Goal: Task Accomplishment & Management: Complete application form

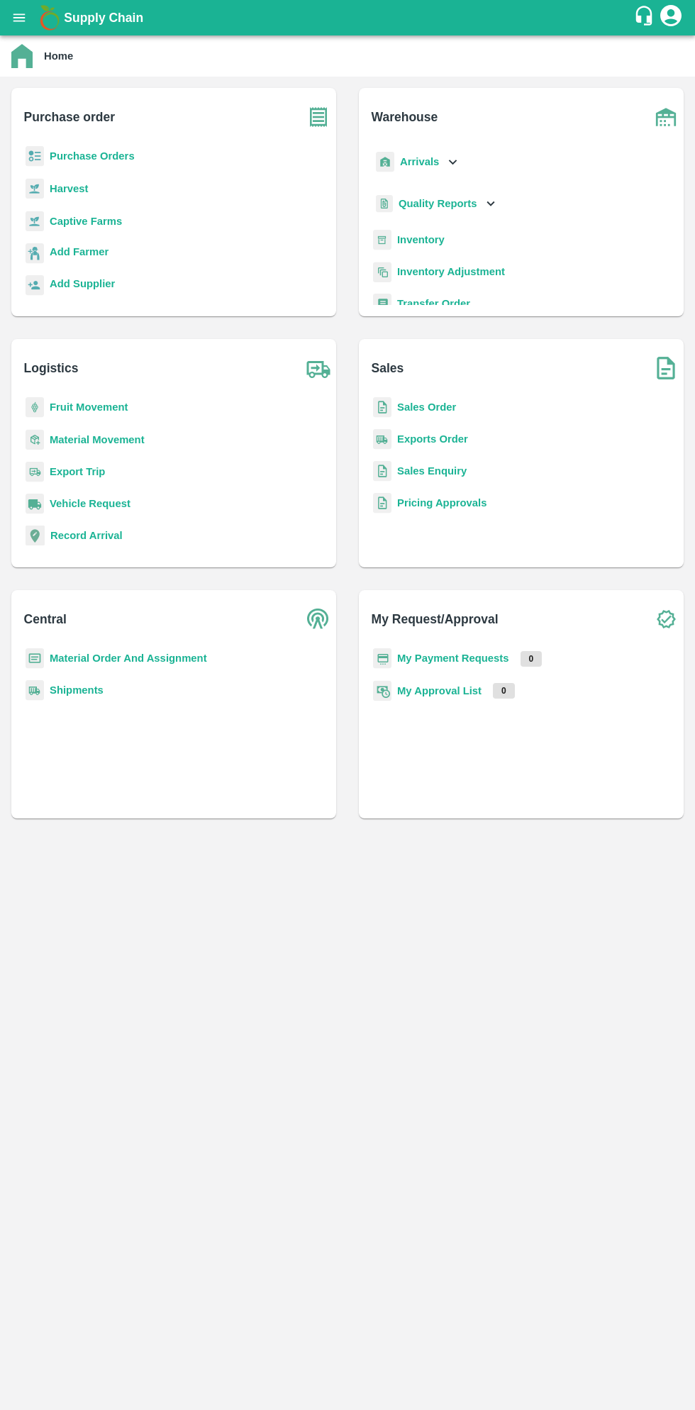
click at [106, 160] on b "Purchase Orders" at bounding box center [92, 155] width 85 height 11
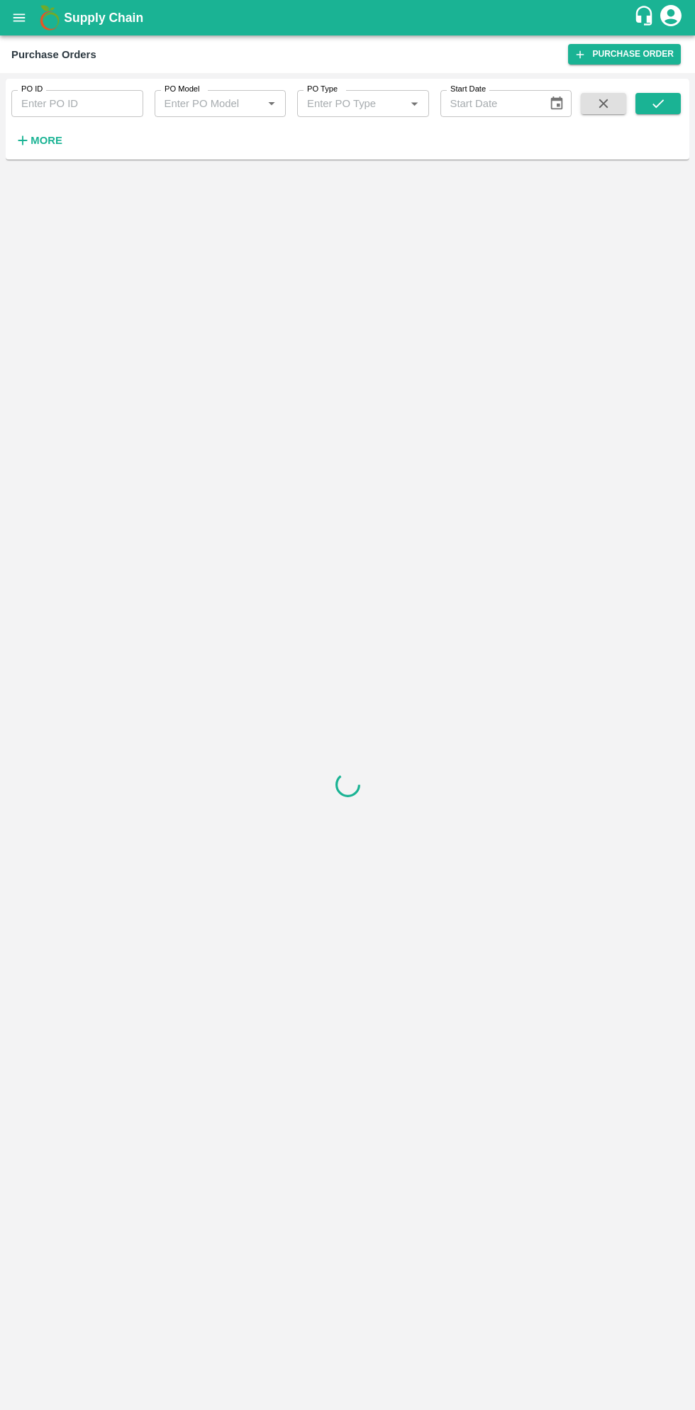
click at [55, 140] on strong "More" at bounding box center [47, 140] width 32 height 11
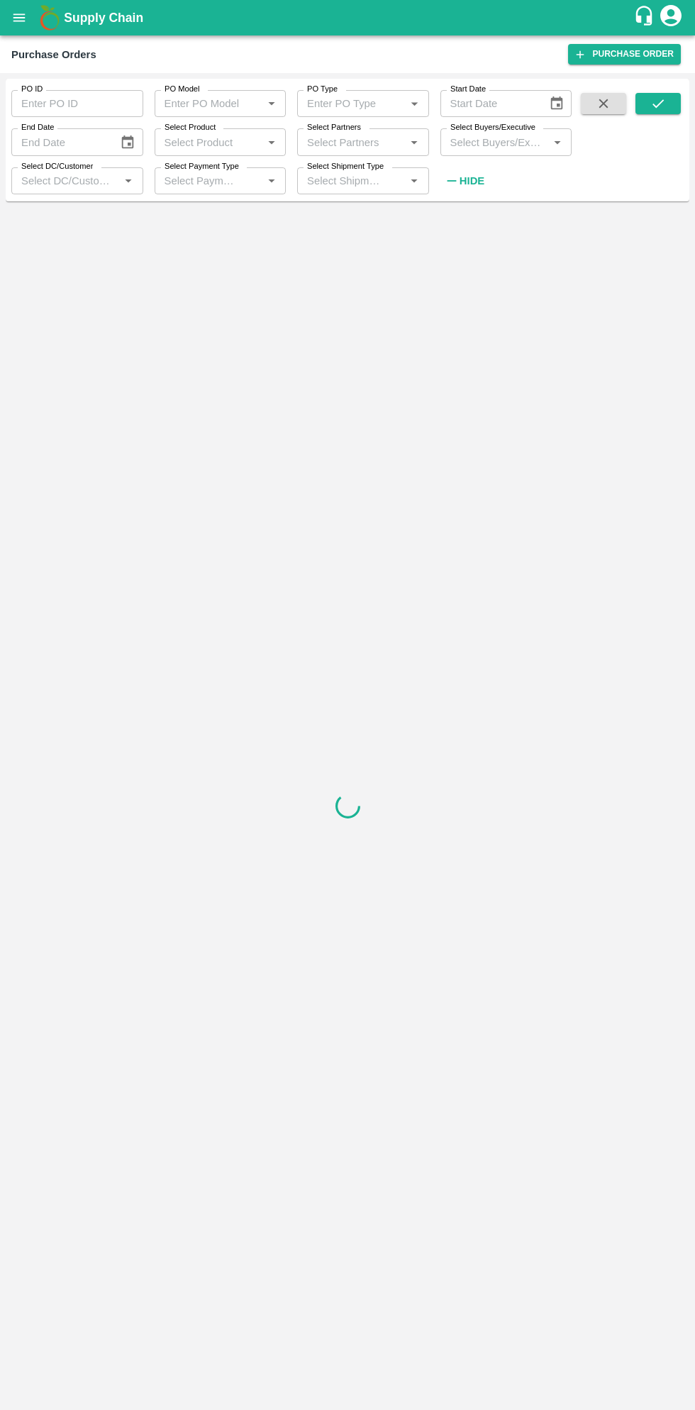
click at [499, 142] on input "Select Buyers/Executive" at bounding box center [495, 142] width 100 height 18
type input "sagar"
click at [563, 92] on button "Choose date" at bounding box center [556, 103] width 27 height 27
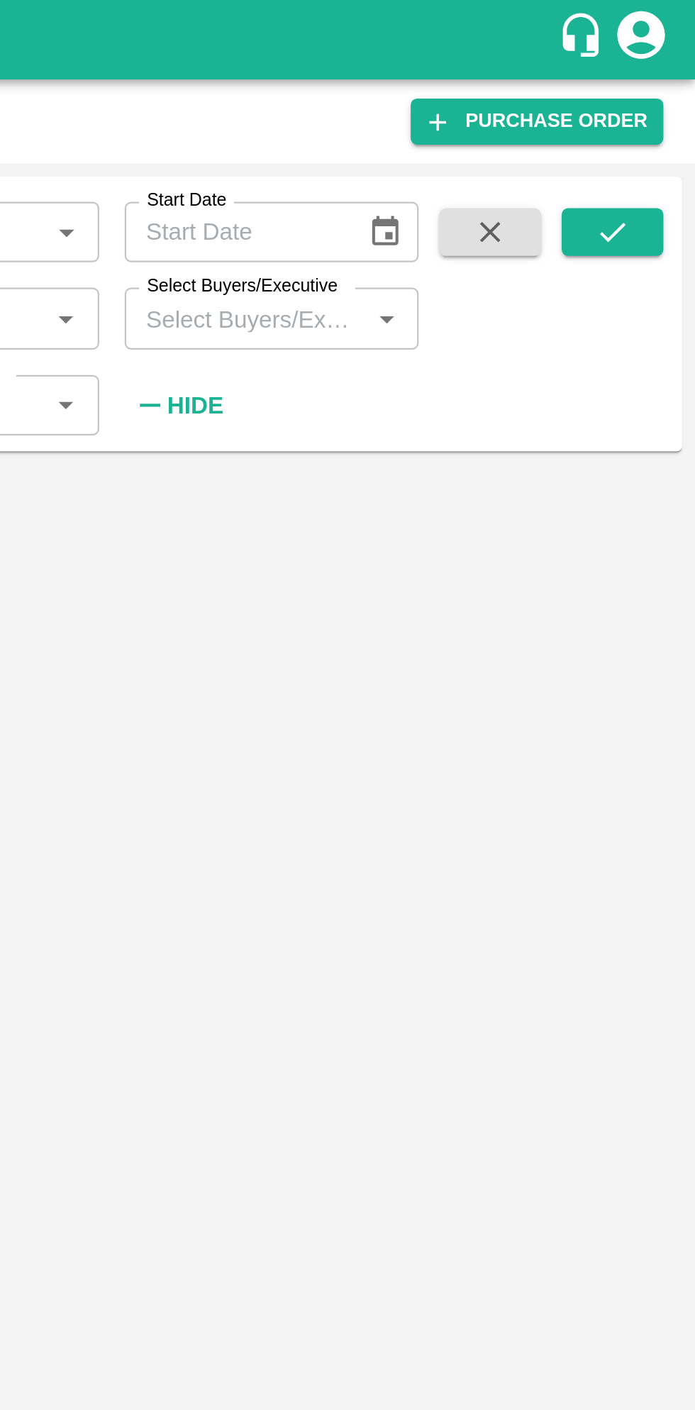
click at [539, 376] on div at bounding box center [348, 806] width 684 height 1198
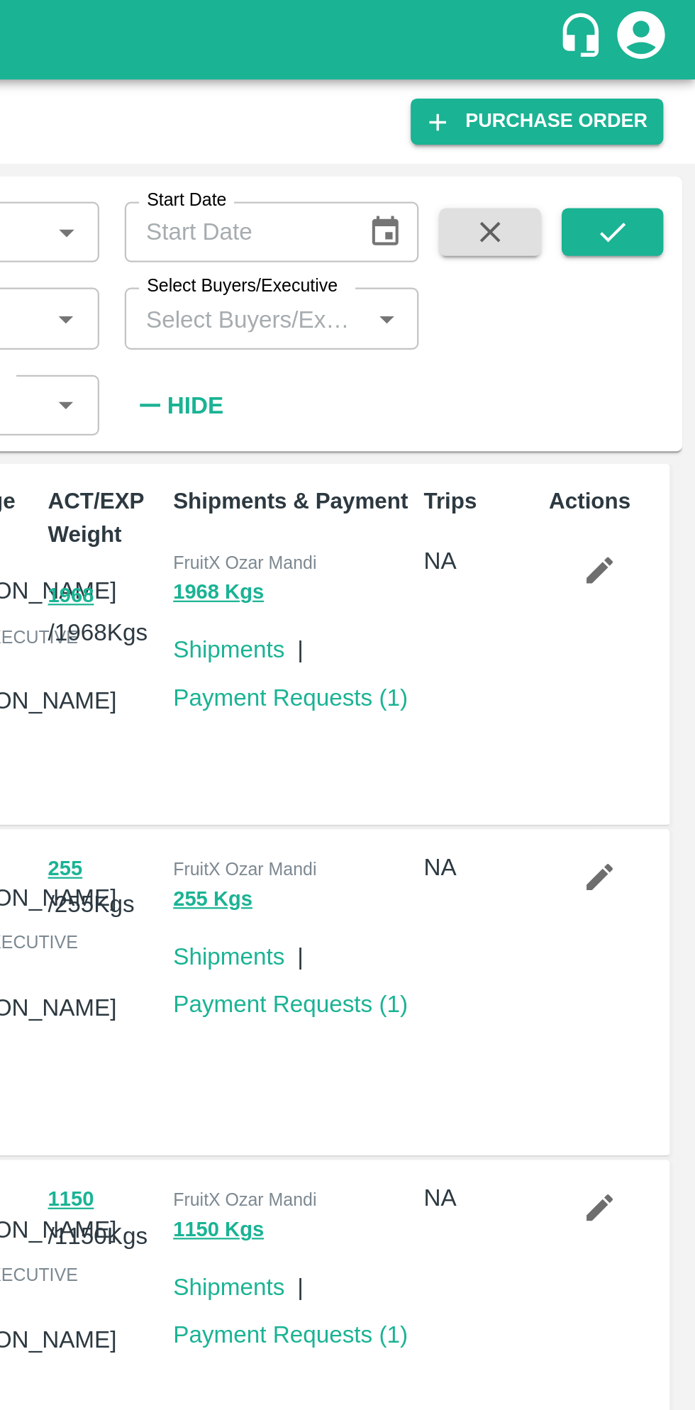
click at [521, 146] on input "Select Buyers/Executive" at bounding box center [495, 142] width 100 height 18
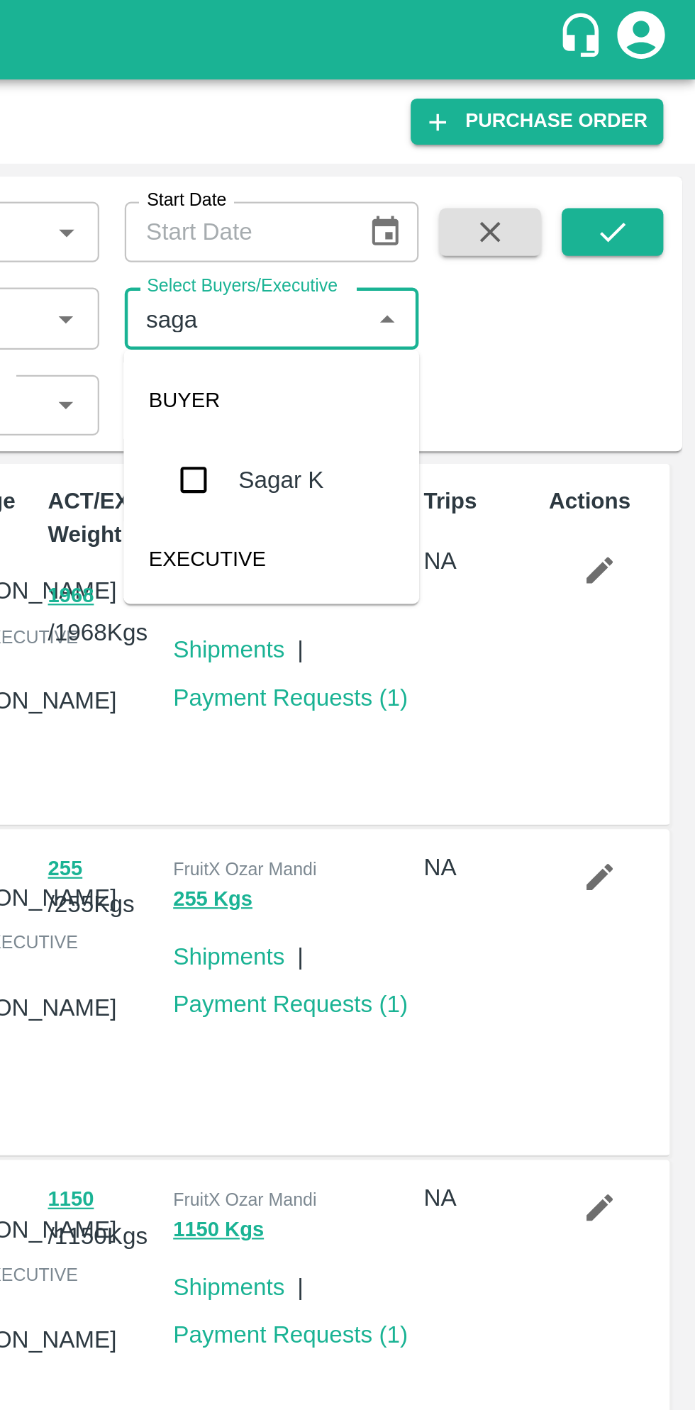
type input "sagar"
click at [481, 218] on input "checkbox" at bounding box center [471, 214] width 28 height 28
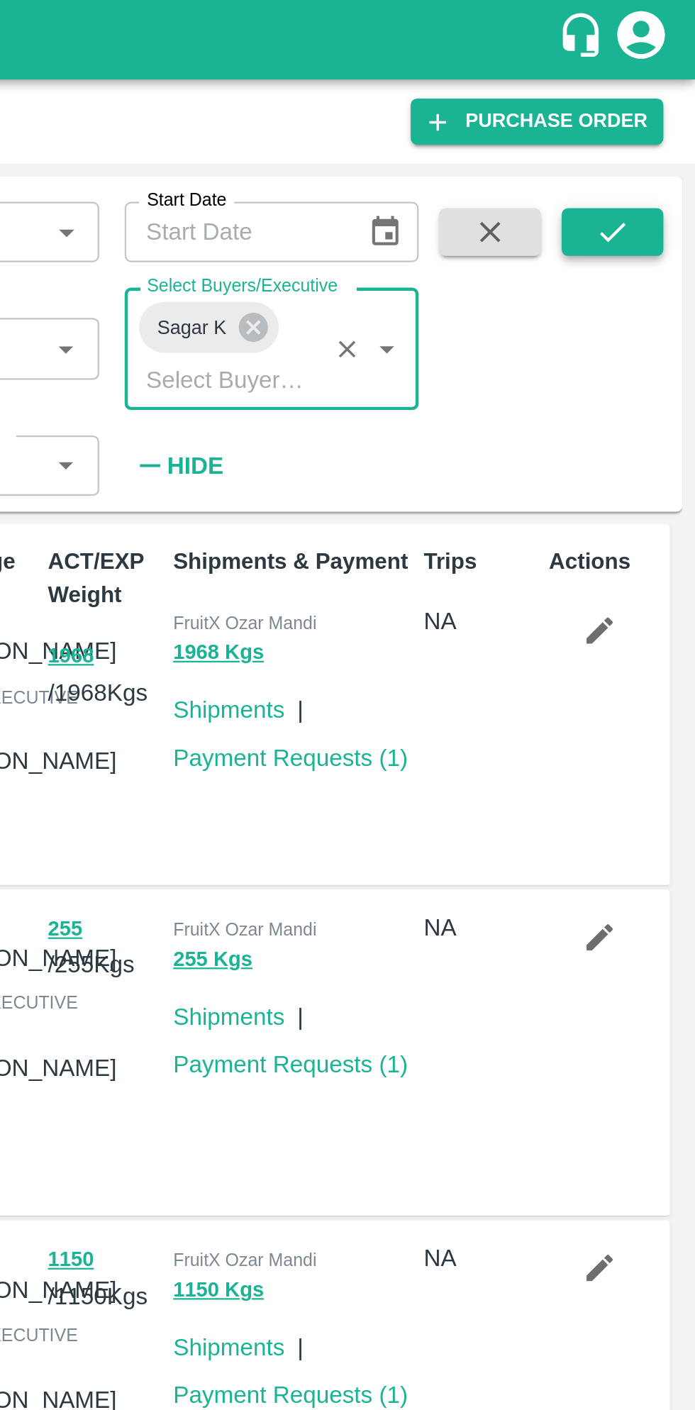
click at [665, 104] on icon "submit" at bounding box center [659, 104] width 16 height 16
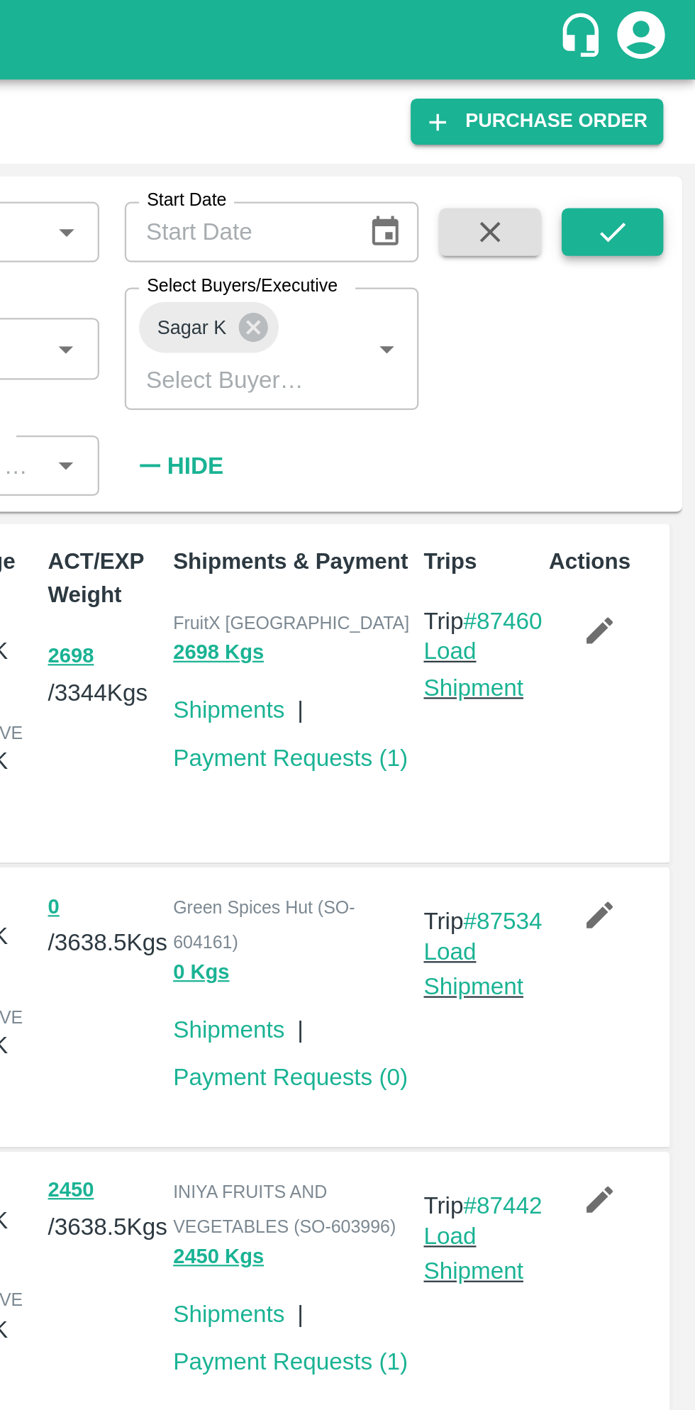
click at [657, 106] on icon "submit" at bounding box center [658, 103] width 11 height 9
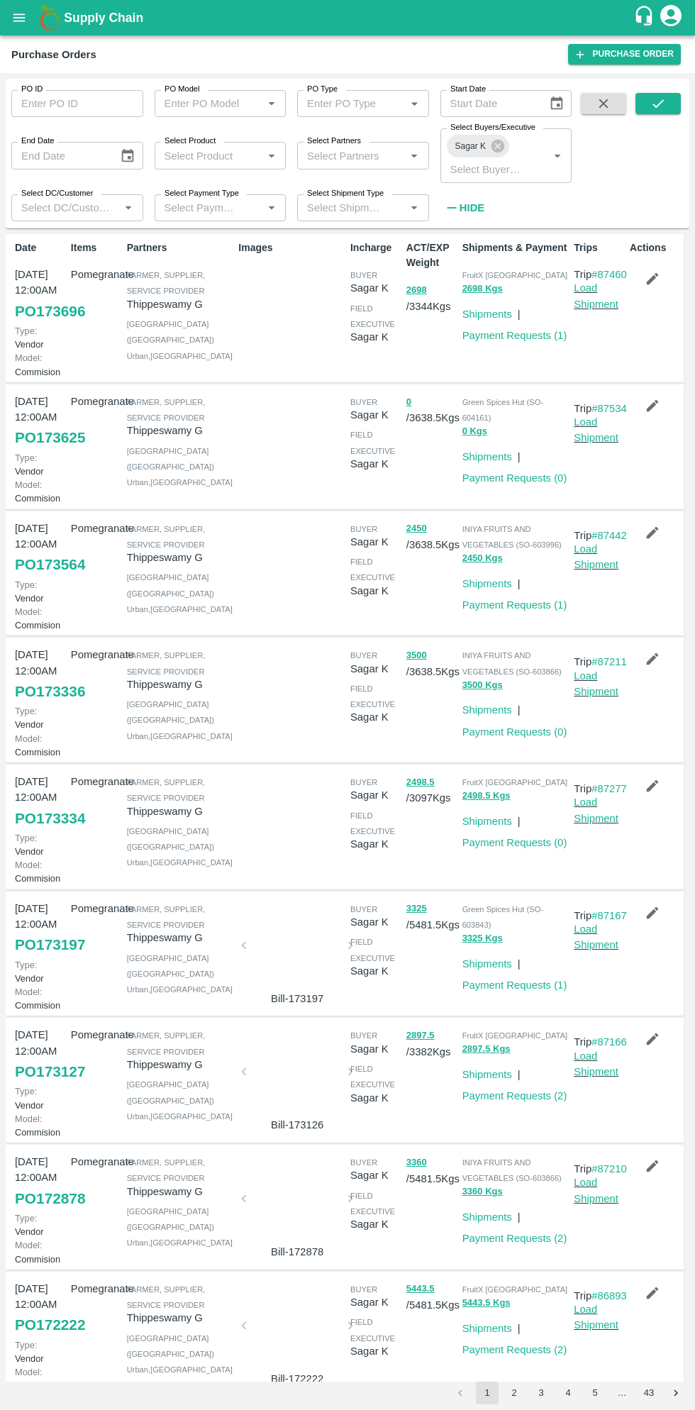
click at [51, 831] on link "PO 173334" at bounding box center [50, 819] width 70 height 26
click at [53, 705] on link "PO 173336" at bounding box center [50, 692] width 70 height 26
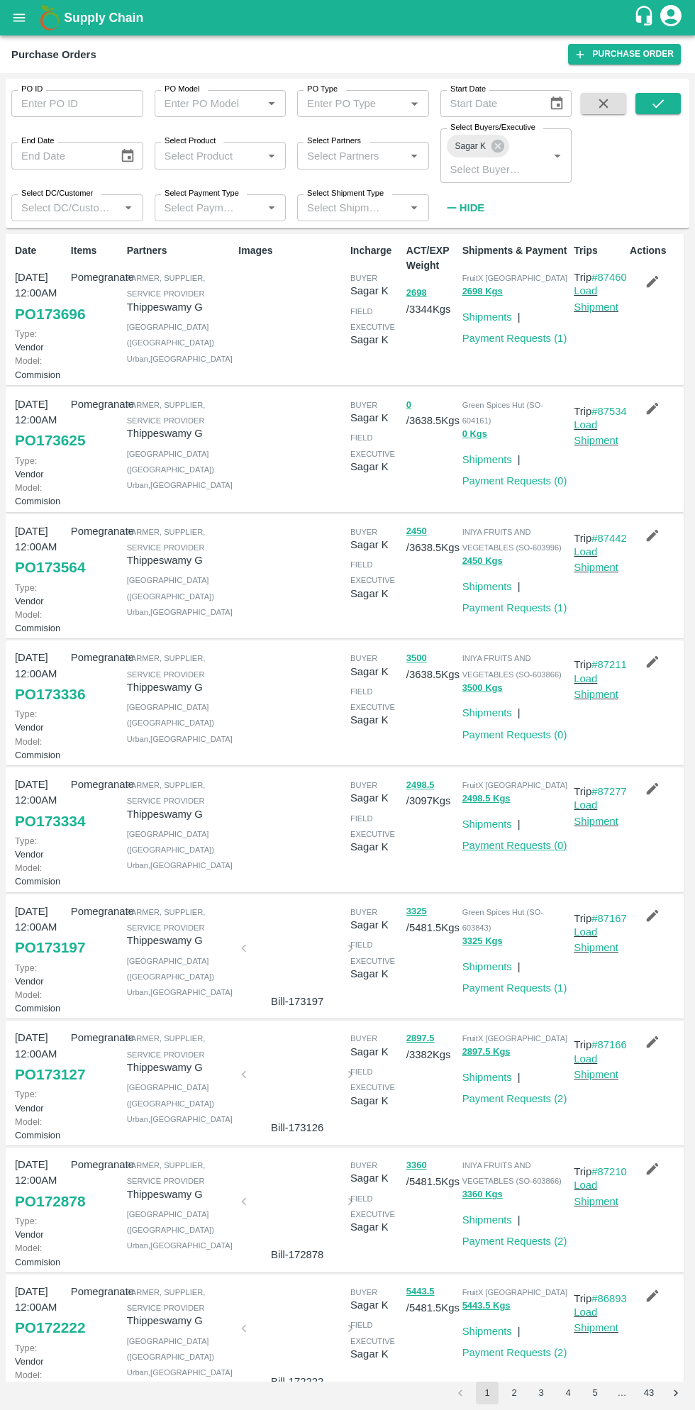
click at [526, 851] on link "Payment Requests ( 0 )" at bounding box center [515, 845] width 105 height 11
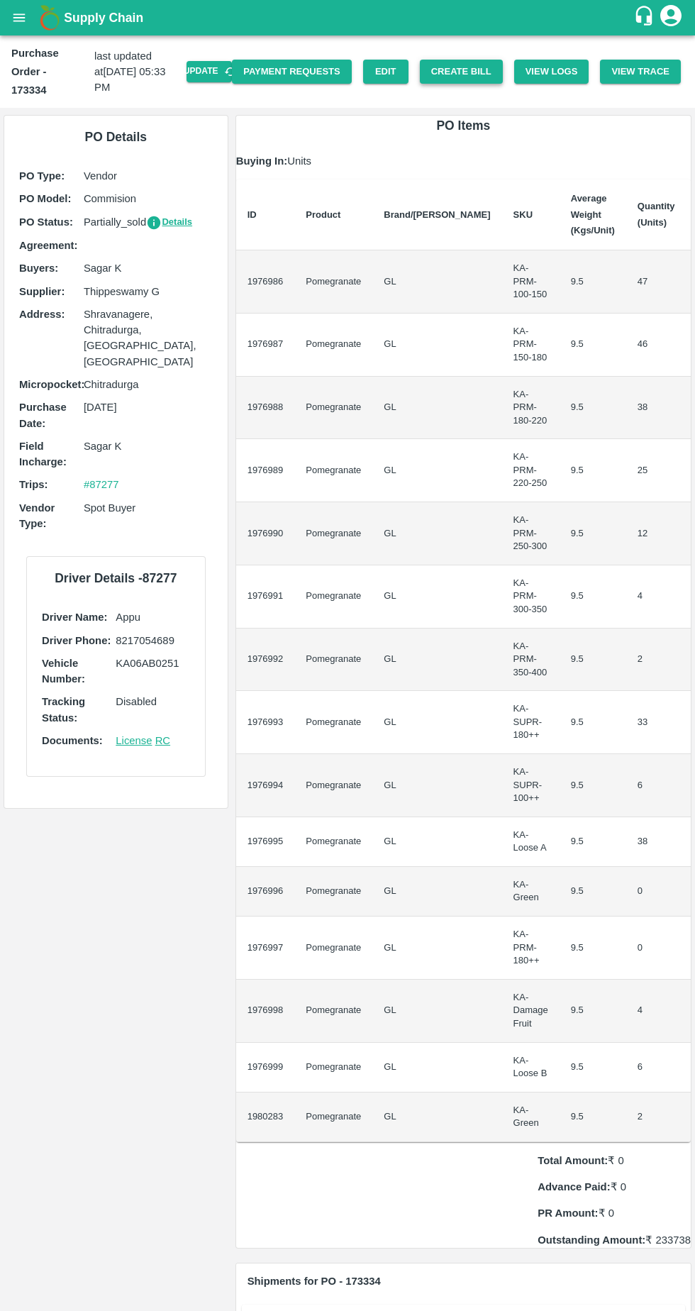
click at [477, 60] on button "Create Bill" at bounding box center [461, 72] width 83 height 25
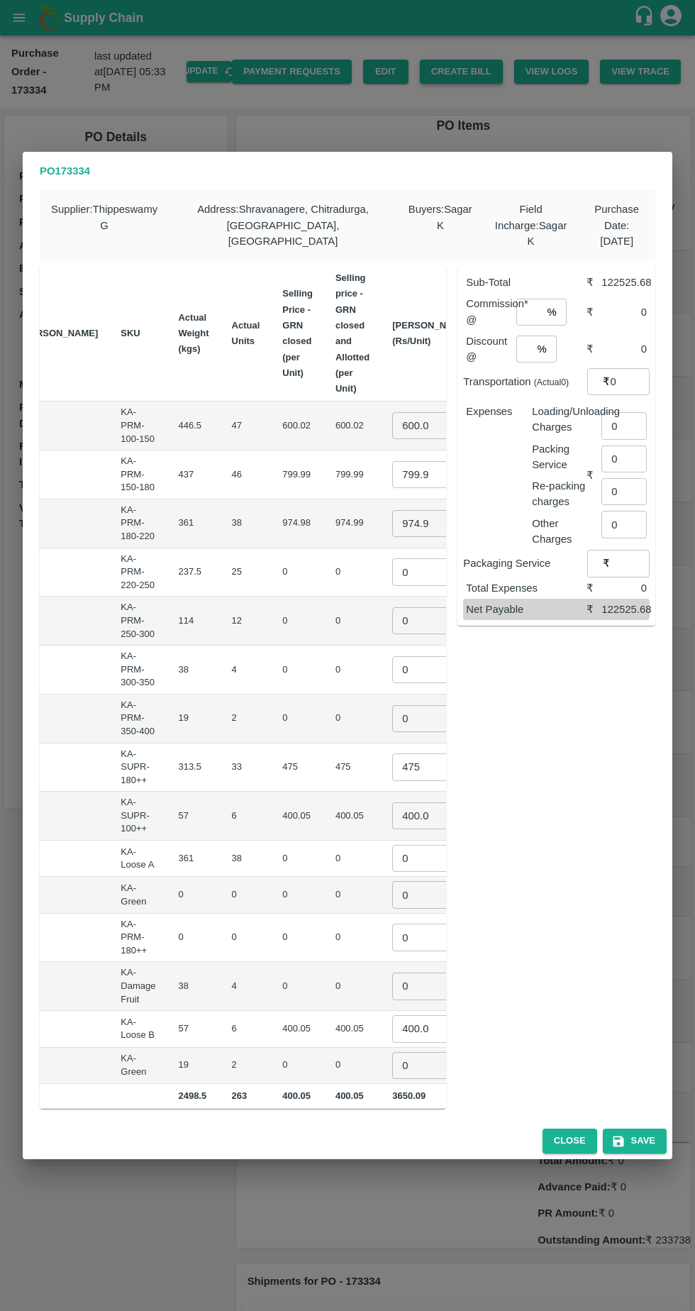
scroll to position [0, 149]
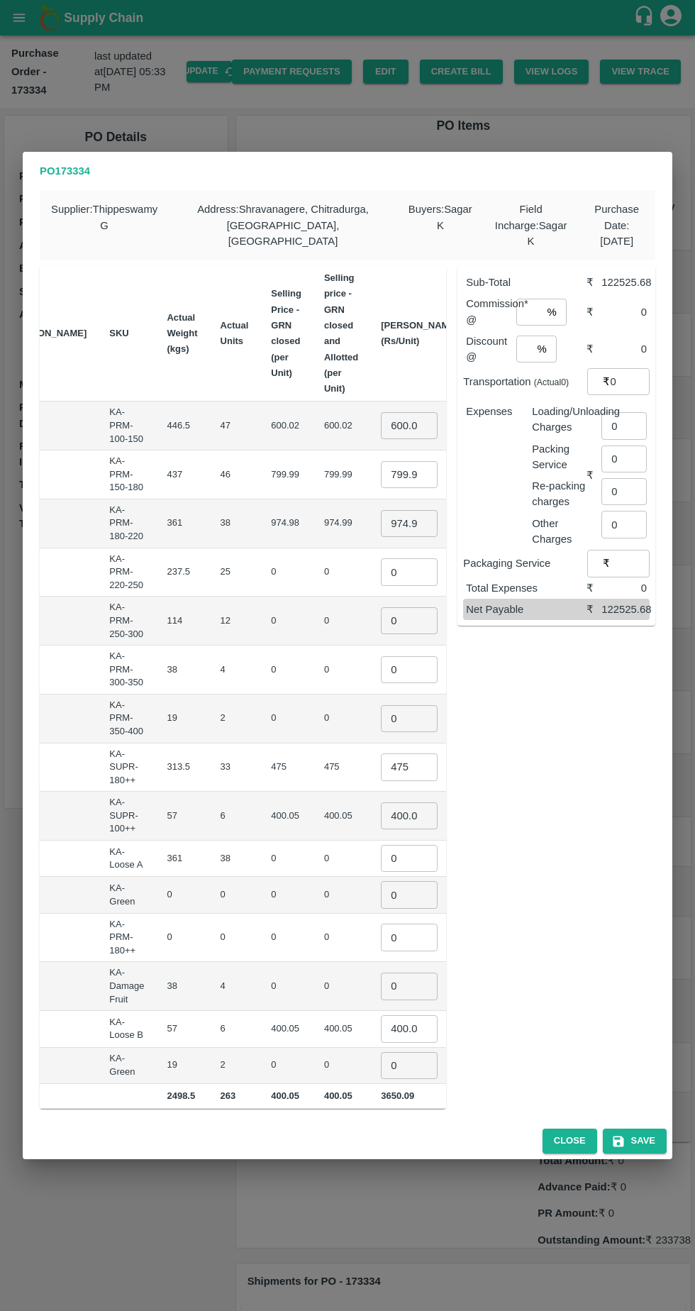
click at [381, 416] on input "600.02" at bounding box center [409, 425] width 57 height 27
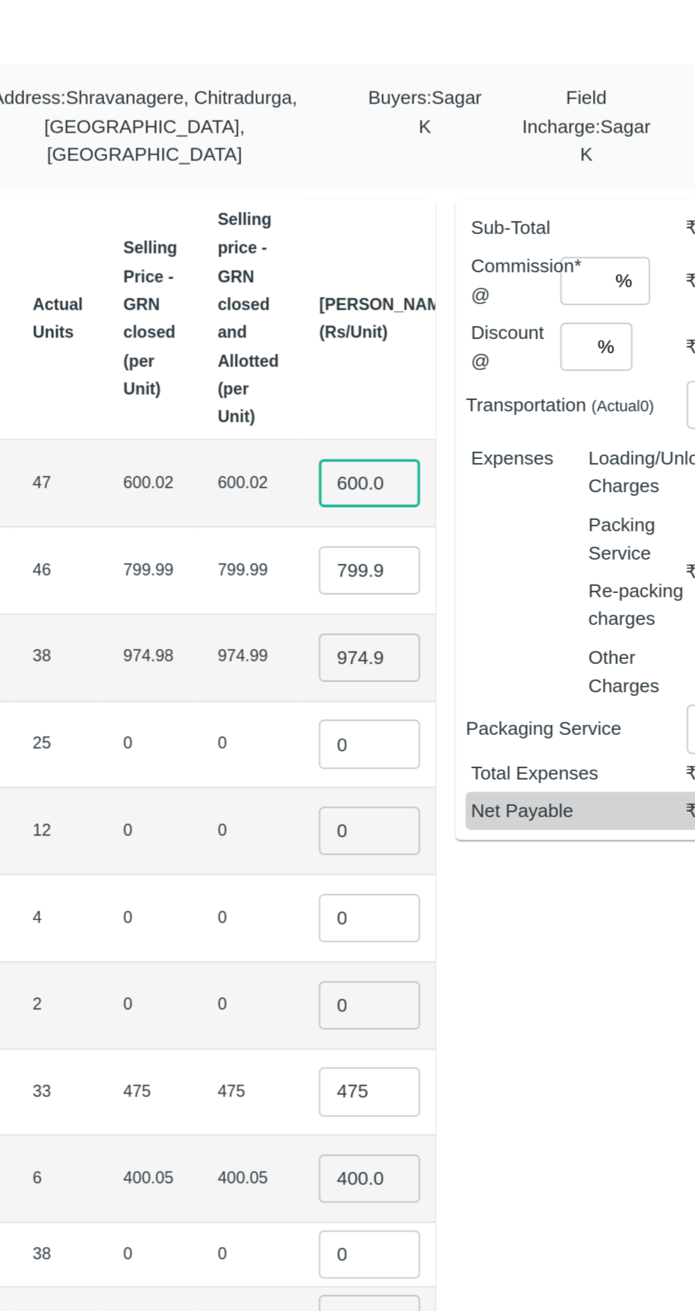
scroll to position [0, 2]
type input "6"
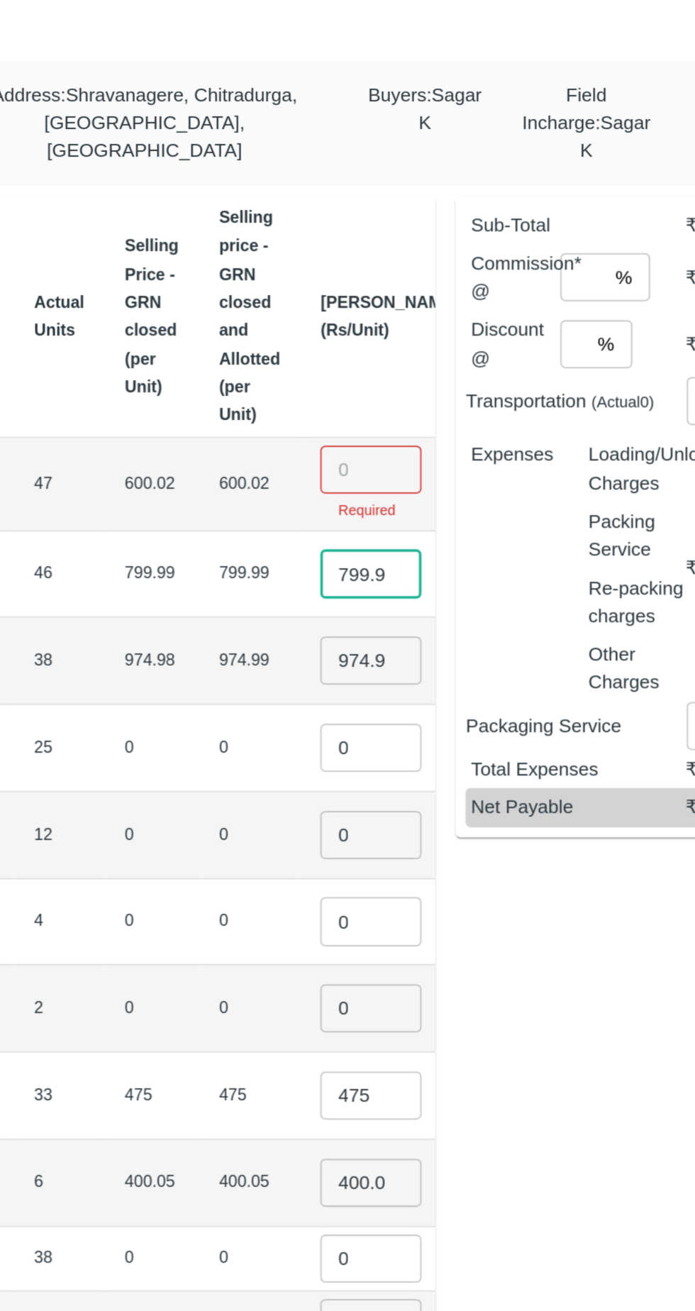
scroll to position [0, 66]
type input "7"
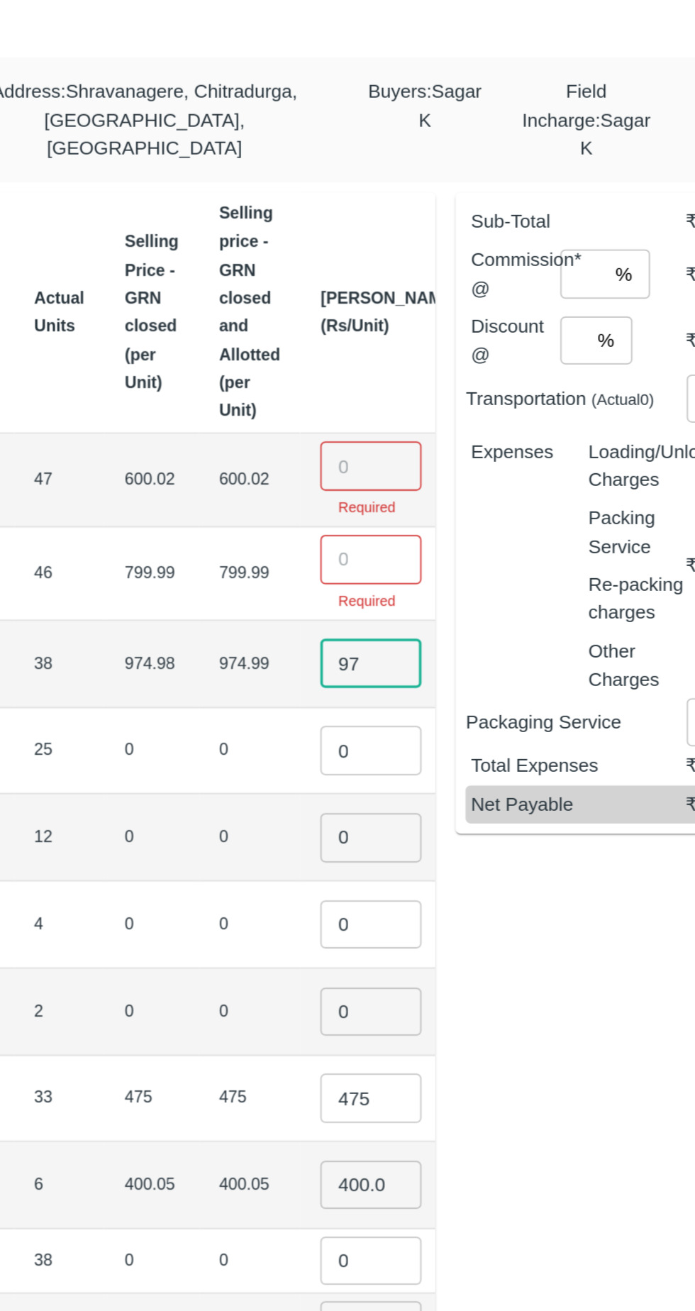
type input "9"
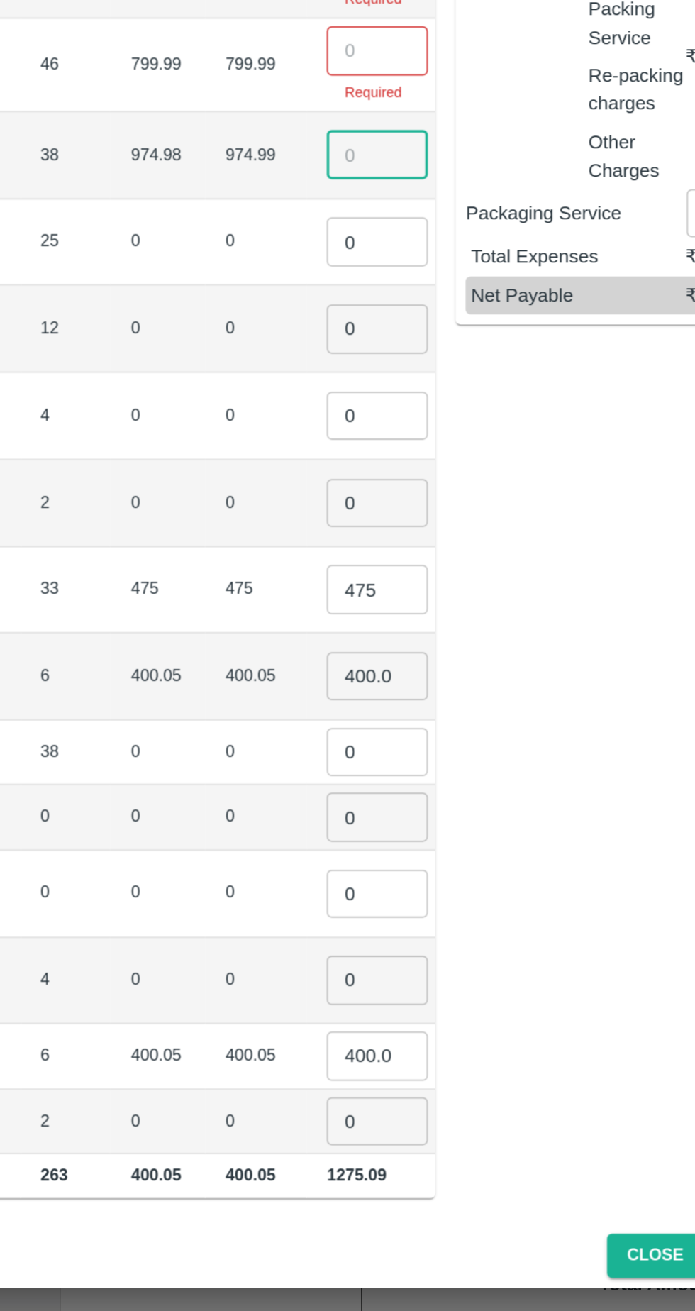
click at [385, 763] on input "475" at bounding box center [413, 770] width 57 height 27
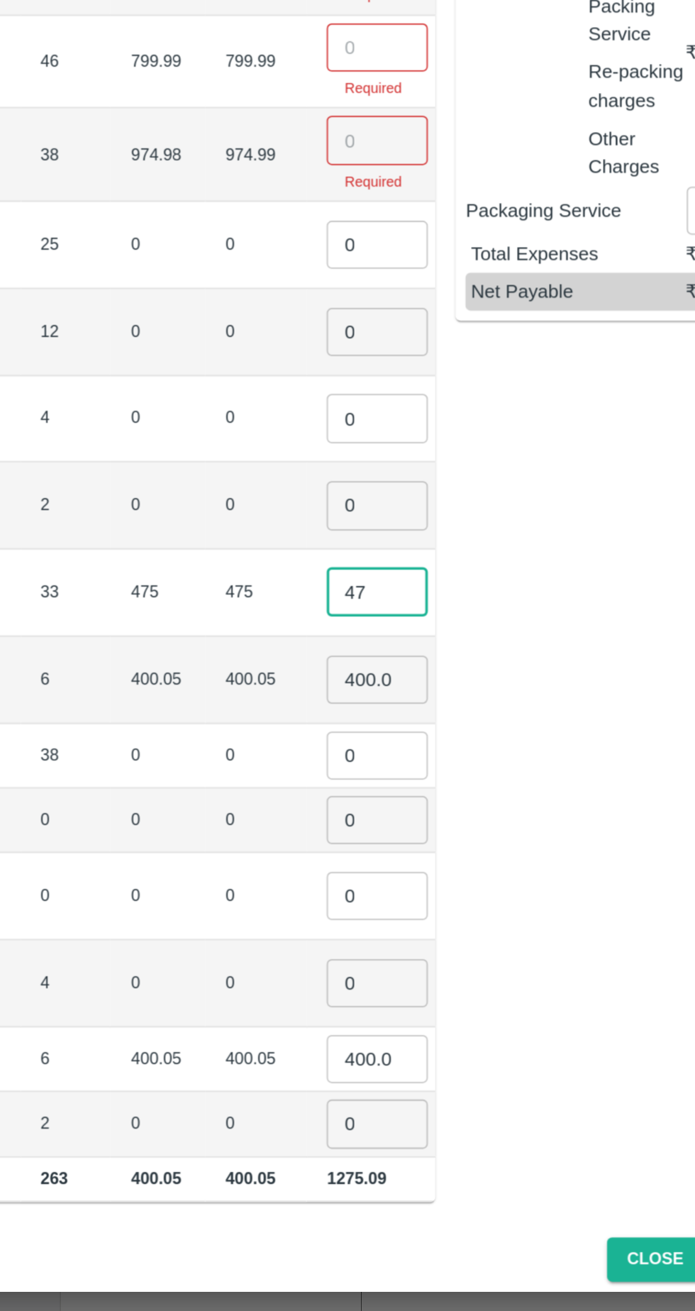
type input "4"
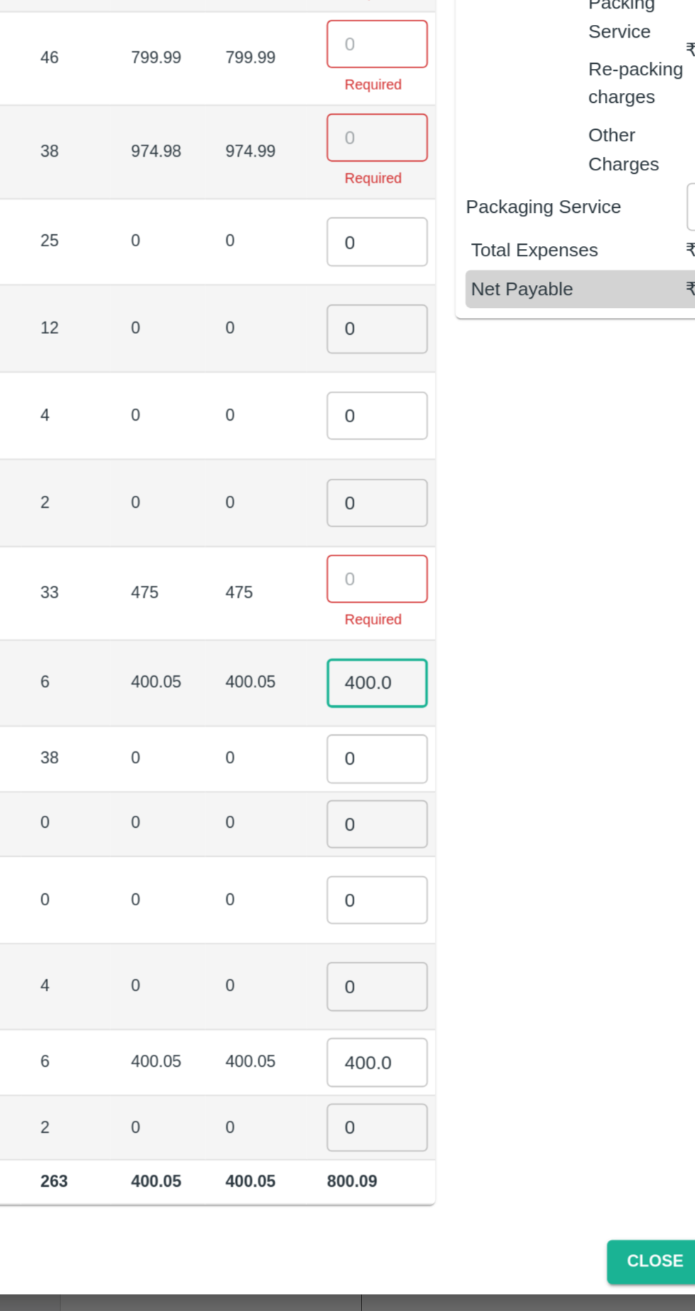
scroll to position [0, 7]
type input "4"
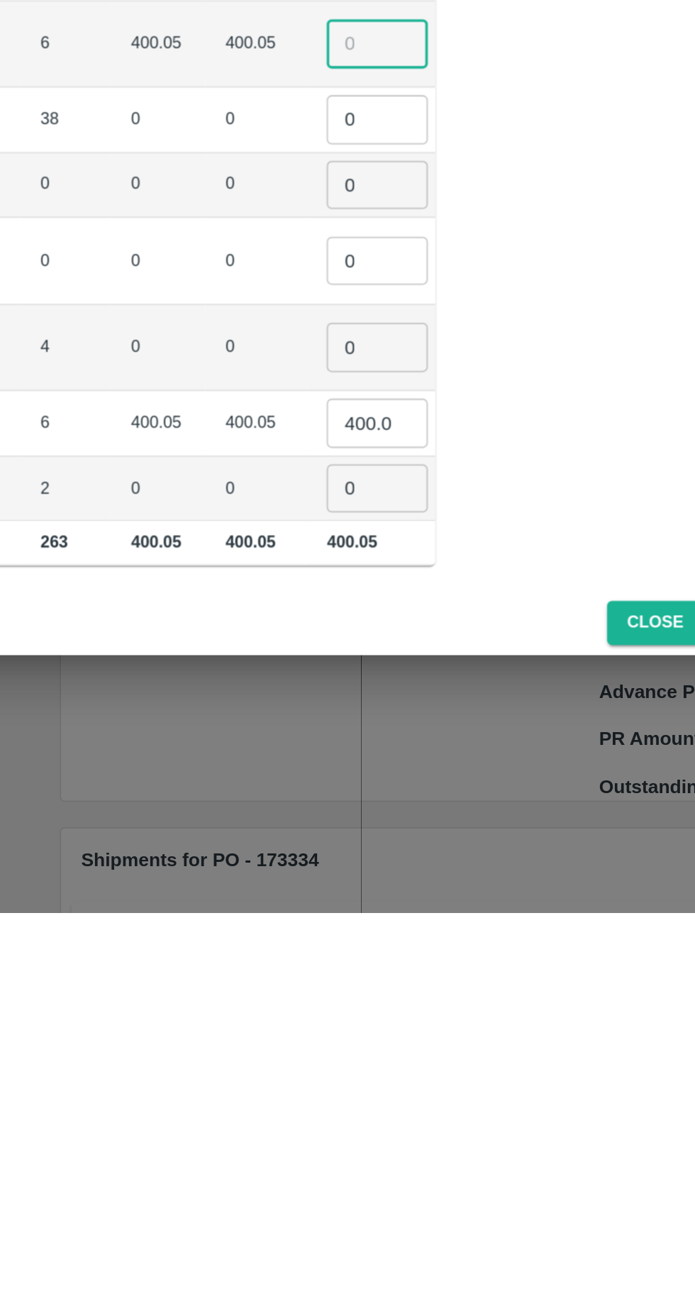
click at [385, 1022] on input "400.045" at bounding box center [413, 1035] width 57 height 27
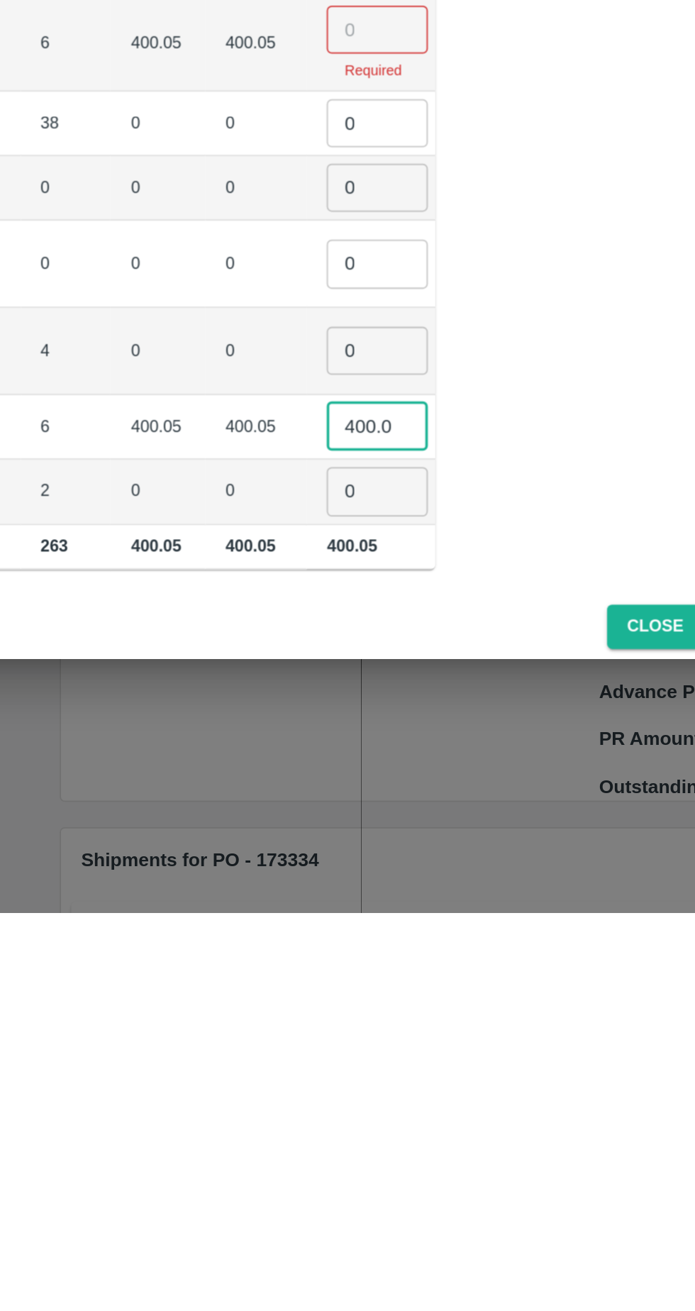
scroll to position [0, 7]
type input "4"
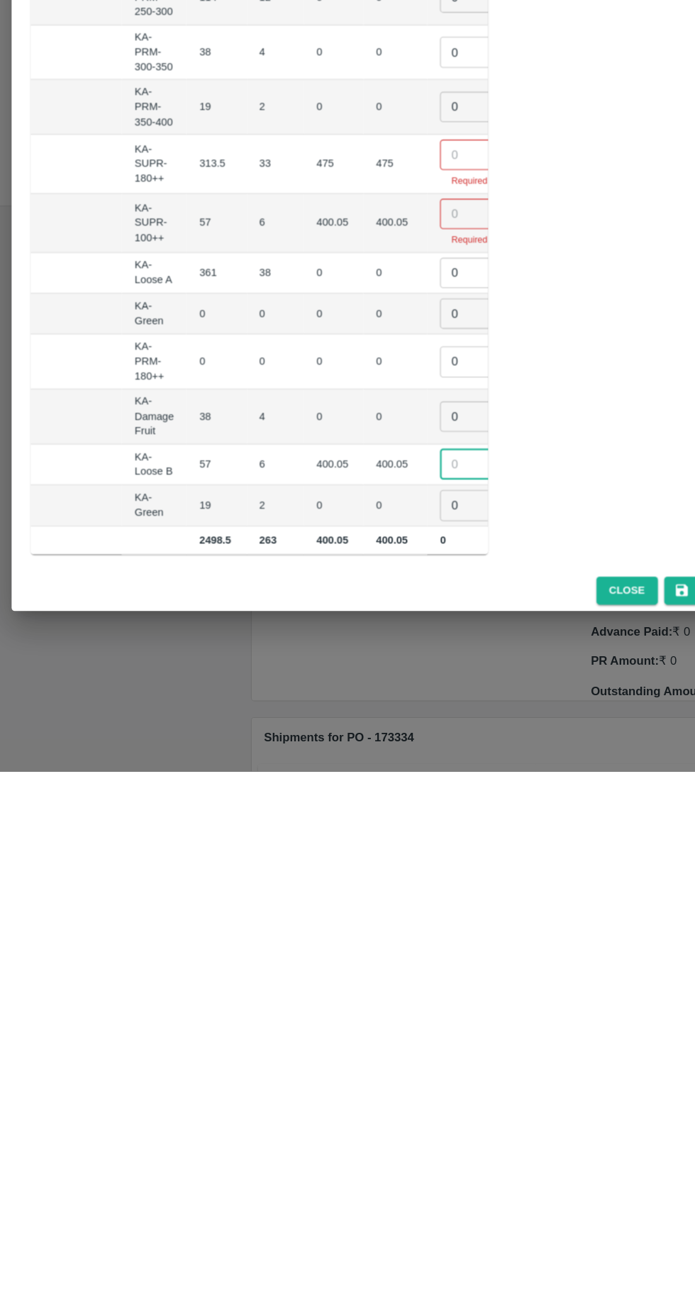
scroll to position [0, 0]
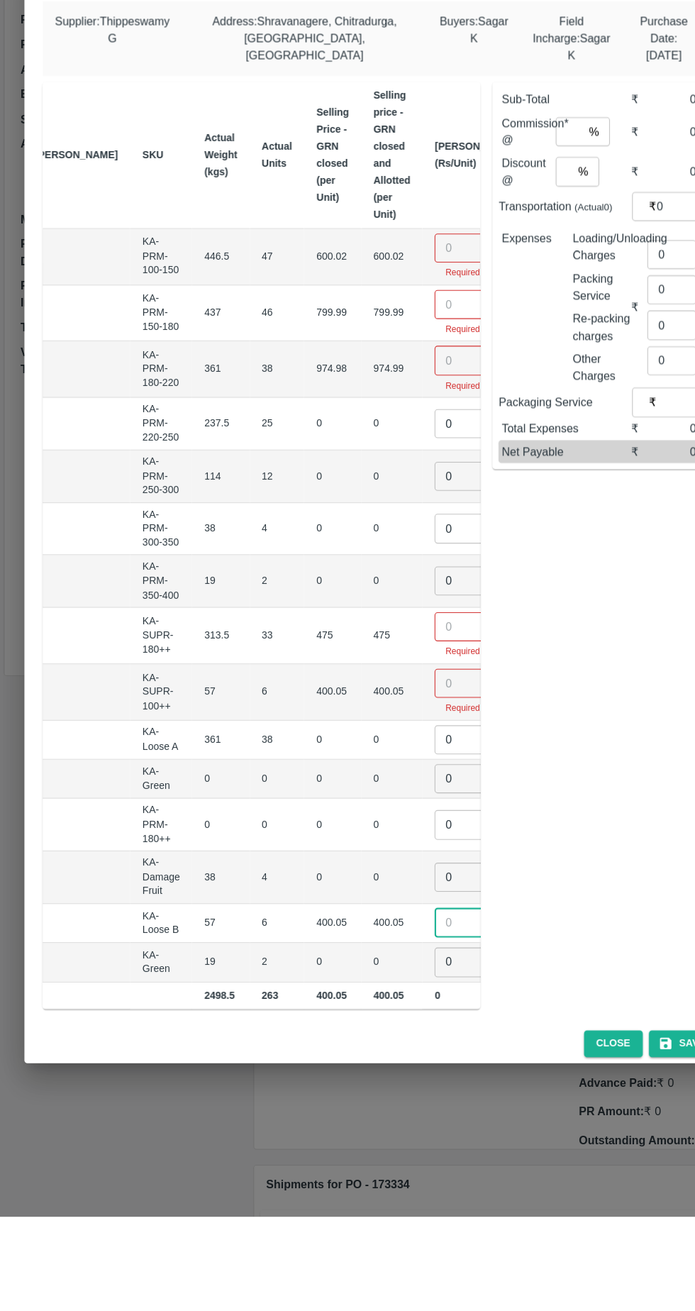
click at [404, 399] on input "number" at bounding box center [432, 410] width 57 height 27
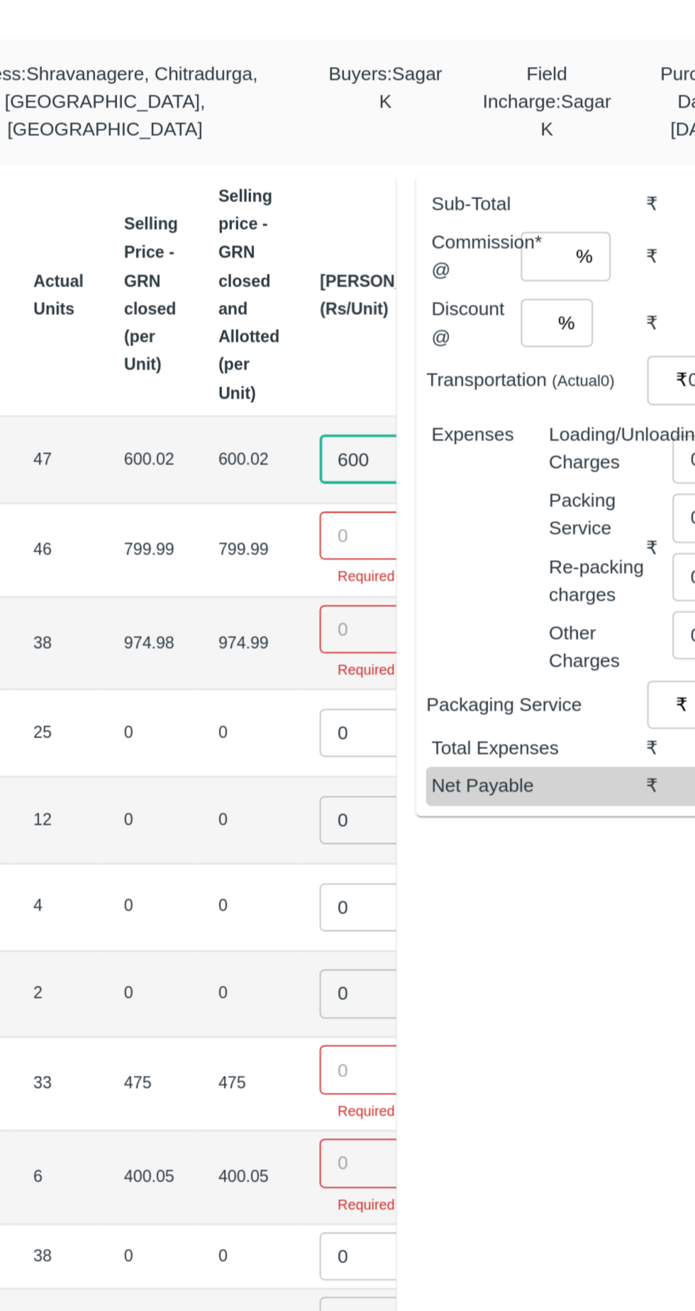
type input "600"
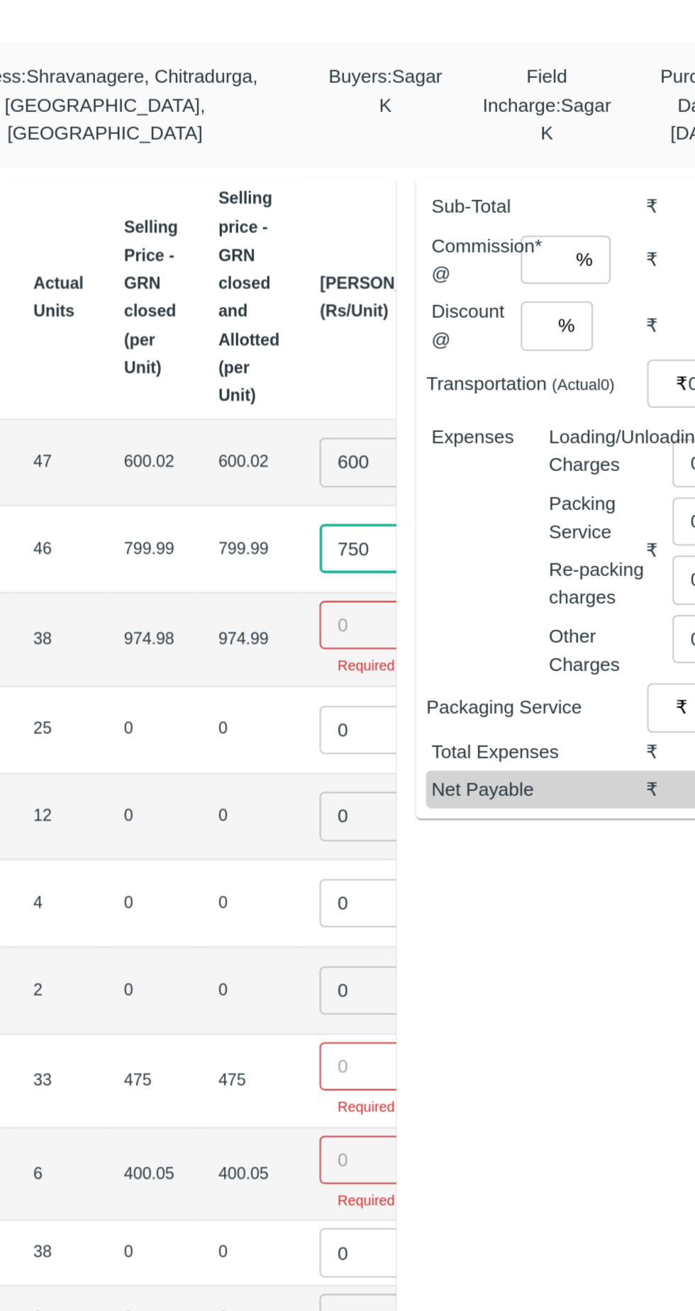
type input "750"
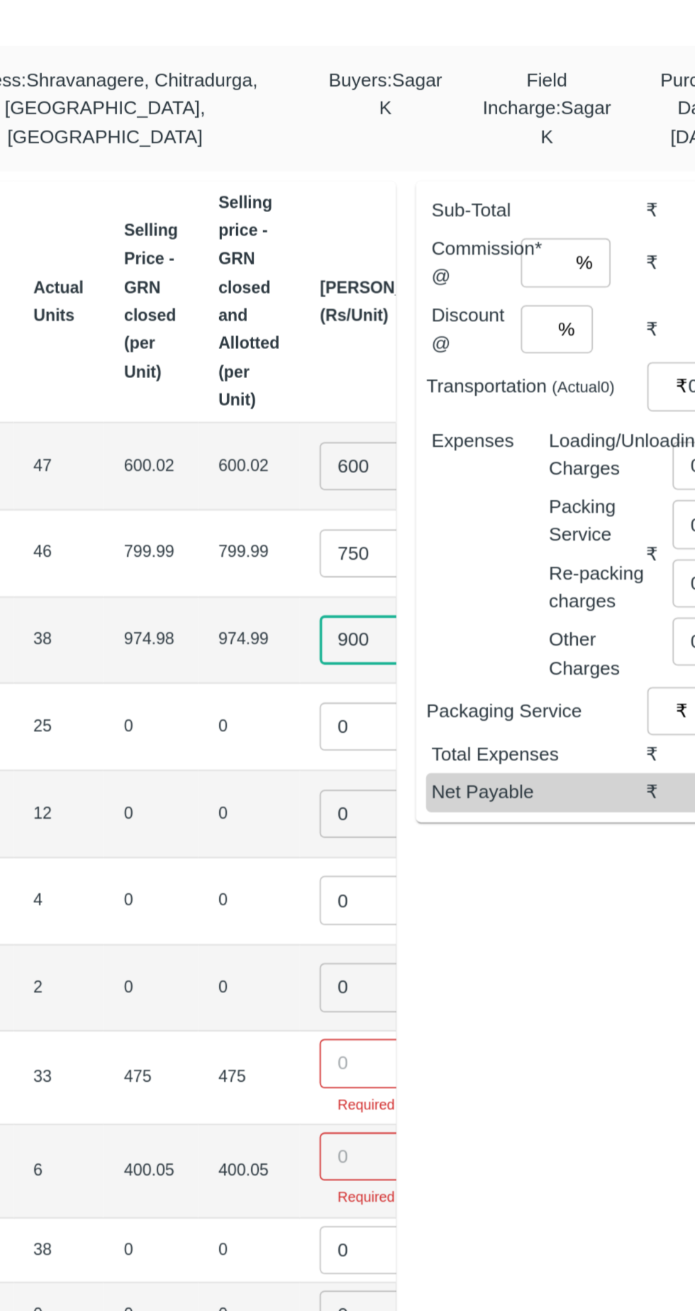
type input "900"
type input "1000"
type input "01100"
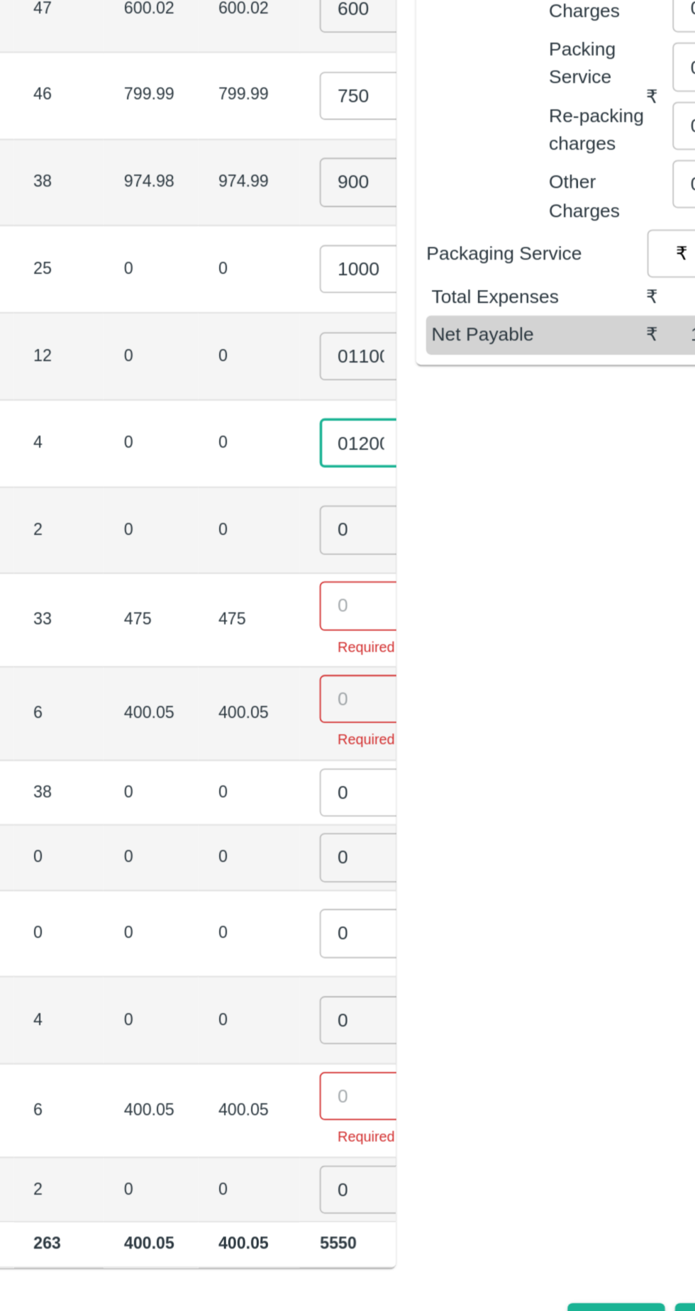
type input "01200"
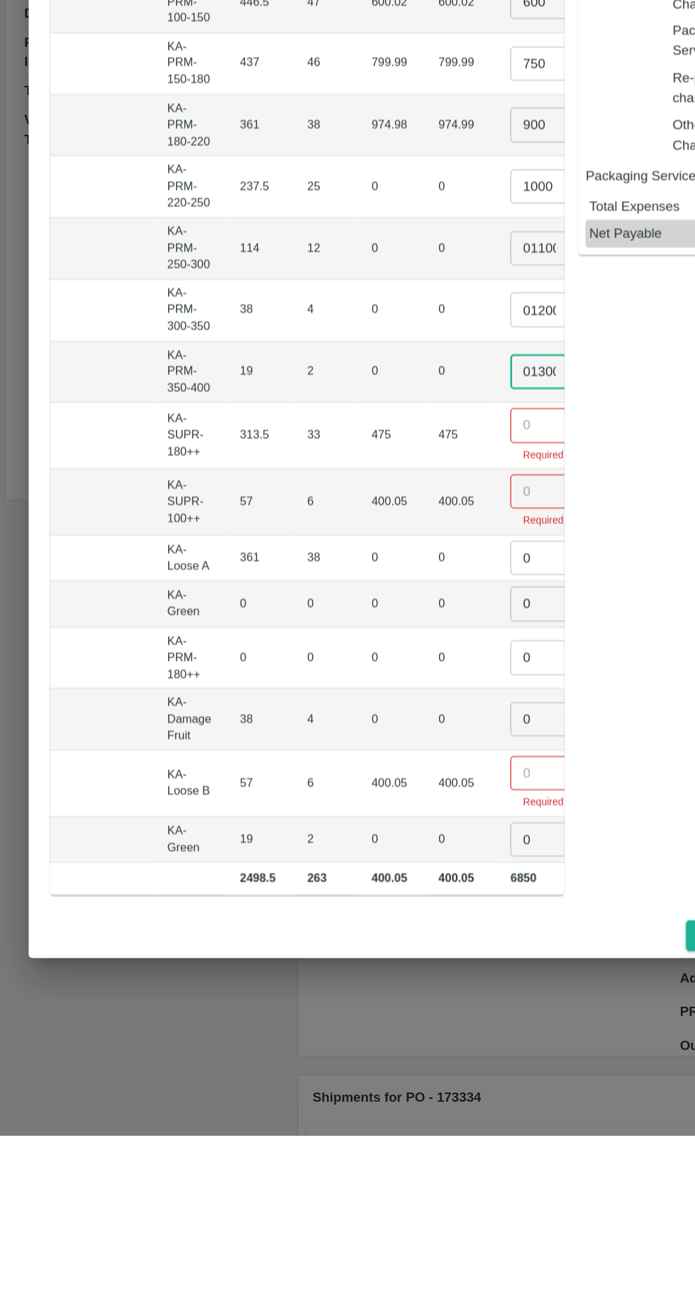
type input "01300"
click at [404, 742] on input "number" at bounding box center [432, 749] width 57 height 27
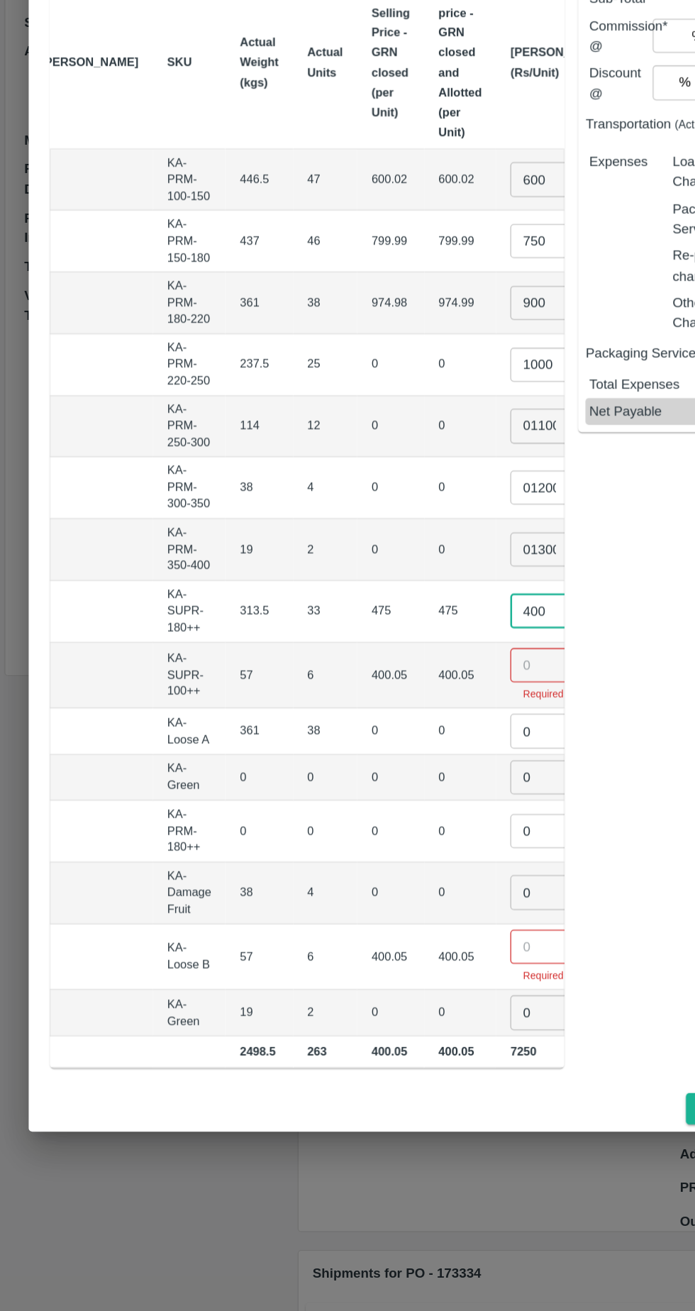
type input "400"
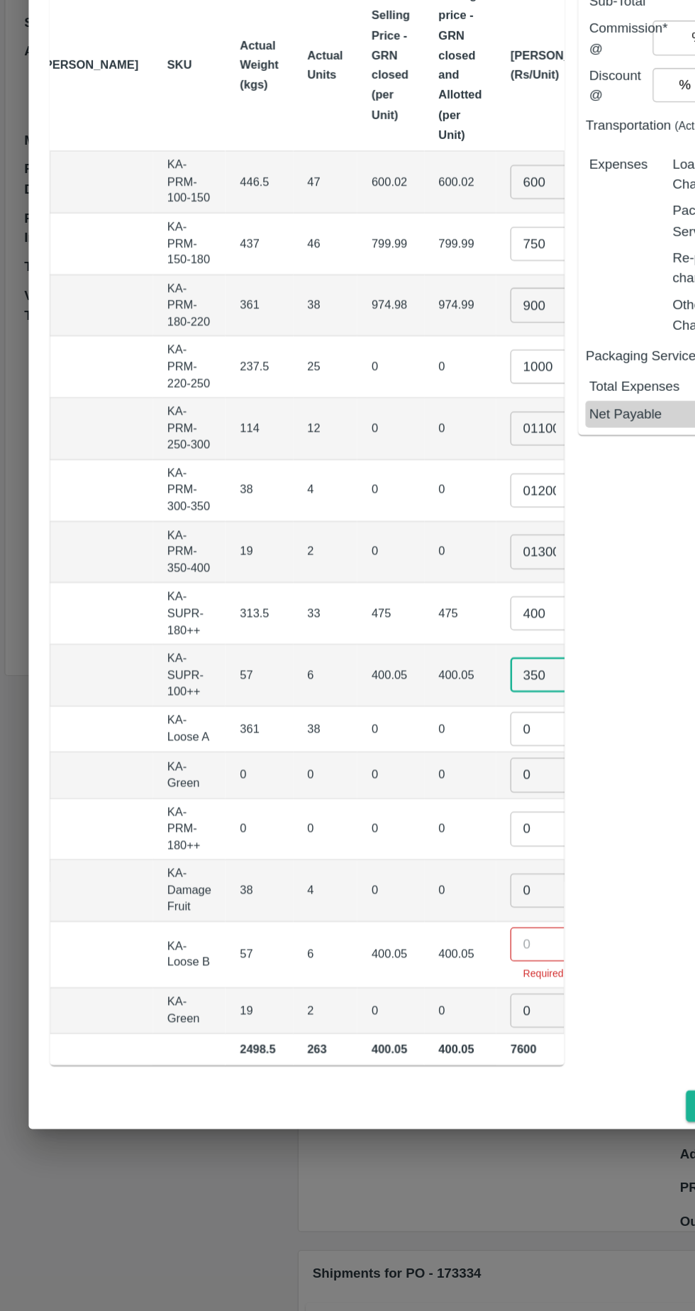
type input "350"
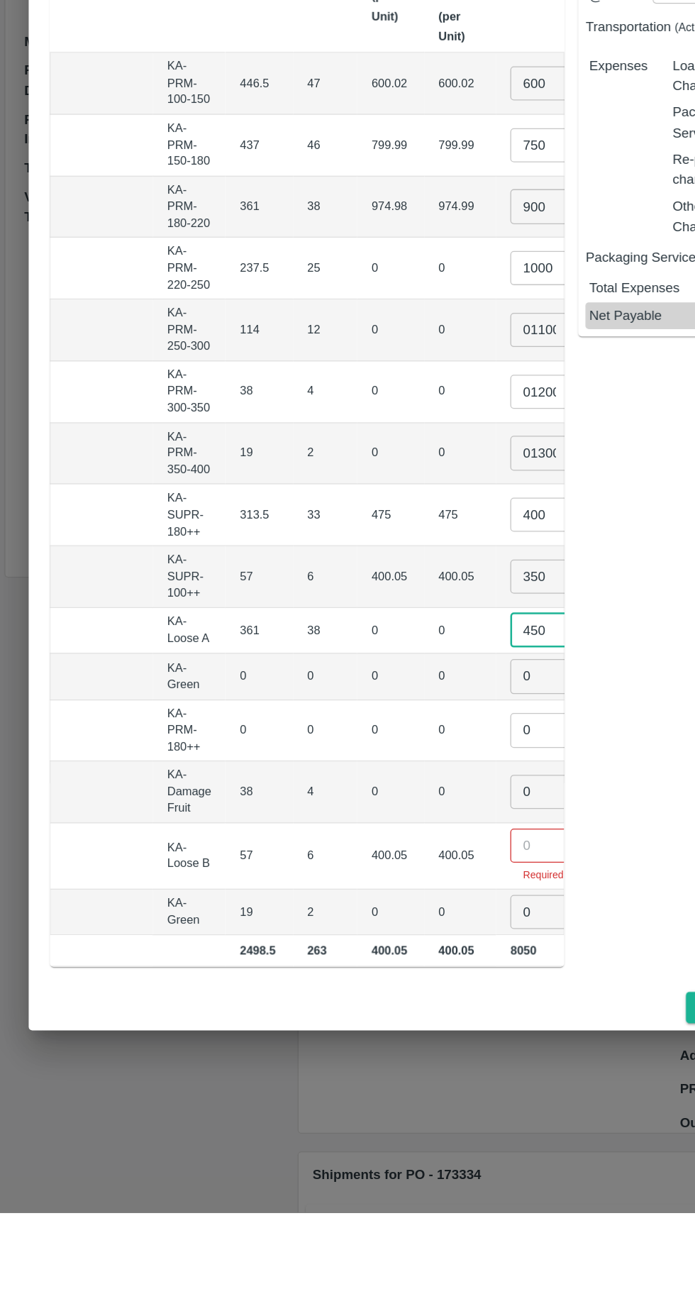
type input "450"
click at [404, 965] on input "0" at bounding box center [432, 978] width 57 height 27
type input "350"
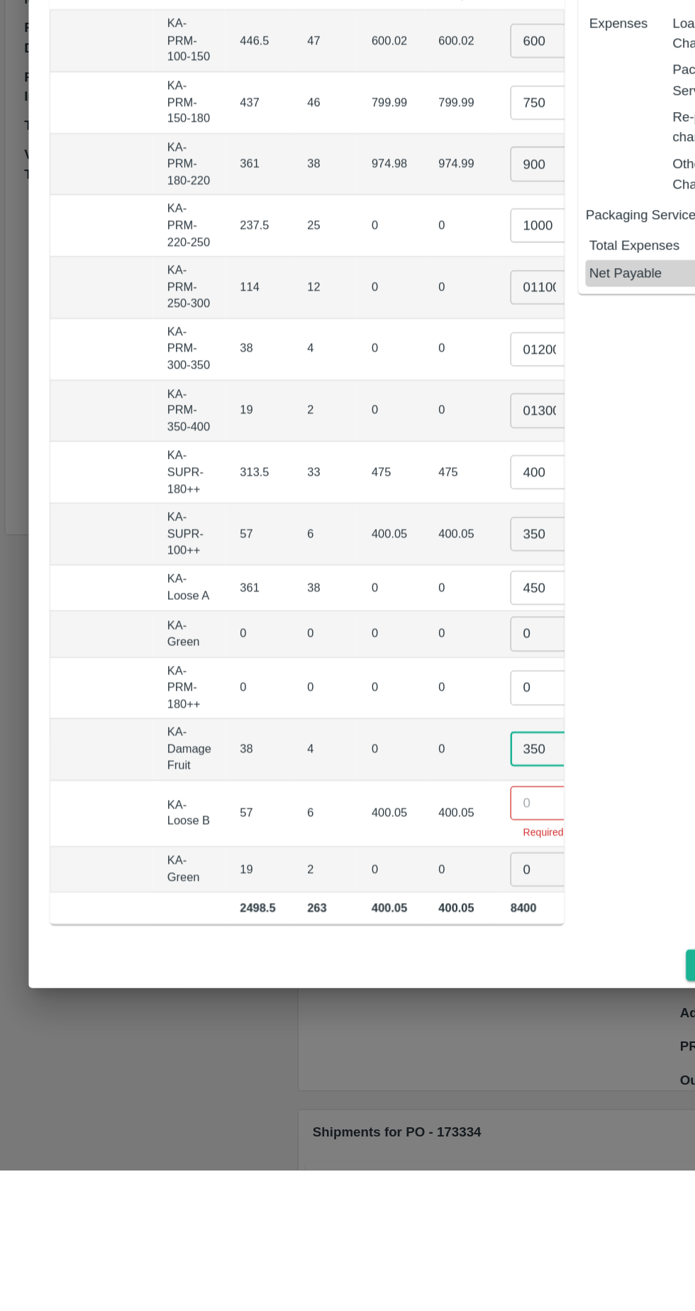
click at [404, 1007] on input "number" at bounding box center [432, 1020] width 57 height 27
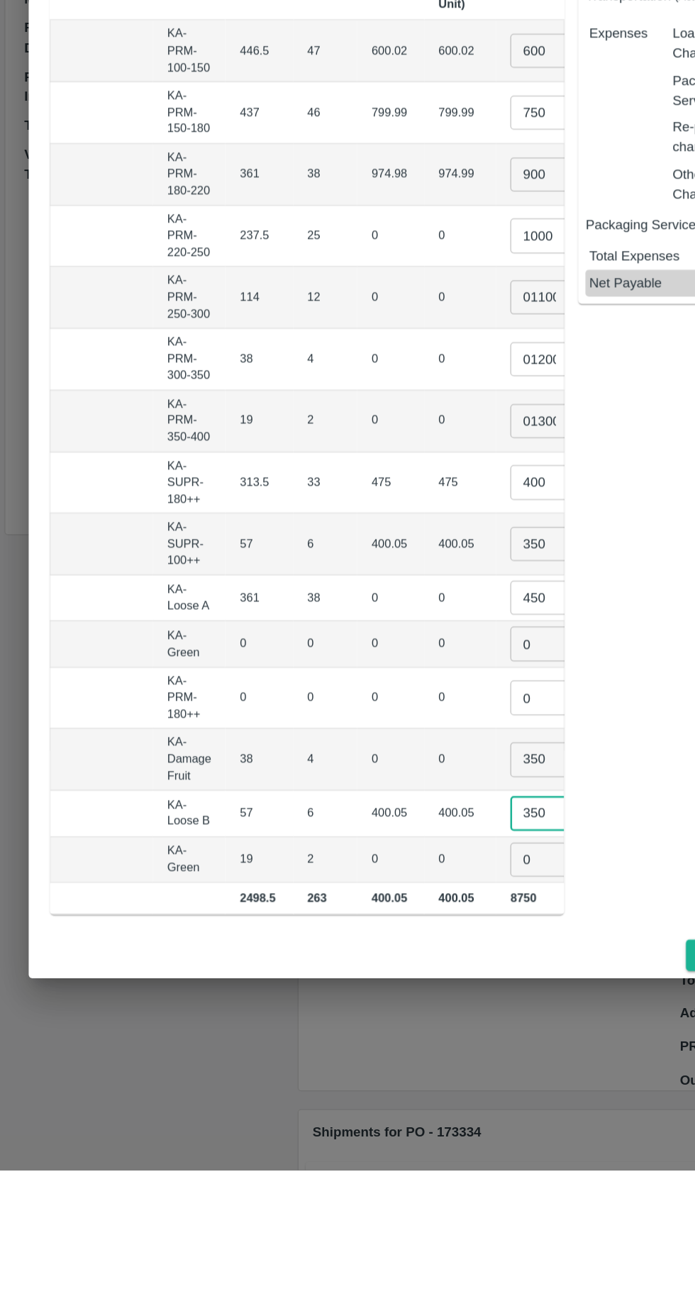
type input "350"
click at [404, 975] on input "350" at bounding box center [432, 986] width 57 height 27
type input "3"
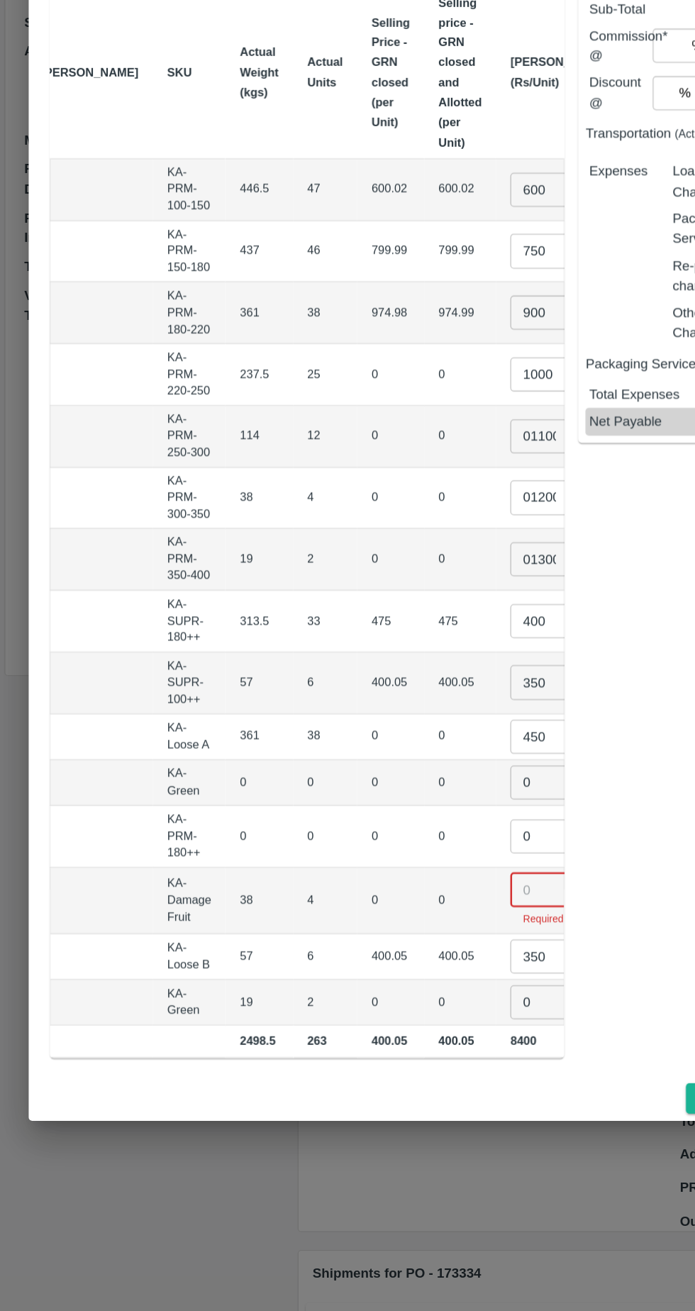
type input "0"
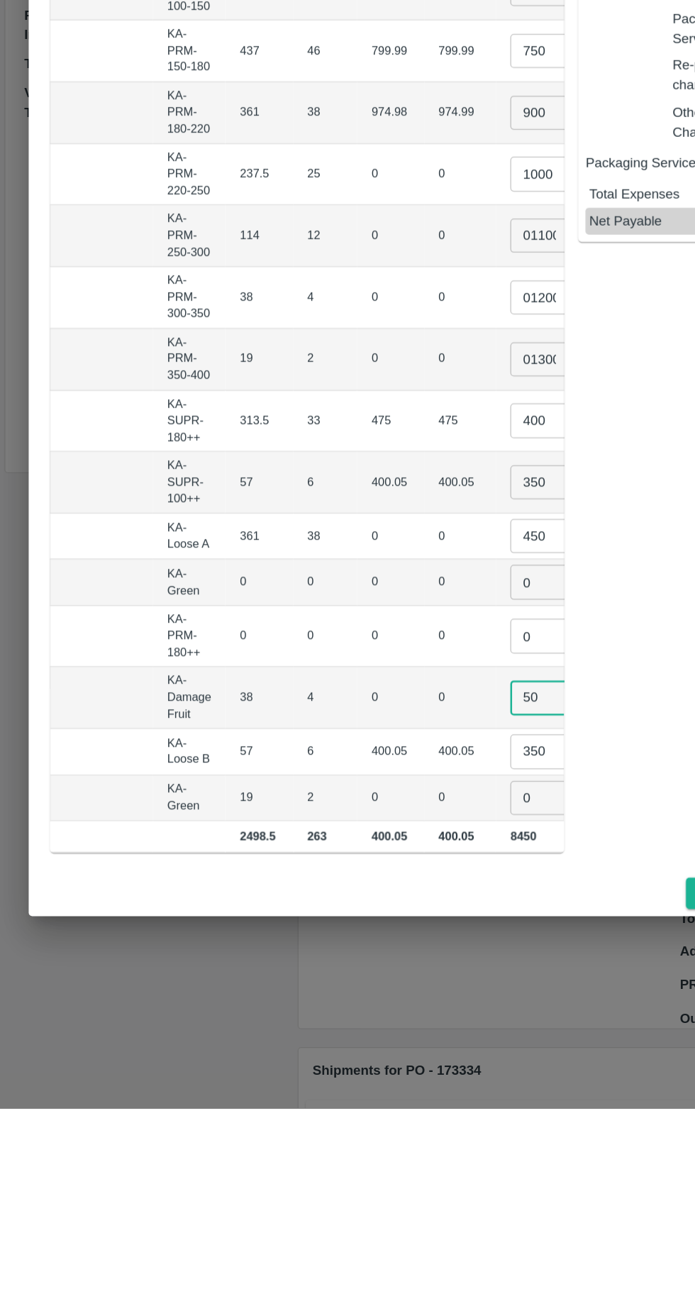
type input "50"
click at [404, 1056] on input "0" at bounding box center [432, 1065] width 57 height 27
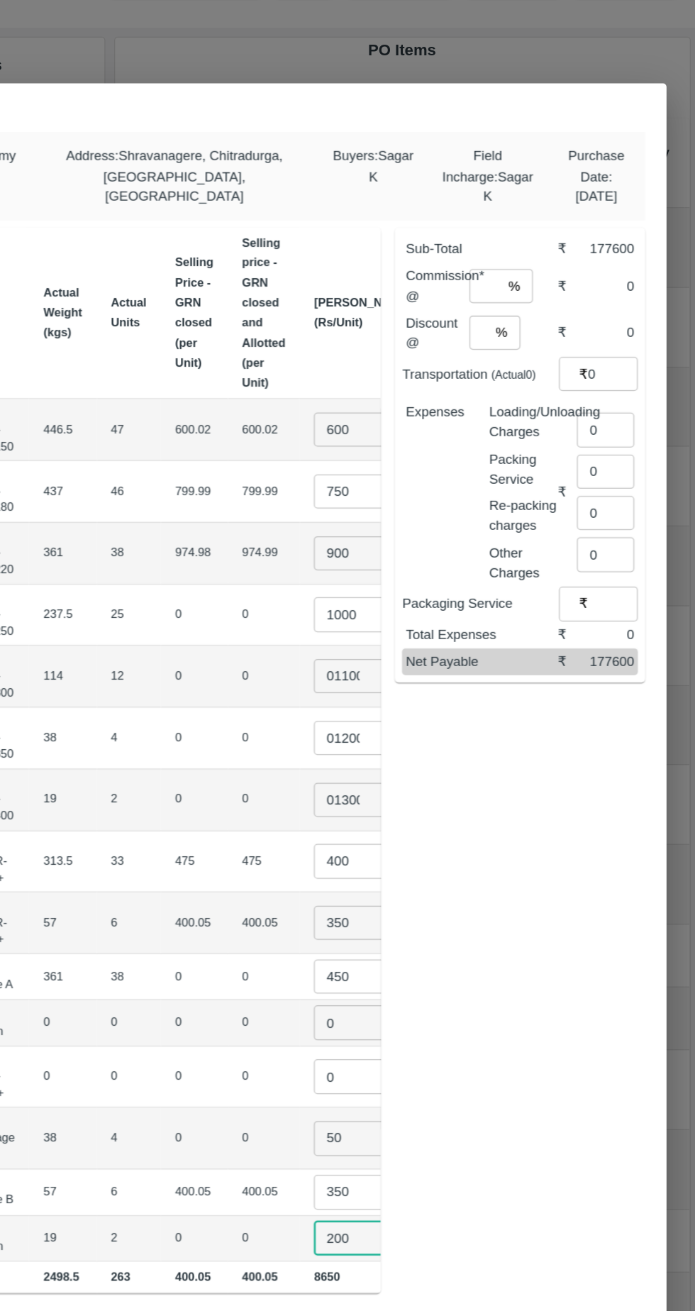
type input "200"
click at [612, 421] on input "0" at bounding box center [624, 425] width 45 height 27
click at [623, 422] on input "0" at bounding box center [624, 425] width 45 height 27
type input "789"
click at [538, 302] on input "number" at bounding box center [529, 312] width 26 height 27
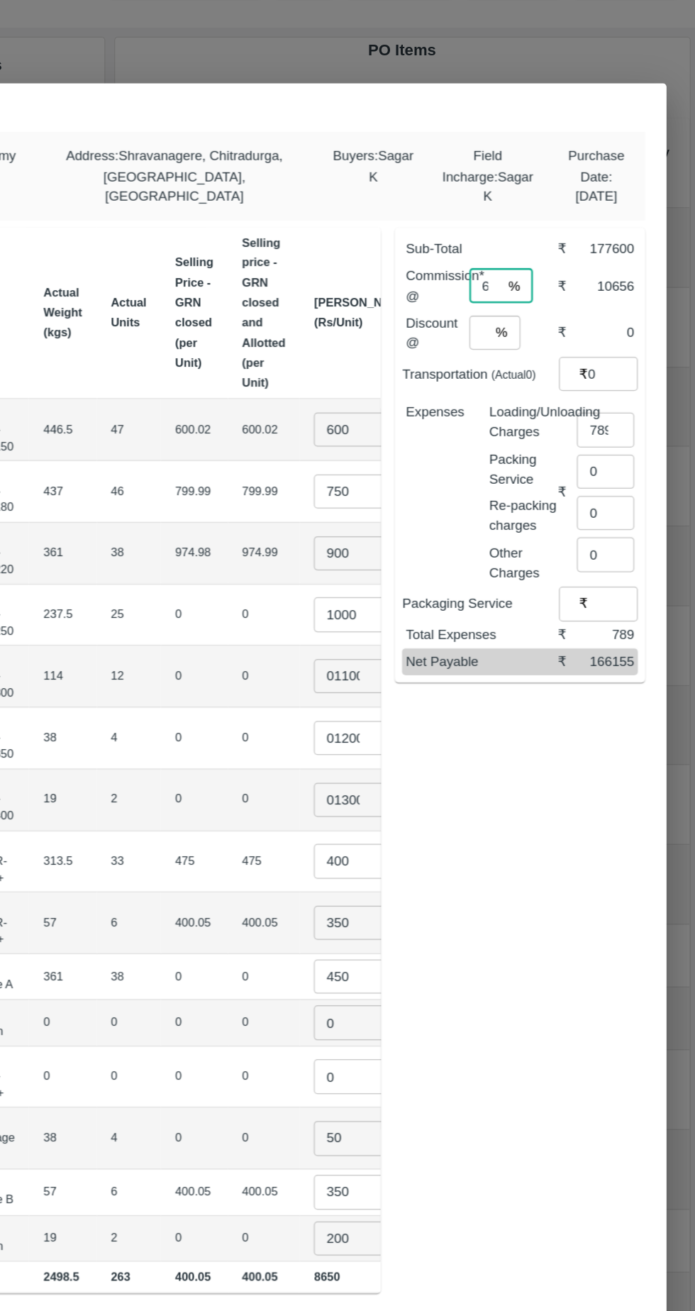
type input "6"
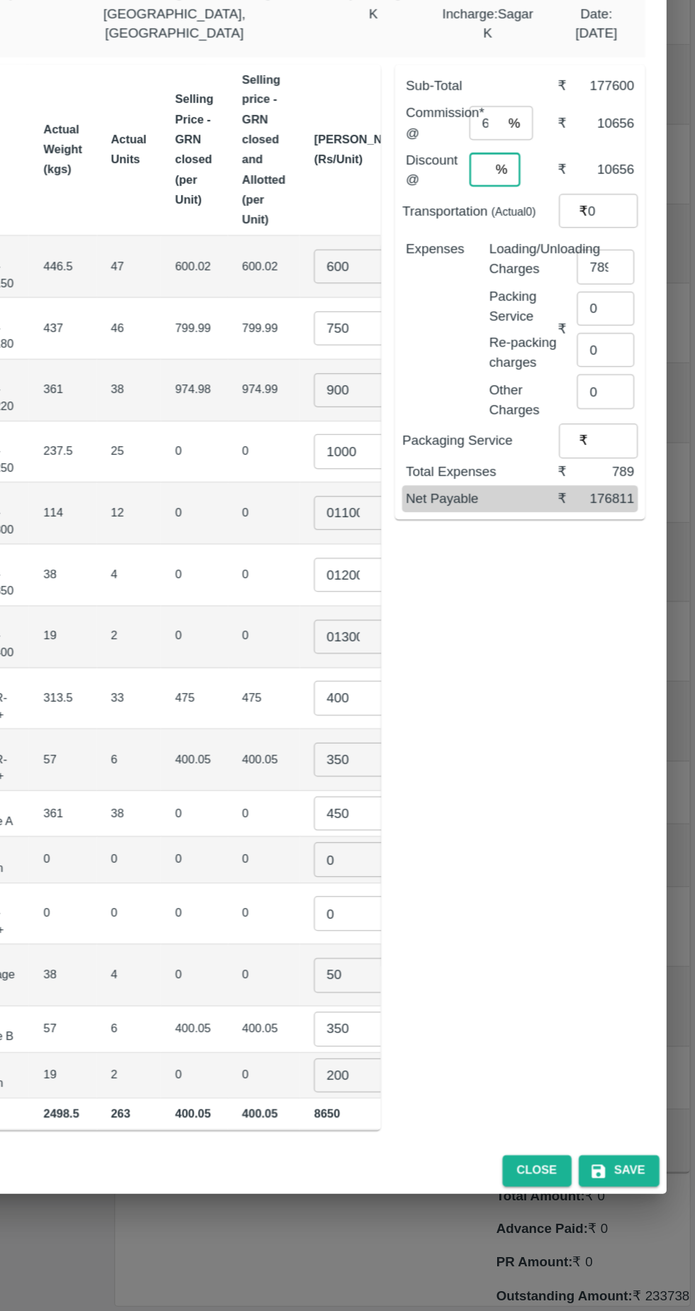
type input "6"
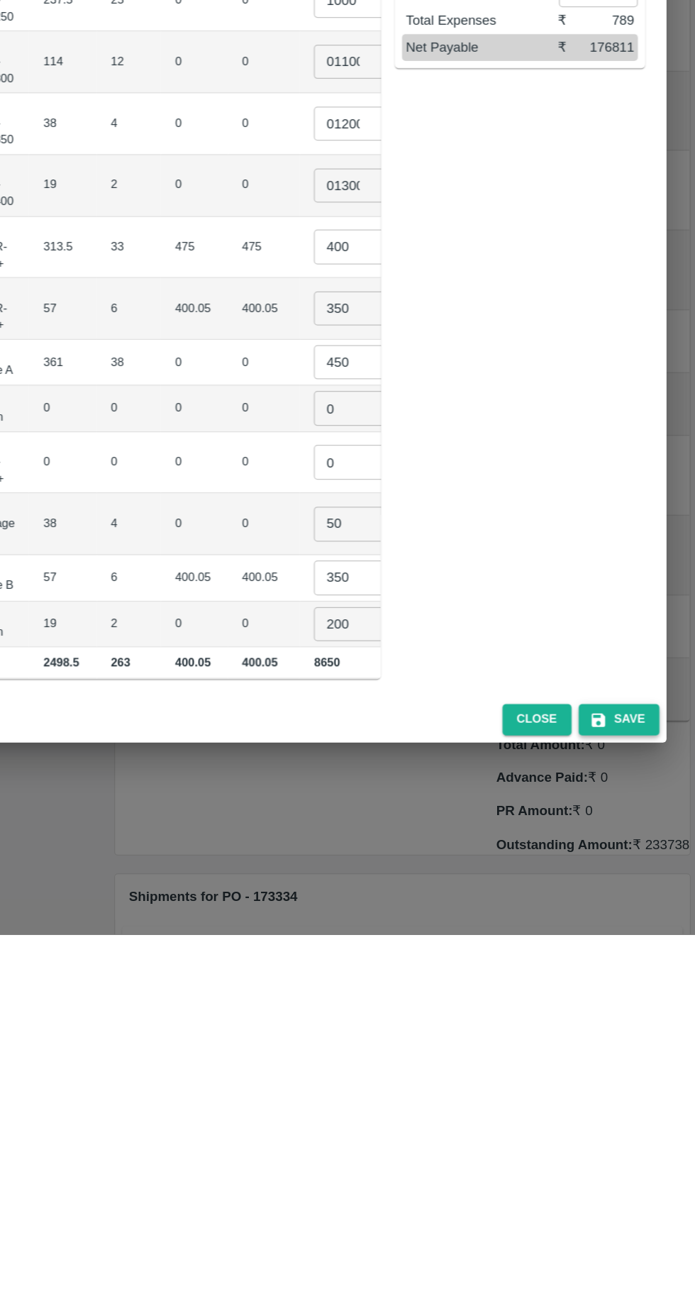
click at [644, 1132] on button "Save" at bounding box center [635, 1141] width 64 height 25
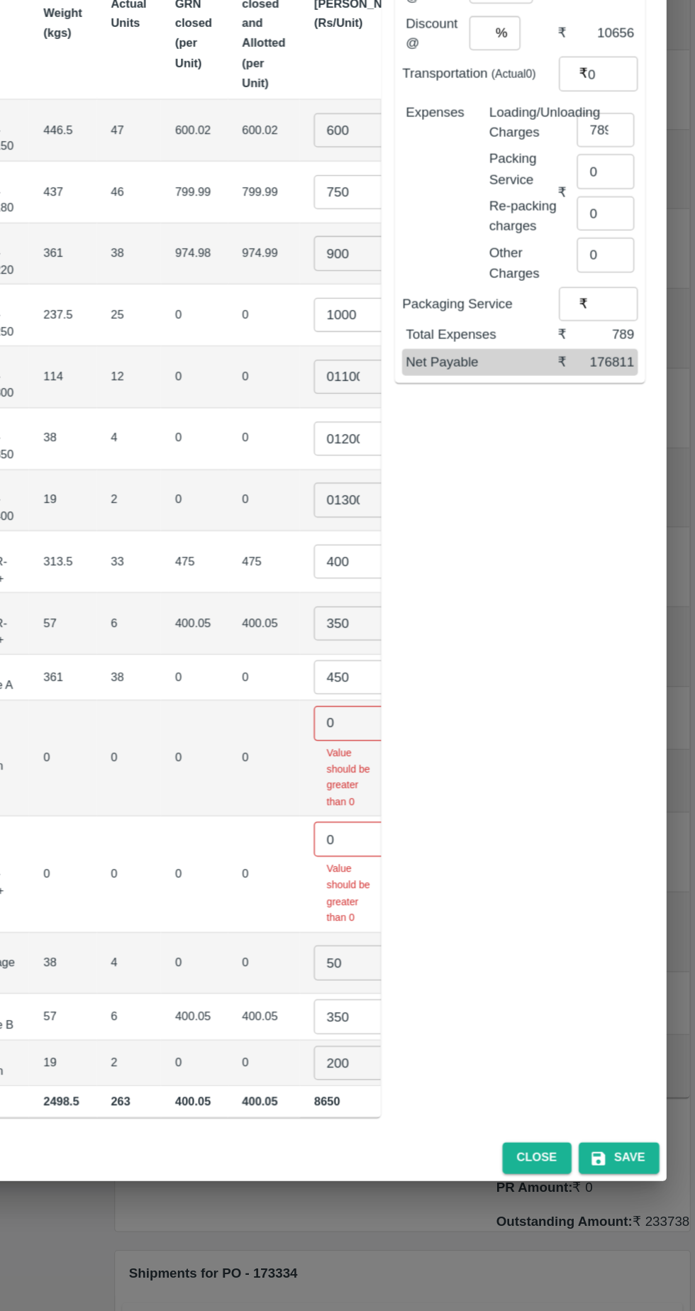
click at [394, 832] on input "0" at bounding box center [422, 845] width 57 height 27
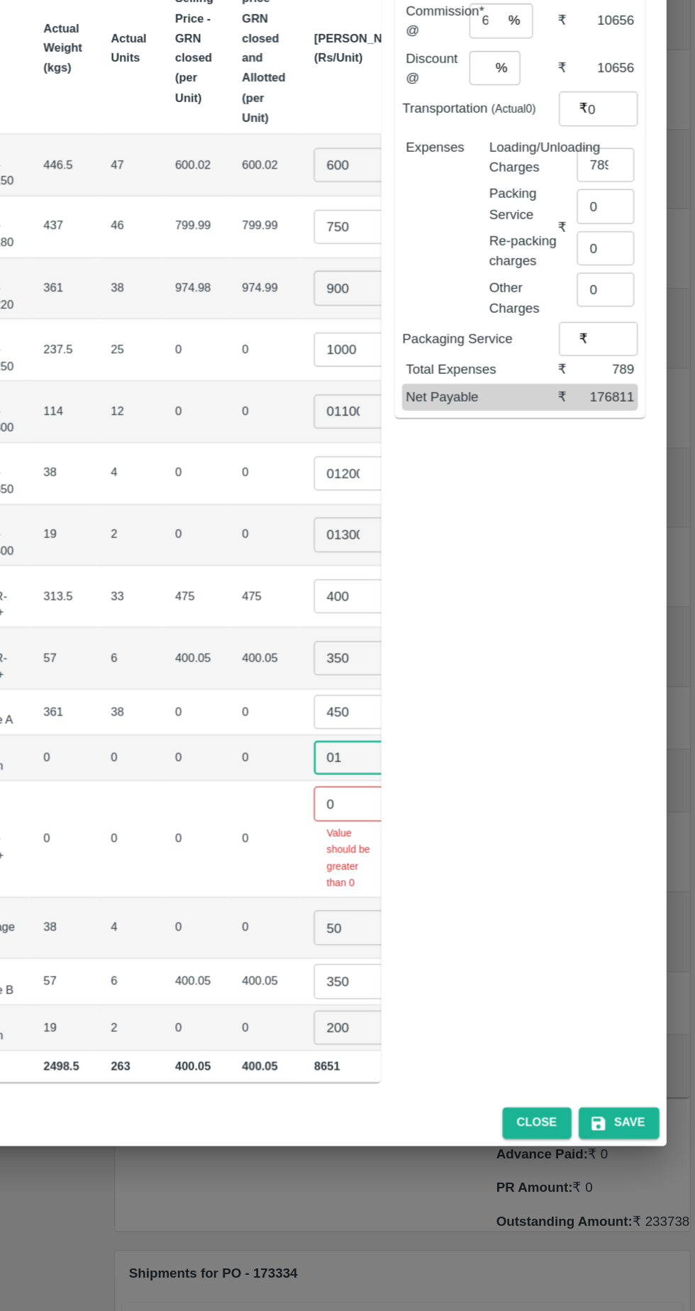
type input "01"
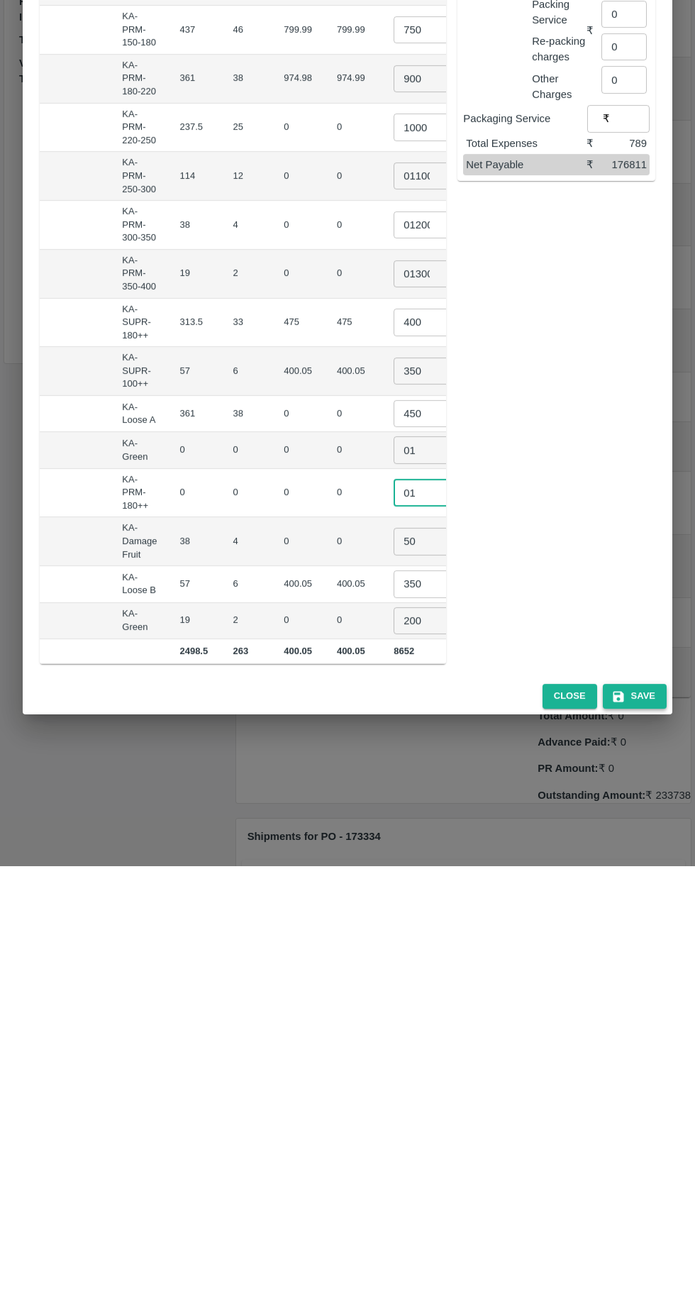
type input "01"
click at [644, 1134] on button "Save" at bounding box center [635, 1141] width 64 height 25
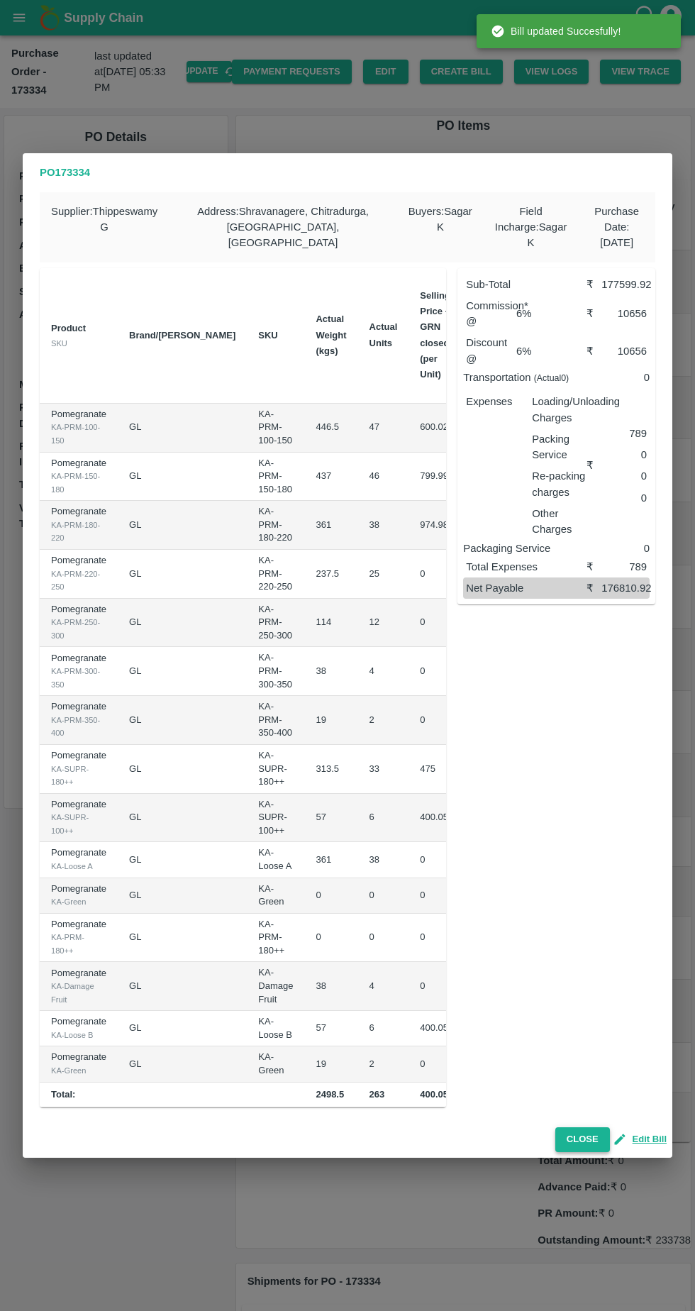
click at [596, 1127] on button "Close" at bounding box center [583, 1139] width 55 height 25
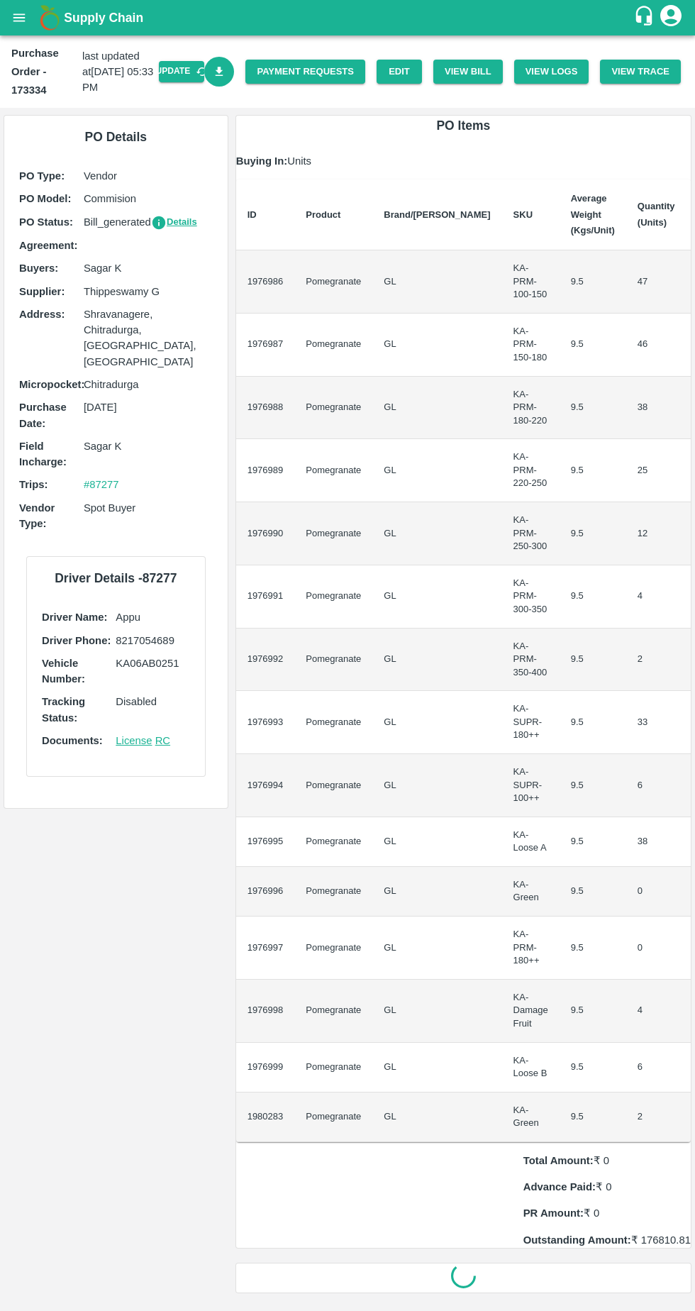
click at [226, 72] on icon "Download Bill" at bounding box center [219, 71] width 13 height 13
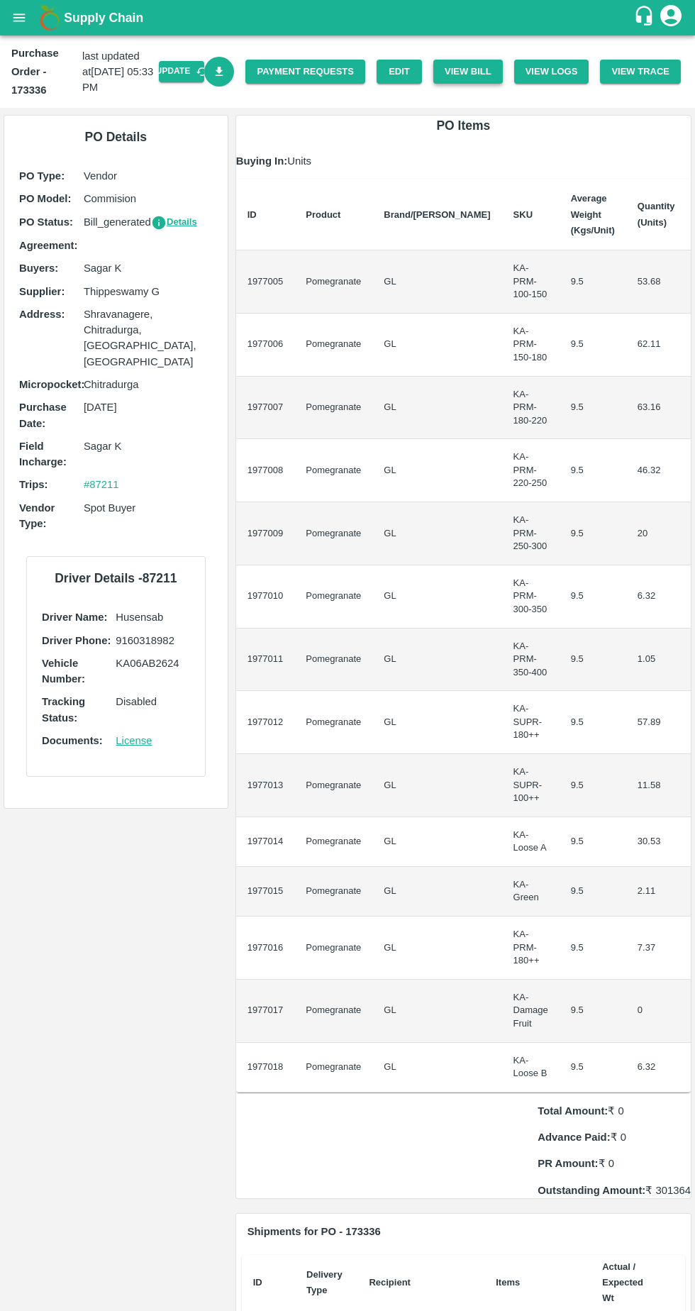
click at [482, 70] on button "View Bill" at bounding box center [468, 72] width 70 height 25
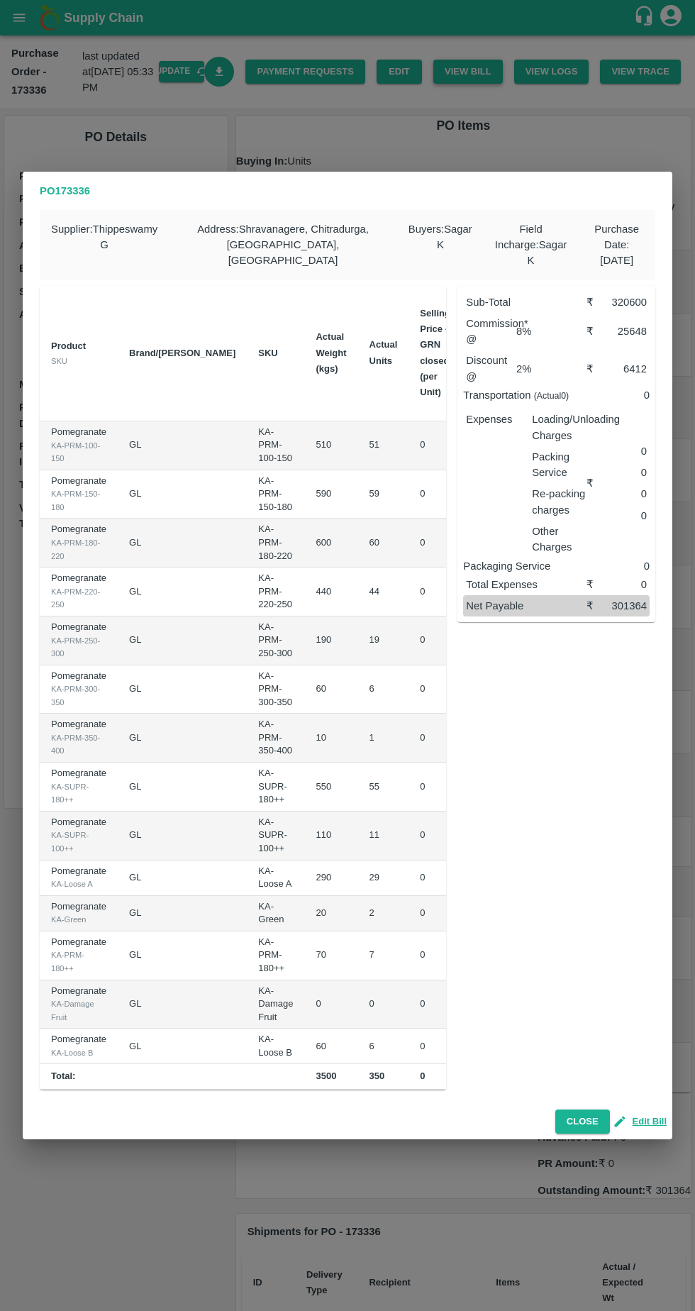
scroll to position [0, 122]
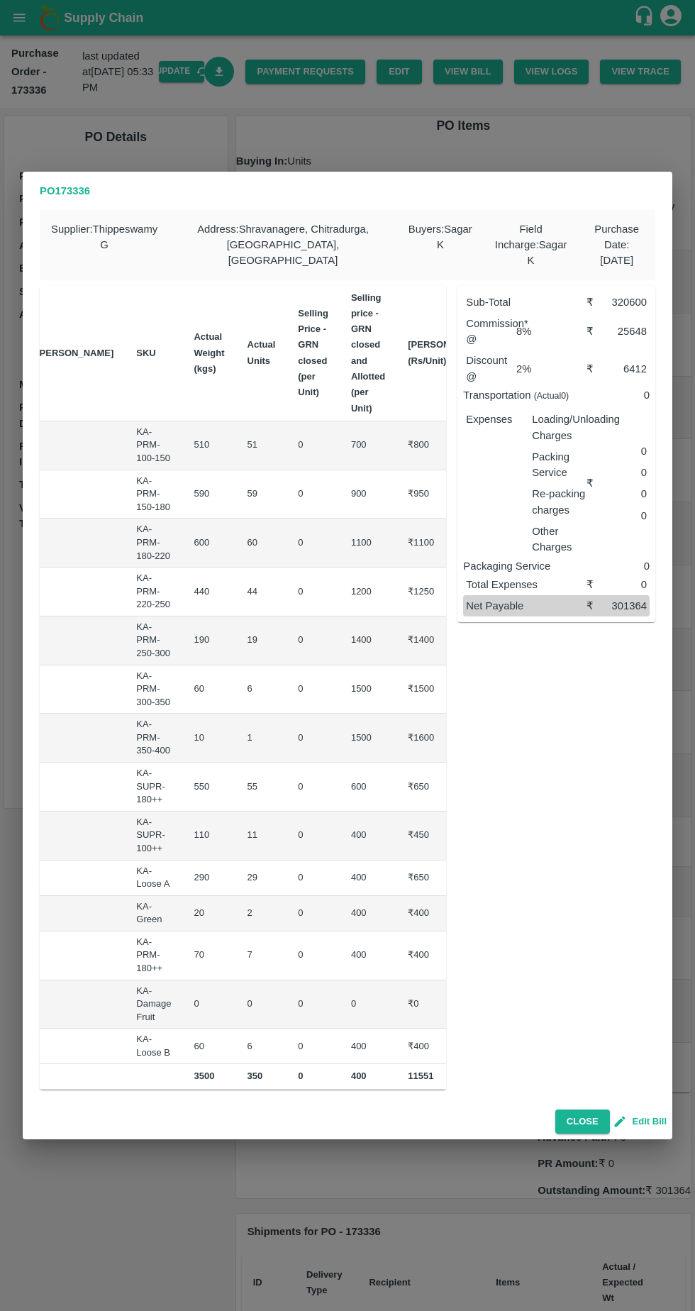
click at [651, 1115] on button "Edit Bill" at bounding box center [641, 1122] width 51 height 16
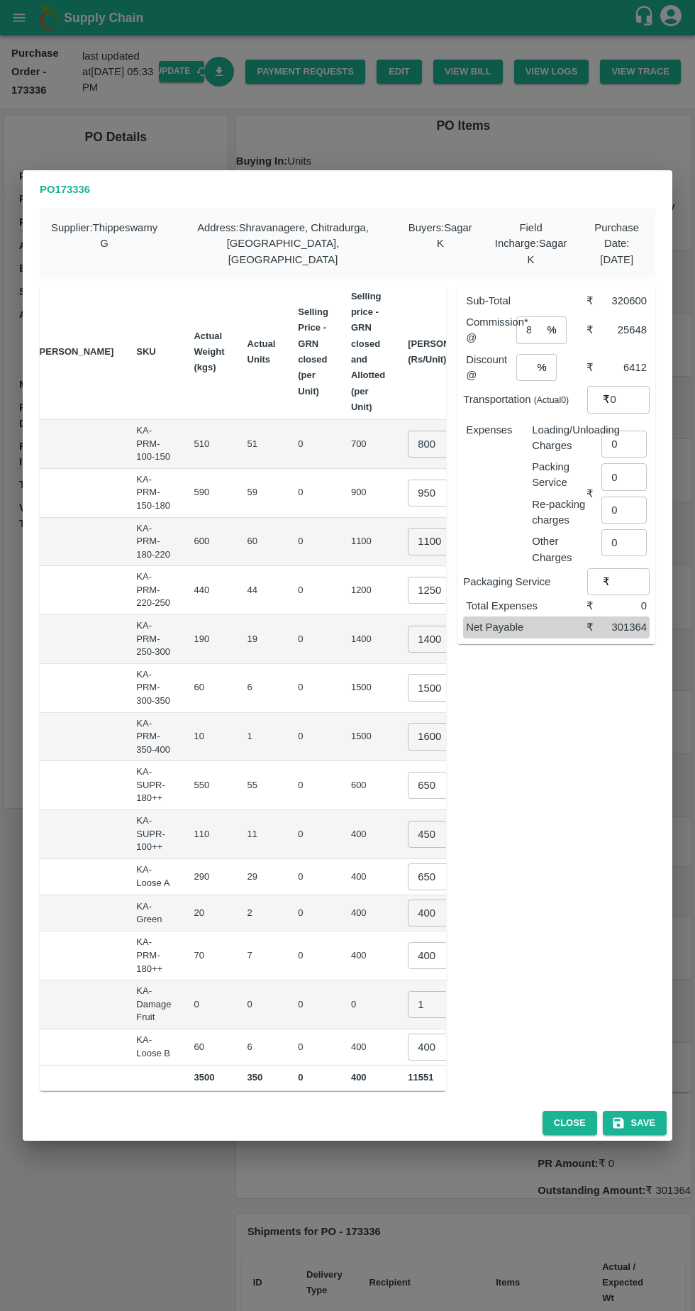
scroll to position [0, 135]
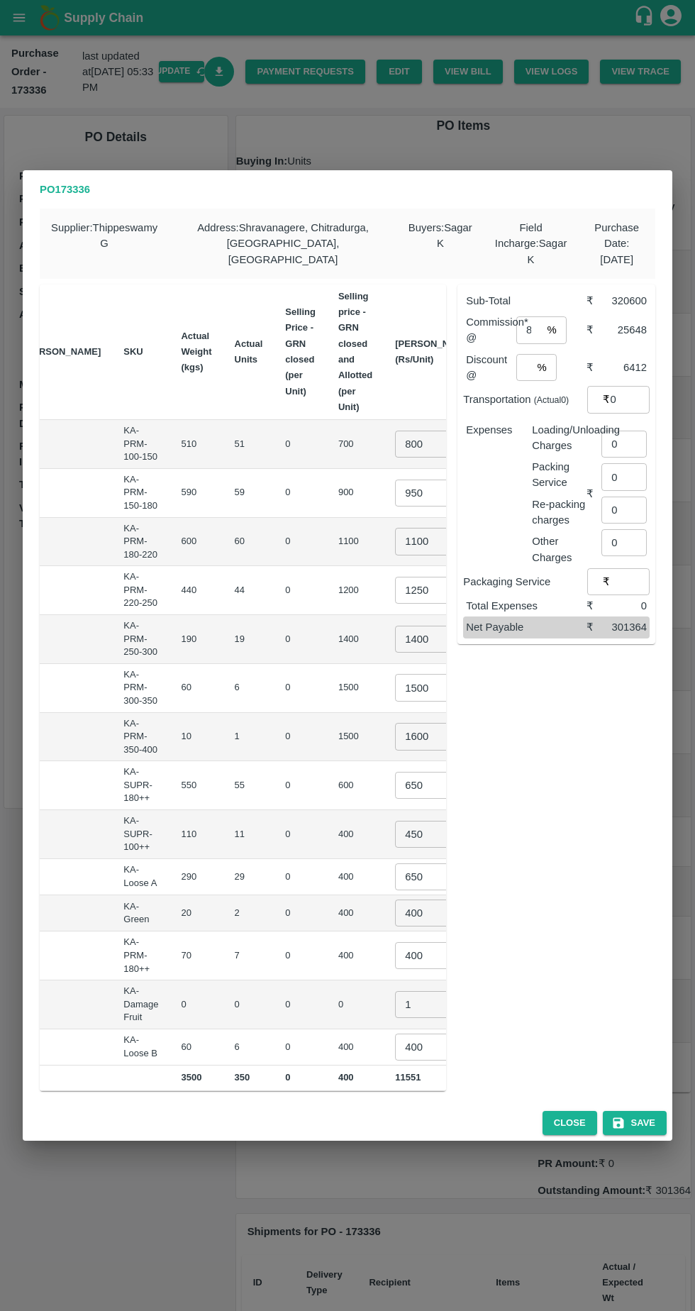
click at [395, 441] on input "800" at bounding box center [423, 444] width 57 height 27
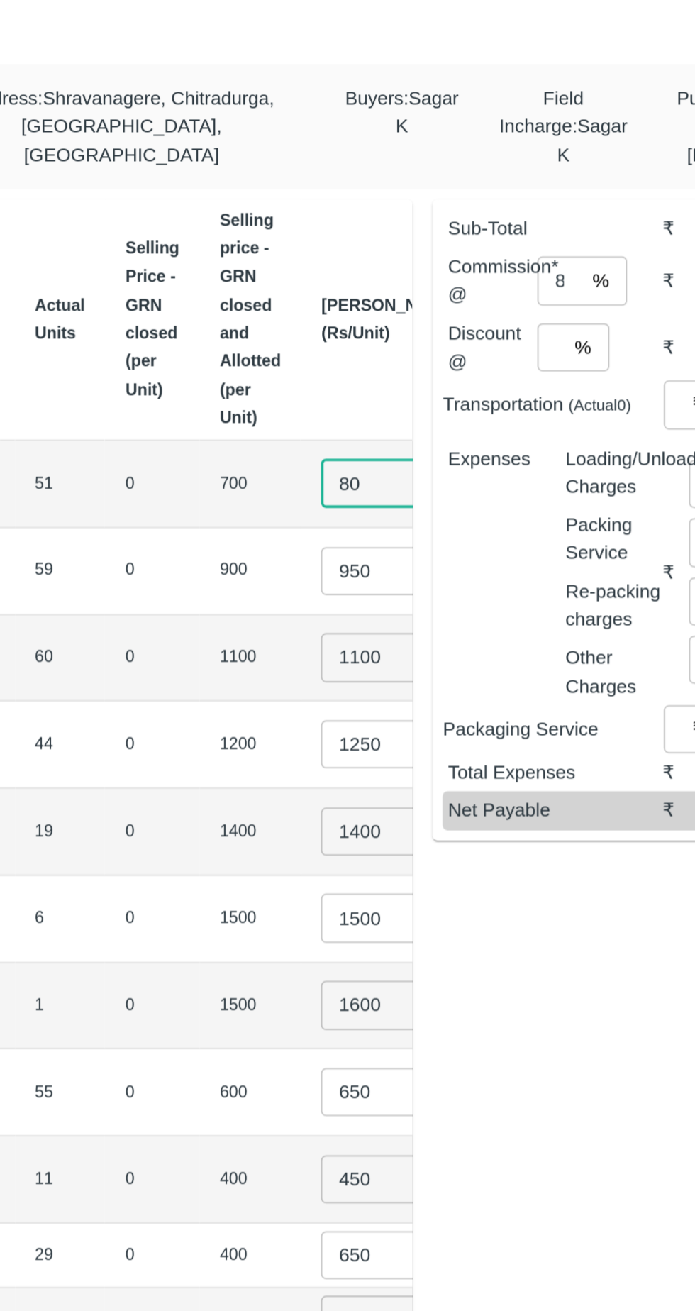
type input "8"
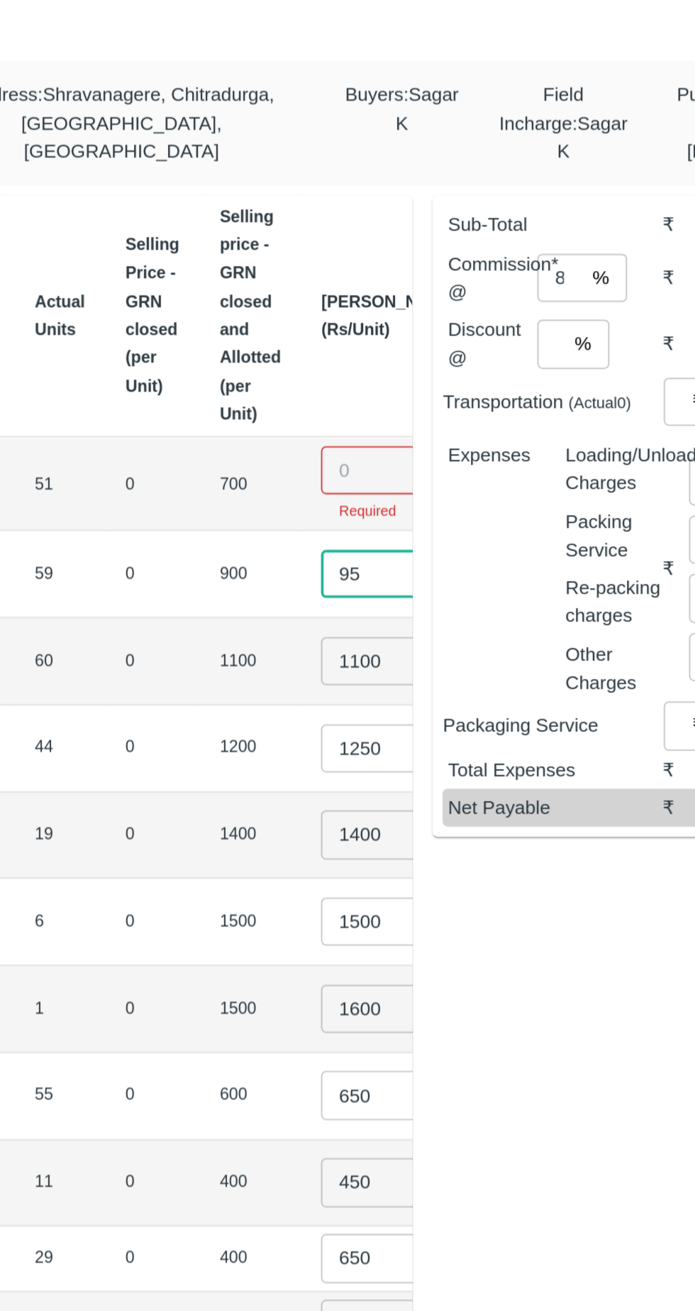
type input "9"
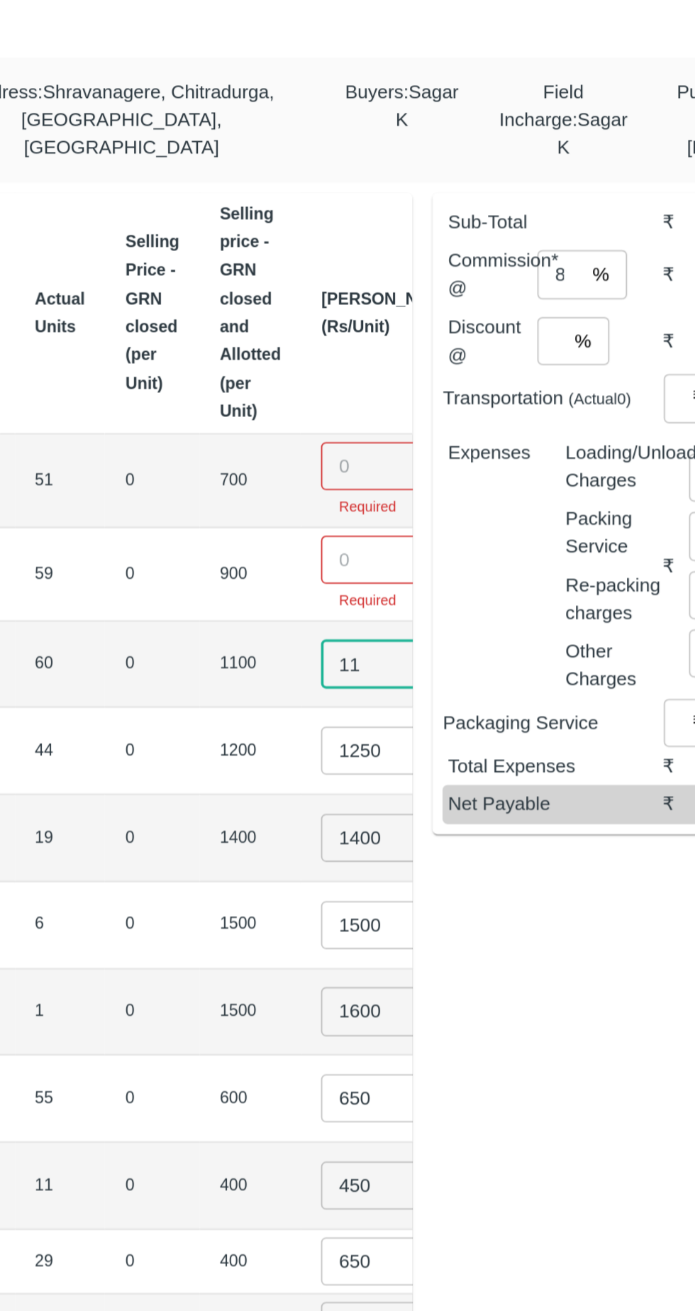
type input "1"
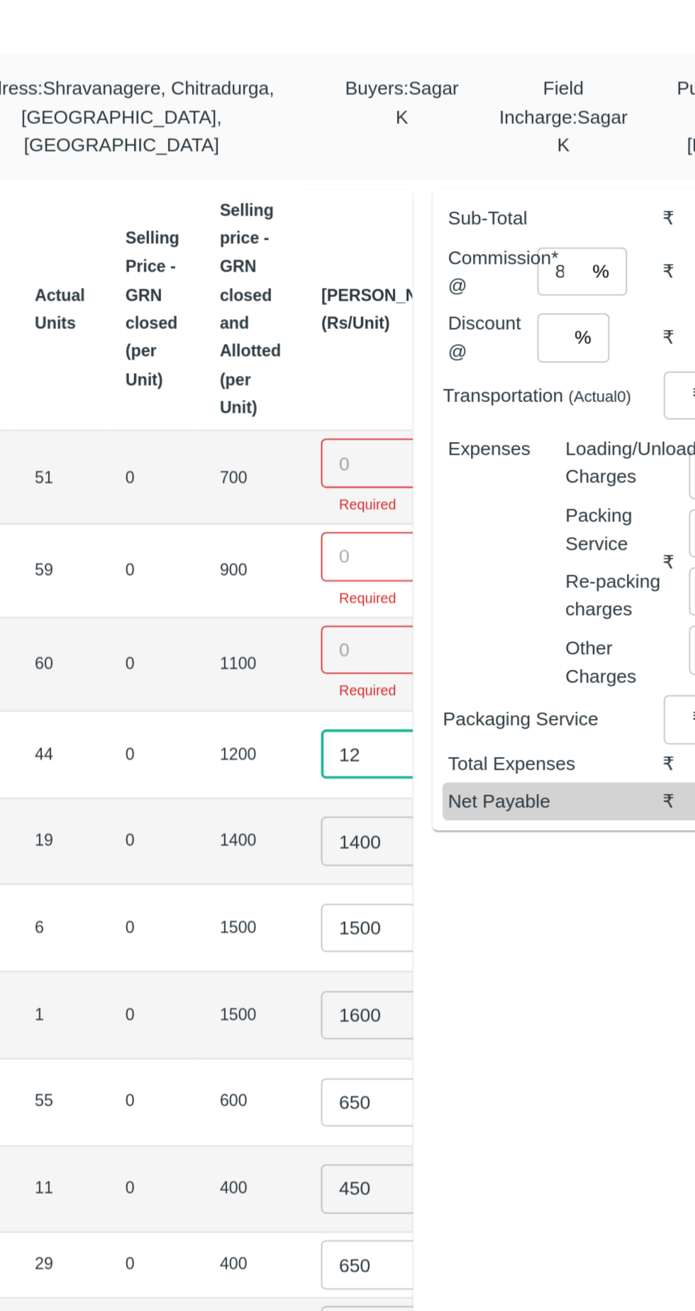
type input "1"
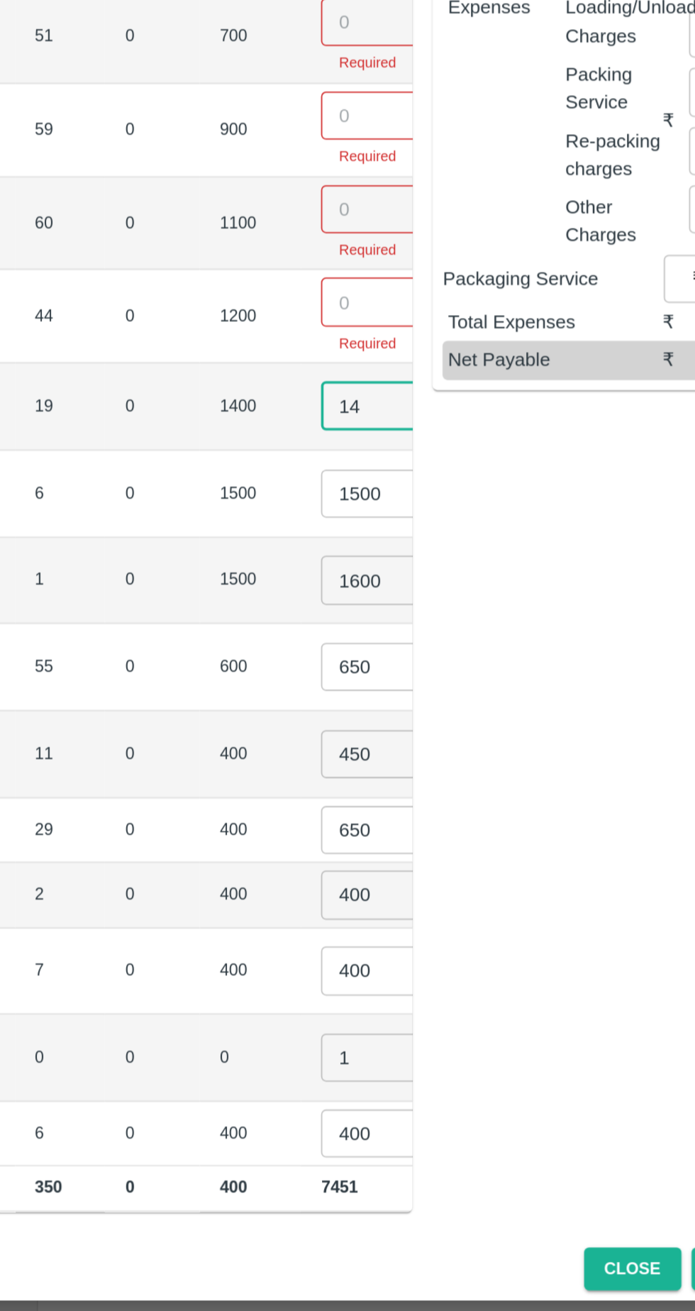
type input "1"
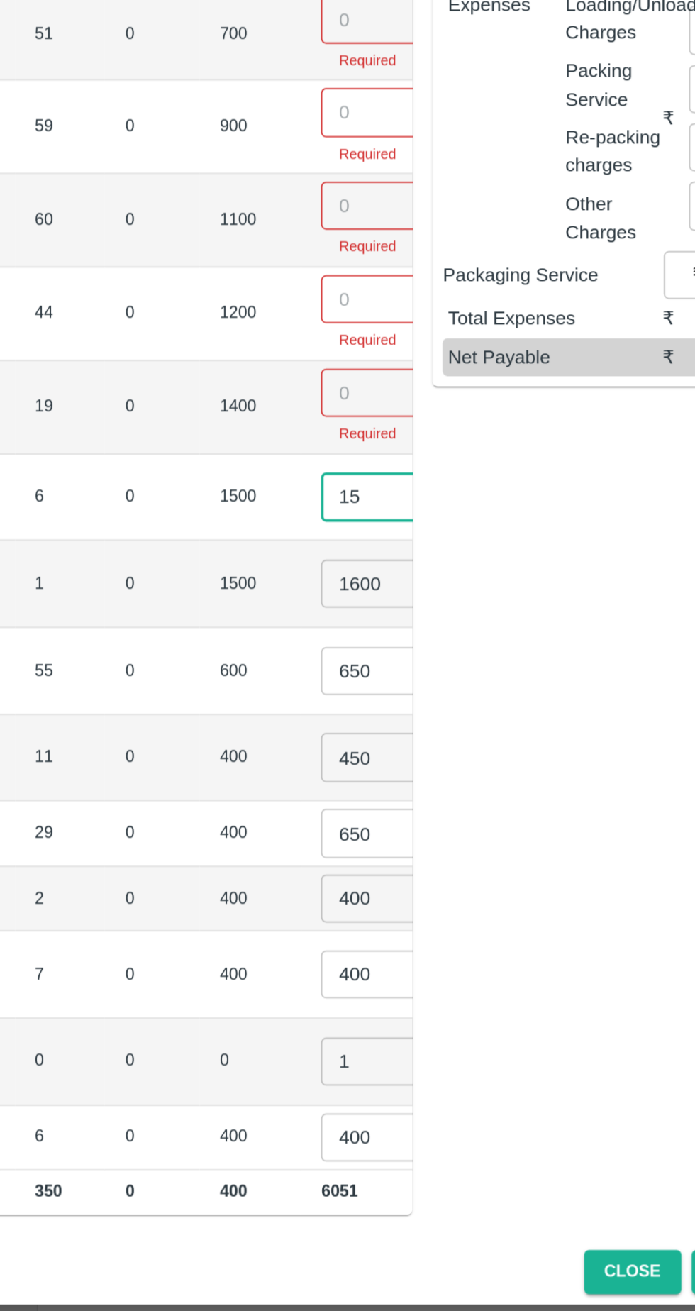
type input "1"
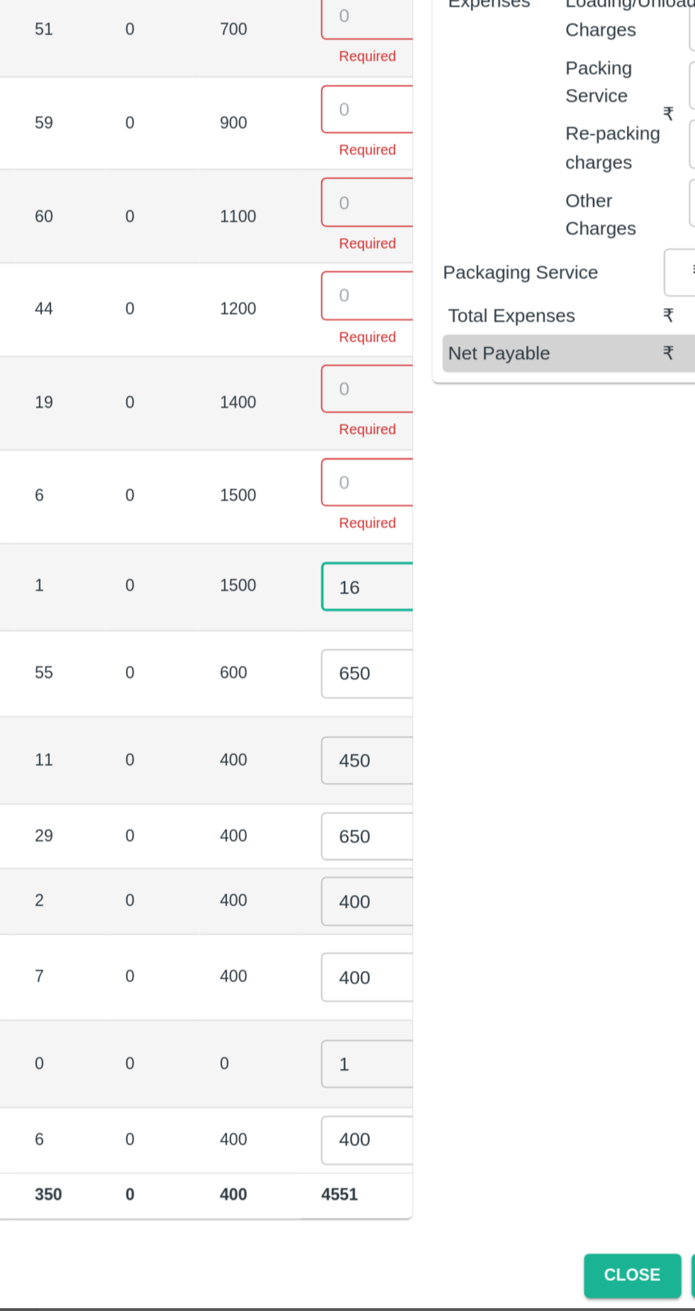
type input "1"
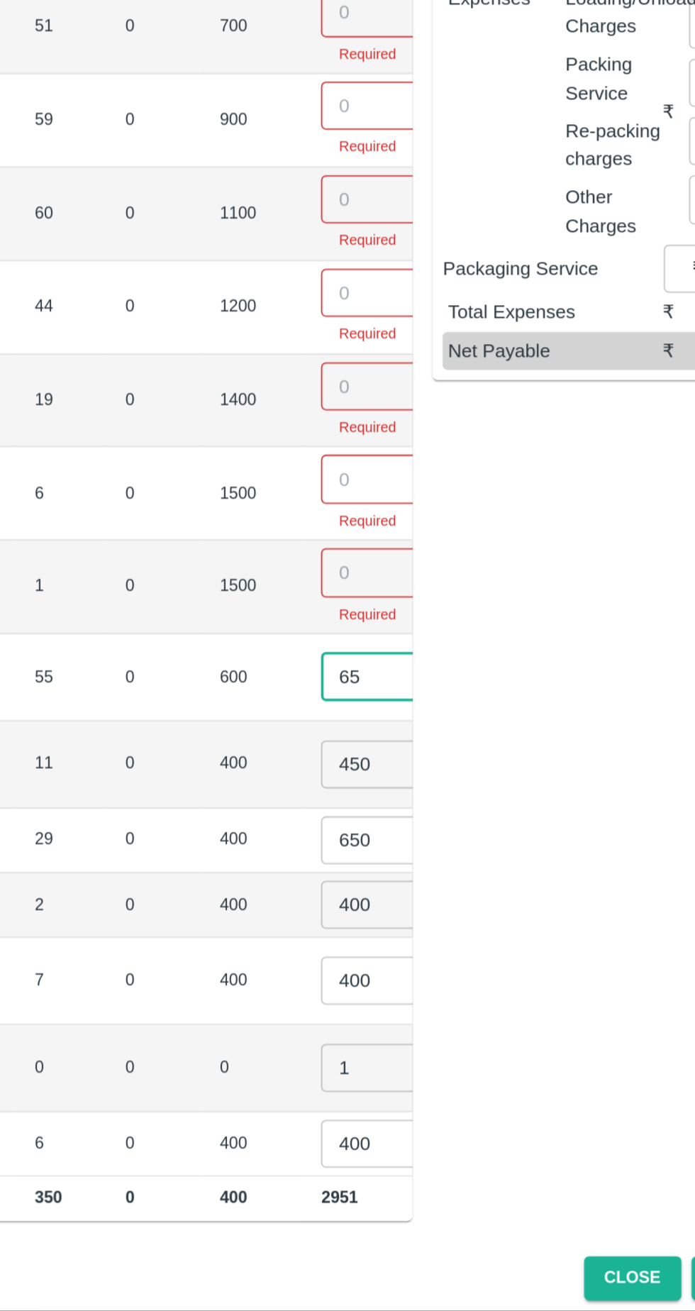
type input "6"
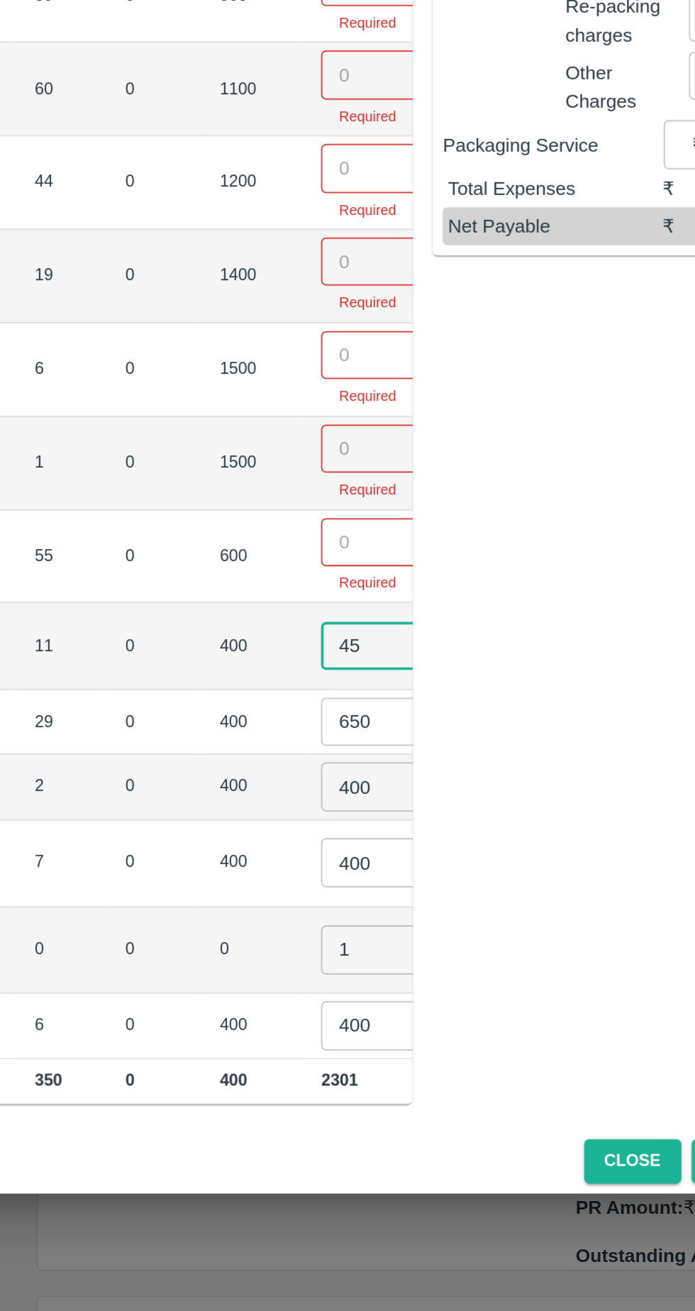
type input "4"
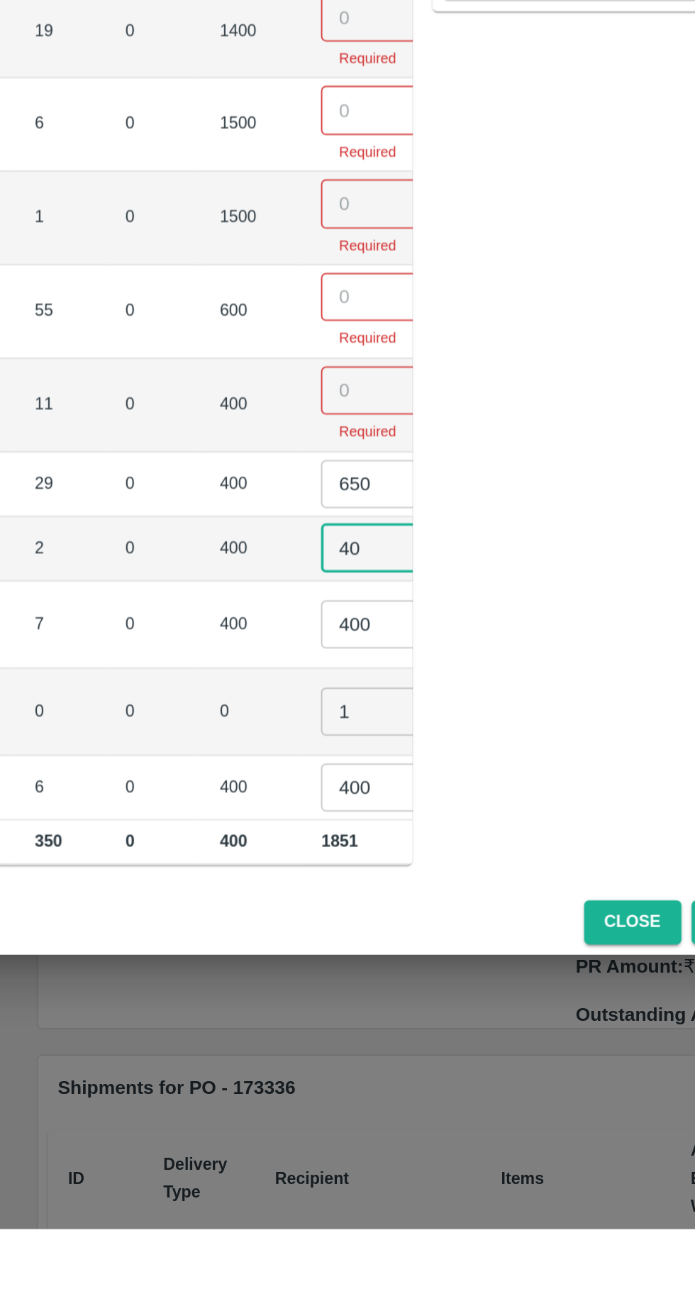
type input "4"
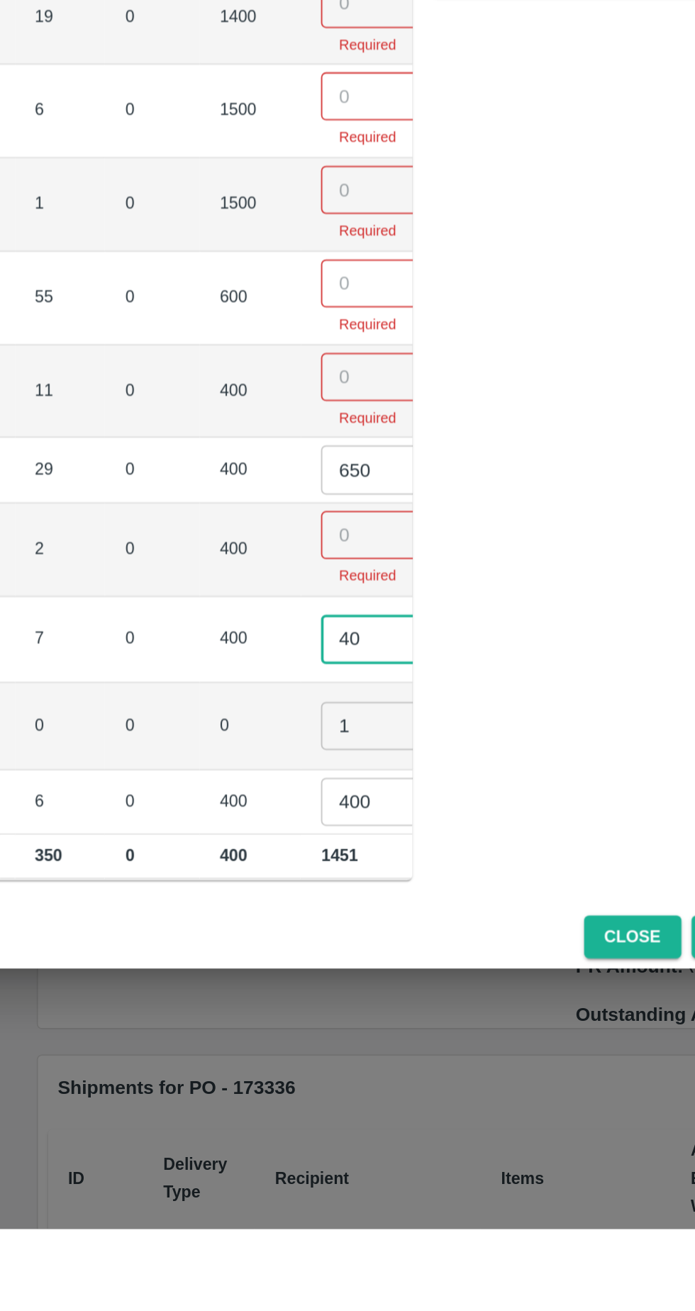
type input "4"
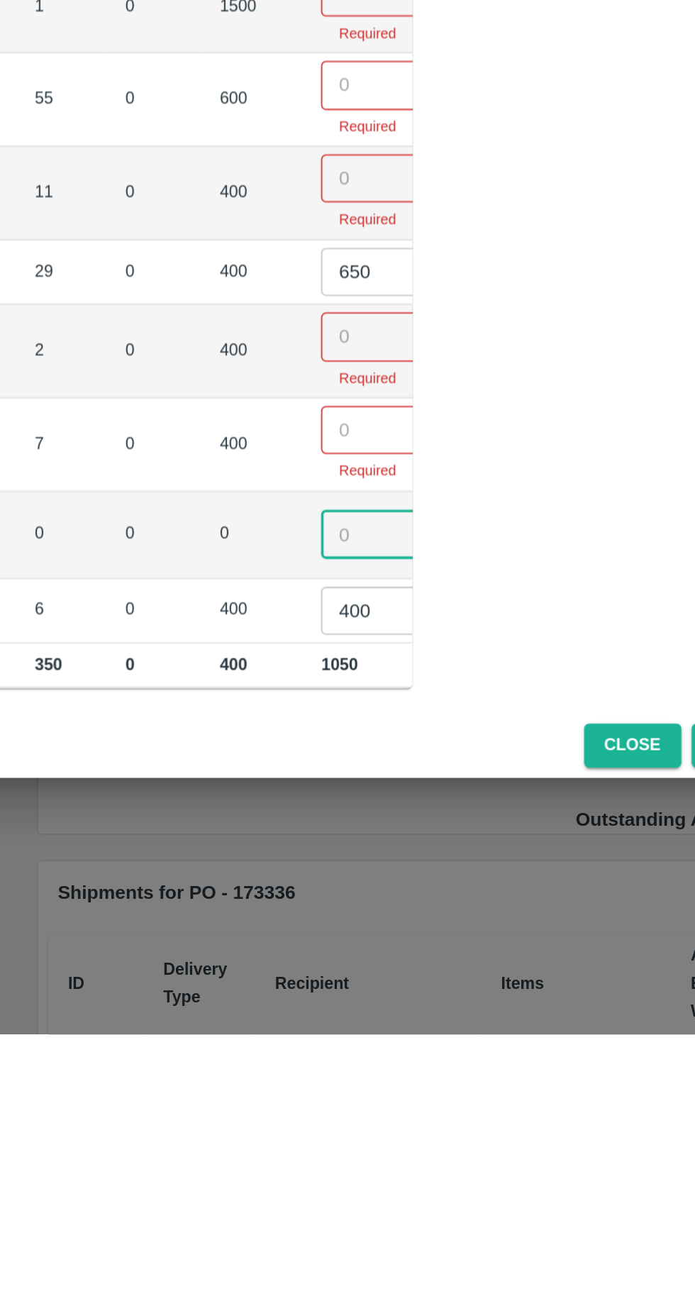
click at [395, 1063] on input "400" at bounding box center [423, 1073] width 57 height 27
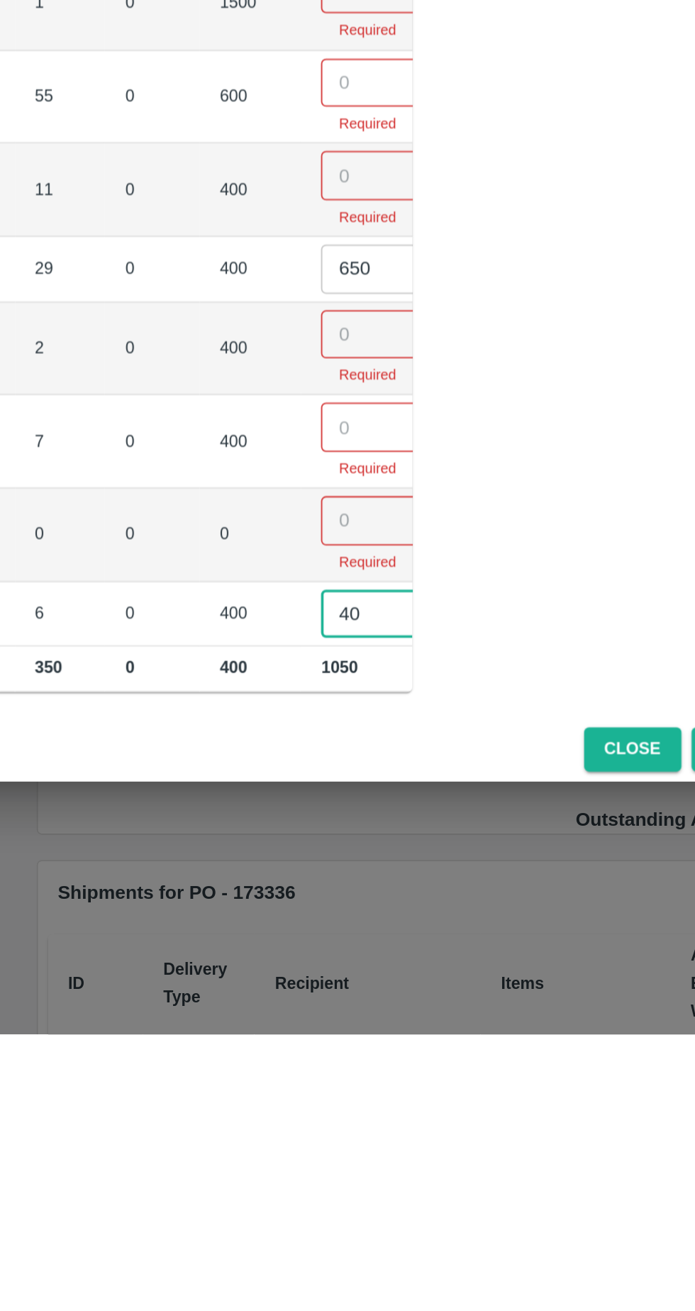
type input "4"
click at [384, 876] on td "650 ​" at bounding box center [434, 881] width 100 height 36
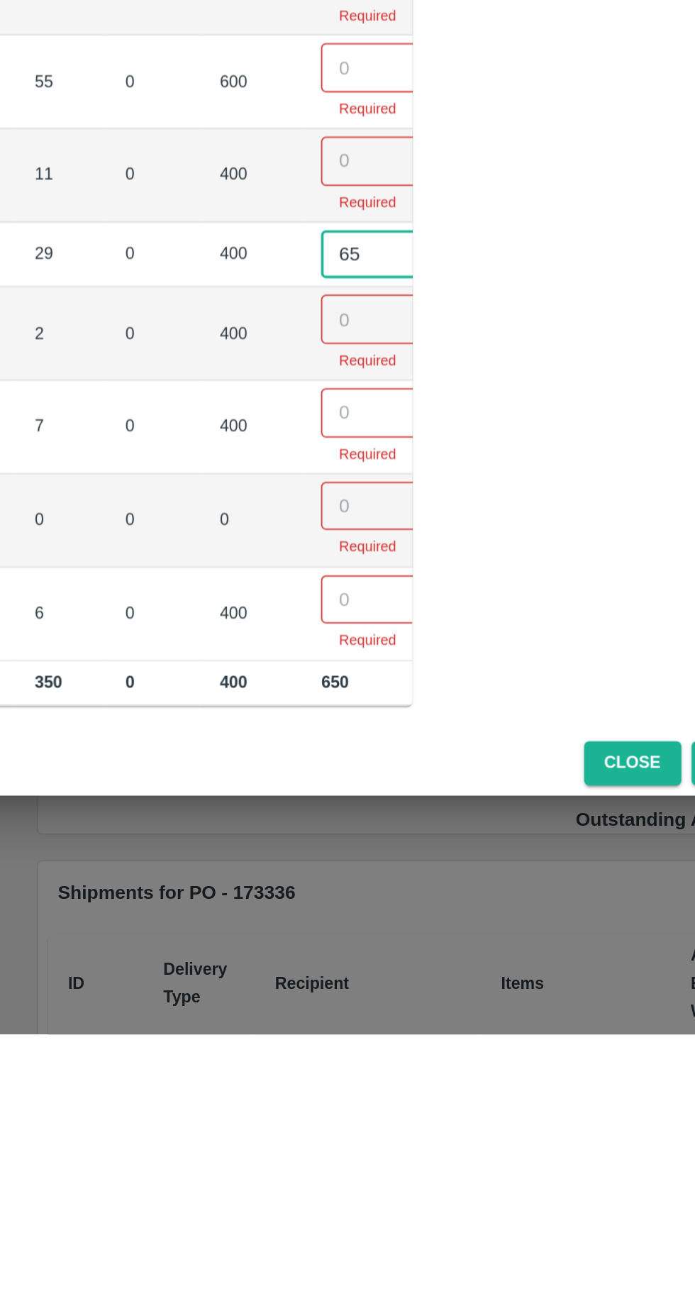
type input "6"
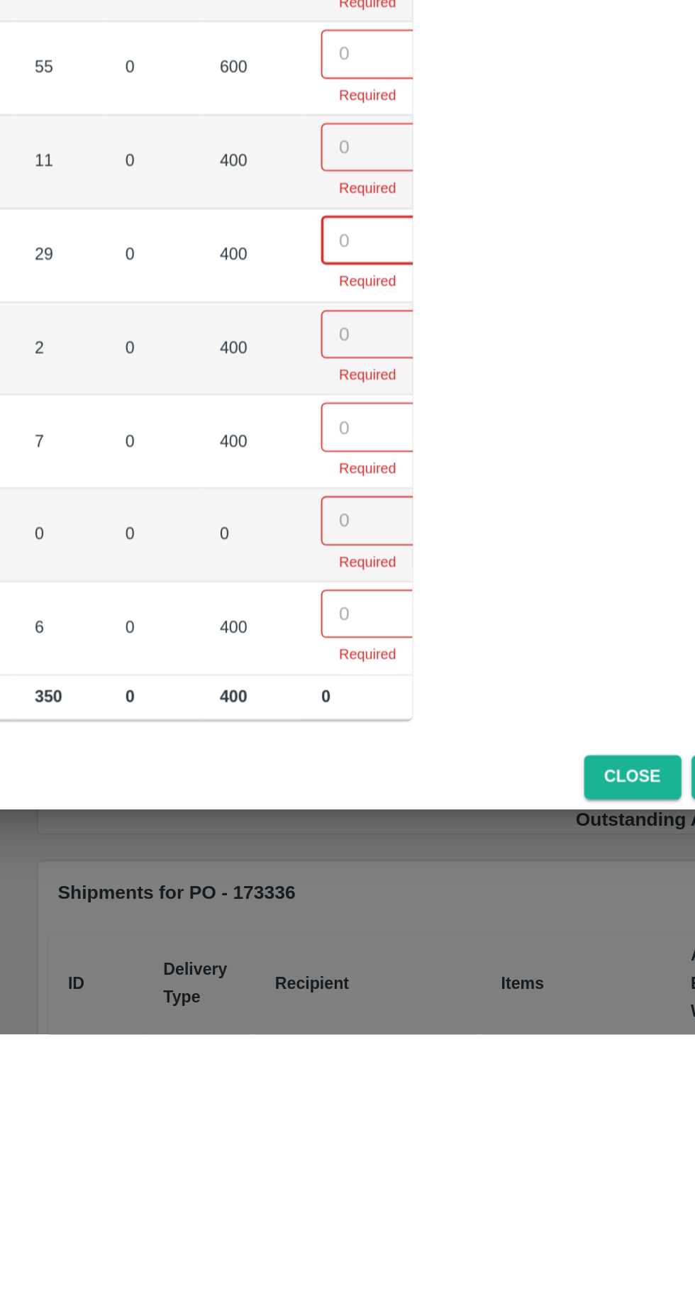
scroll to position [0, 126]
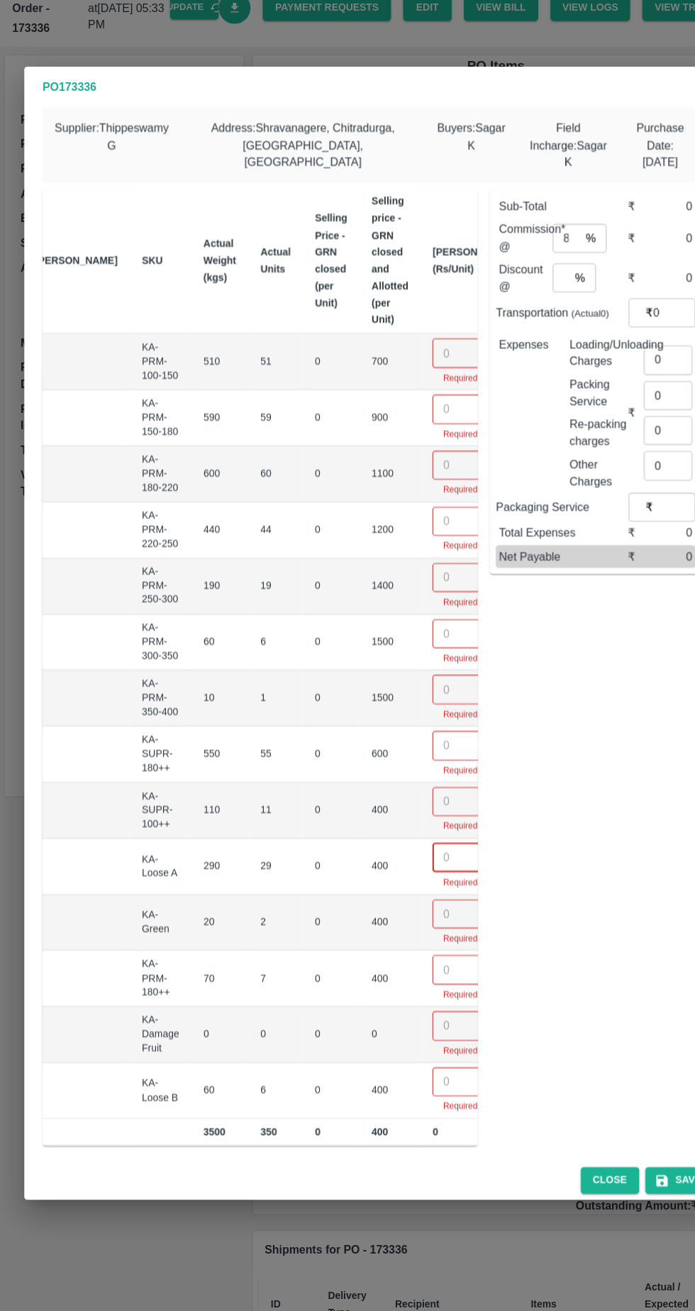
click at [404, 390] on input "number" at bounding box center [432, 393] width 57 height 27
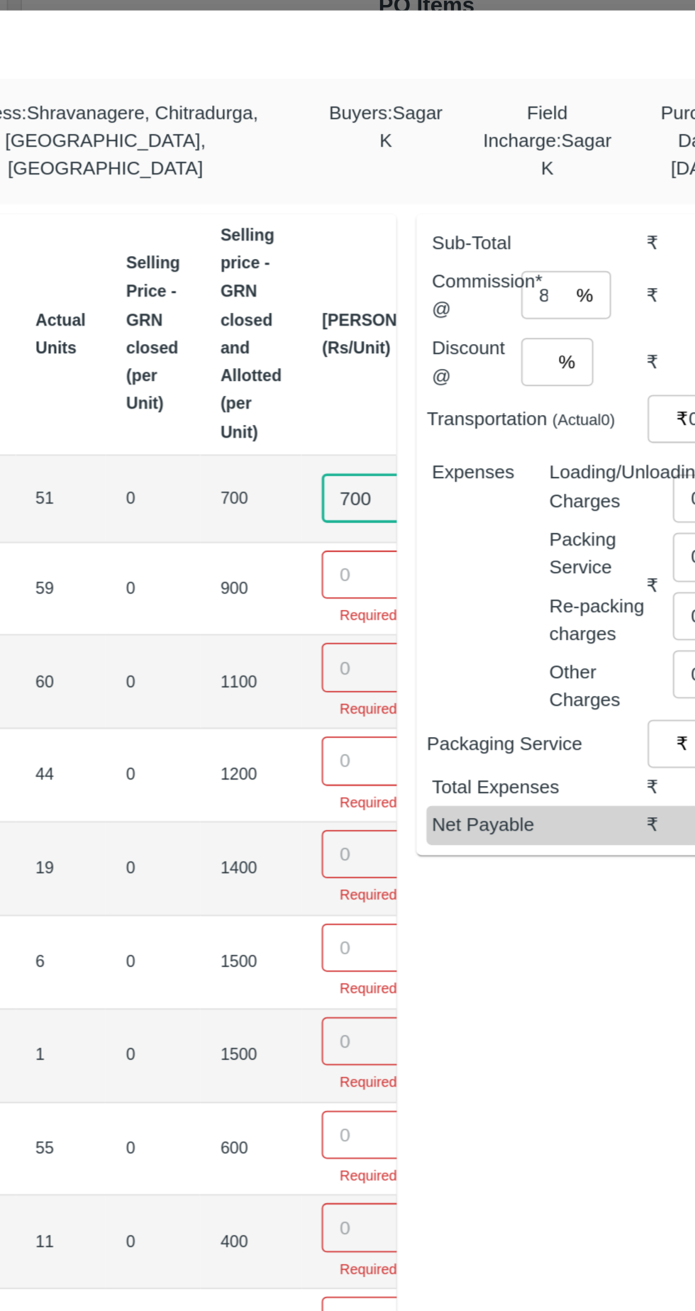
type input "700"
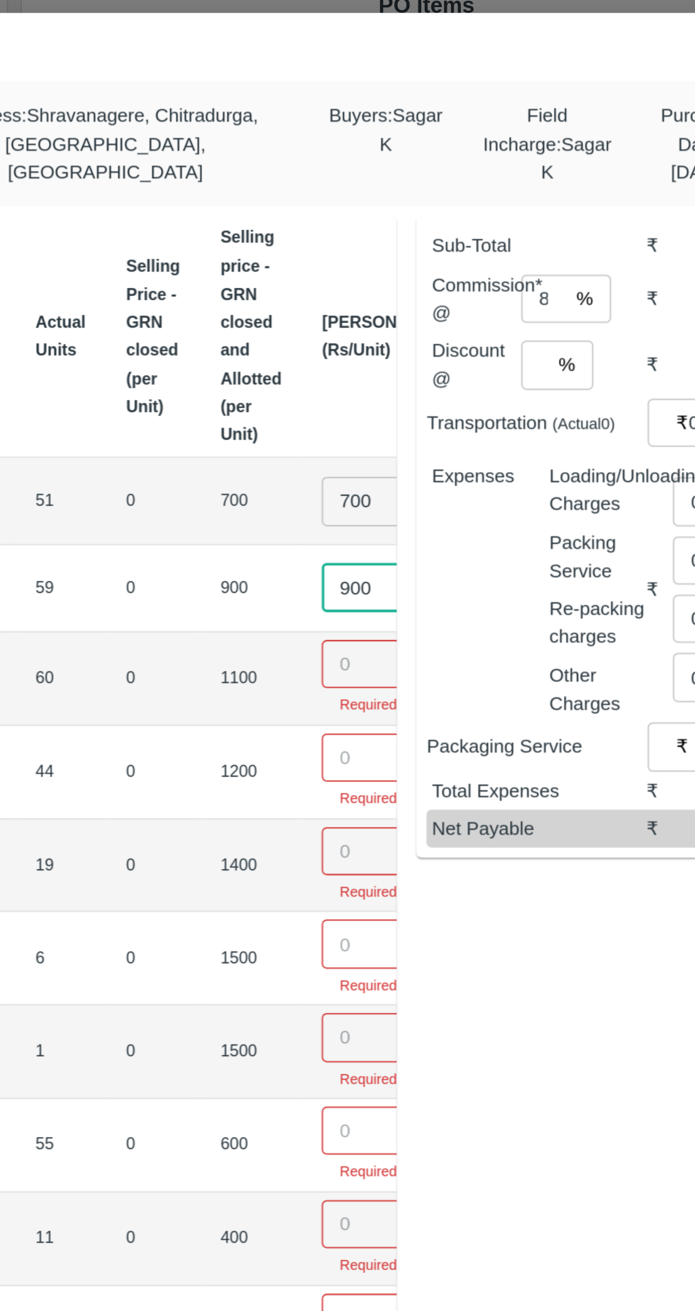
type input "900"
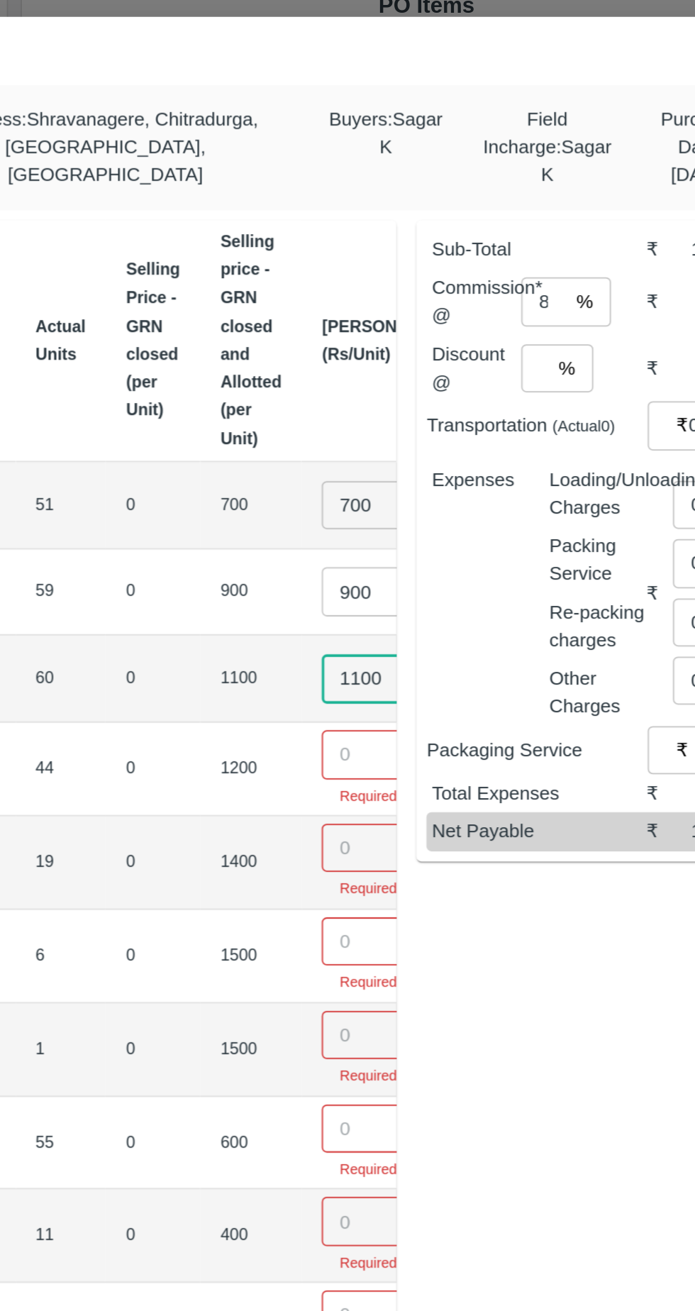
type input "1100"
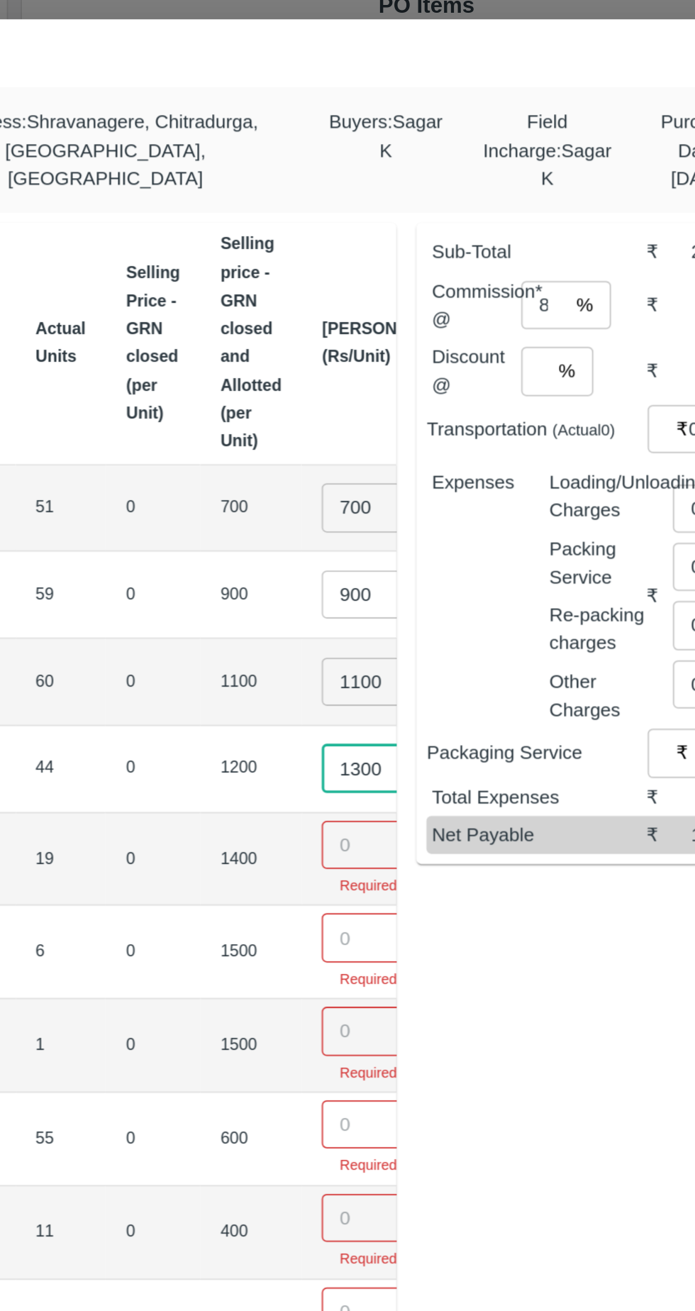
type input "1300"
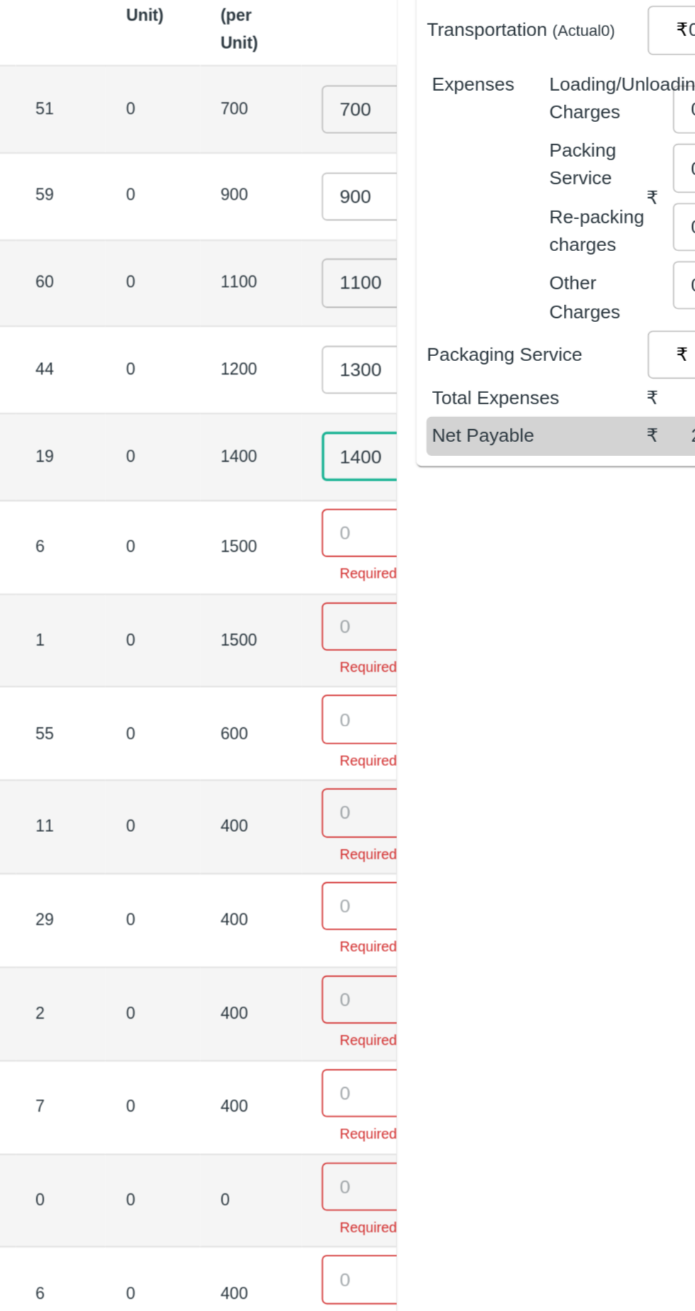
type input "1400"
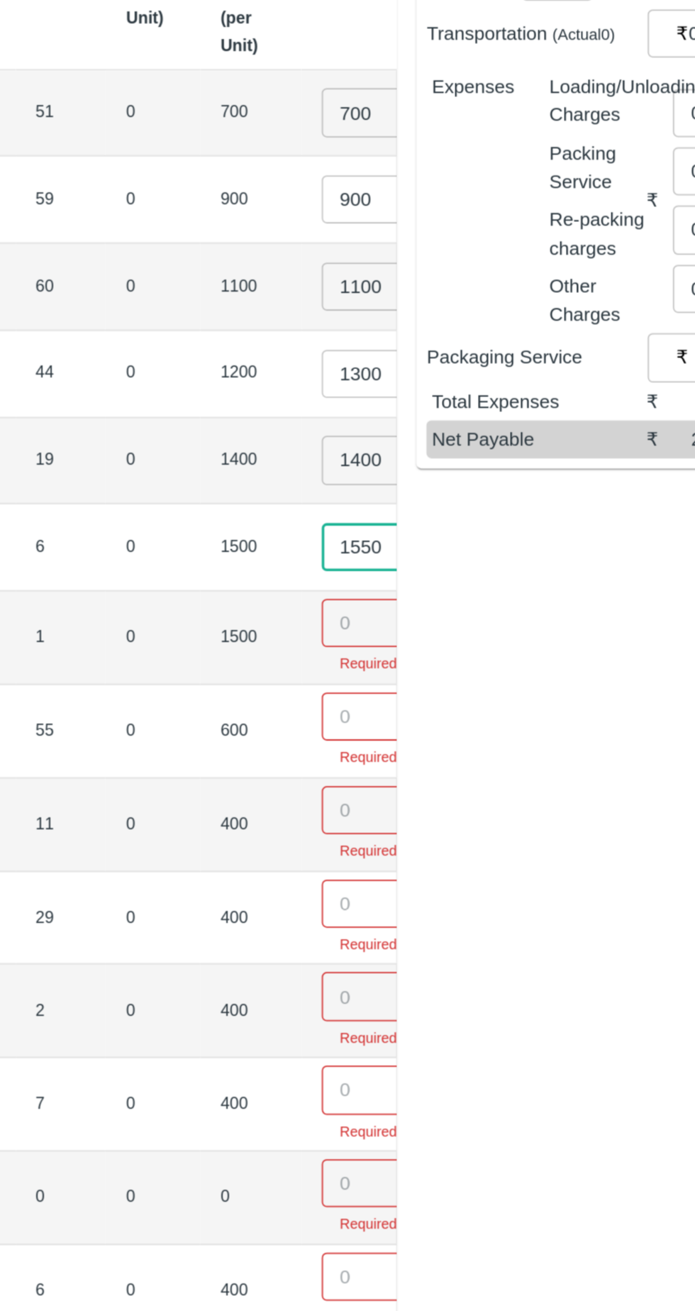
type input "1550"
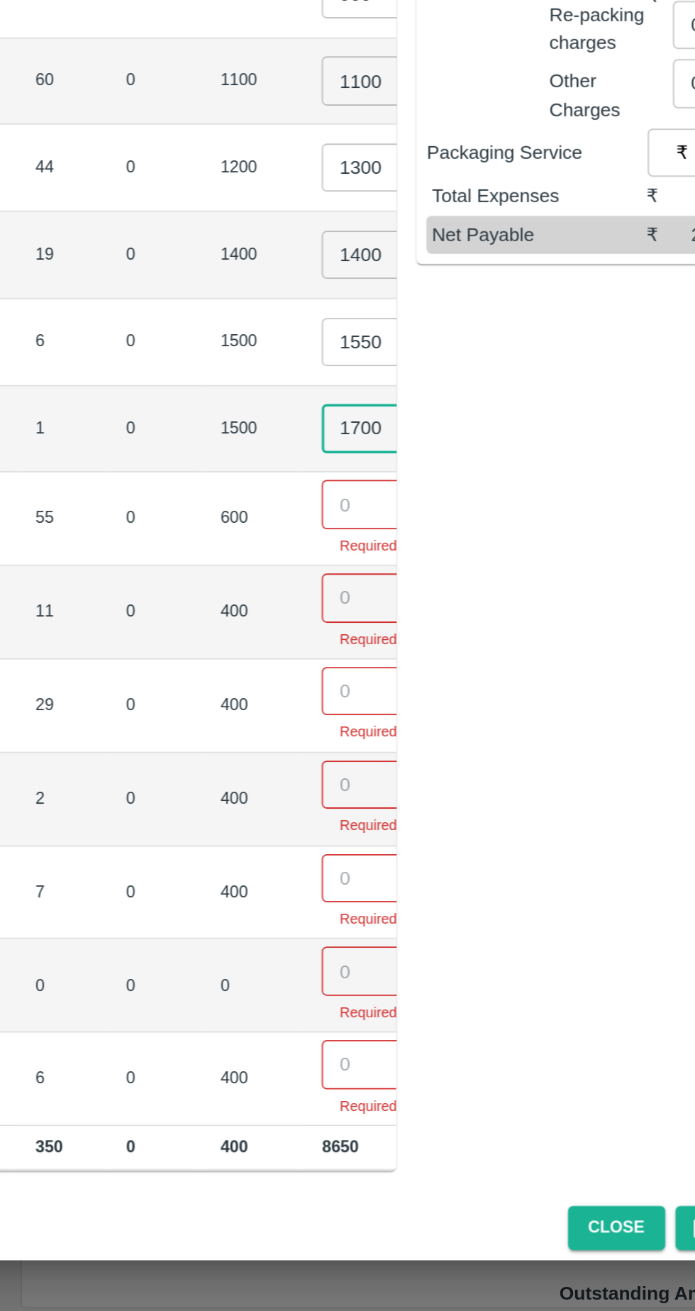
type input "1700"
click at [404, 734] on input "number" at bounding box center [432, 747] width 57 height 27
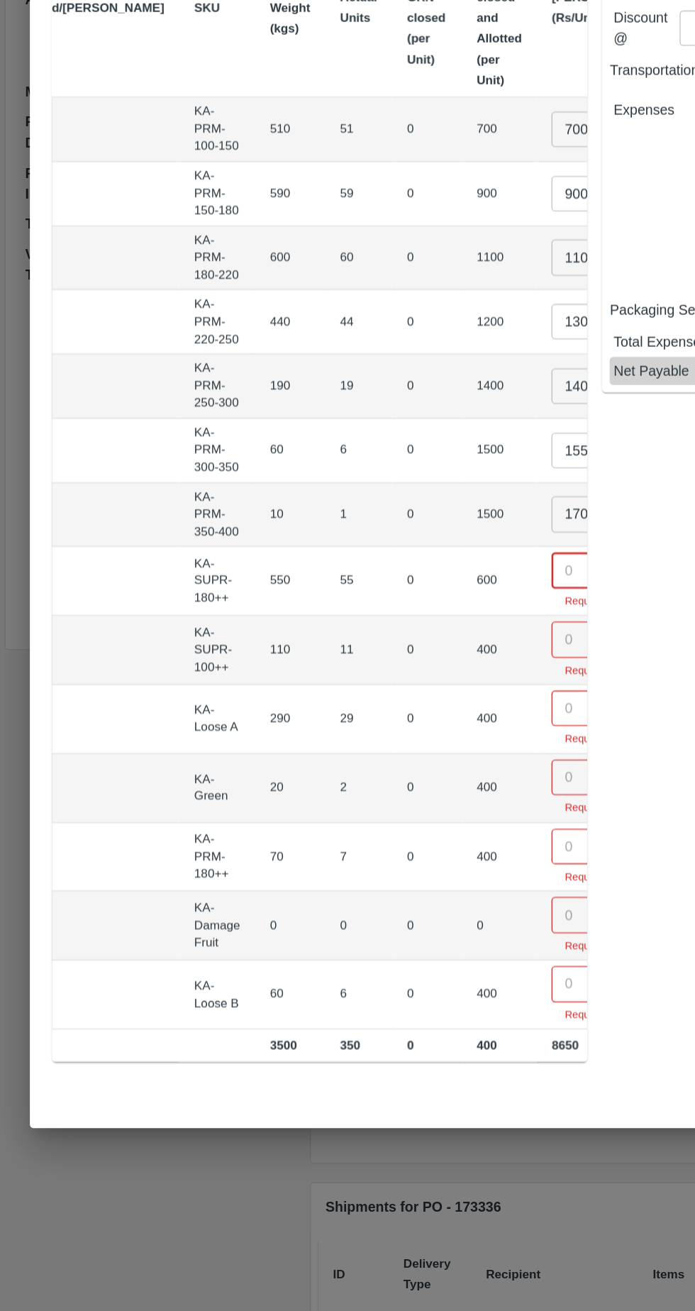
scroll to position [0, 0]
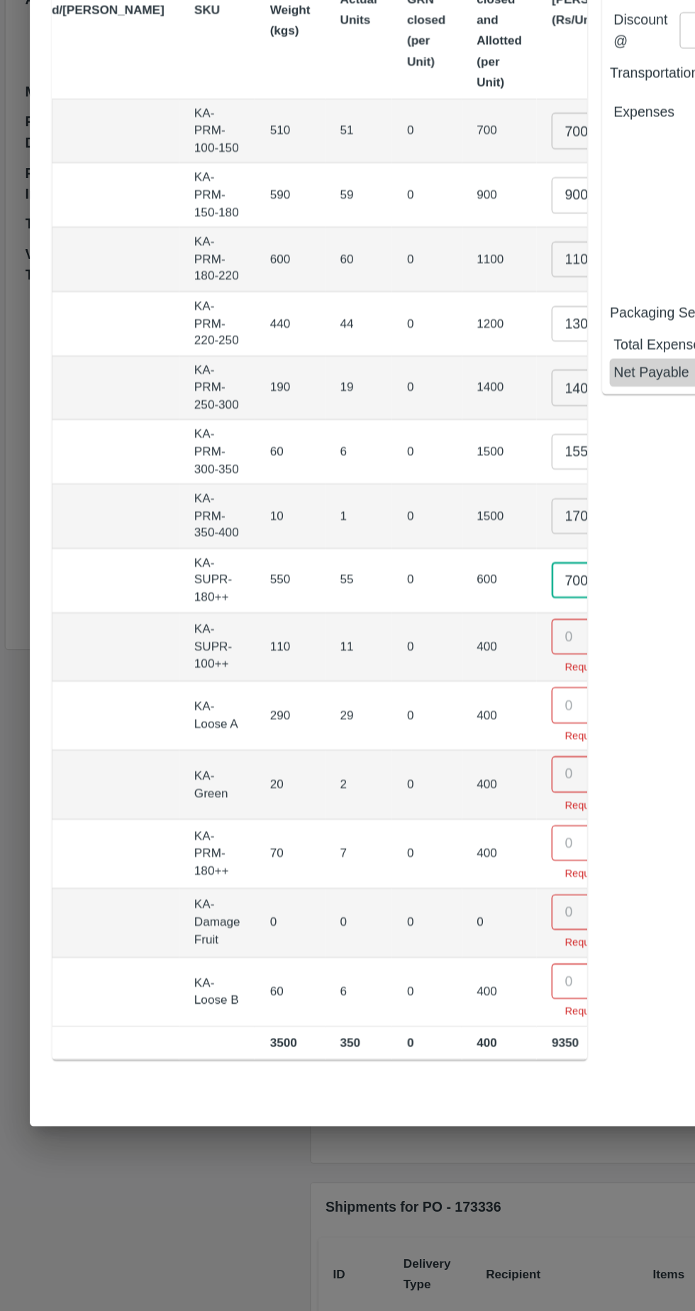
type input "700"
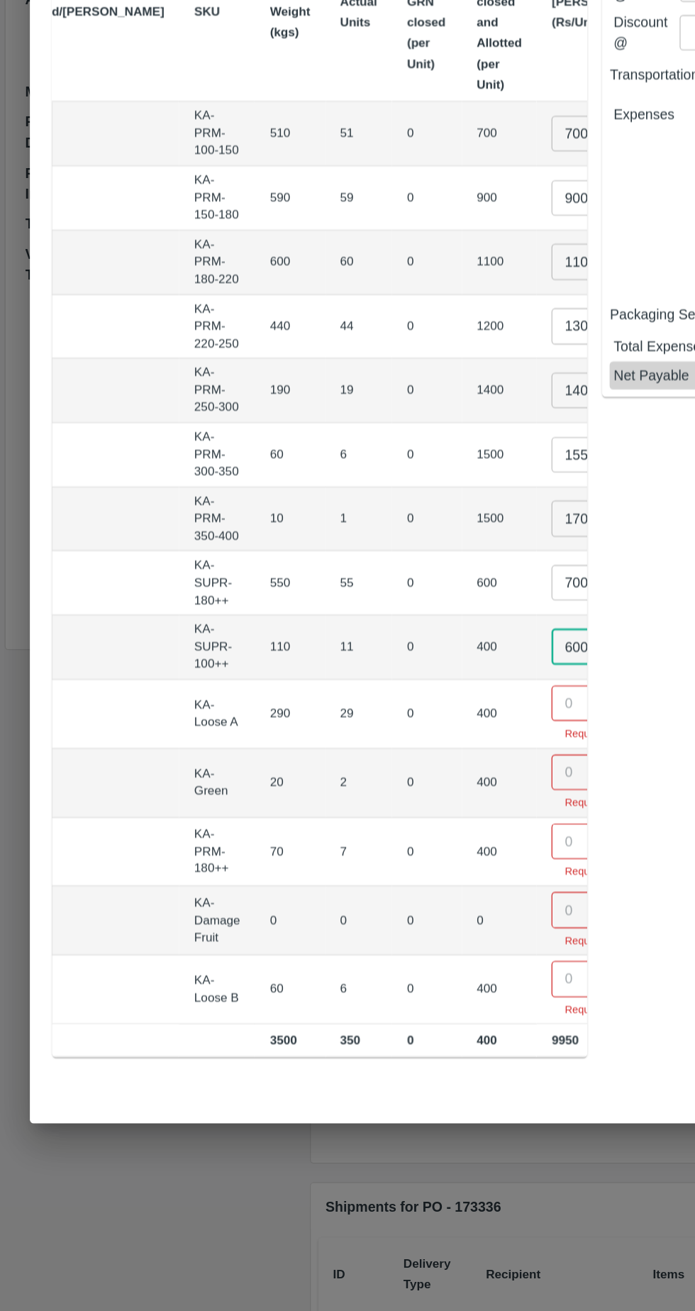
type input "600"
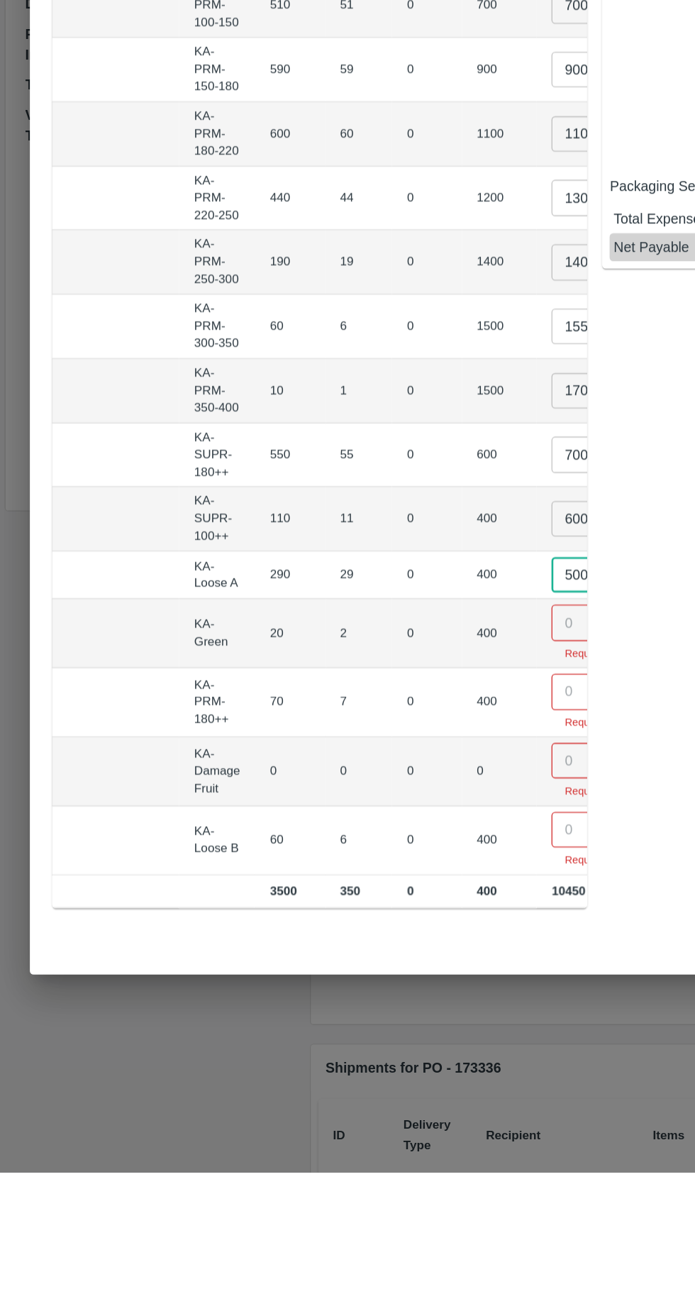
type input "500"
click at [419, 1037] on input "number" at bounding box center [447, 1050] width 57 height 27
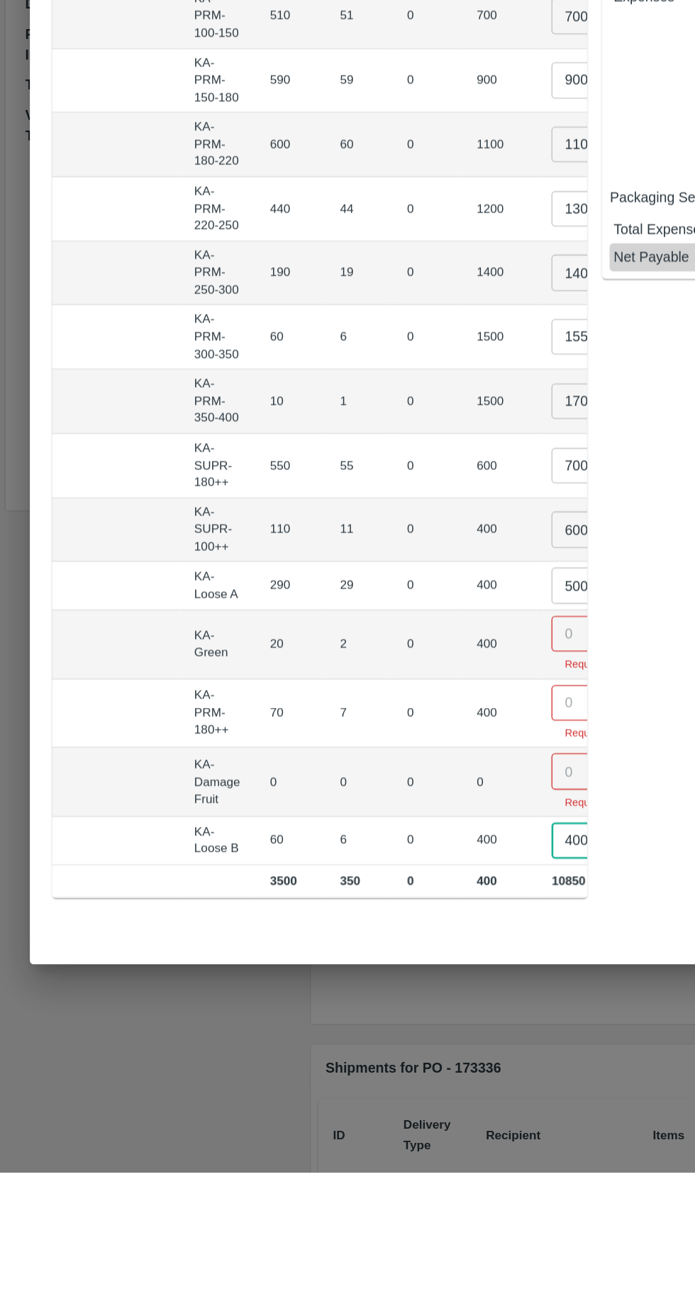
type input "400"
click at [419, 895] on input "number" at bounding box center [447, 901] width 57 height 27
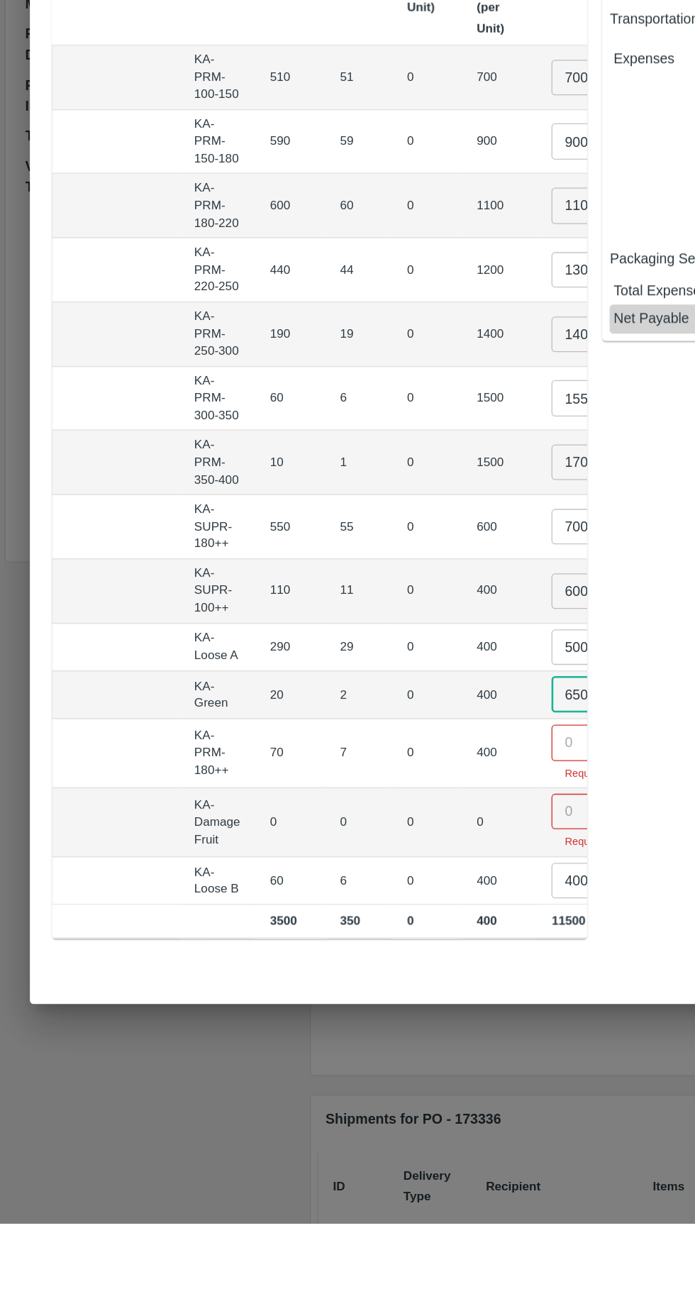
type input "650"
click at [419, 985] on input "number" at bounding box center [447, 998] width 57 height 27
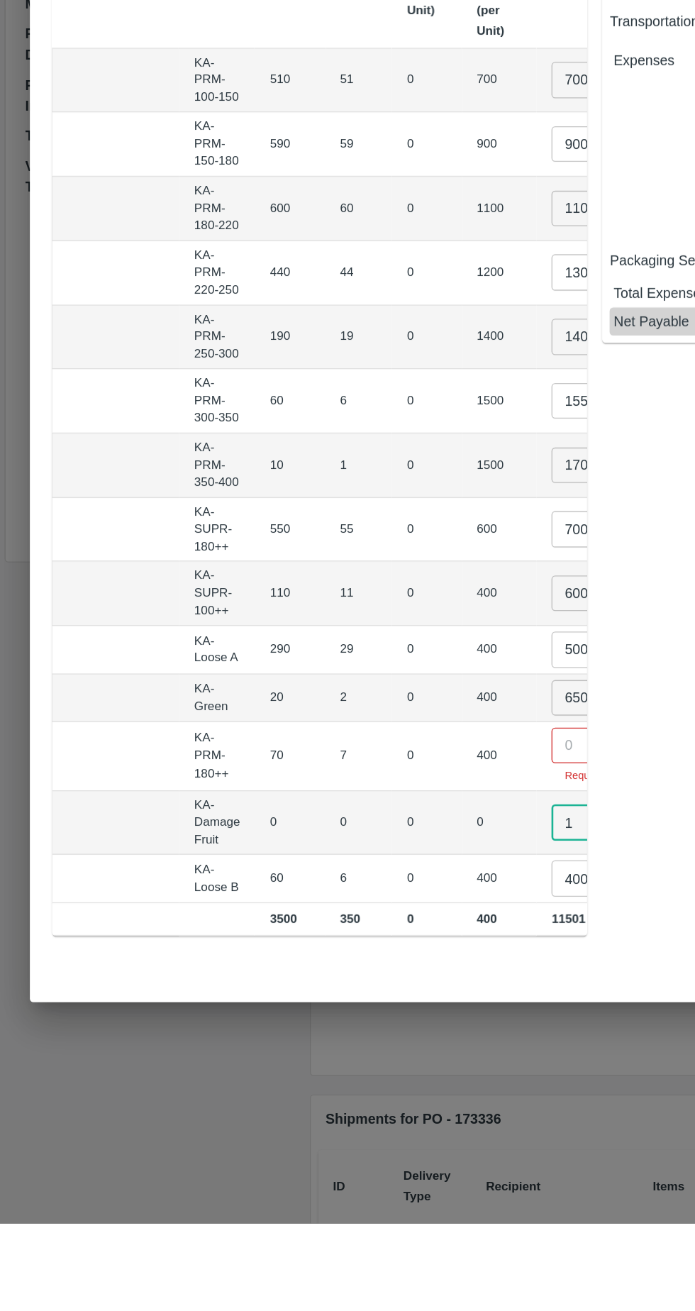
type input "1"
click at [419, 934] on input "number" at bounding box center [447, 947] width 57 height 27
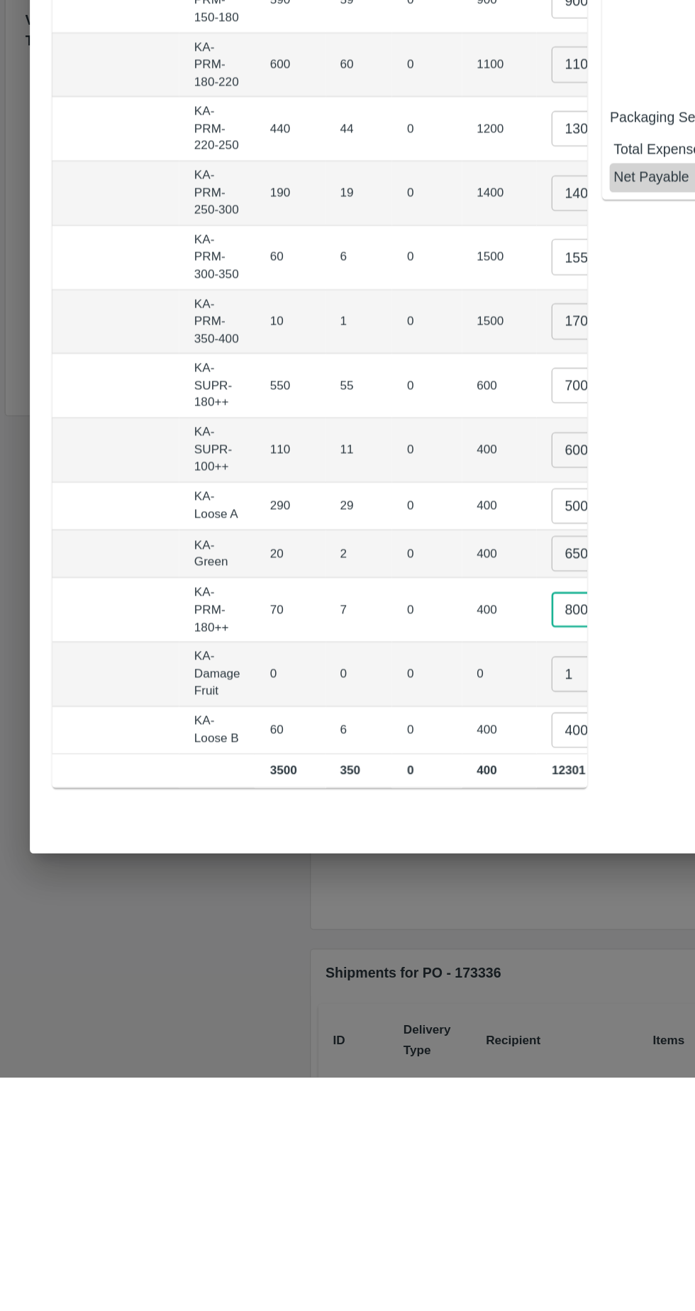
scroll to position [0, 135]
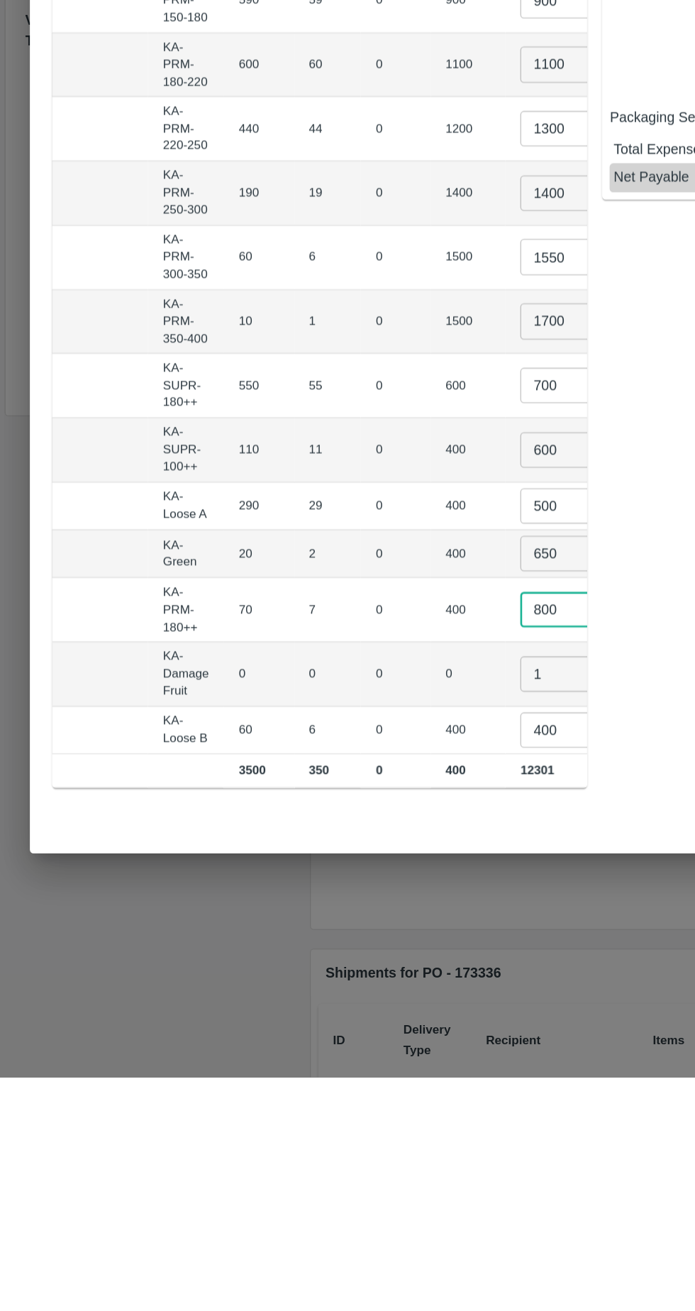
type input "800"
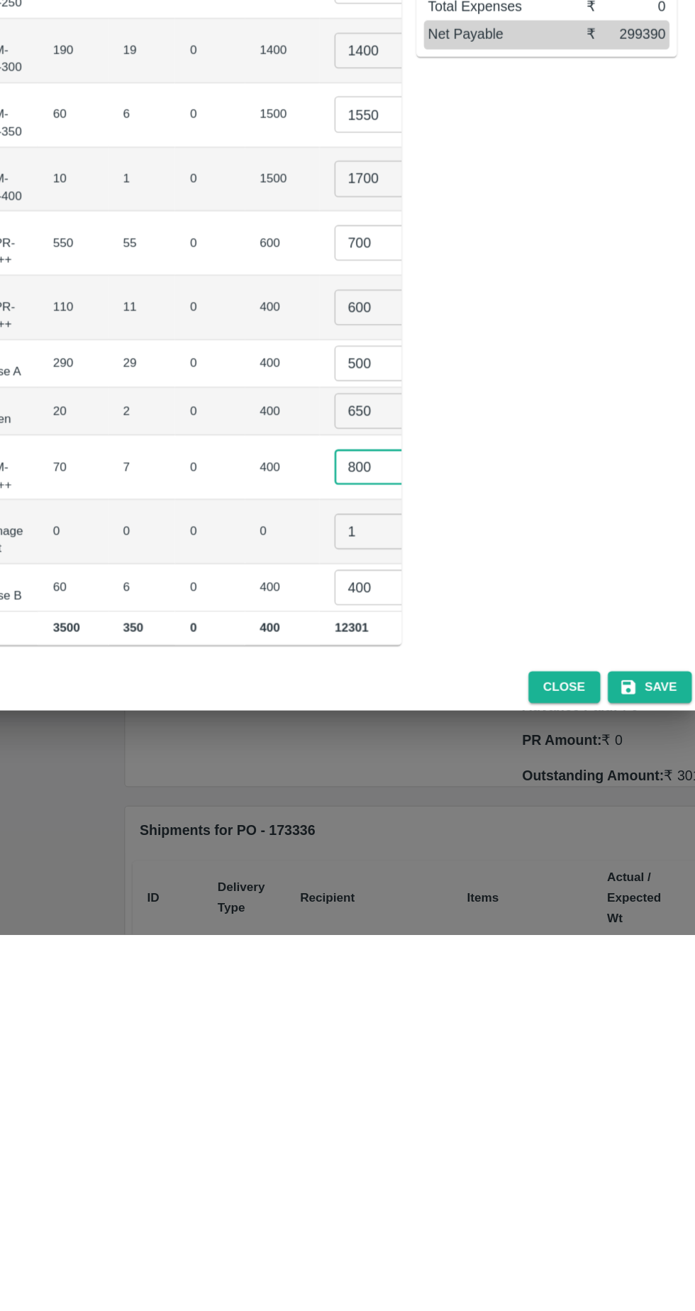
scroll to position [0, 0]
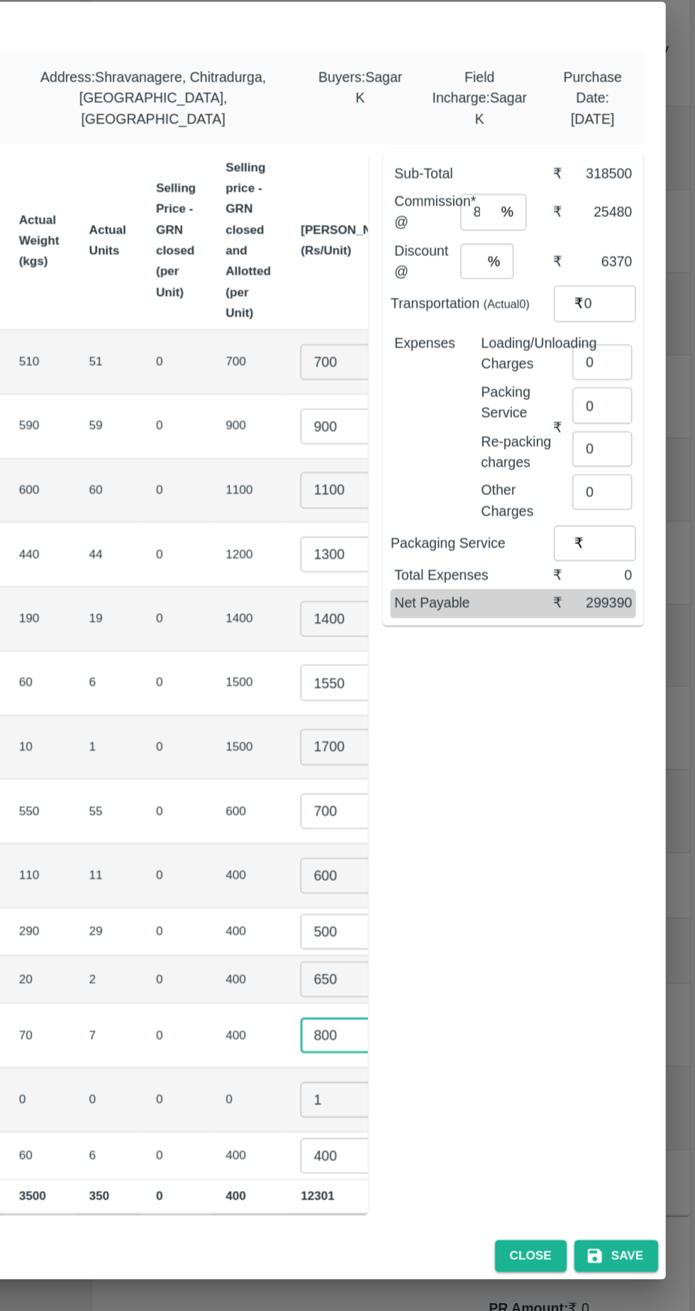
click at [540, 319] on input "8" at bounding box center [529, 329] width 26 height 27
type input "6"
type input "0"
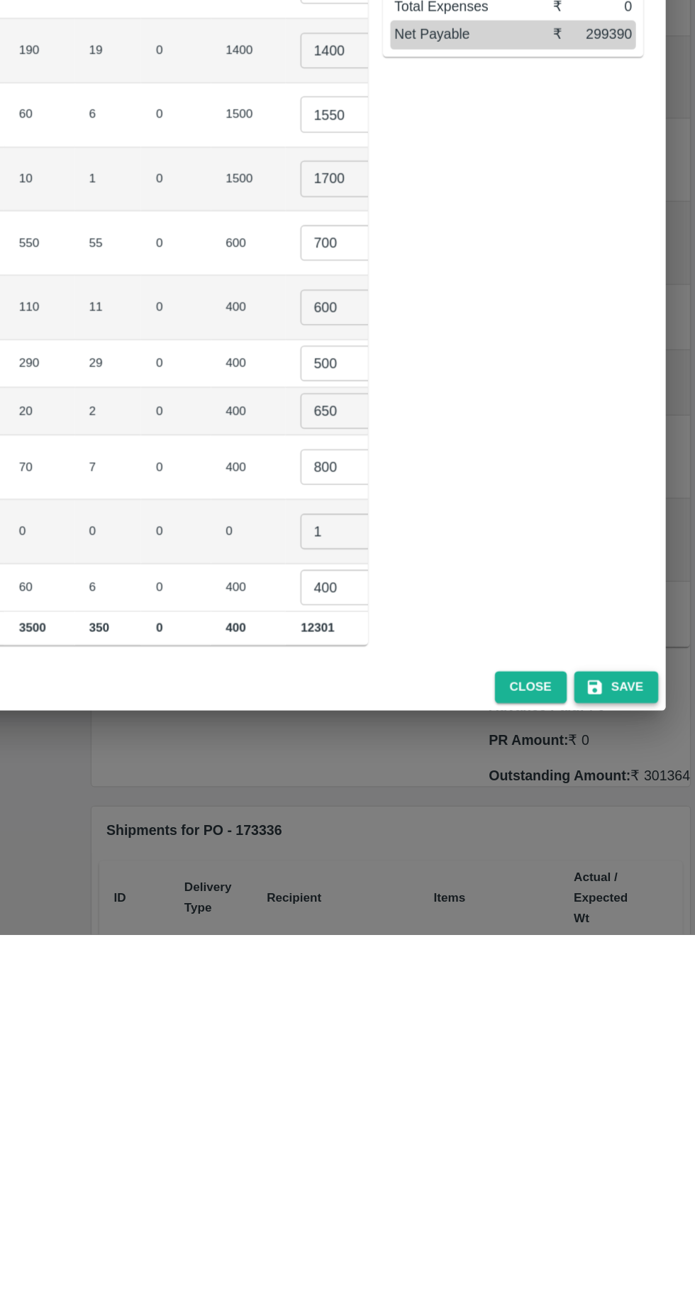
click at [639, 1121] on button "Save" at bounding box center [635, 1123] width 64 height 25
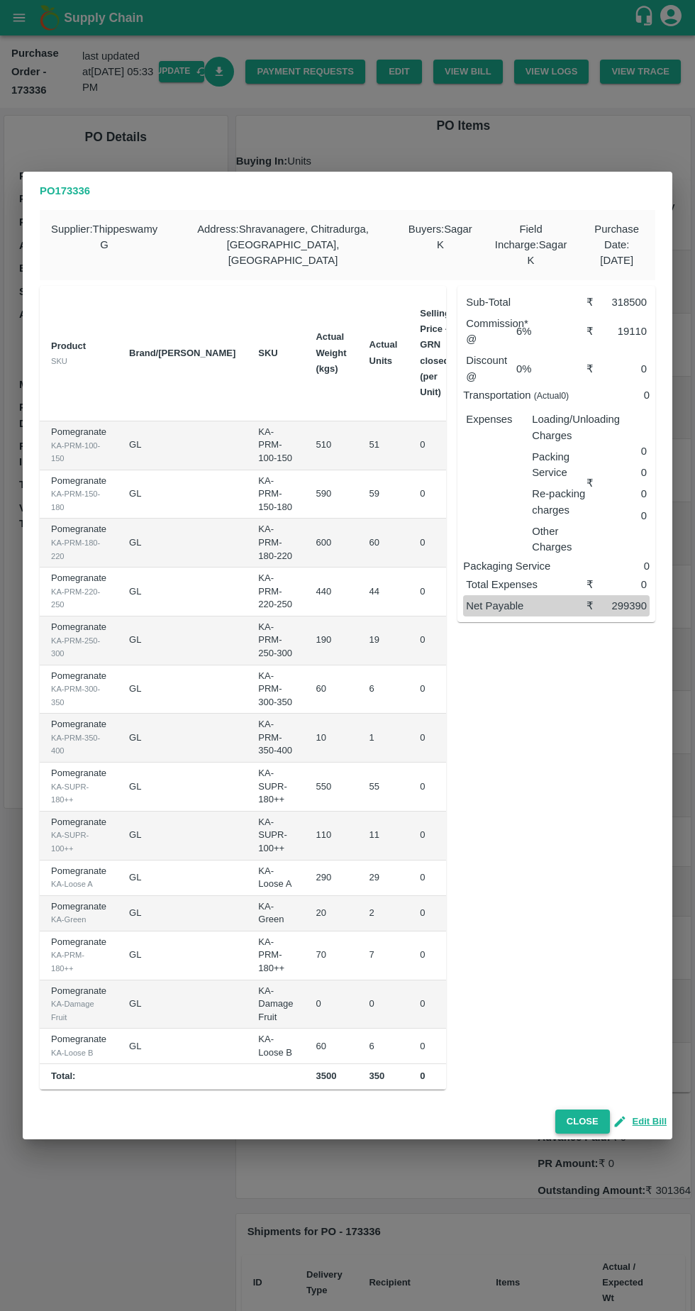
click at [595, 1110] on button "Close" at bounding box center [583, 1122] width 55 height 25
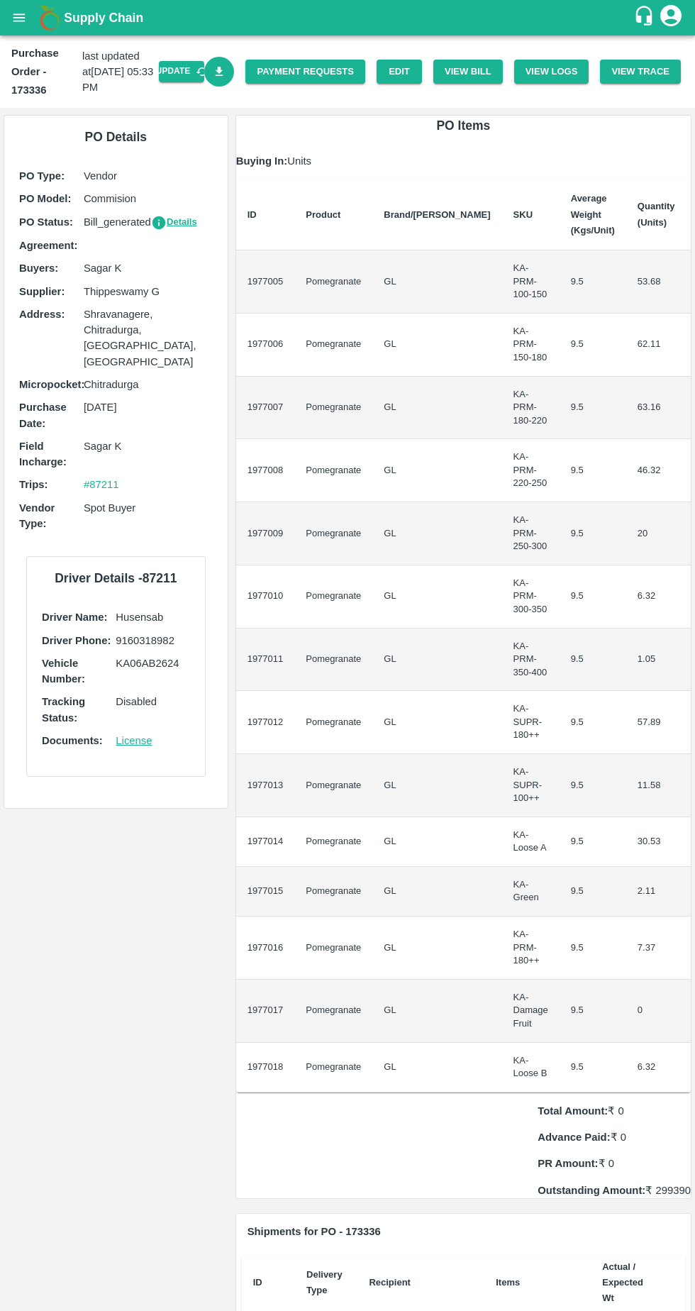
click at [223, 72] on icon "Download Bill" at bounding box center [220, 71] width 8 height 9
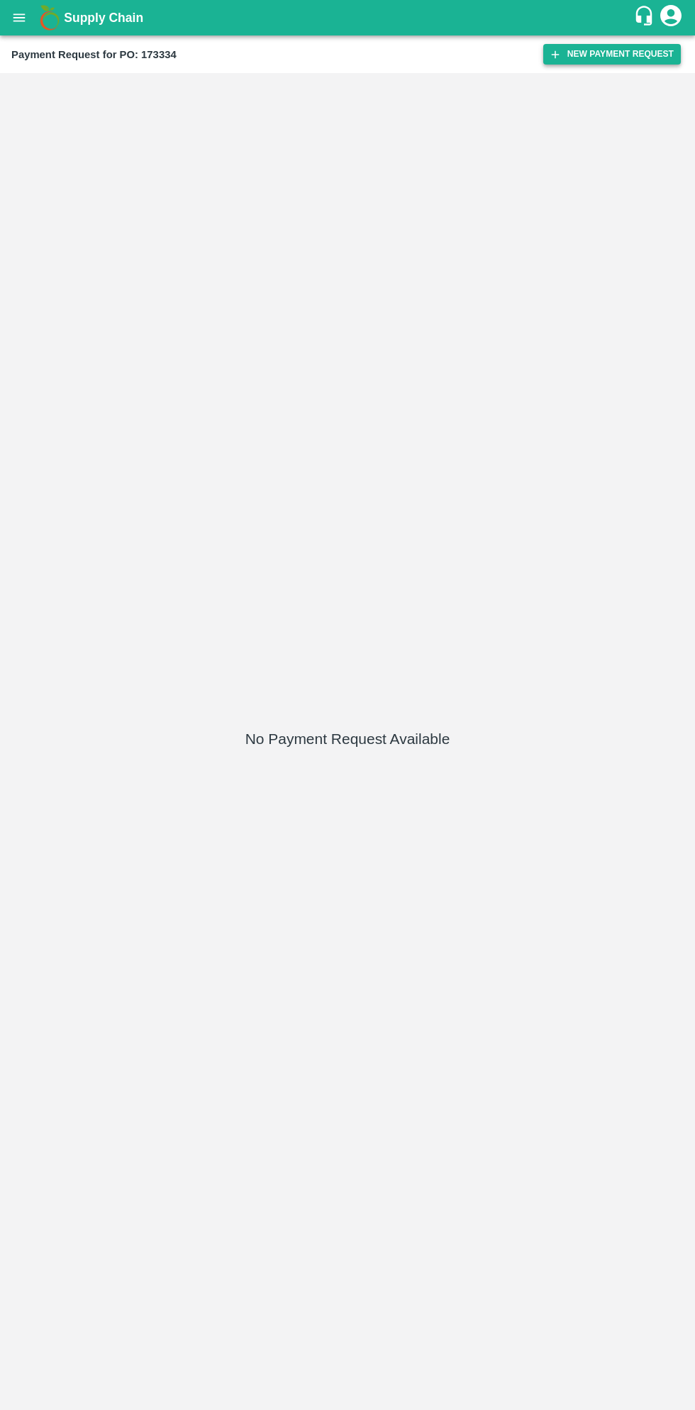
click at [624, 56] on button "New Payment Request" at bounding box center [612, 54] width 138 height 21
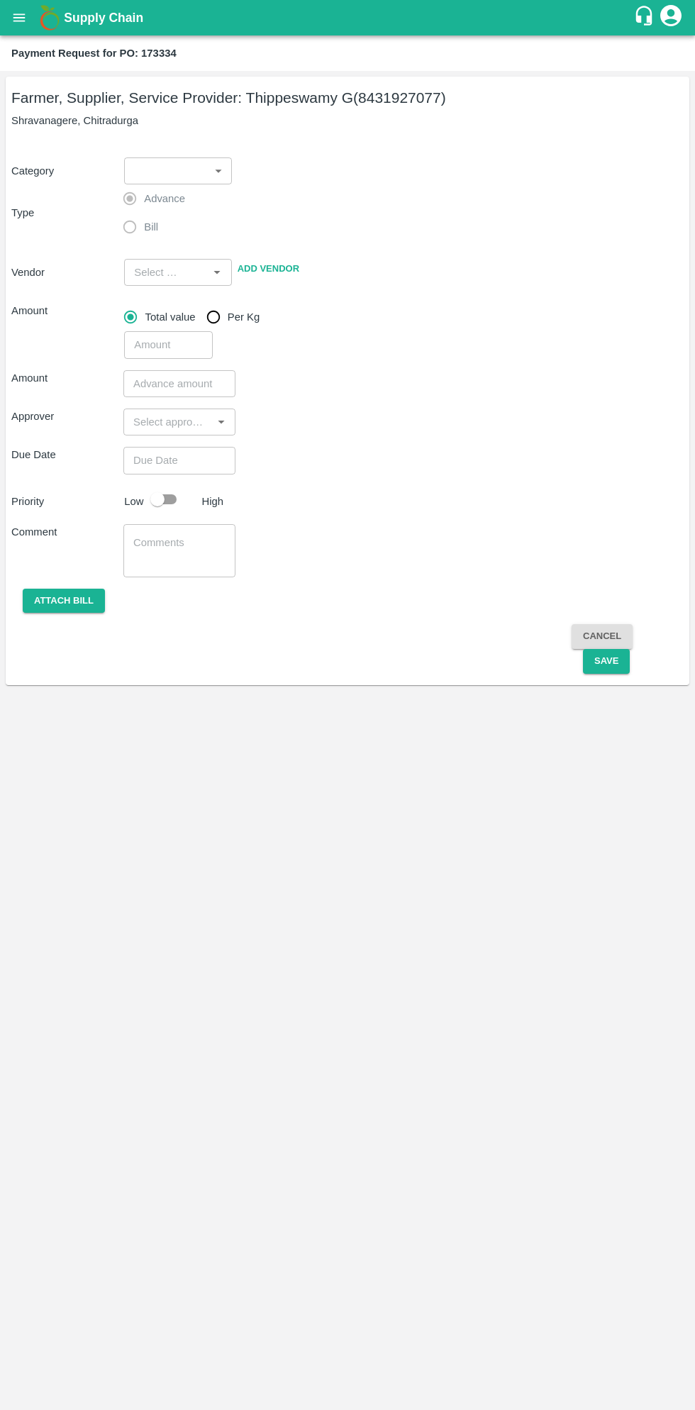
click at [179, 182] on body "Supply Chain Payment Request for PO: 173334 Farmer, Supplier, Service Provider:…" at bounding box center [347, 705] width 695 height 1410
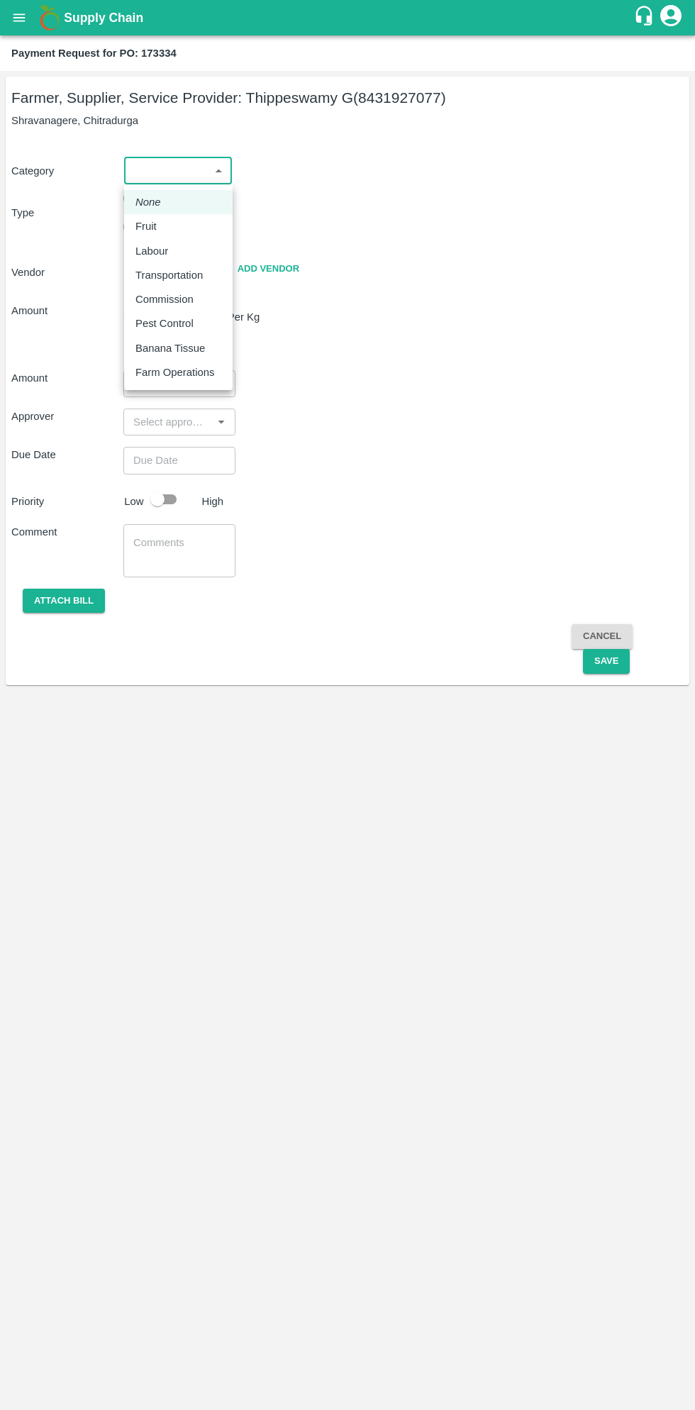
click at [159, 229] on div "Fruit" at bounding box center [150, 227] width 28 height 16
type input "1"
type input "Thippeswamy G - 8431927077(Farmer, Supplier, Service Provider)"
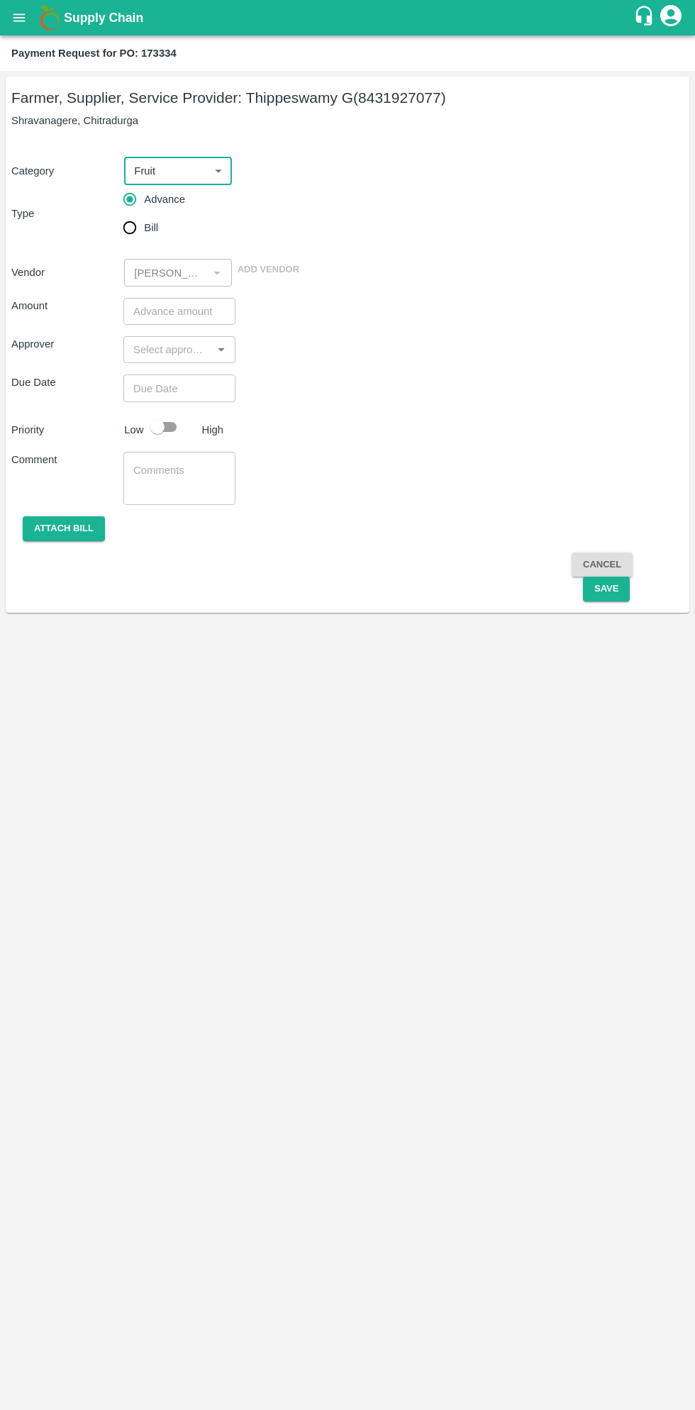
click at [133, 239] on input "Bill" at bounding box center [130, 228] width 28 height 28
radio input "true"
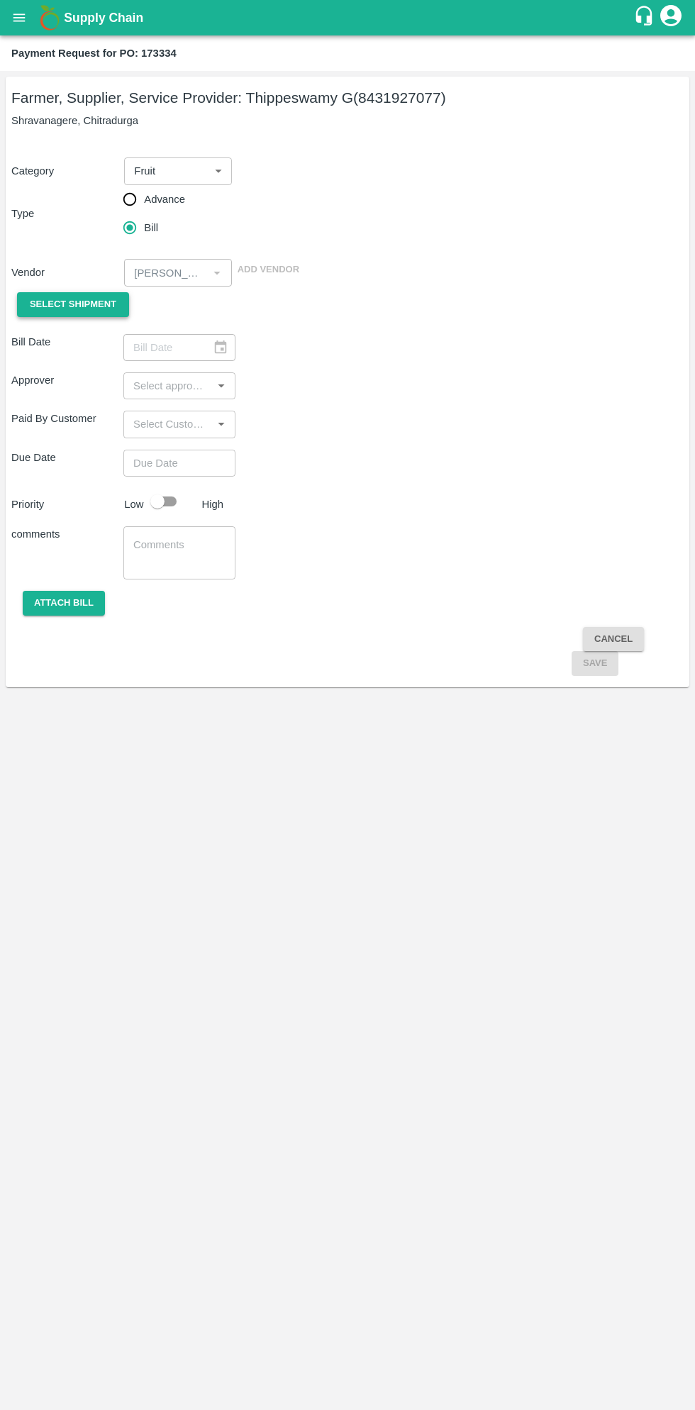
click at [84, 307] on span "Select Shipment" at bounding box center [73, 305] width 87 height 16
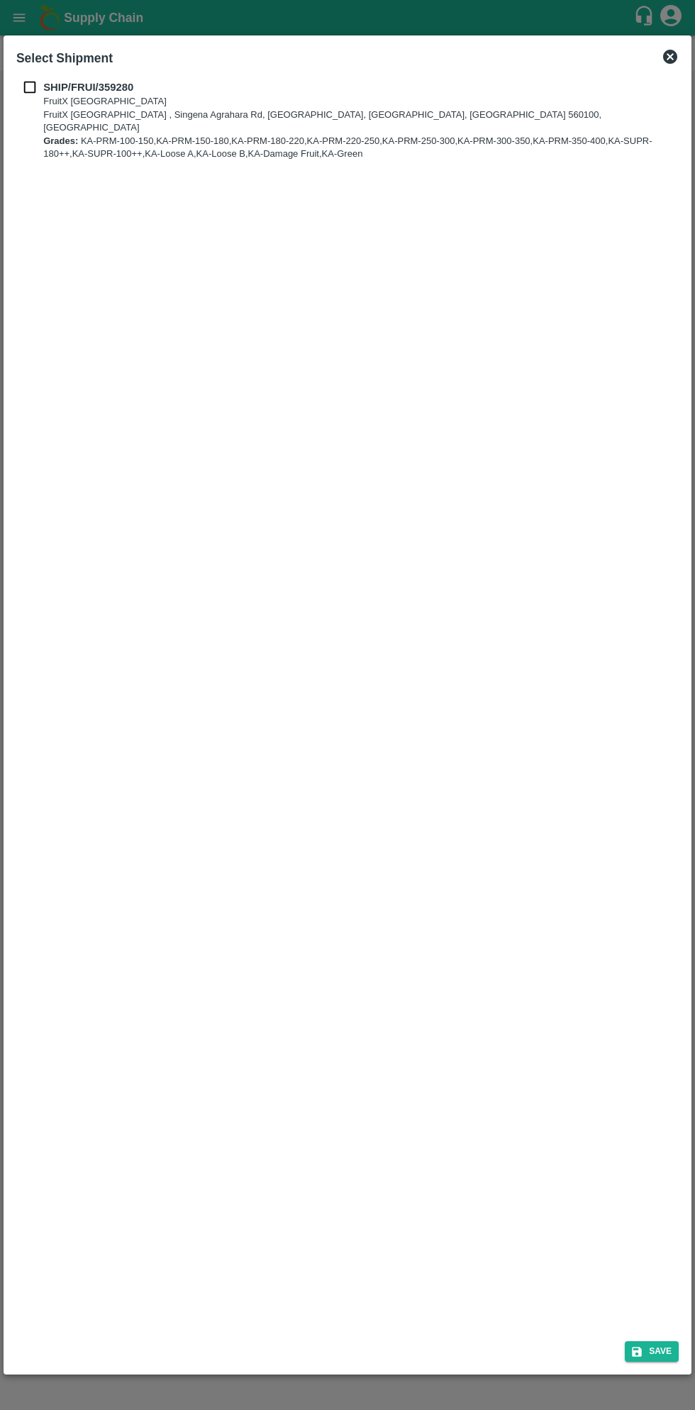
click at [35, 86] on input "checkbox" at bounding box center [29, 87] width 27 height 16
checkbox input "true"
click at [652, 1347] on button "Save" at bounding box center [652, 1352] width 54 height 21
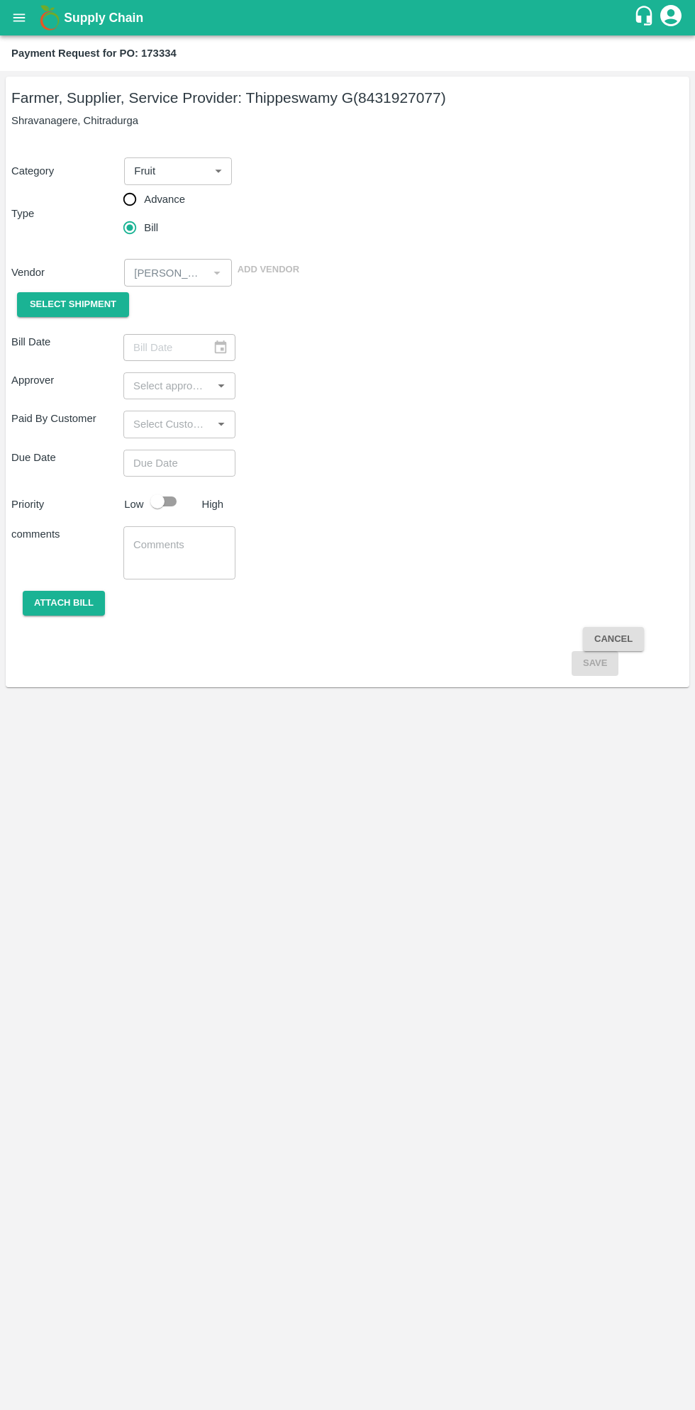
type input "03/09/2025"
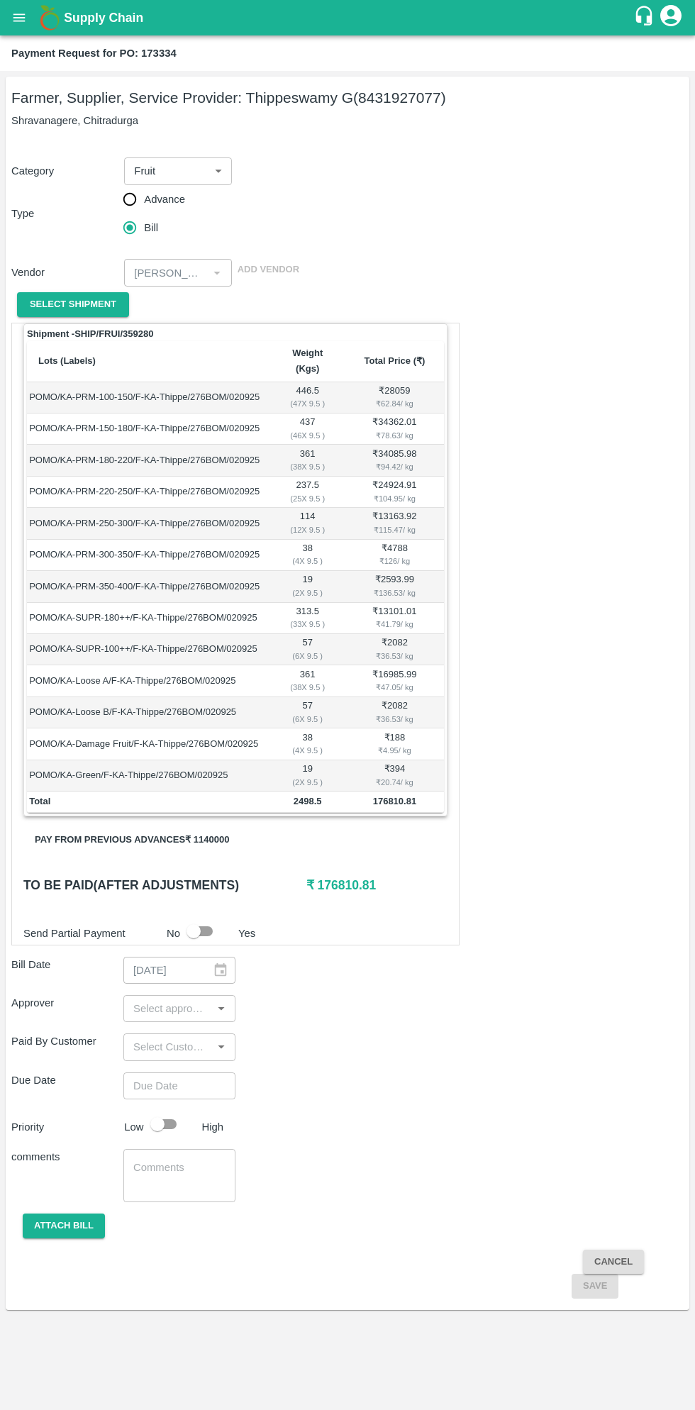
click at [194, 828] on button "Pay from previous advances ₹ 1140000" at bounding box center [131, 840] width 217 height 25
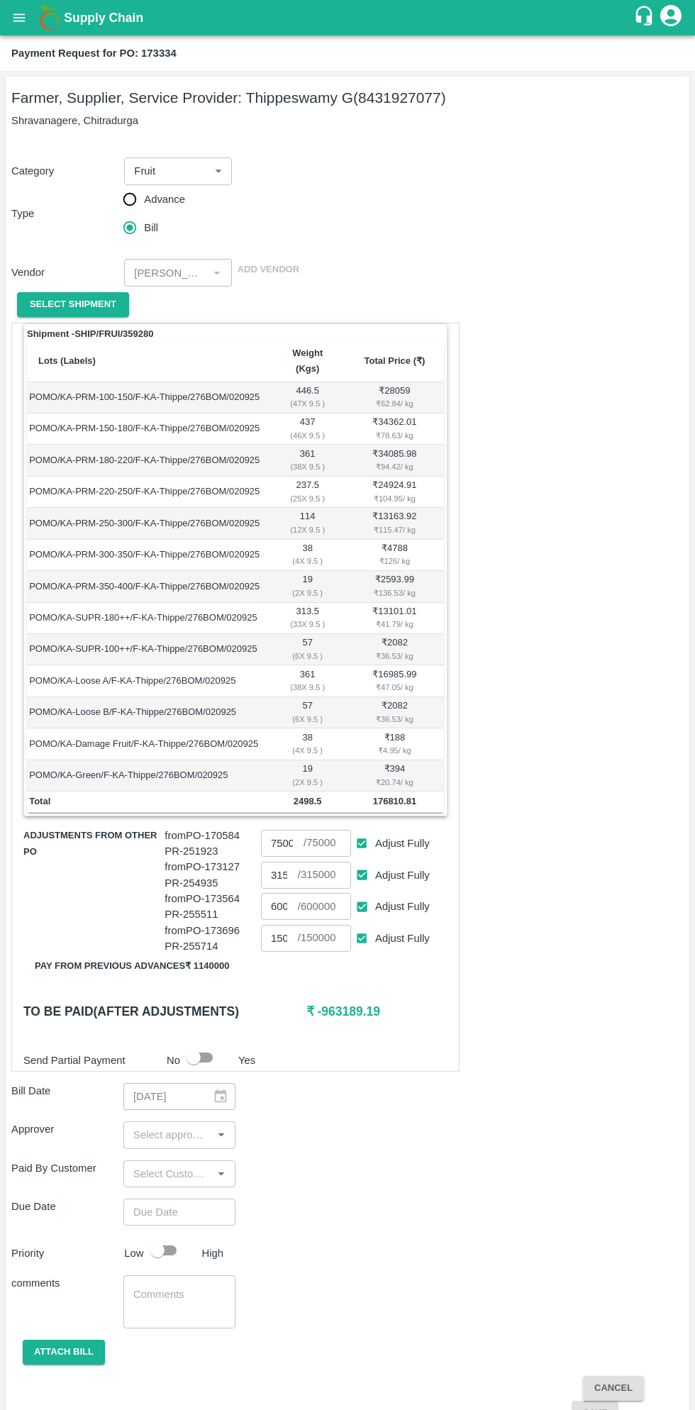
click at [355, 894] on input "Adjust Fully" at bounding box center [362, 907] width 26 height 26
checkbox input "false"
type input "0"
click at [365, 862] on input "Adjust Fully" at bounding box center [362, 875] width 26 height 26
checkbox input "false"
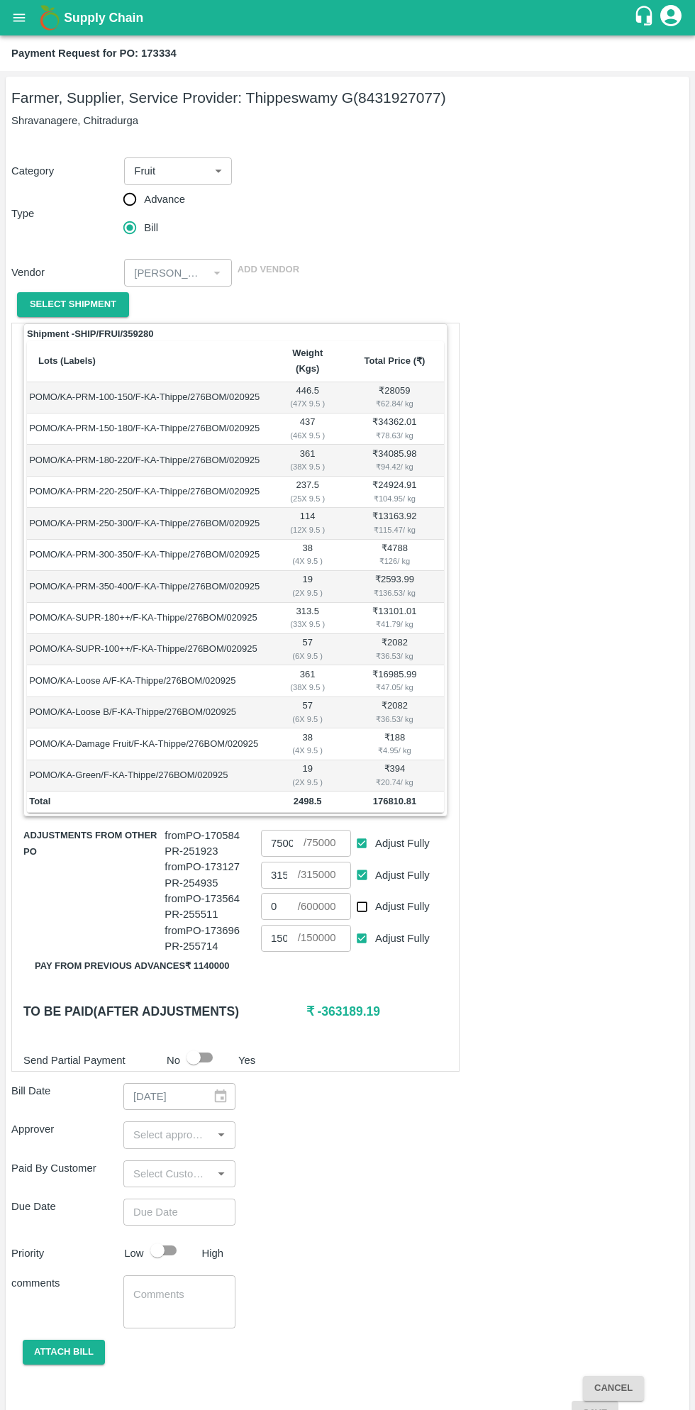
type input "0"
click at [368, 831] on input "Adjust Fully" at bounding box center [362, 844] width 26 height 26
checkbox input "false"
type input "0"
click at [292, 862] on input "0" at bounding box center [279, 875] width 37 height 27
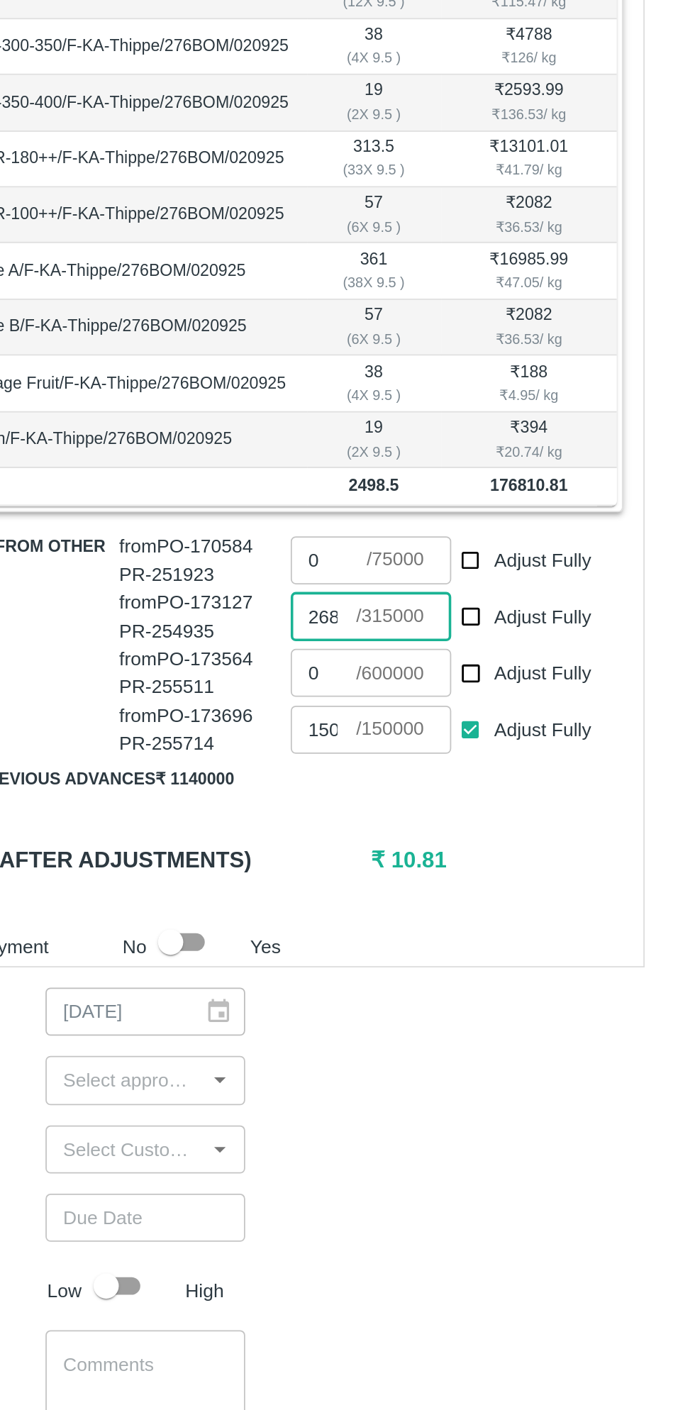
click at [284, 862] on input "26800" at bounding box center [279, 875] width 37 height 27
type input "2"
click at [410, 972] on div "Shipment - SHIP/FRUI/359280 Lots (Labels) Weight (Kgs) Total Price (₹) POMO/KA-…" at bounding box center [235, 697] width 448 height 749
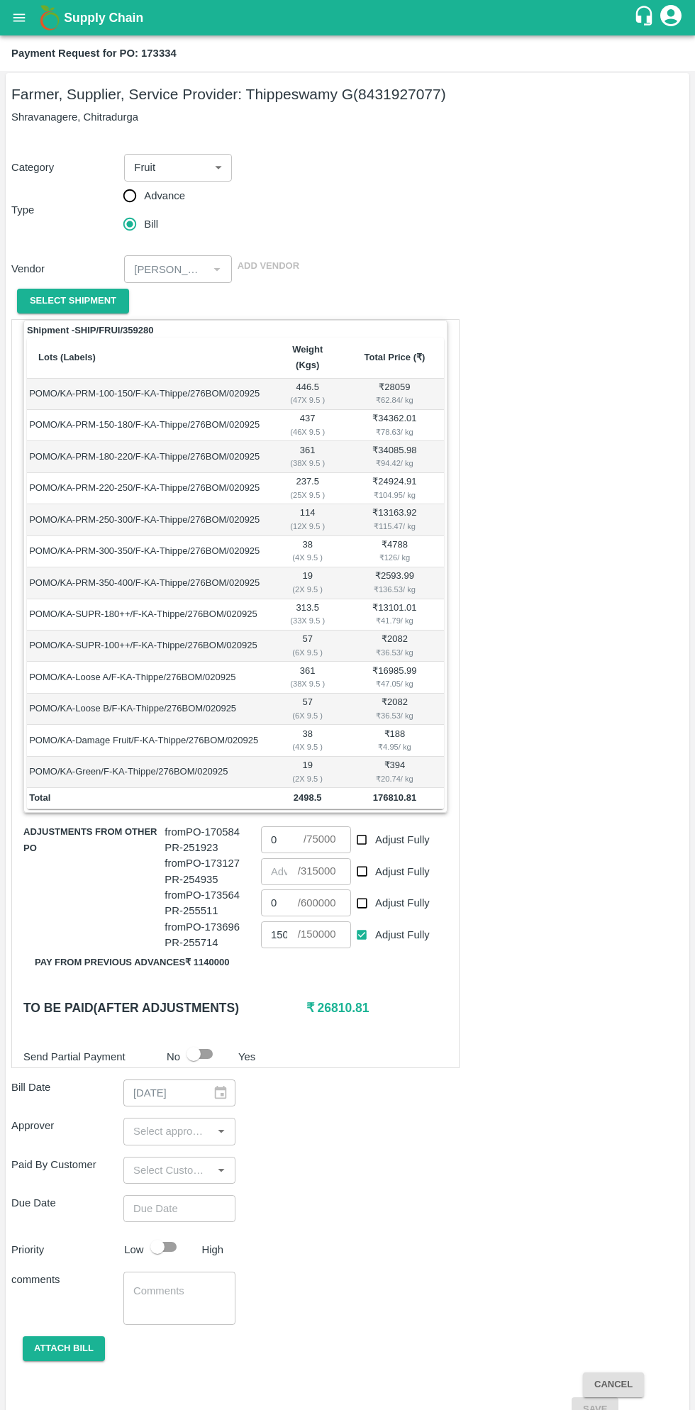
click at [30, 28] on button "open drawer" at bounding box center [19, 17] width 33 height 33
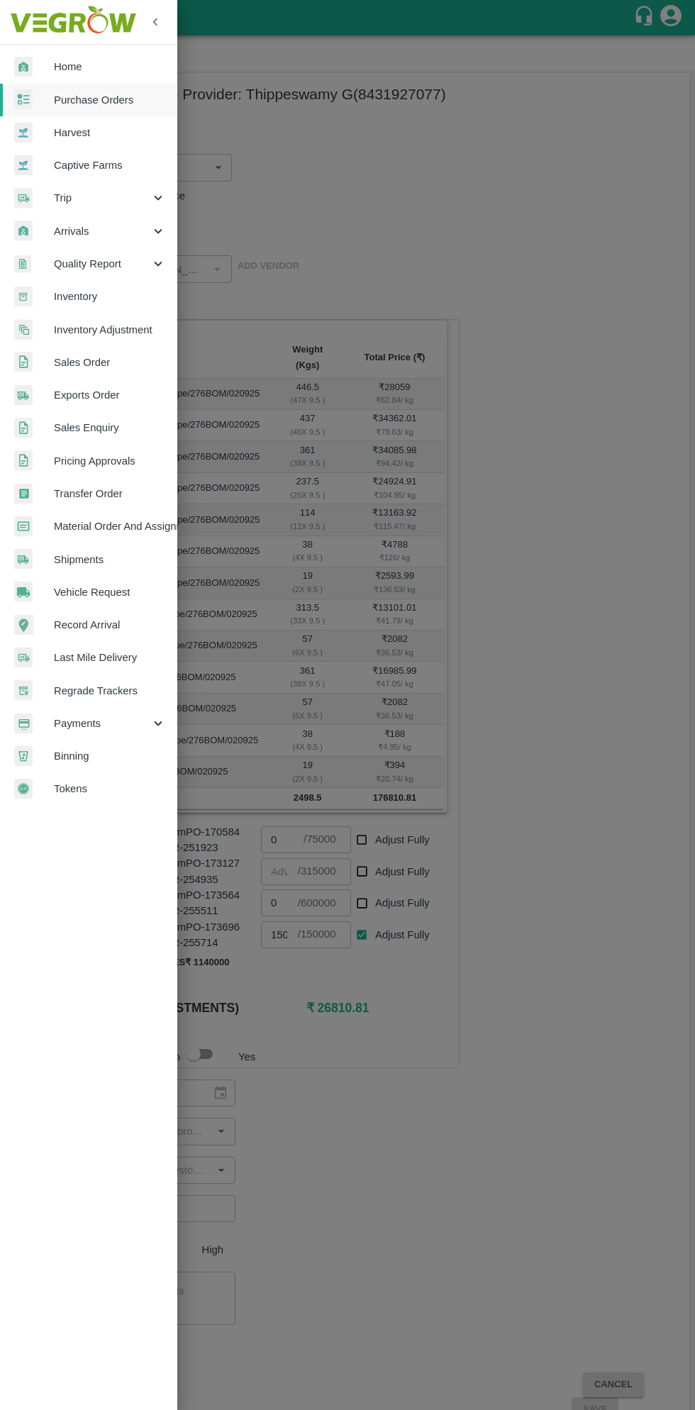
click at [104, 731] on span "Payments" at bounding box center [102, 724] width 96 height 16
click at [133, 756] on span "My Payment Requests" at bounding box center [115, 756] width 101 height 16
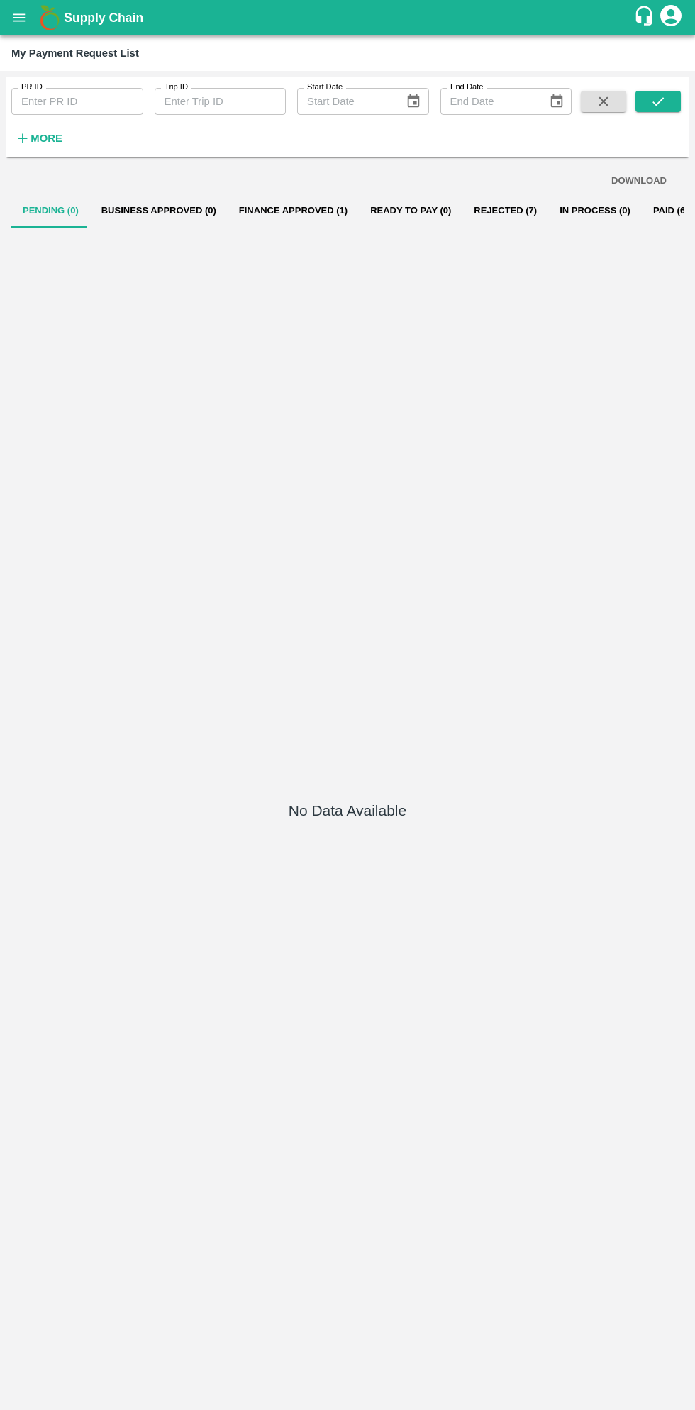
click at [270, 221] on button "Finance Approved (1)" at bounding box center [293, 211] width 131 height 34
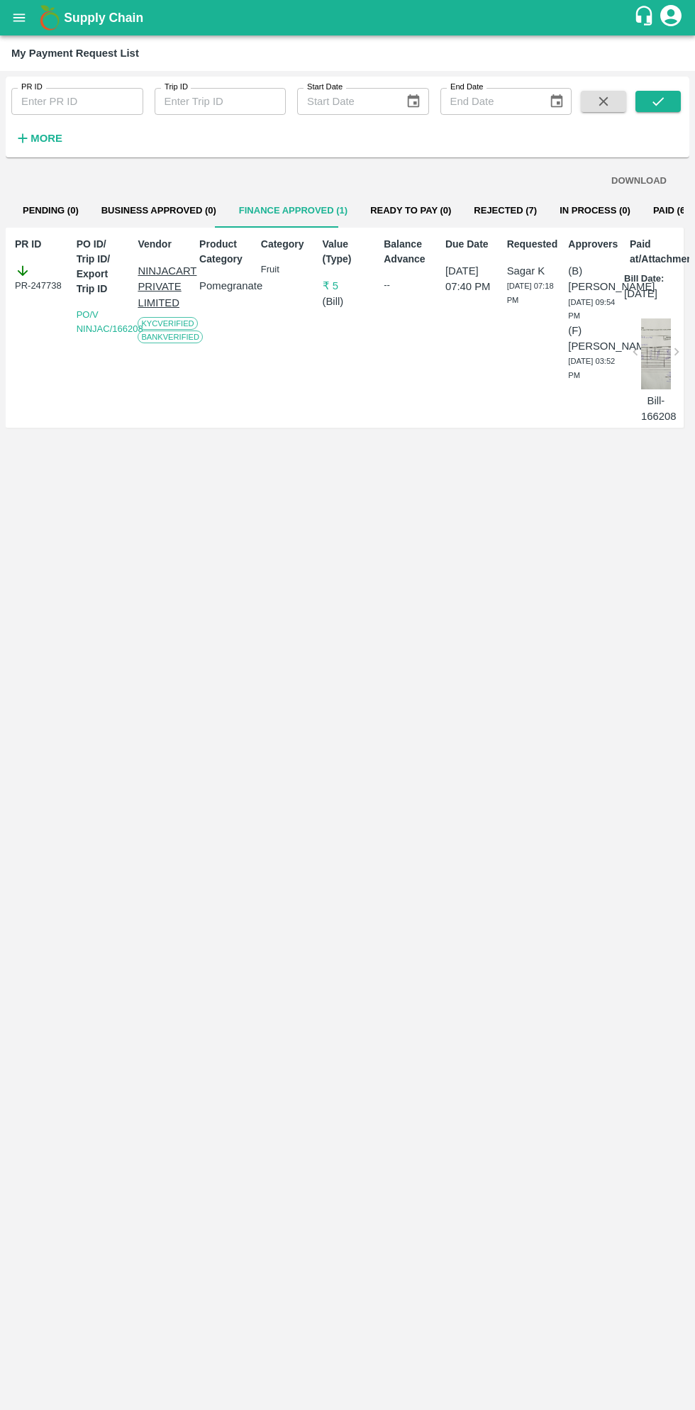
click at [565, 210] on button "In Process (0)" at bounding box center [595, 211] width 94 height 34
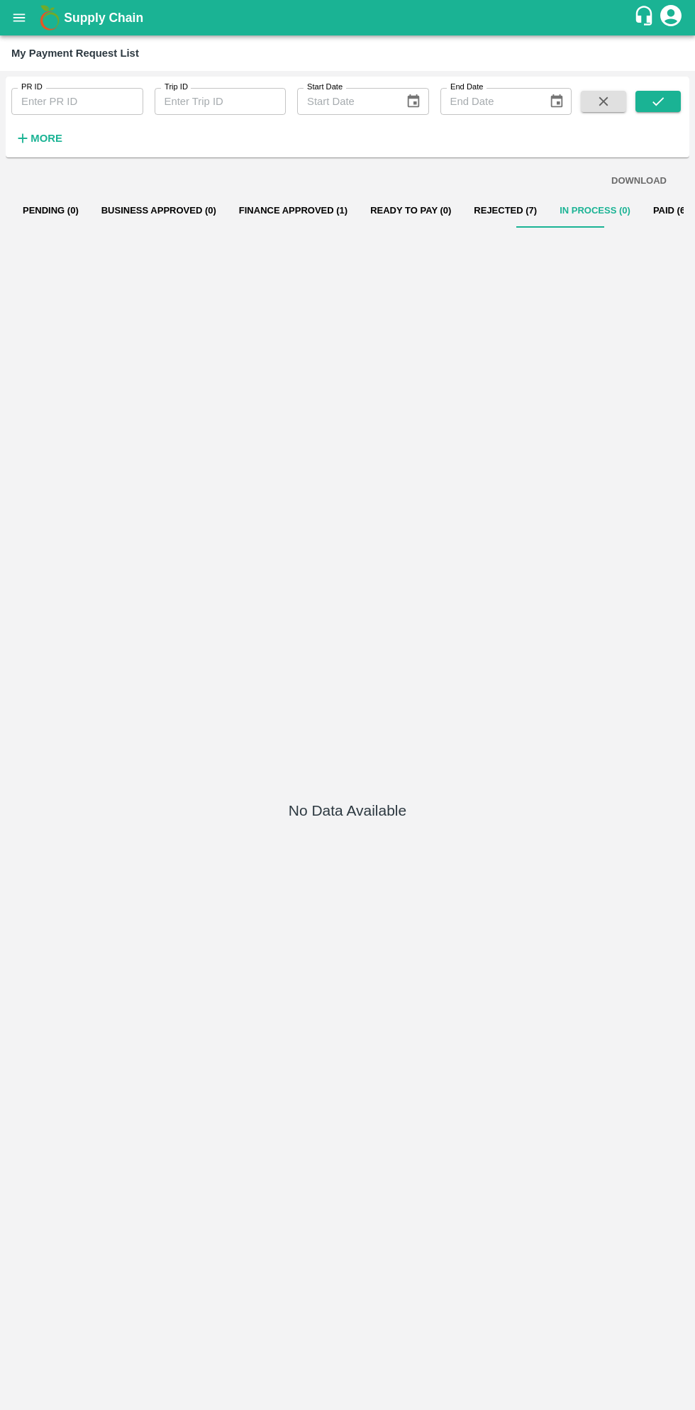
click at [643, 206] on button "Paid (685)" at bounding box center [676, 211] width 68 height 34
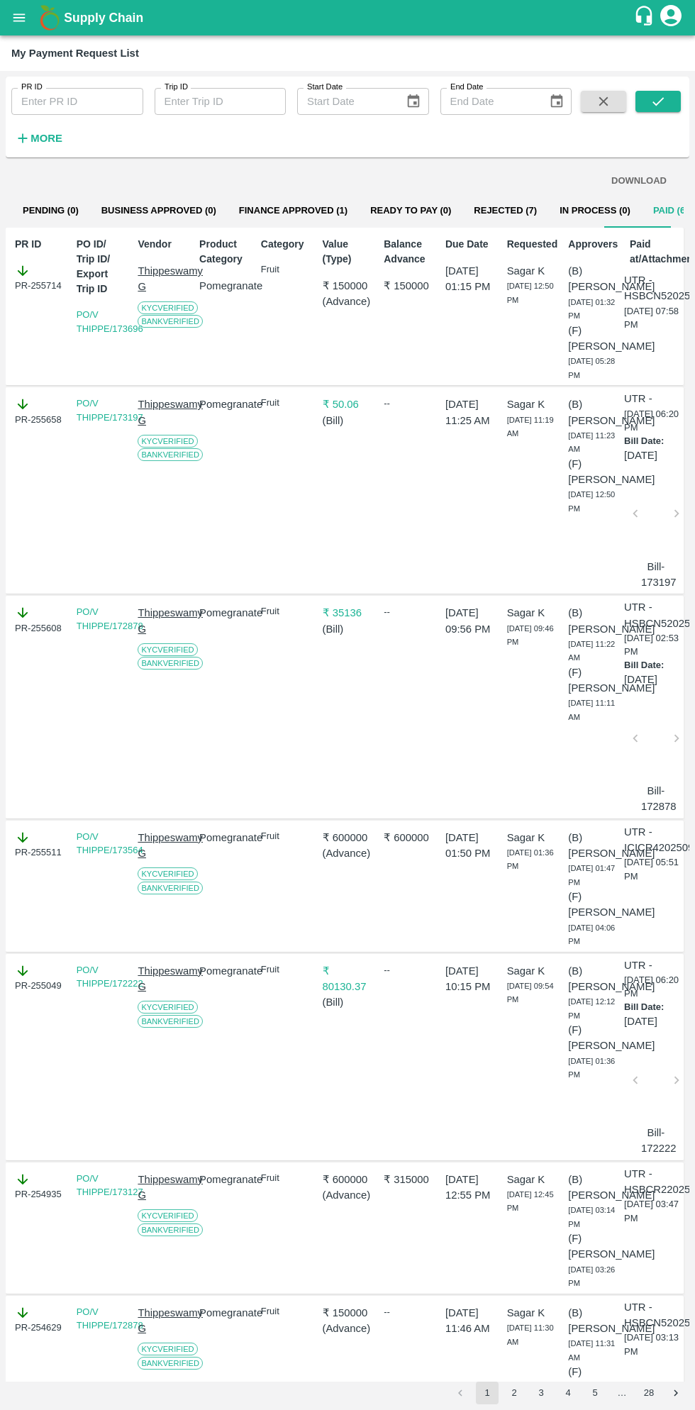
scroll to position [5, 0]
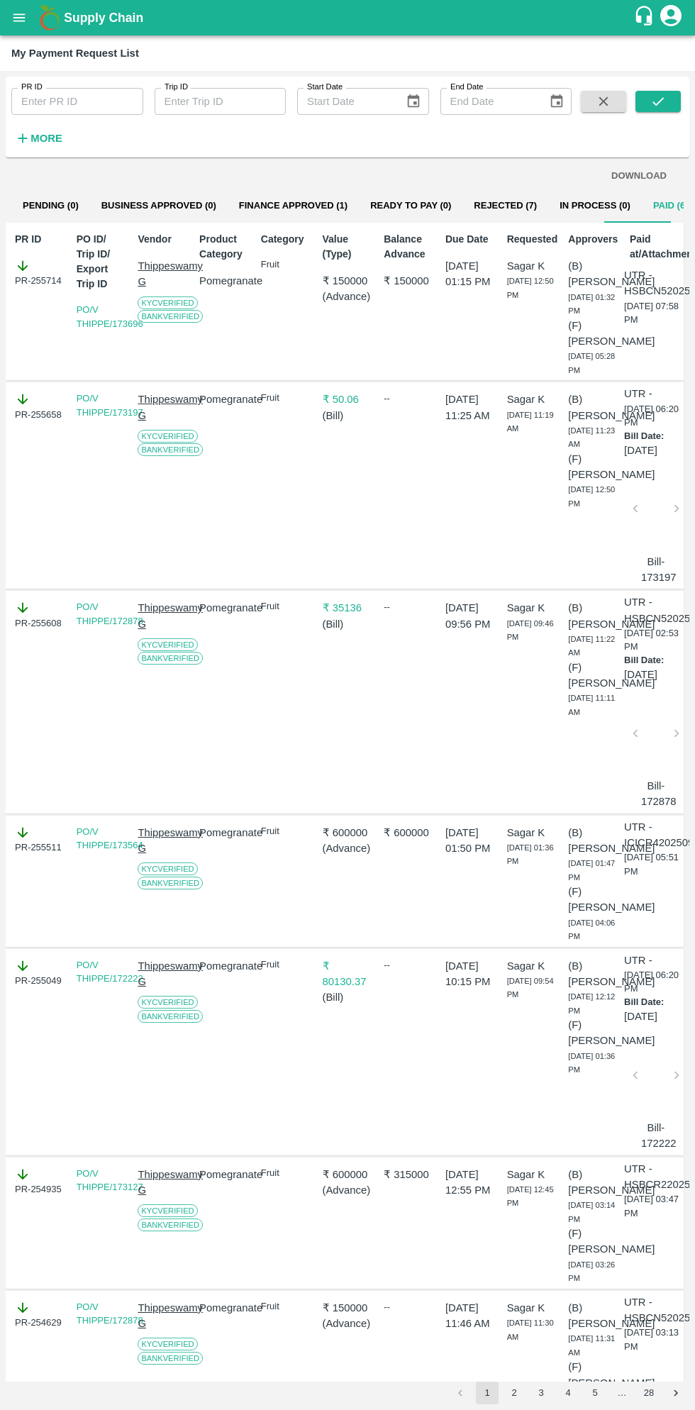
click at [21, 18] on icon "open drawer" at bounding box center [19, 17] width 12 height 8
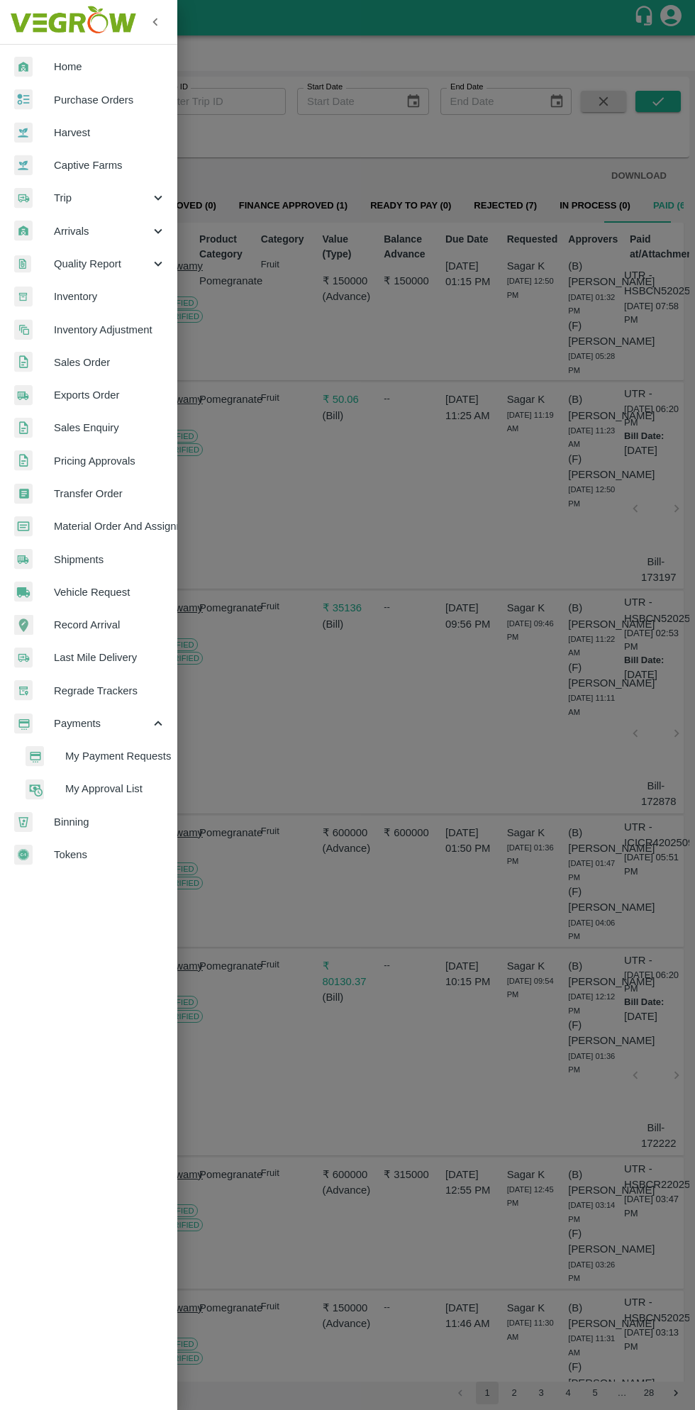
click at [131, 105] on span "Purchase Orders" at bounding box center [110, 100] width 112 height 16
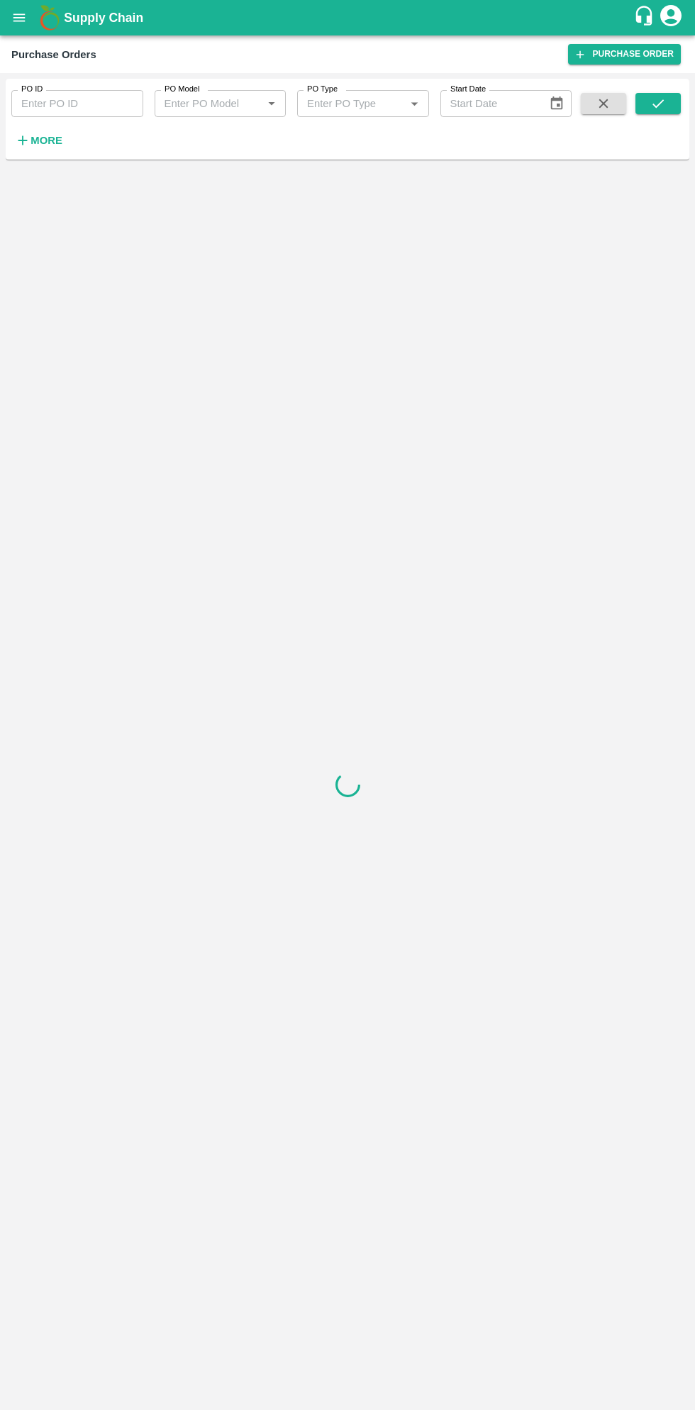
click at [60, 143] on strong "More" at bounding box center [47, 140] width 32 height 11
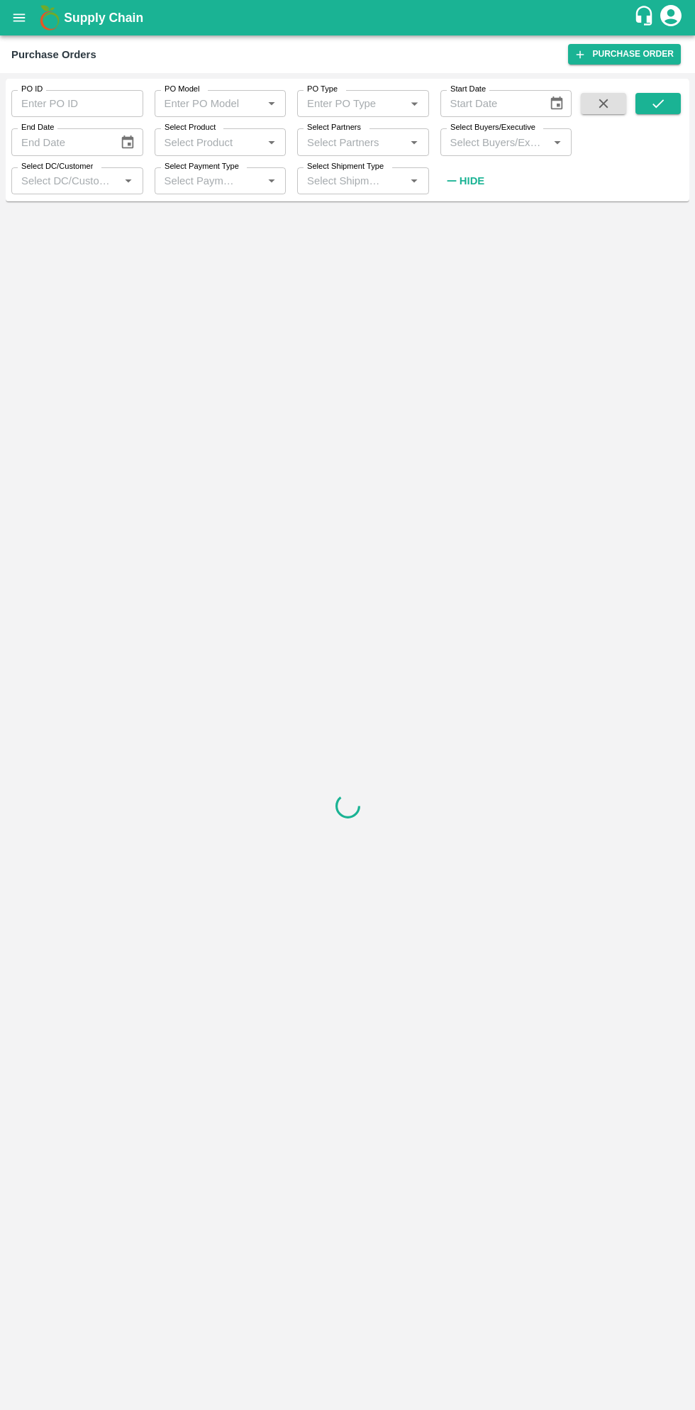
click at [502, 140] on input "Select Buyers/Executive" at bounding box center [495, 142] width 100 height 18
type input "saga"
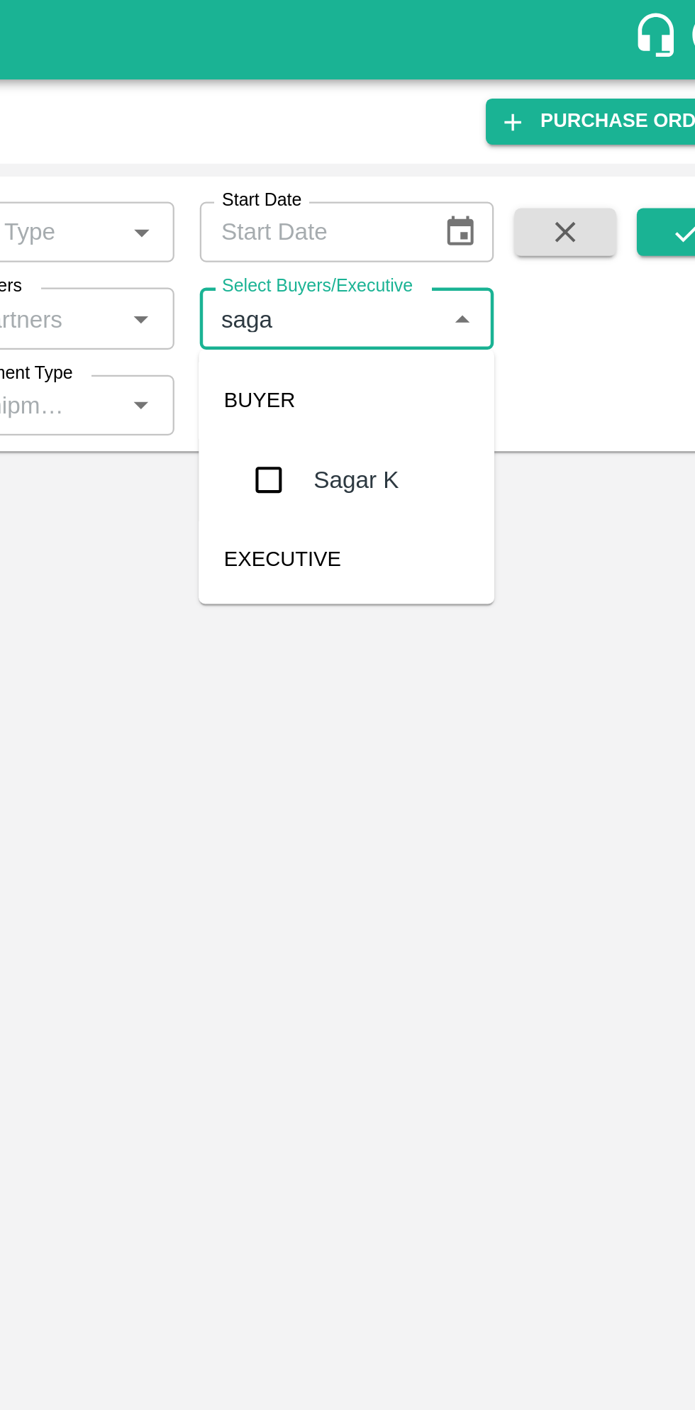
click at [480, 211] on input "checkbox" at bounding box center [471, 214] width 28 height 28
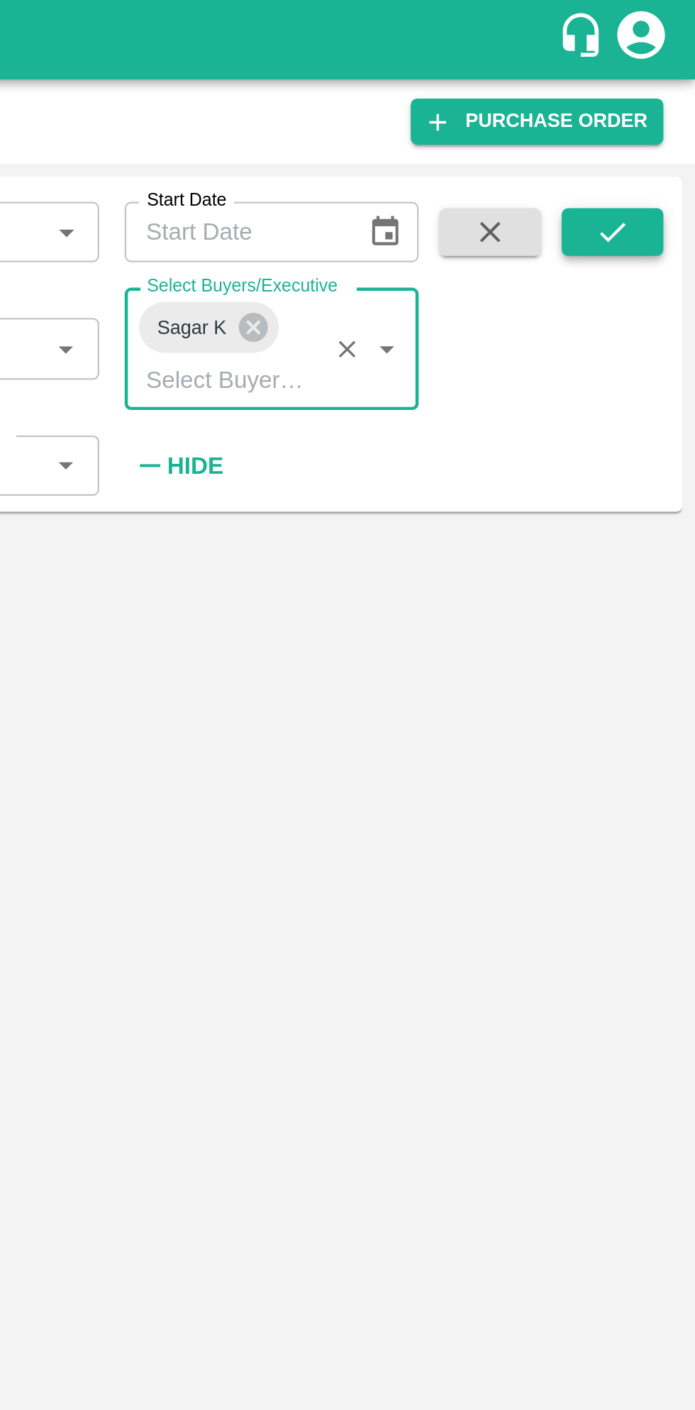
click at [661, 105] on icon "submit" at bounding box center [659, 104] width 16 height 16
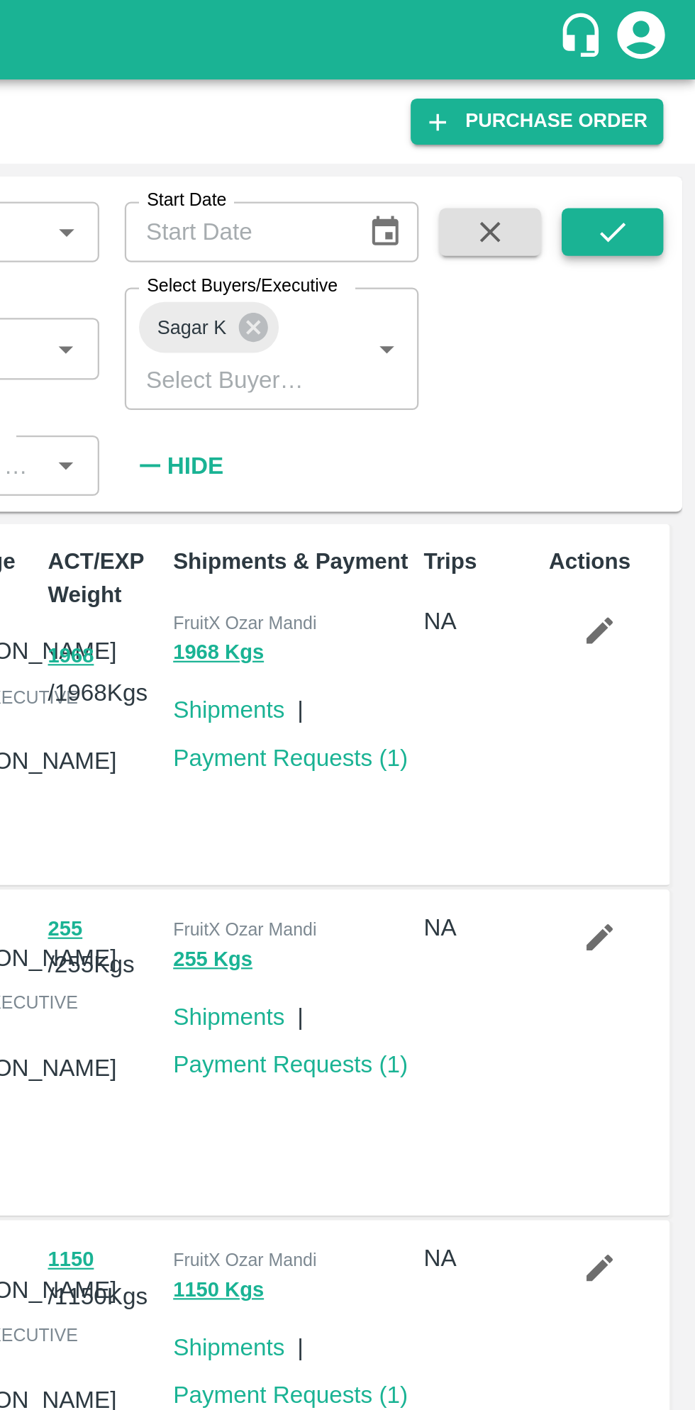
click at [661, 108] on icon "submit" at bounding box center [659, 104] width 16 height 16
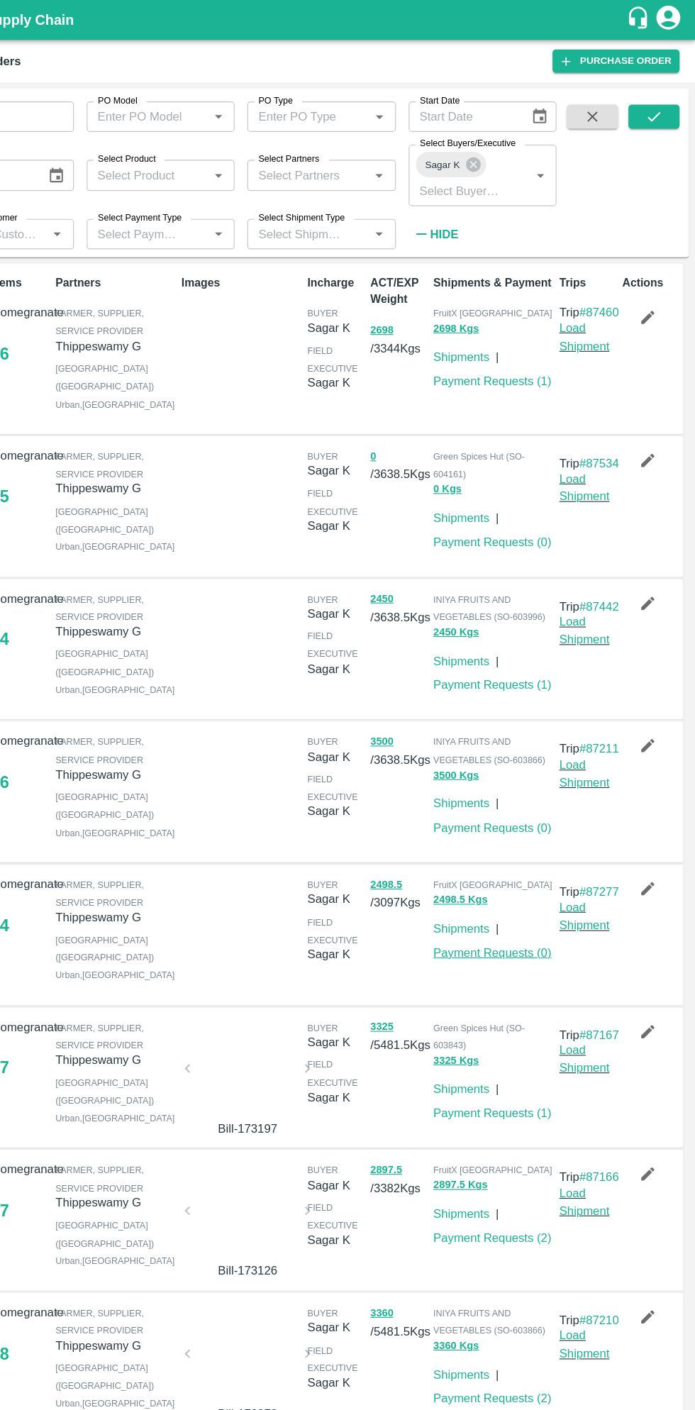
click at [524, 851] on link "Payment Requests ( 0 )" at bounding box center [515, 845] width 105 height 11
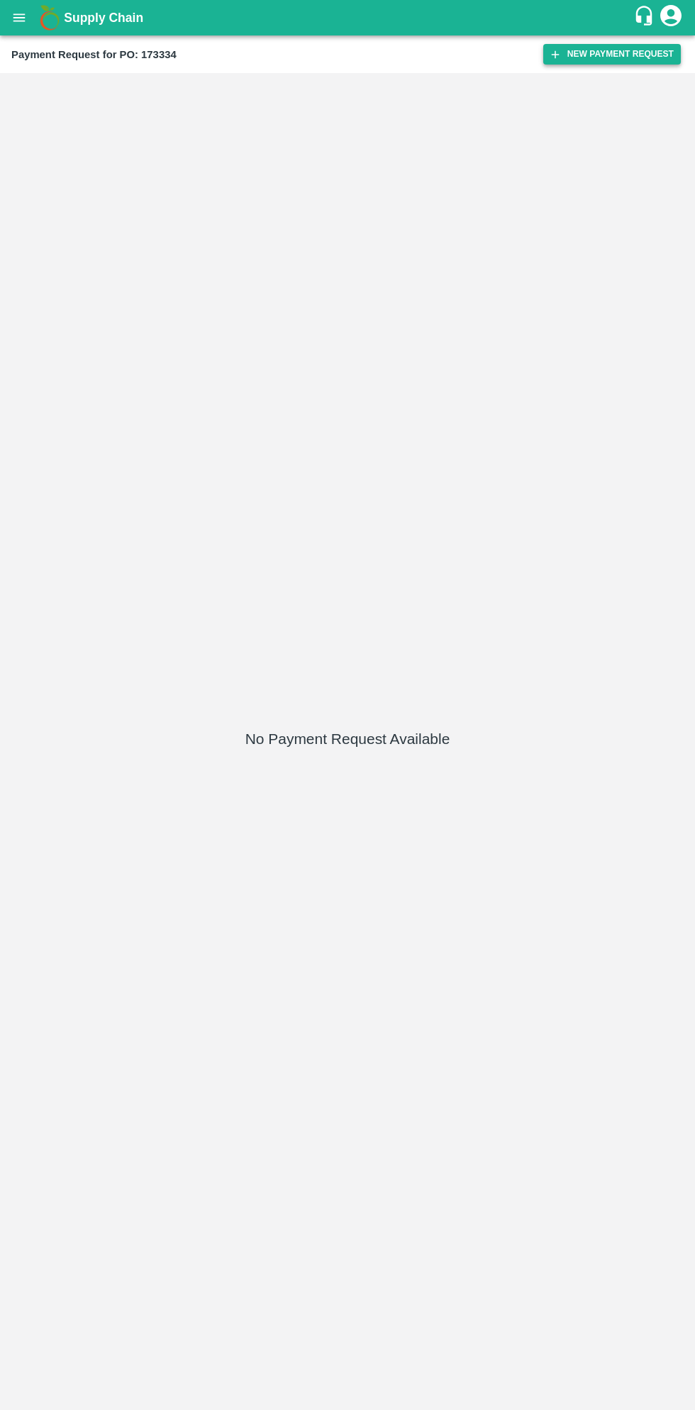
click at [606, 54] on button "New Payment Request" at bounding box center [612, 54] width 138 height 21
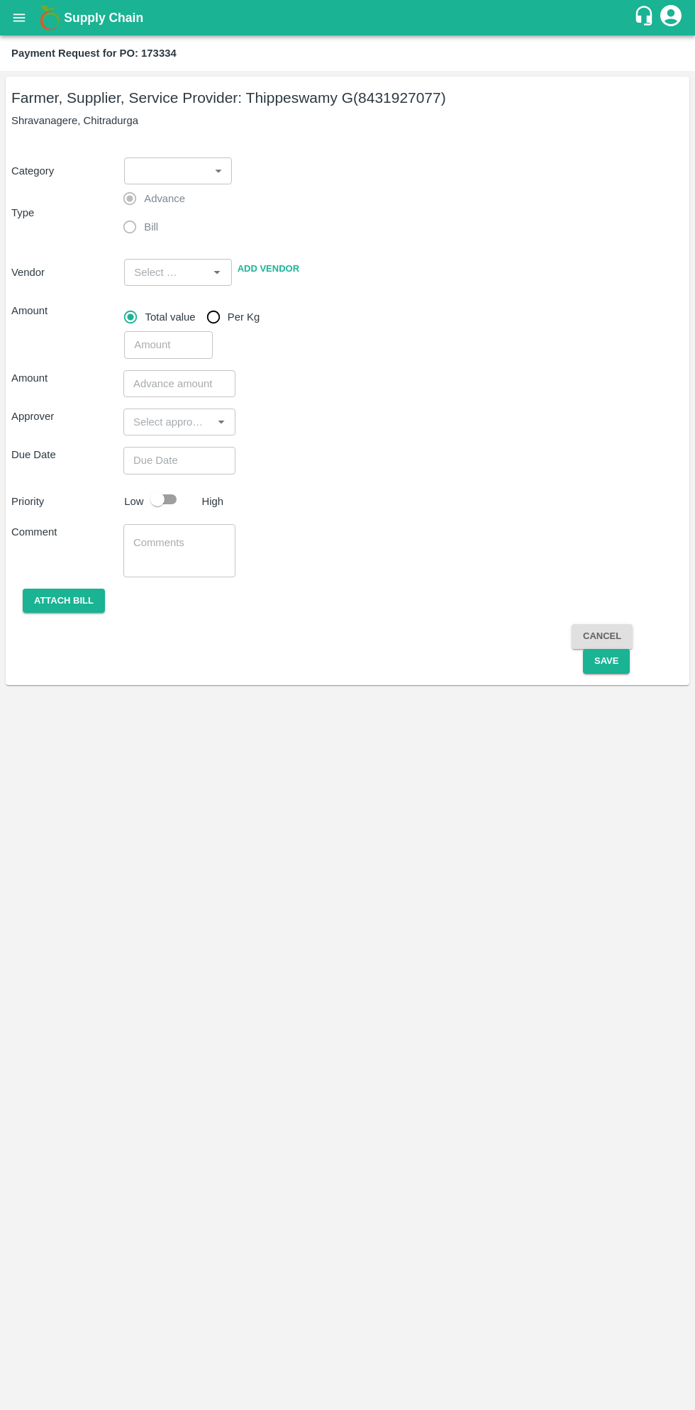
click at [199, 158] on body "Supply Chain Payment Request for PO: 173334 Farmer, Supplier, Service Provider:…" at bounding box center [347, 705] width 695 height 1410
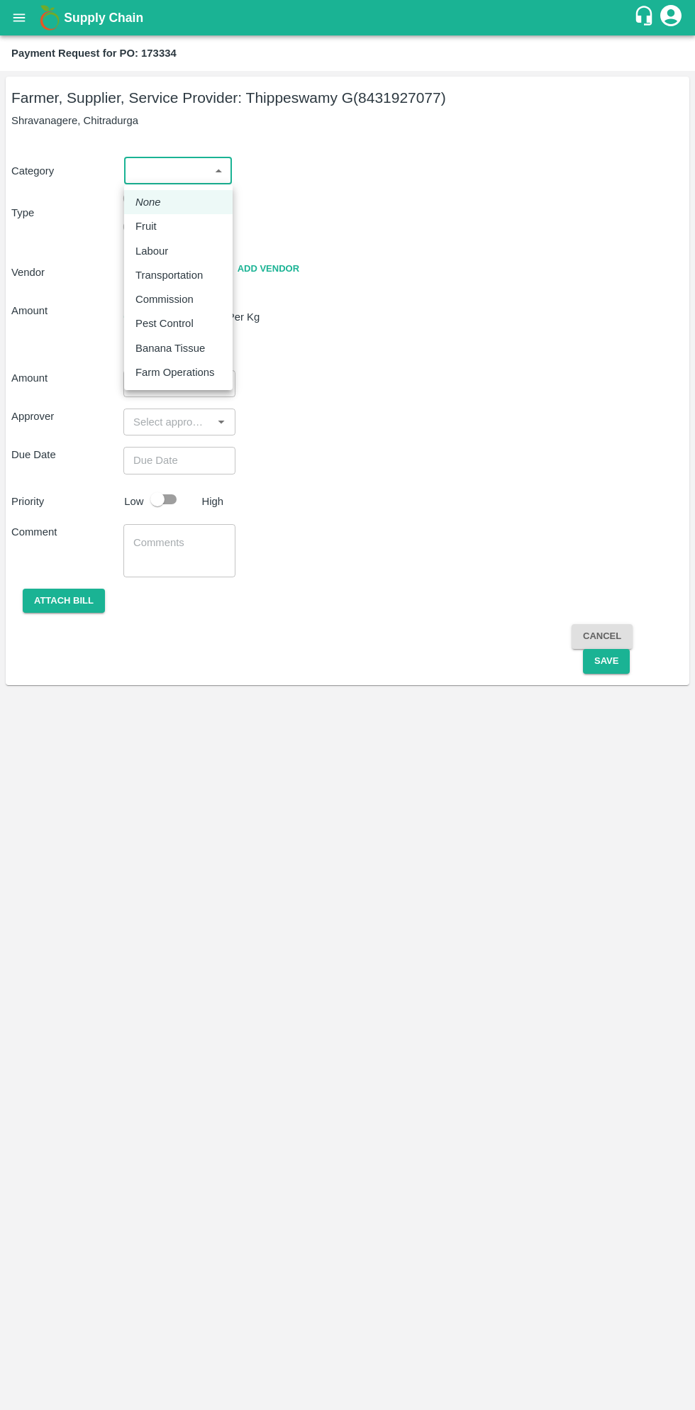
click at [153, 229] on p "Fruit" at bounding box center [146, 227] width 21 height 16
type input "1"
type input "[PERSON_NAME] G - 8431927077(Farmer, Supplier, Service Provider)"
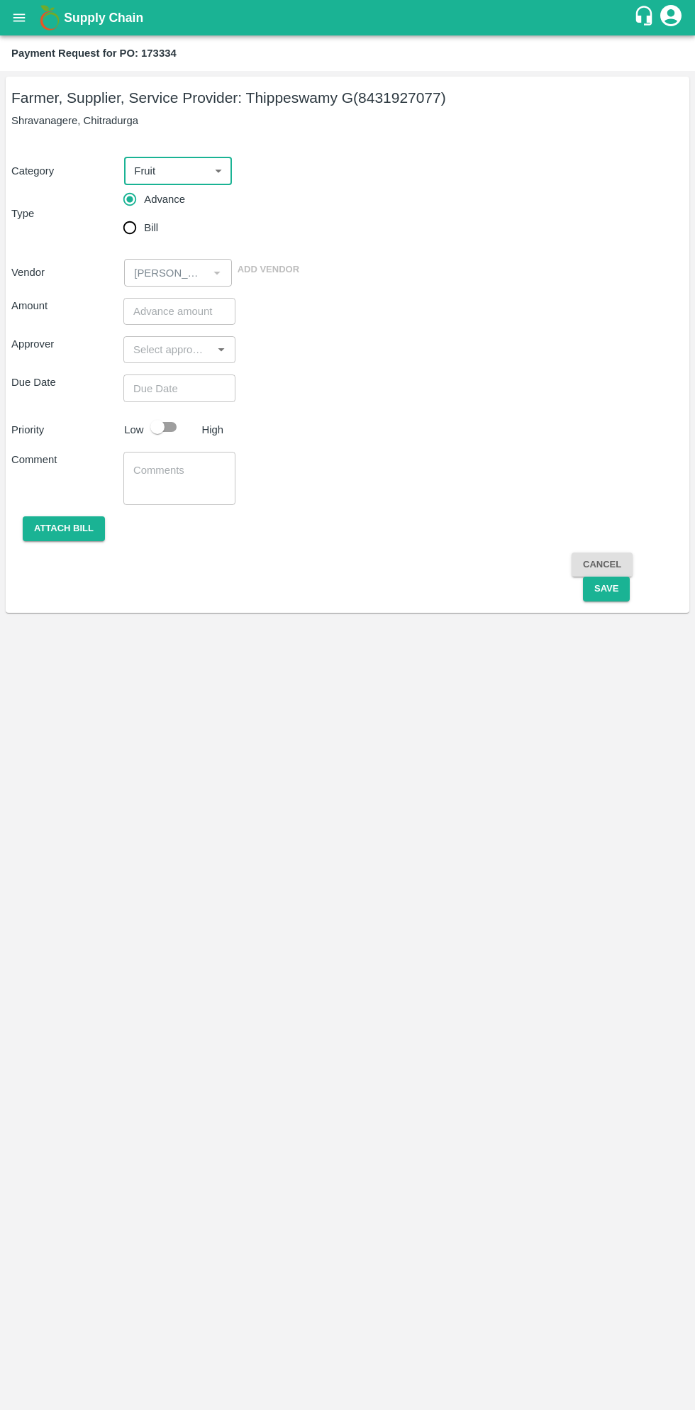
click at [142, 228] on input "Bill" at bounding box center [130, 228] width 28 height 28
radio input "true"
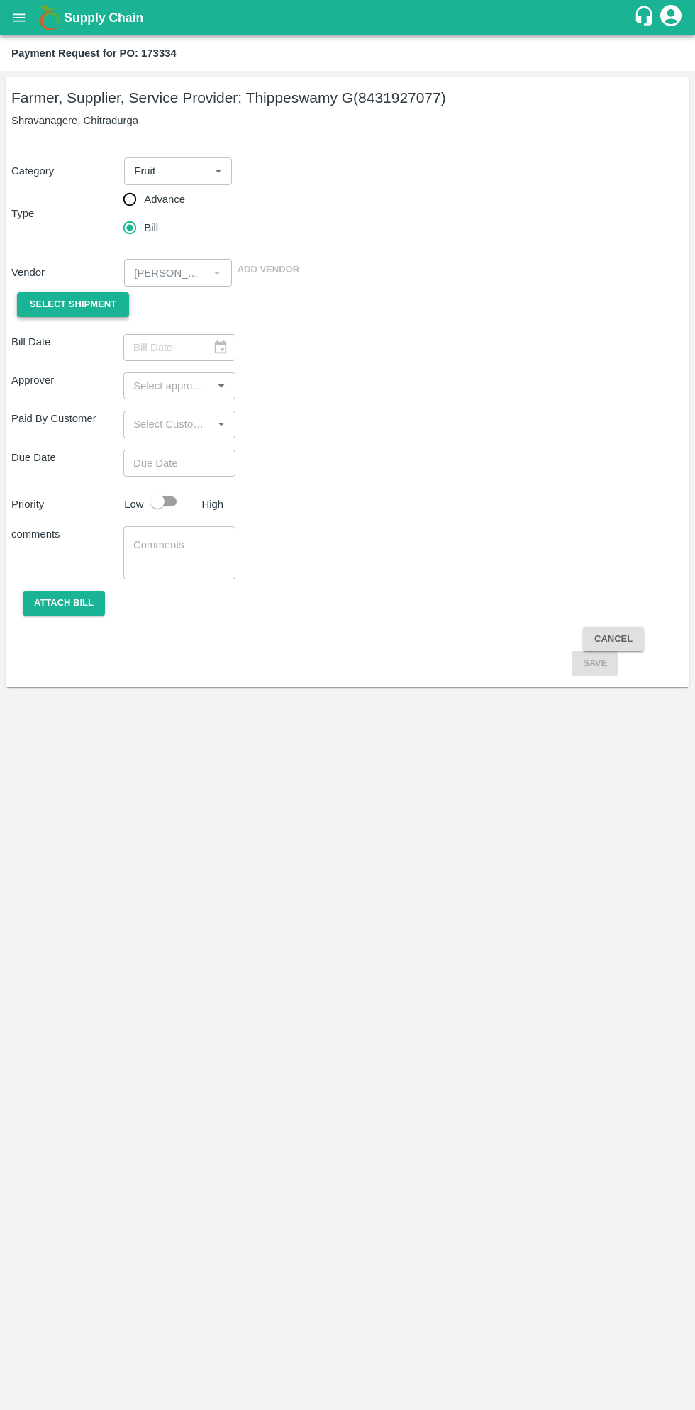
click at [94, 298] on span "Select Shipment" at bounding box center [73, 305] width 87 height 16
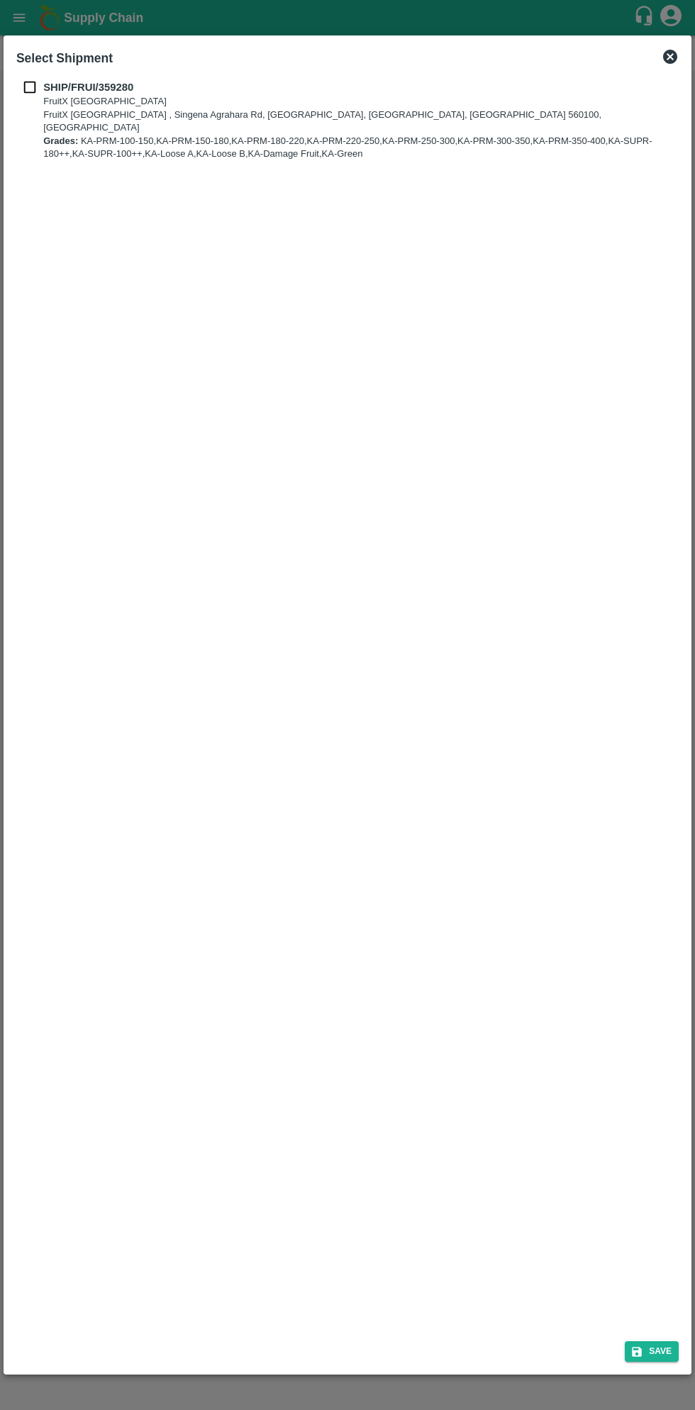
click at [45, 89] on b "SHIP/FRUI/359280" at bounding box center [88, 87] width 90 height 11
checkbox input "true"
click at [653, 1350] on button "Save" at bounding box center [652, 1352] width 54 height 21
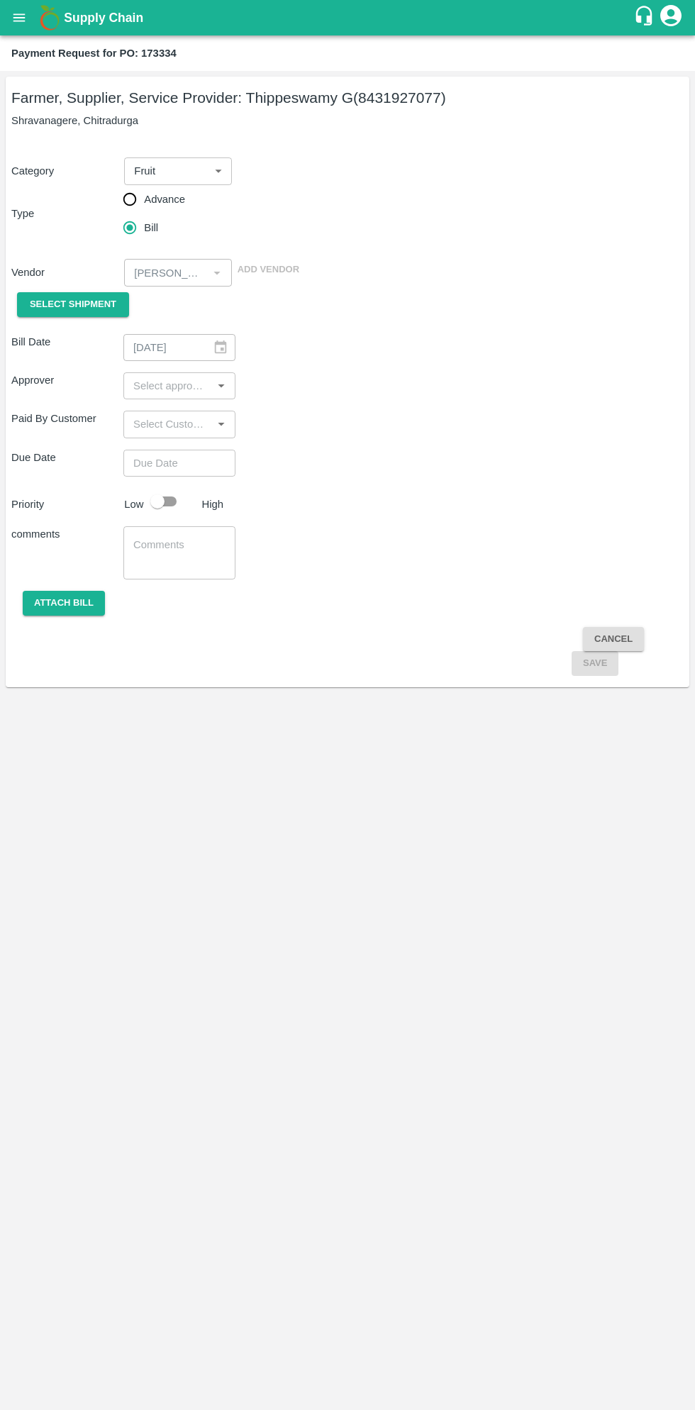
type input "[DATE]"
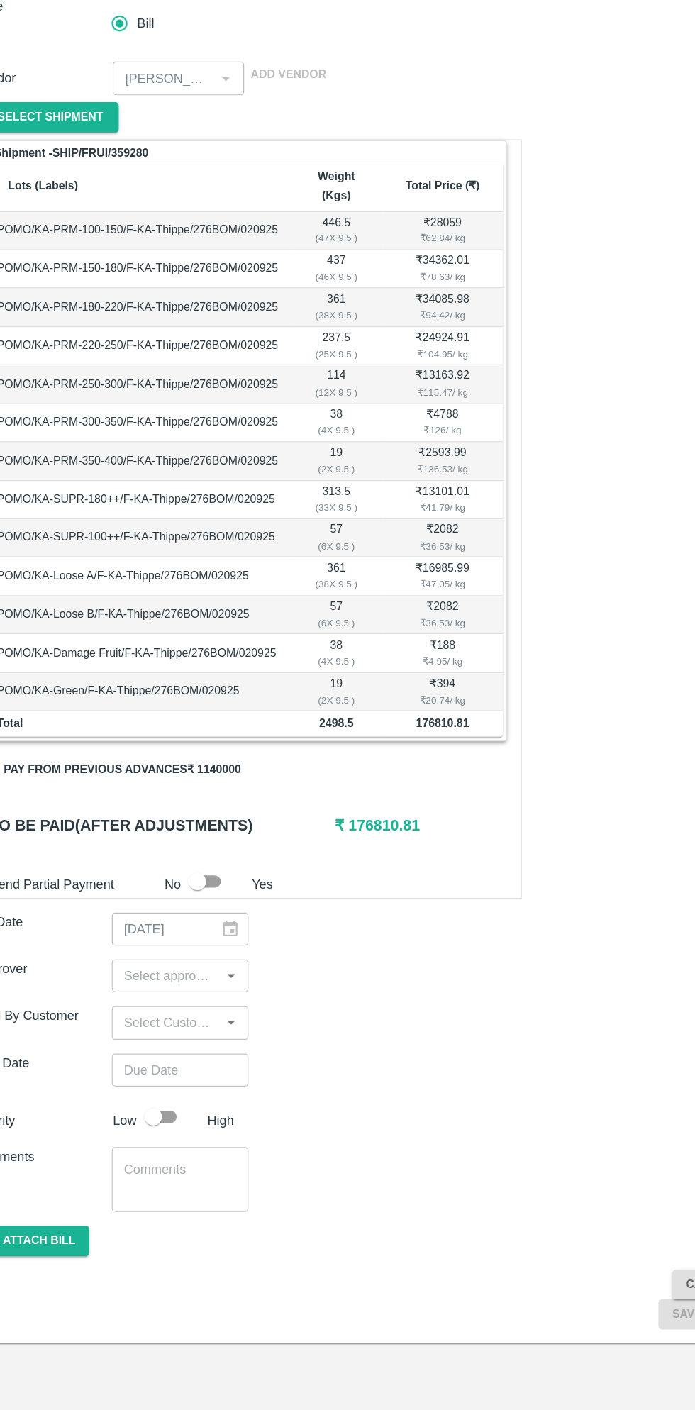
click at [204, 828] on button "Pay from previous advances ₹ 1140000" at bounding box center [131, 840] width 217 height 25
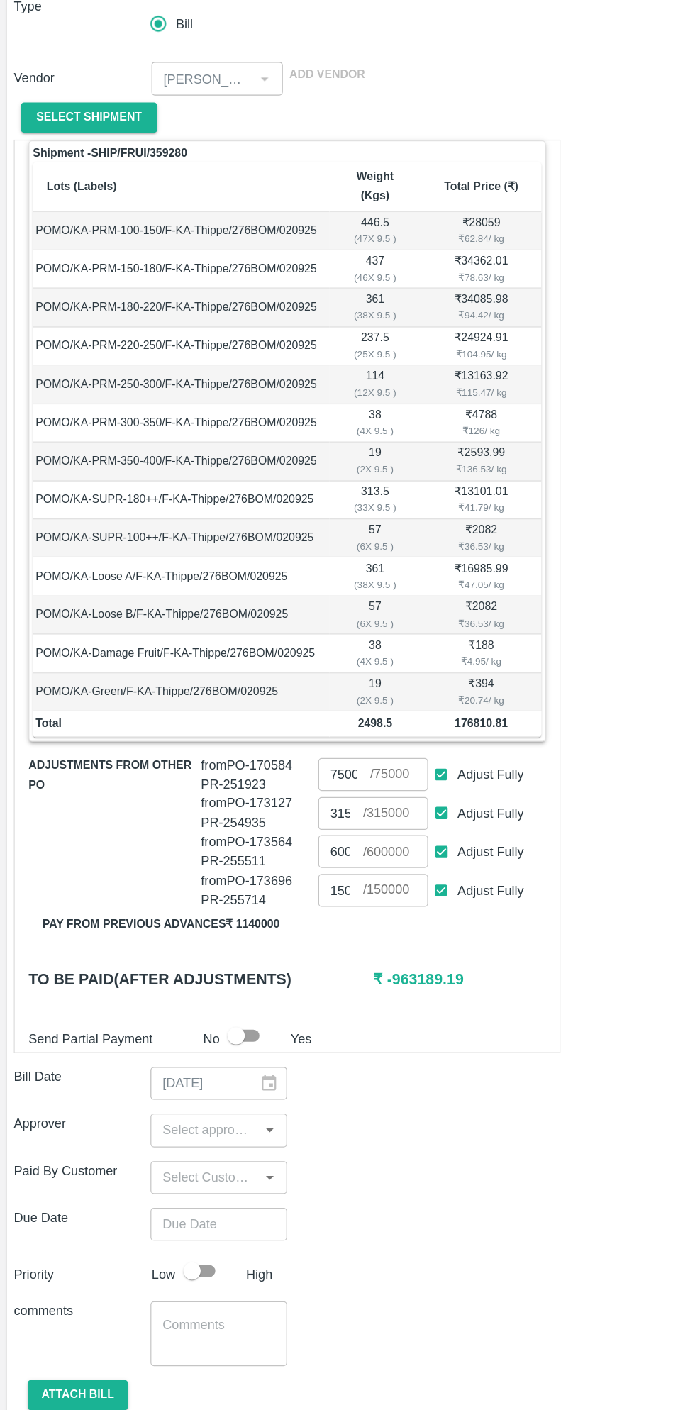
click at [363, 926] on input "Adjust Fully" at bounding box center [362, 939] width 26 height 26
checkbox input "false"
type input "0"
click at [372, 894] on input "Adjust Fully" at bounding box center [362, 907] width 26 height 26
checkbox input "false"
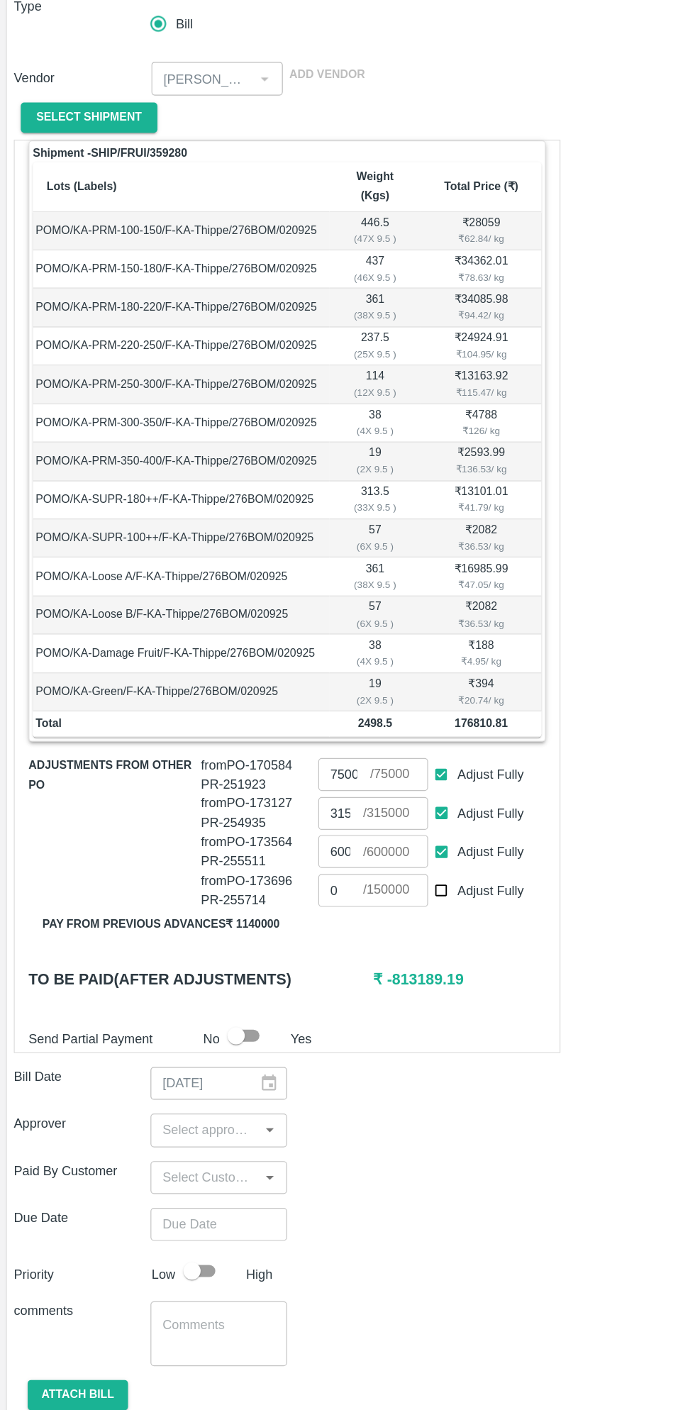
type input "0"
click at [362, 862] on input "Adjust Fully" at bounding box center [362, 875] width 26 height 26
checkbox input "false"
type input "0"
click at [367, 831] on input "Adjust Fully" at bounding box center [362, 844] width 26 height 26
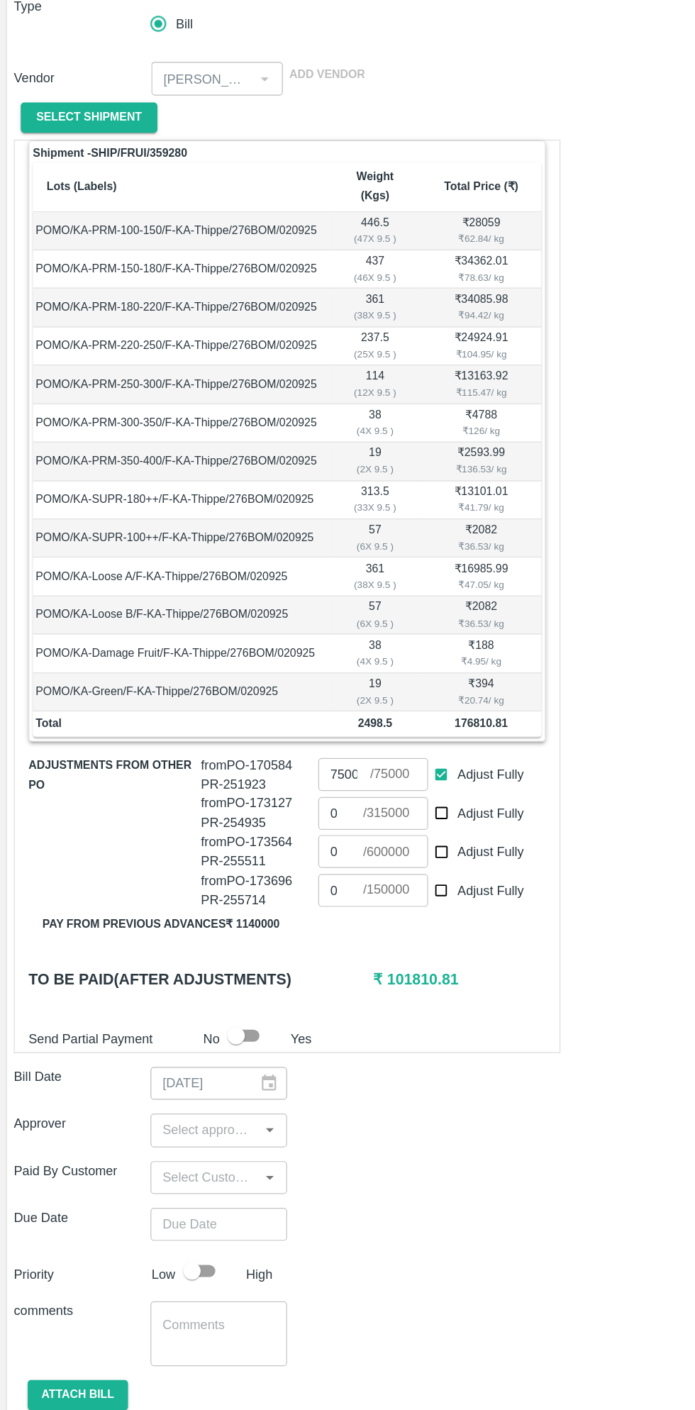
checkbox input "false"
type input "0"
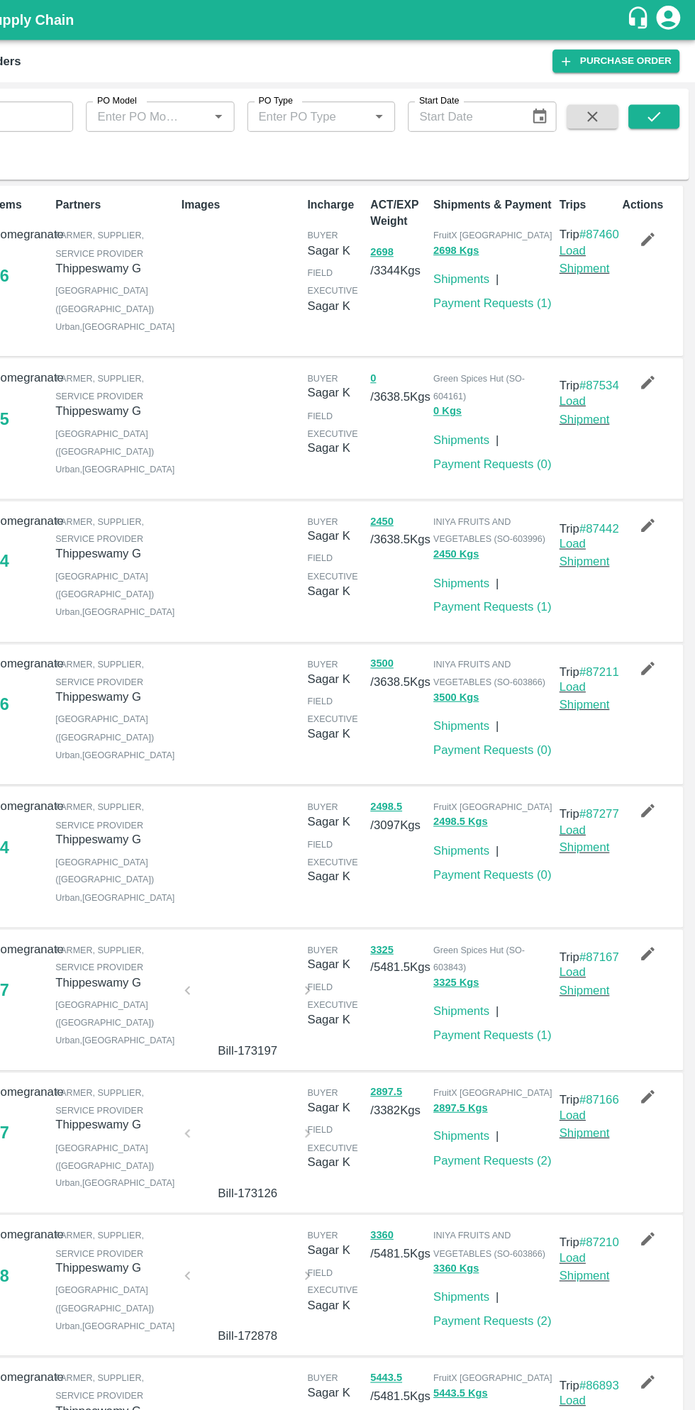
click at [104, 23] on b "Supply Chain" at bounding box center [103, 18] width 79 height 14
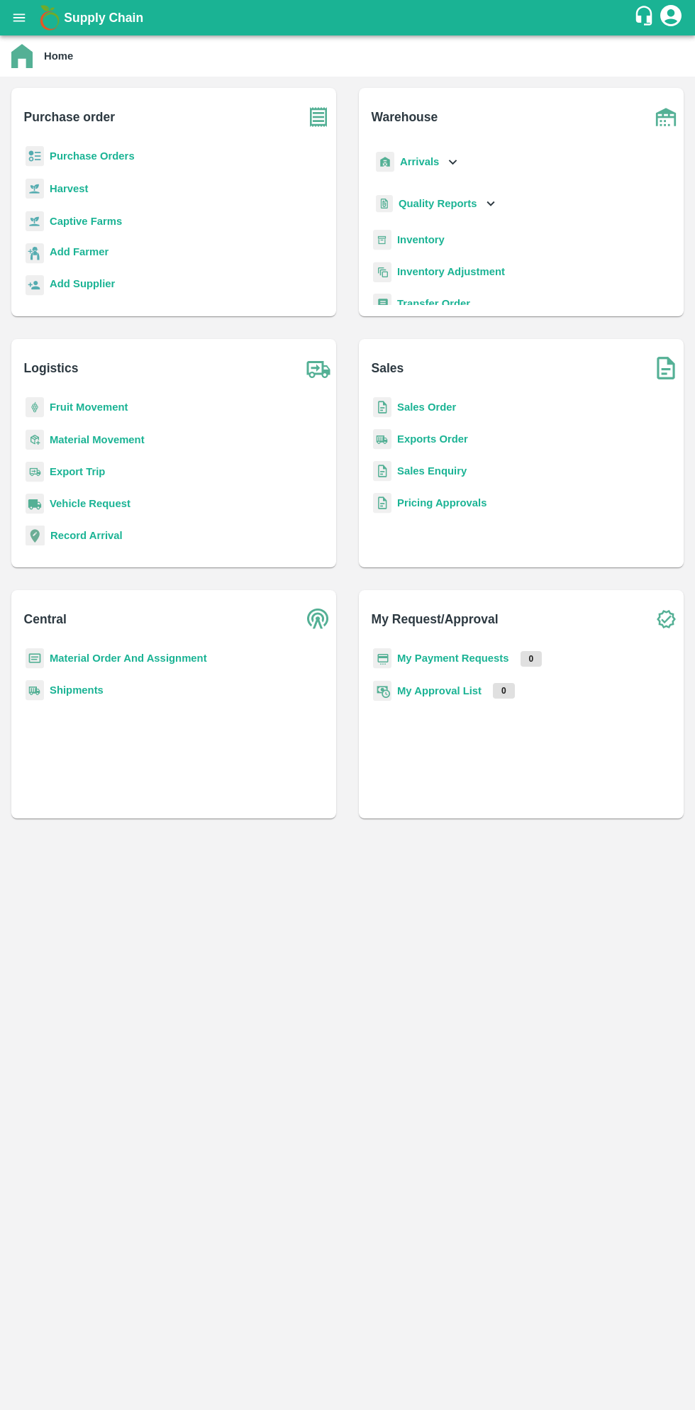
click at [31, 18] on button "open drawer" at bounding box center [19, 17] width 33 height 33
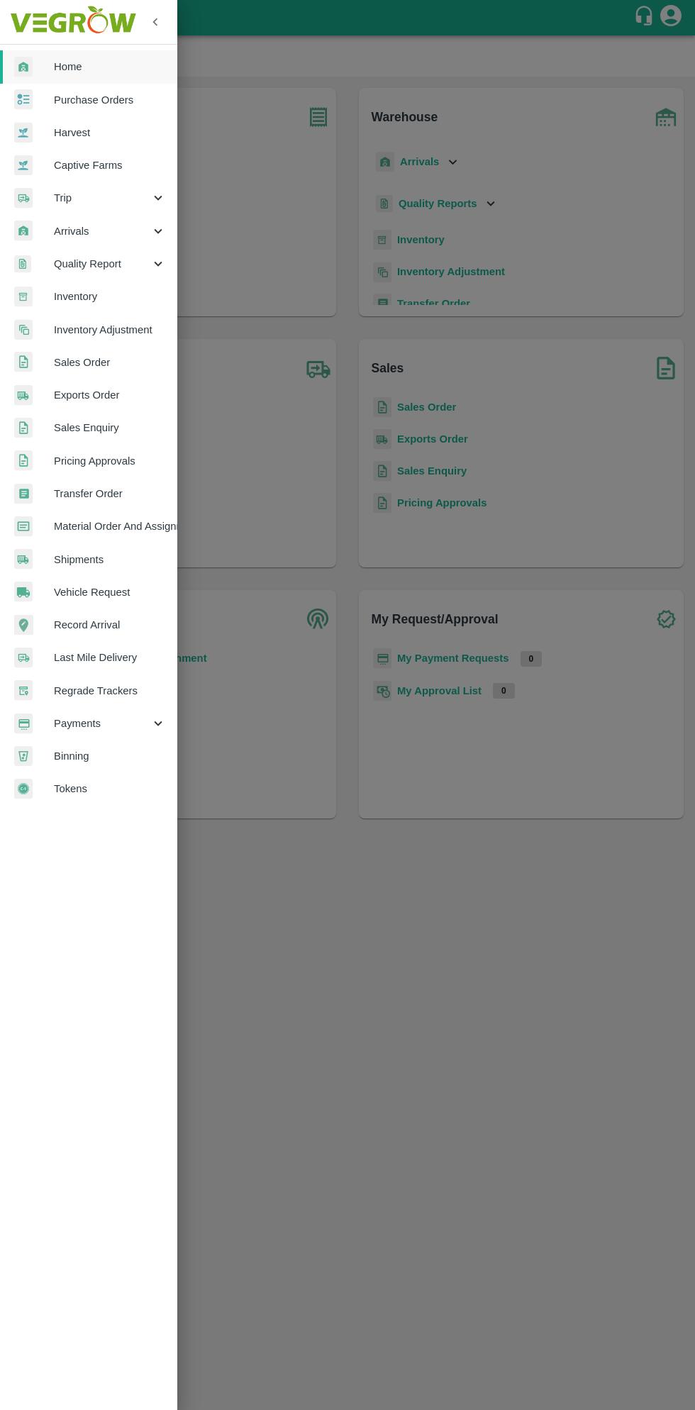
click at [123, 99] on span "Purchase Orders" at bounding box center [110, 100] width 112 height 16
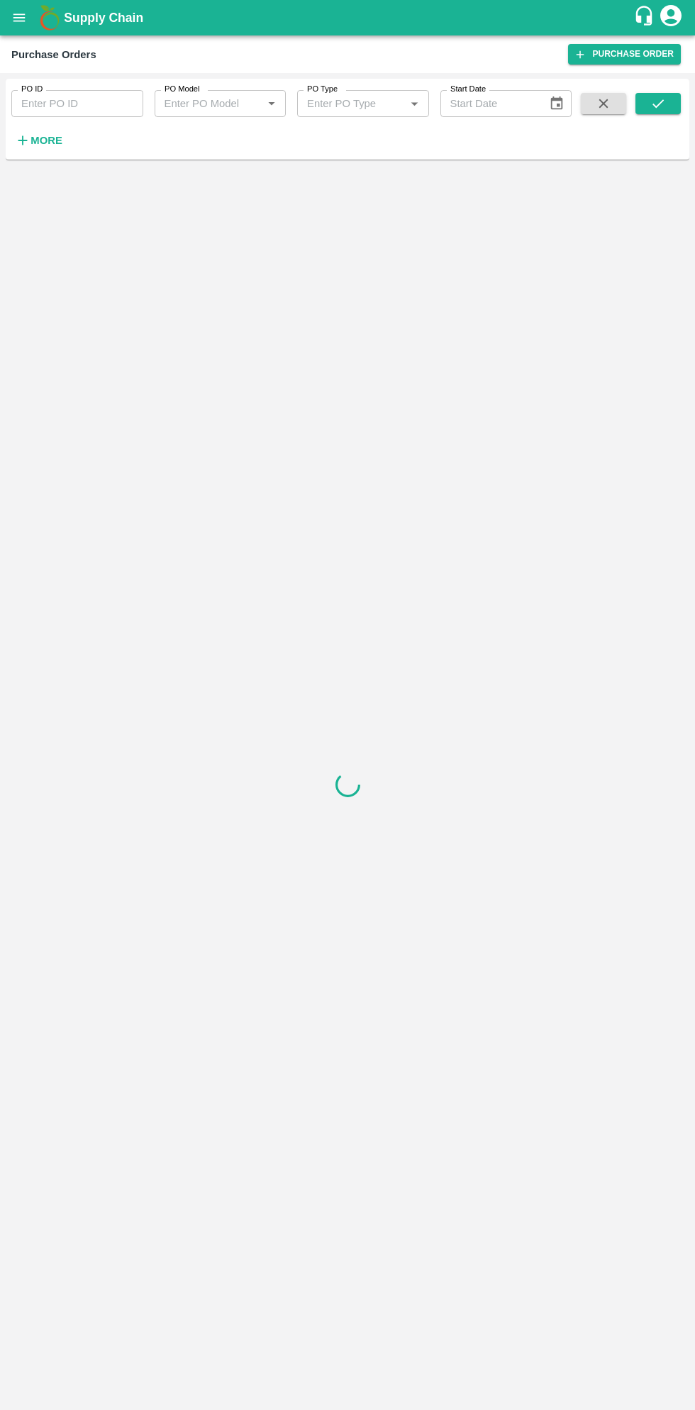
click at [56, 140] on strong "More" at bounding box center [47, 140] width 32 height 11
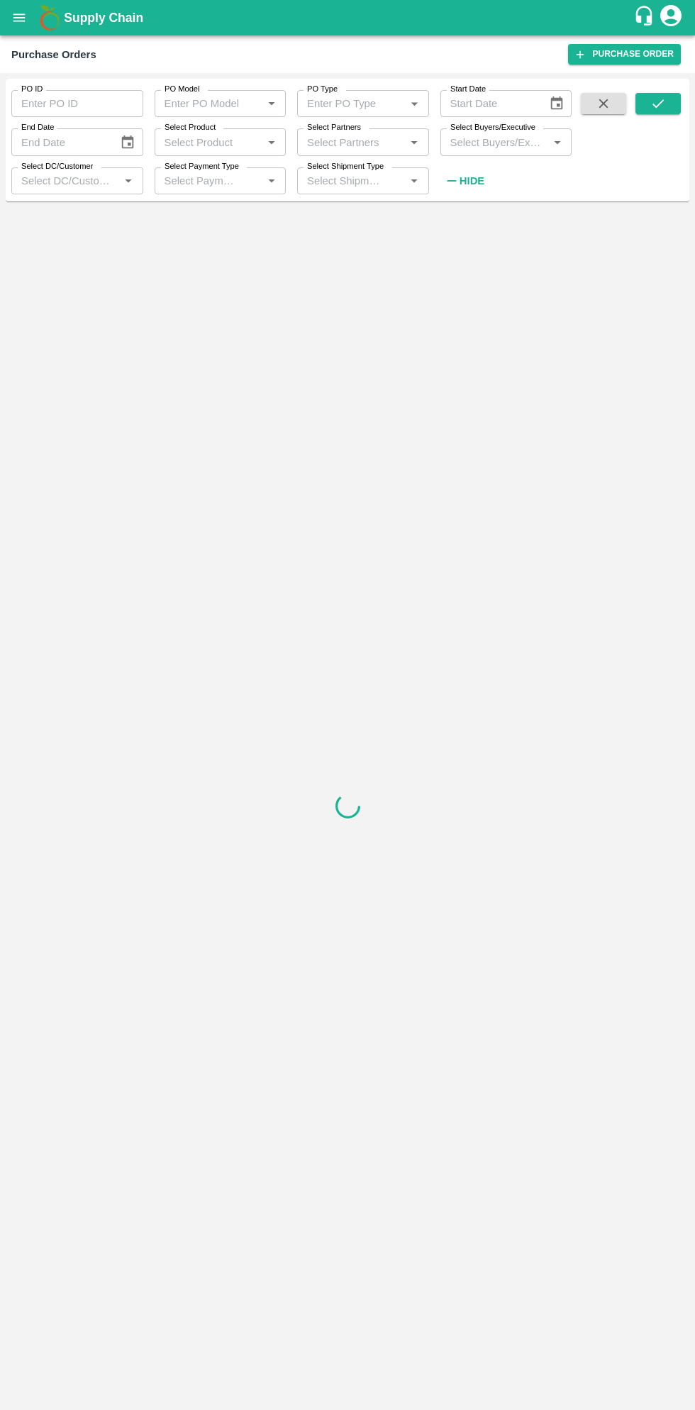
click at [508, 133] on label "Select Buyers/Executive" at bounding box center [493, 127] width 85 height 11
click at [508, 133] on input "Select Buyers/Executive" at bounding box center [495, 142] width 100 height 18
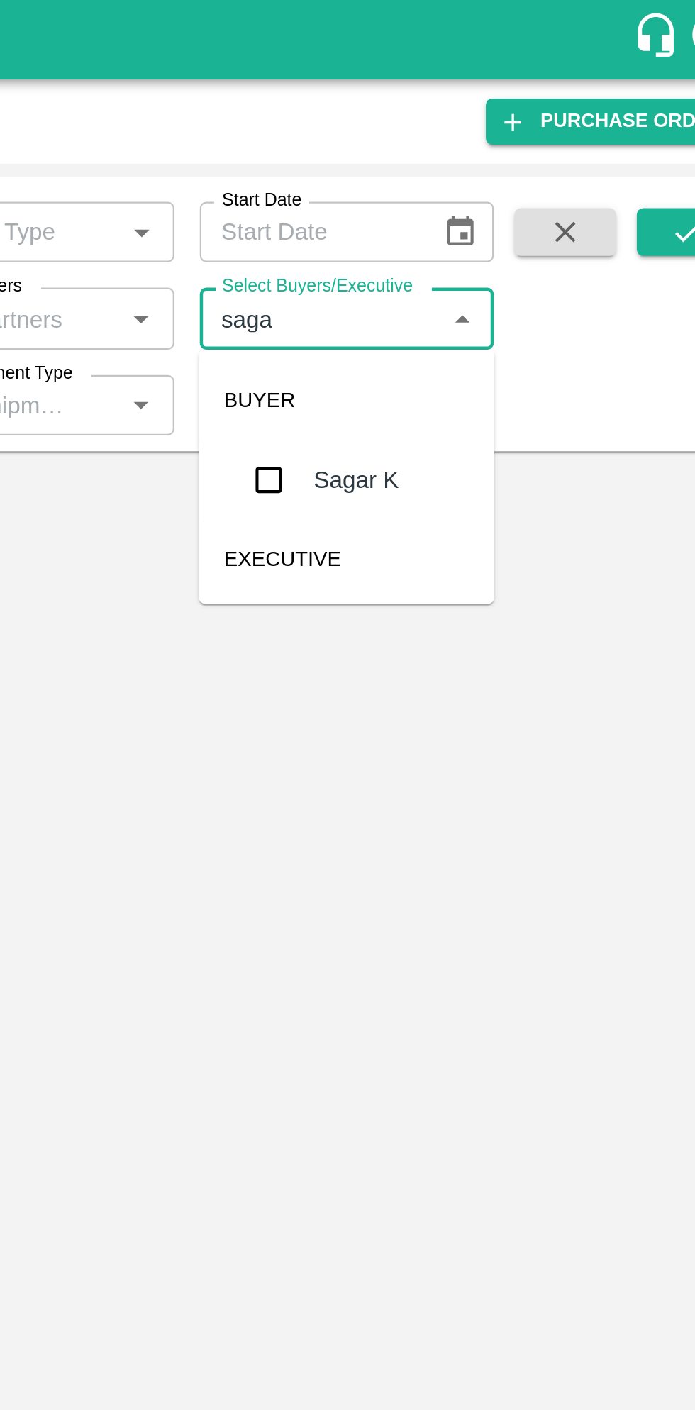
type input "sagar"
click at [478, 221] on input "checkbox" at bounding box center [471, 214] width 28 height 28
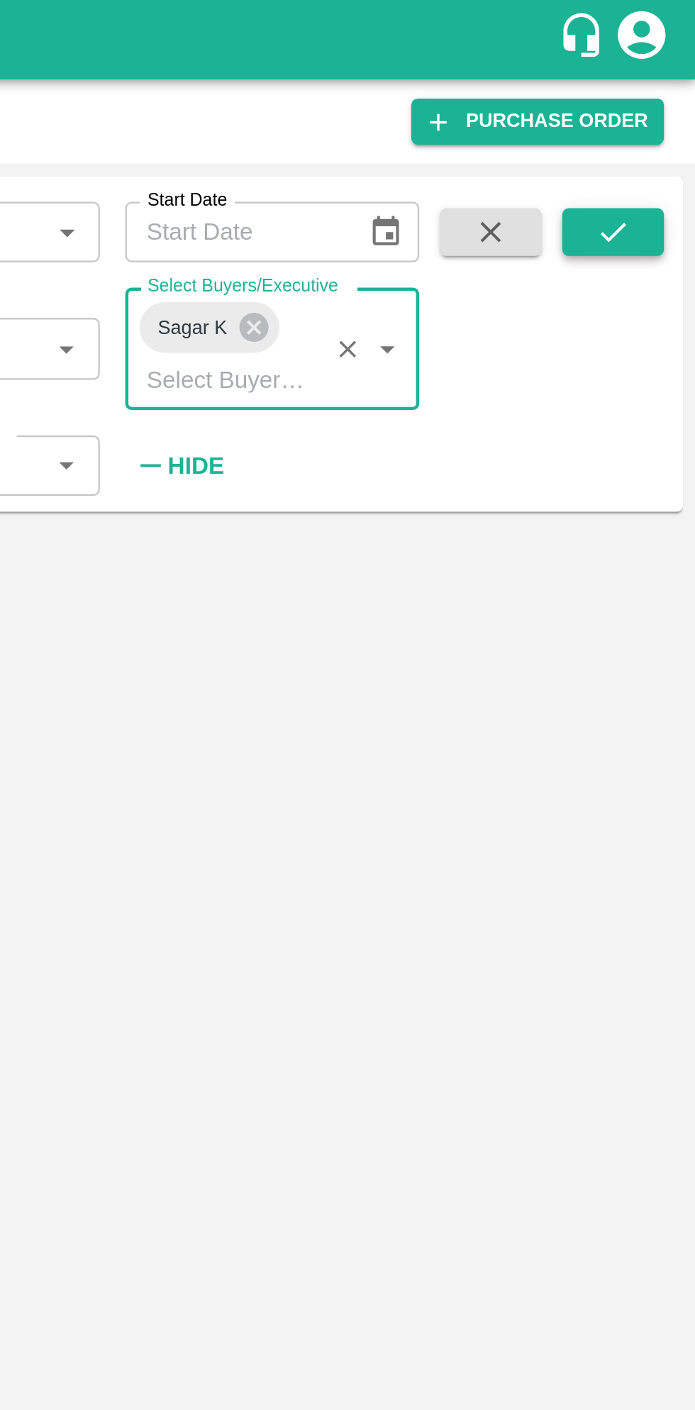
click at [661, 94] on button "submit" at bounding box center [658, 103] width 45 height 21
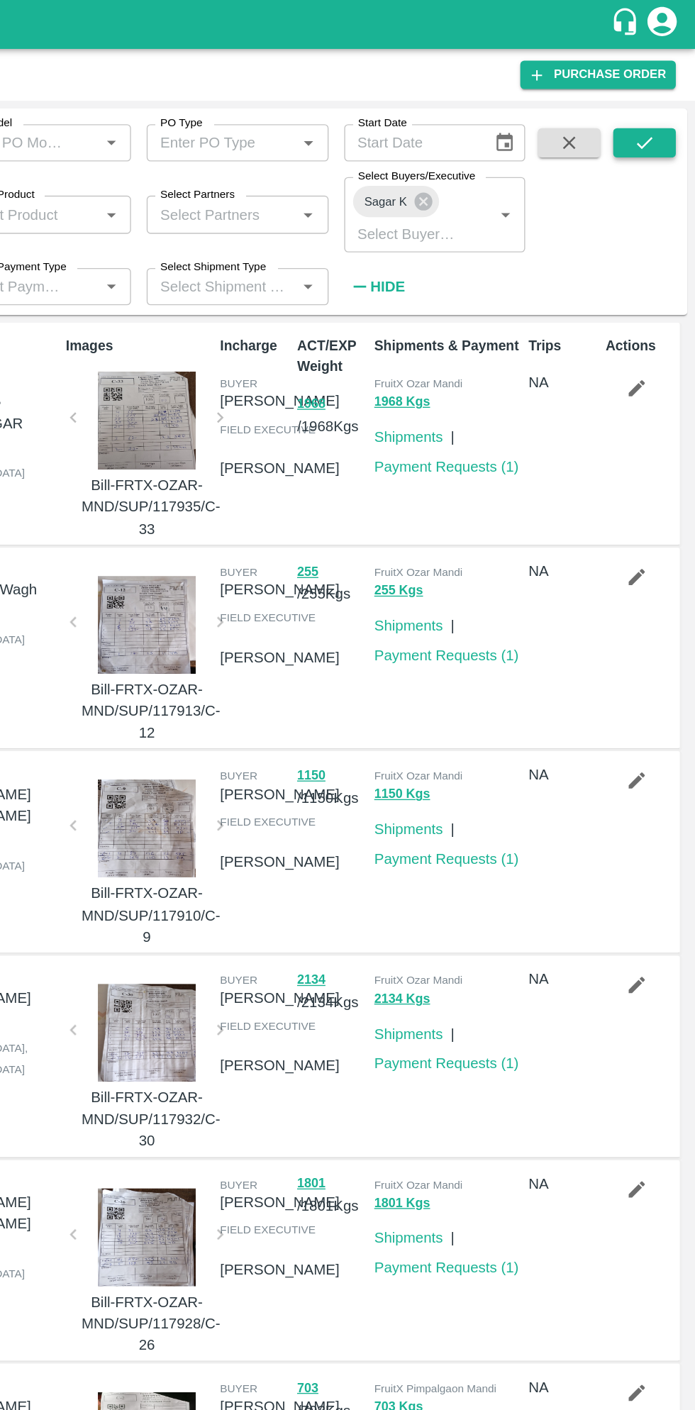
click at [660, 106] on icon "submit" at bounding box center [659, 104] width 16 height 16
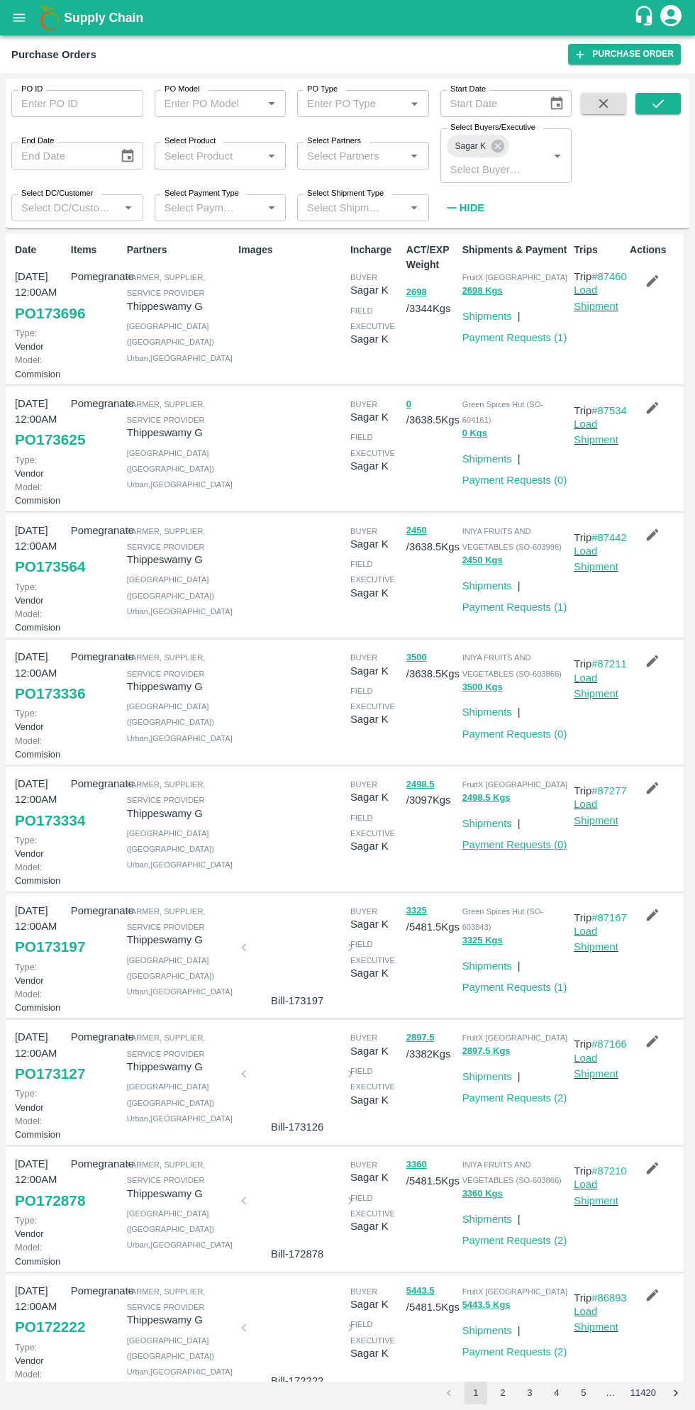
click at [535, 851] on link "Payment Requests ( 0 )" at bounding box center [515, 844] width 105 height 11
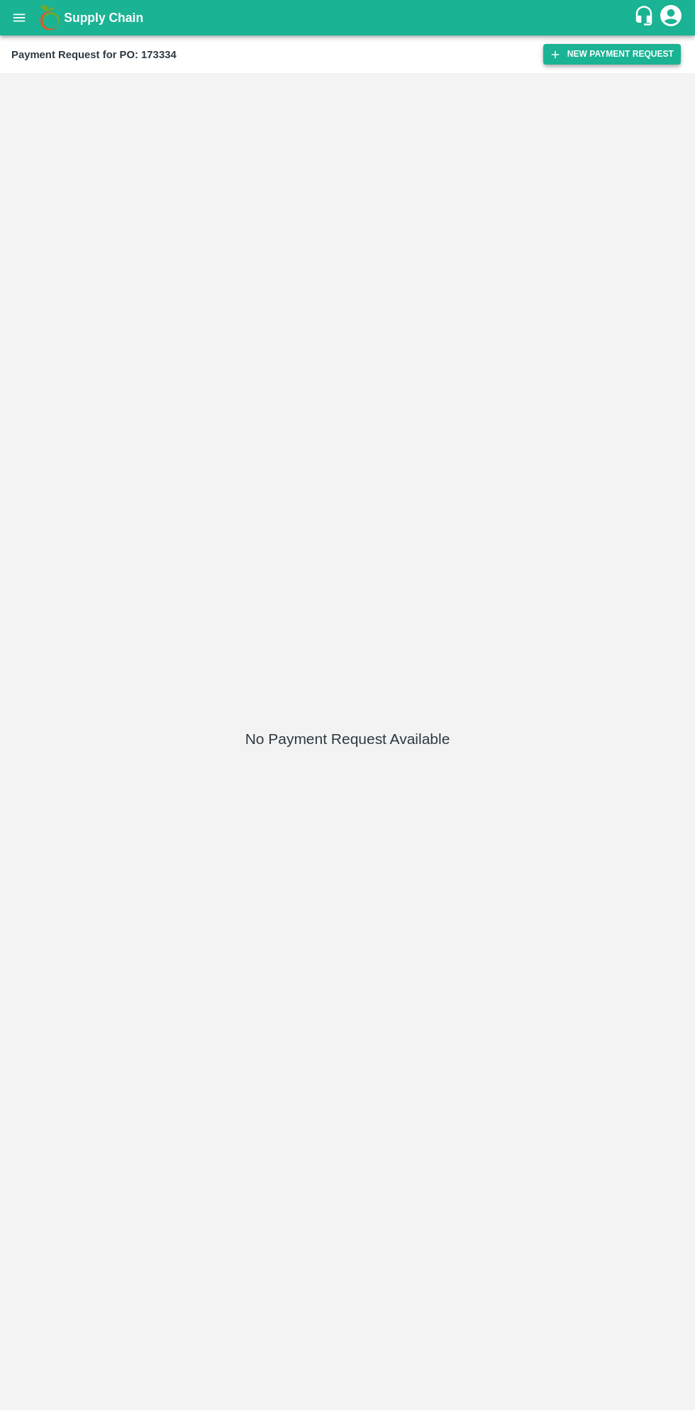
click at [614, 58] on button "New Payment Request" at bounding box center [612, 54] width 138 height 21
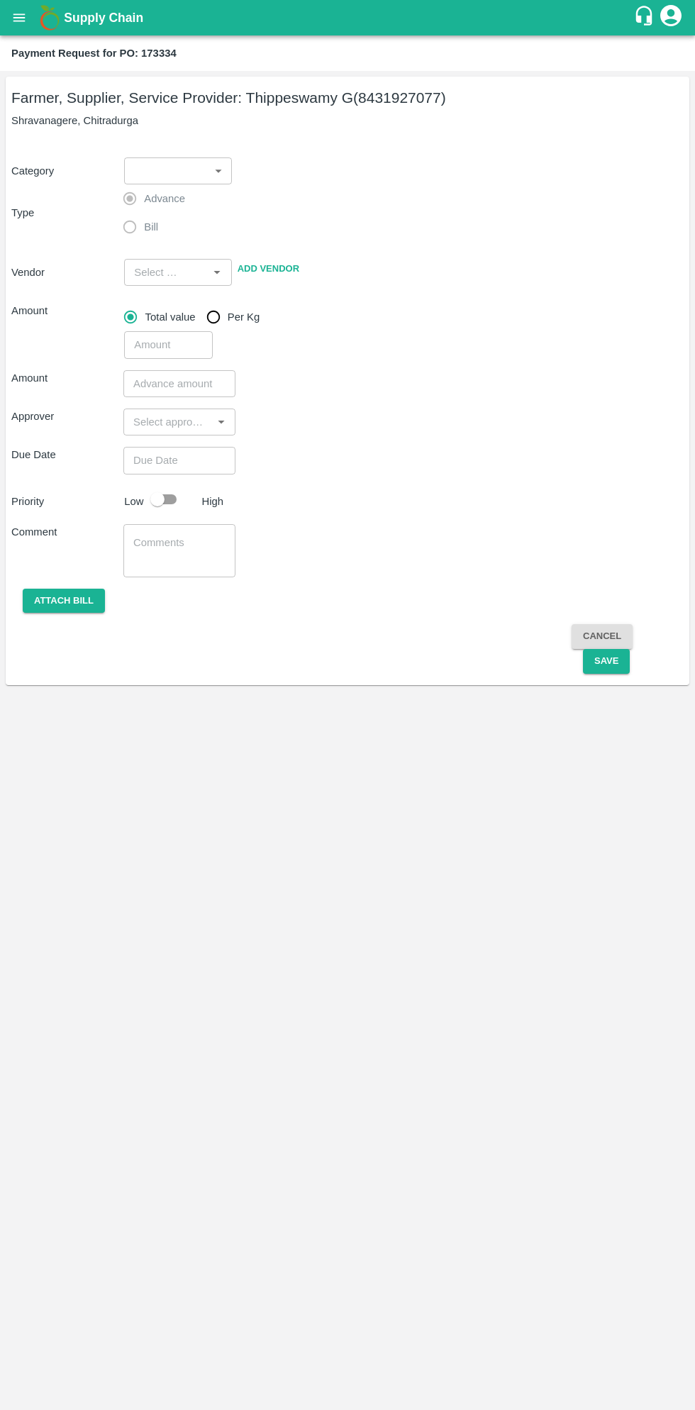
click at [184, 174] on body "Supply Chain Payment Request for PO: 173334 Farmer, Supplier, Service Provider:…" at bounding box center [347, 705] width 695 height 1410
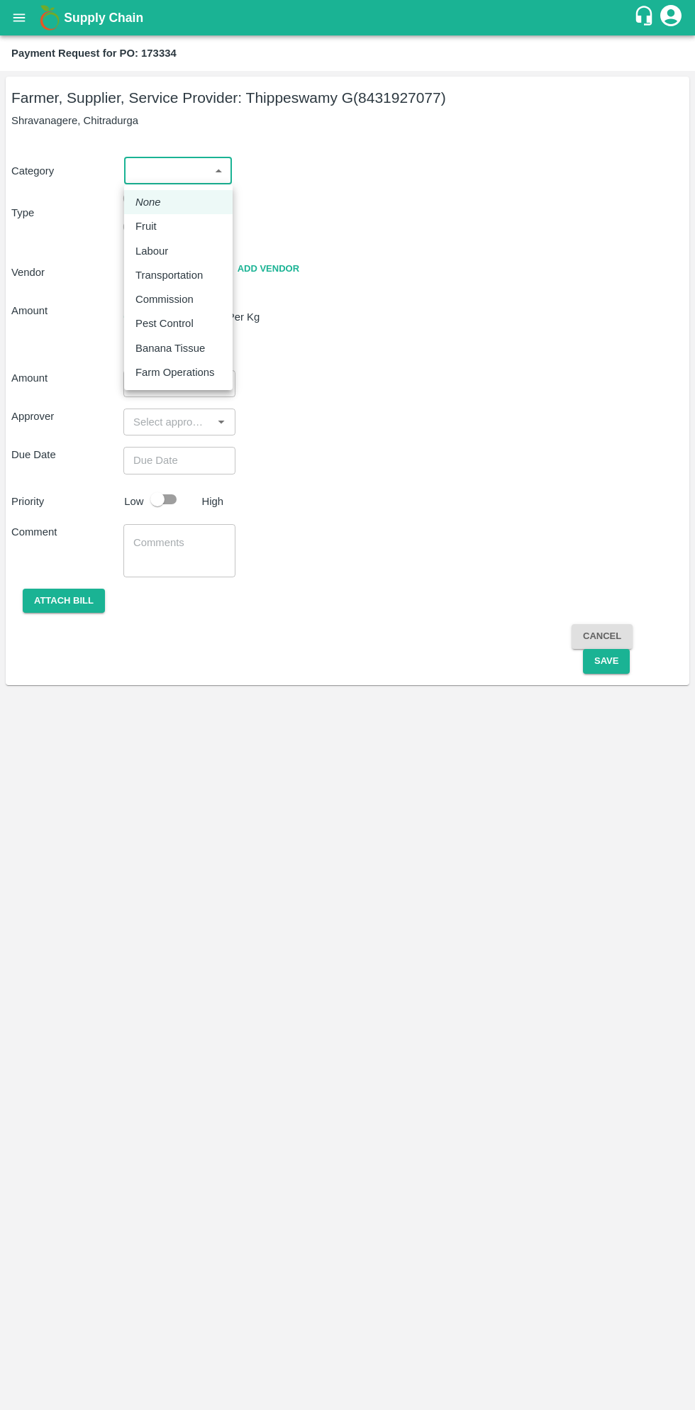
click at [155, 226] on p "Fruit" at bounding box center [146, 227] width 21 height 16
type input "1"
type input "[PERSON_NAME] G - 8431927077(Farmer, Supplier, Service Provider)"
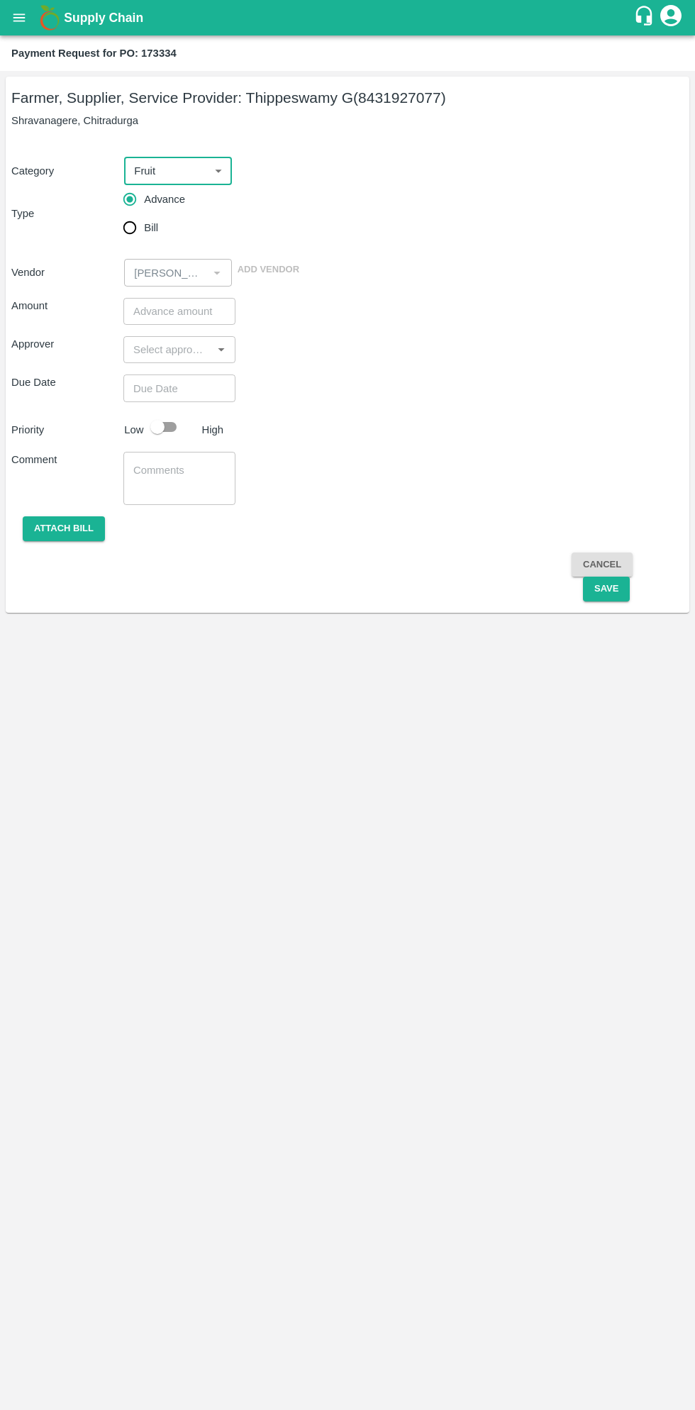
click at [134, 231] on input "Bill" at bounding box center [130, 228] width 28 height 28
radio input "true"
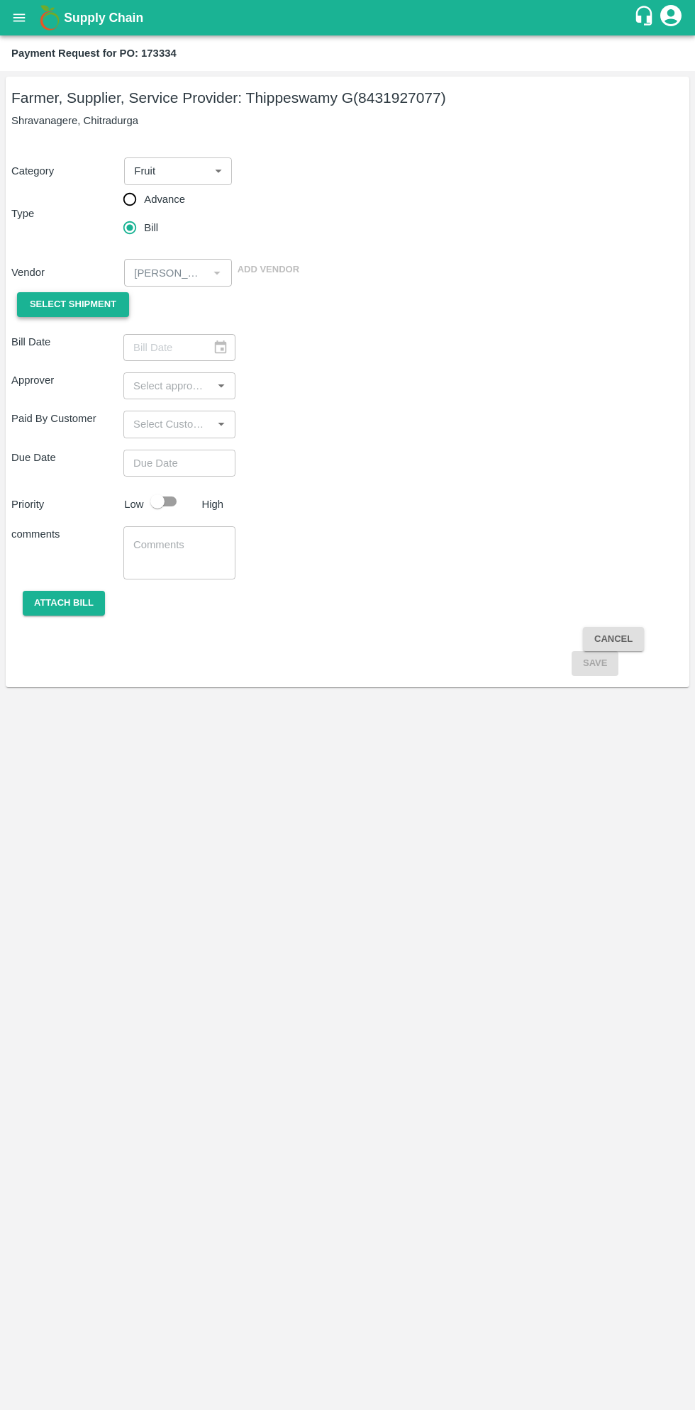
click at [86, 304] on span "Select Shipment" at bounding box center [73, 305] width 87 height 16
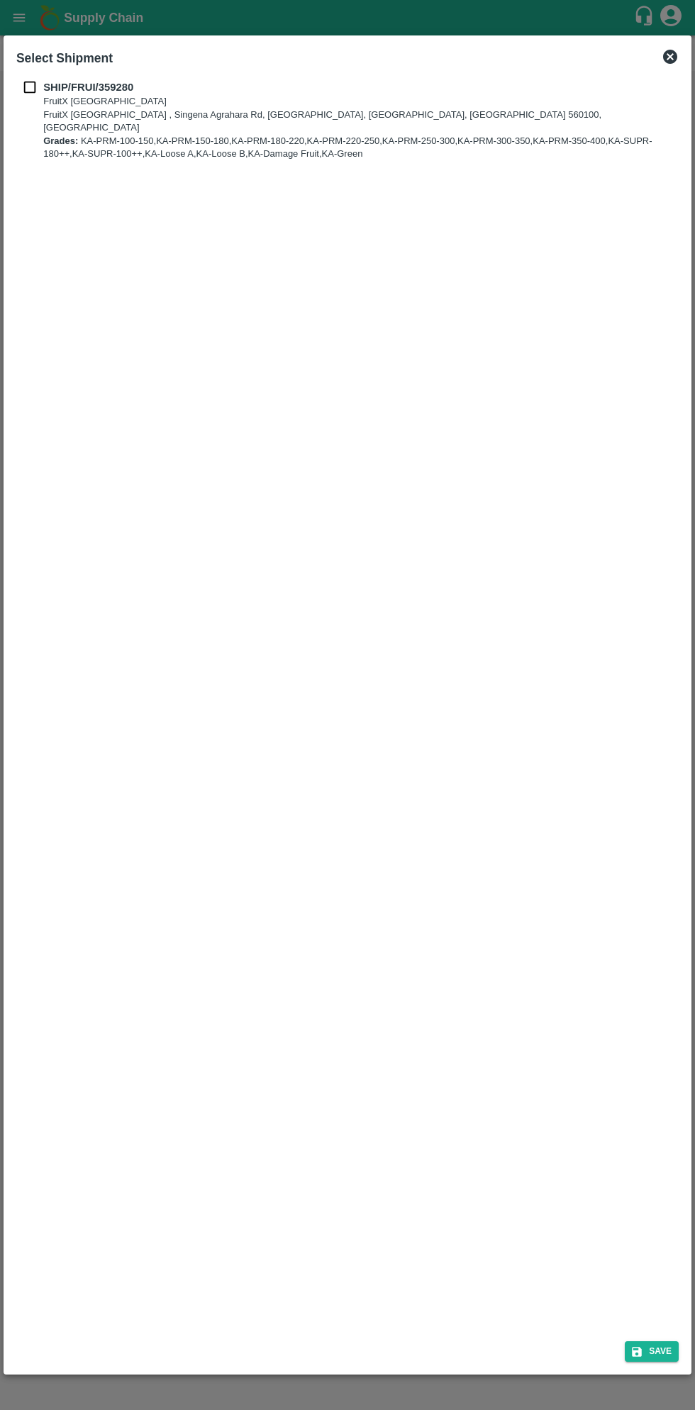
click at [60, 93] on b "SHIP/FRUI/359280" at bounding box center [88, 87] width 90 height 11
checkbox input "true"
click at [643, 1347] on icon "submit" at bounding box center [637, 1352] width 13 height 13
type input "[DATE]"
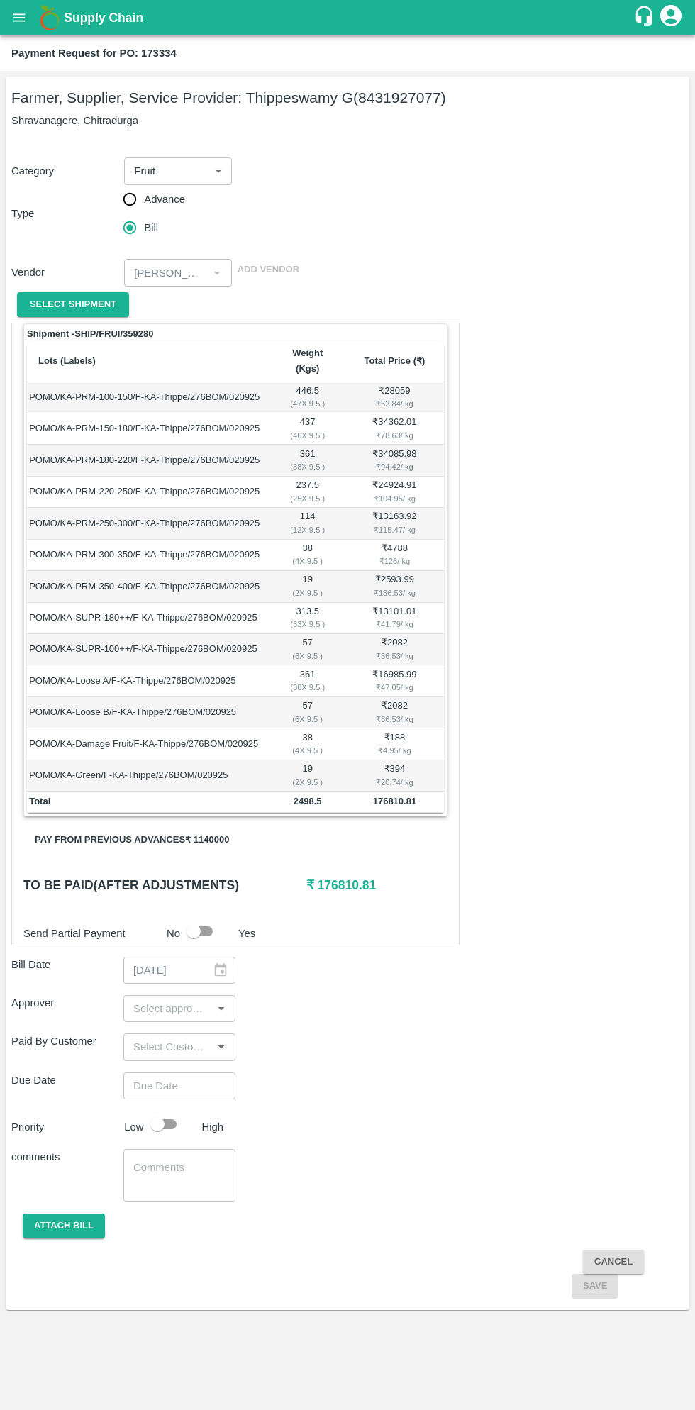
click at [187, 828] on button "Pay from previous advances ₹ 1140000" at bounding box center [131, 840] width 217 height 25
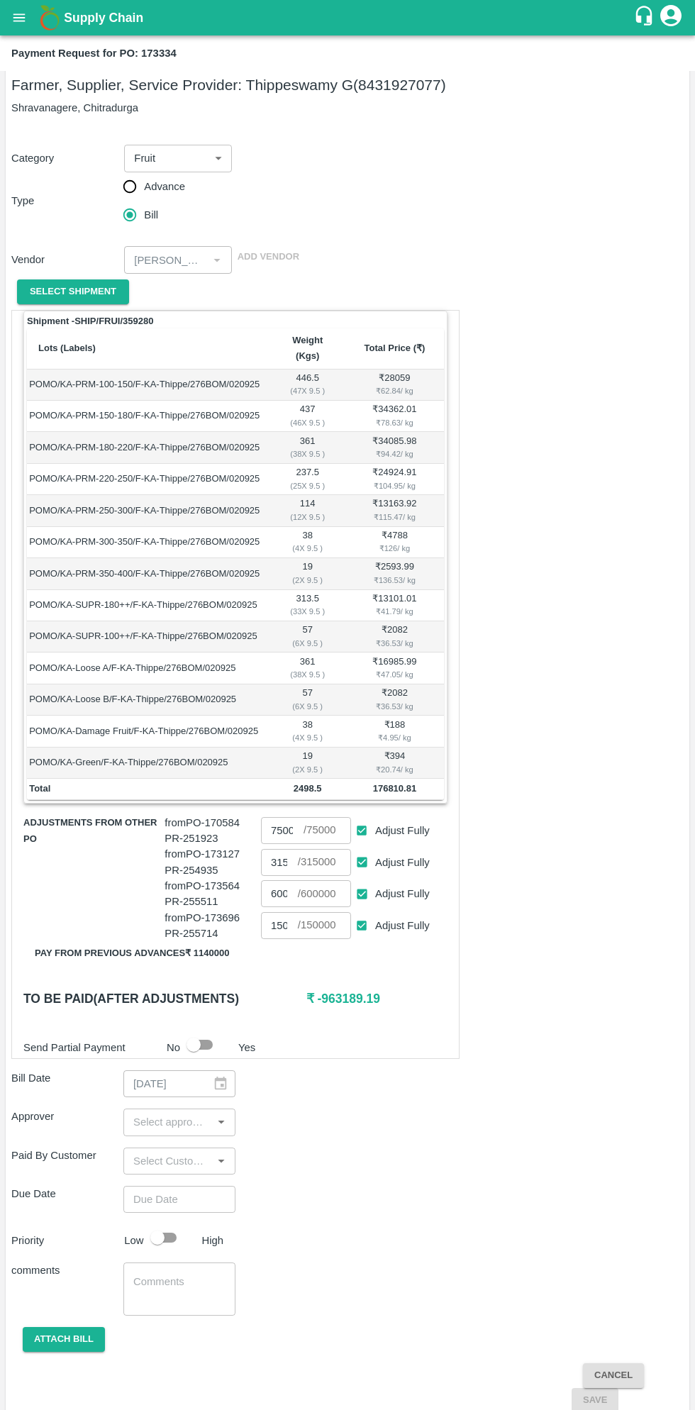
scroll to position [10, 0]
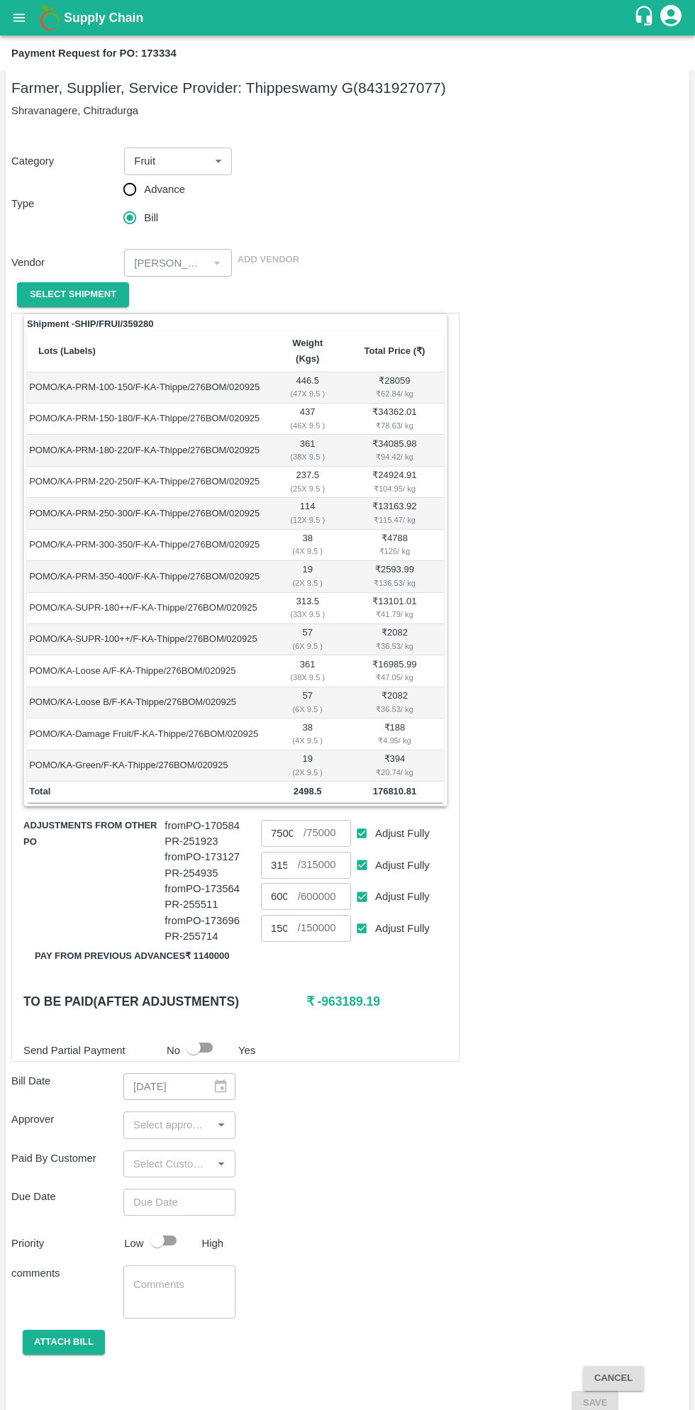
click at [365, 821] on input "Adjust Fully" at bounding box center [362, 834] width 26 height 26
checkbox input "false"
type input "0"
click at [361, 852] on input "Adjust Fully" at bounding box center [362, 865] width 26 height 26
checkbox input "false"
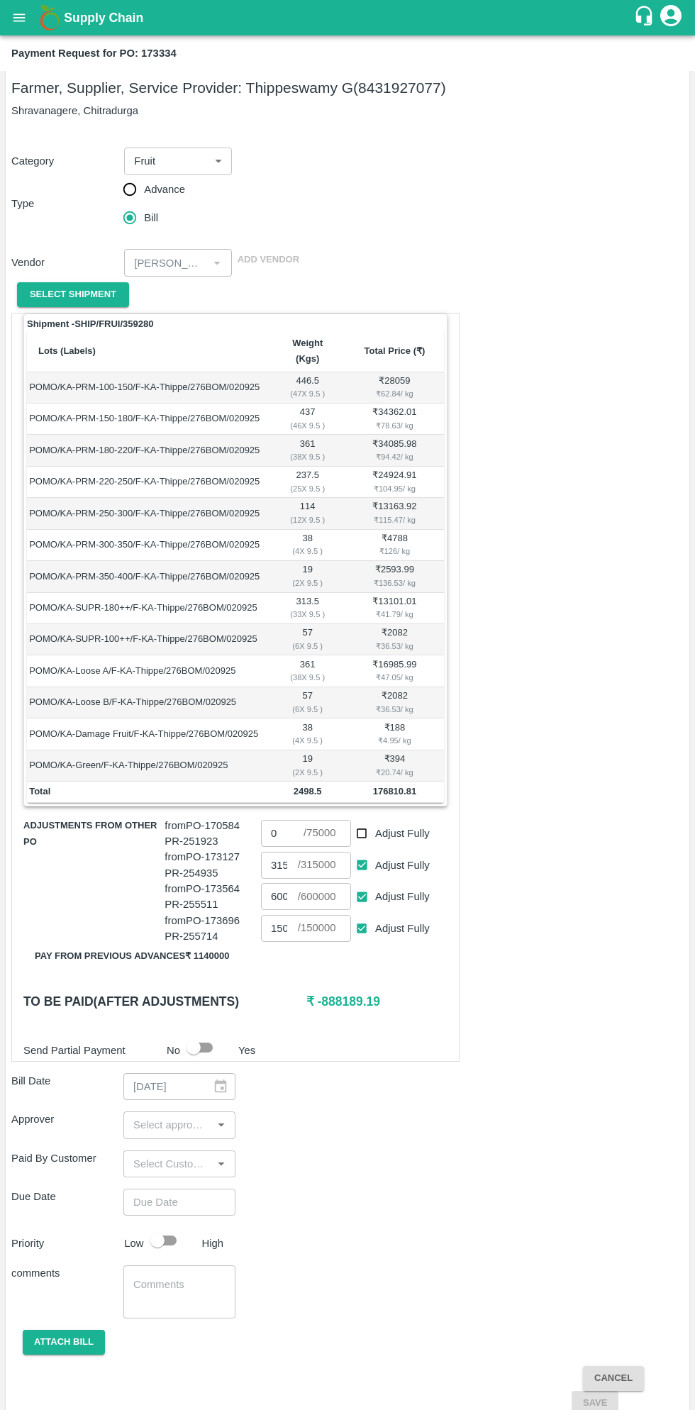
type input "0"
click at [369, 884] on input "Adjust Fully" at bounding box center [362, 897] width 26 height 26
checkbox input "false"
type input "0"
click at [282, 883] on input "0" at bounding box center [279, 896] width 37 height 27
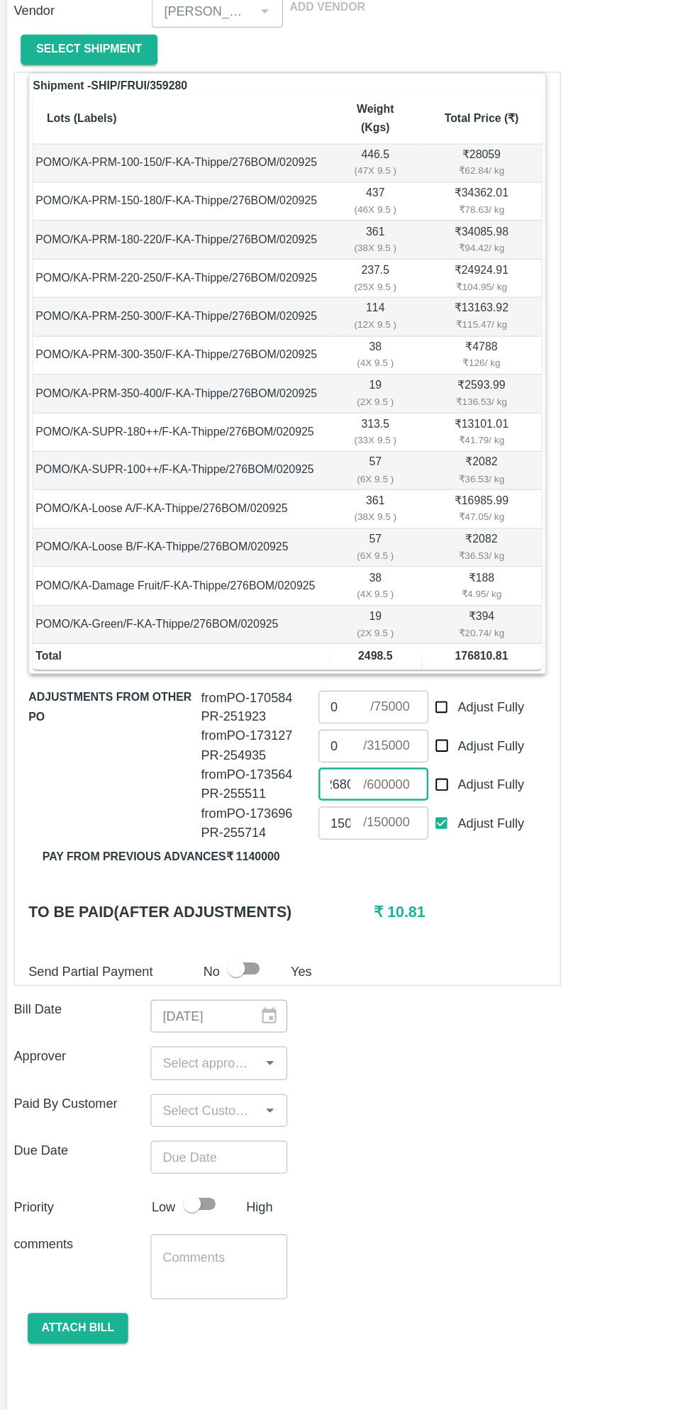
scroll to position [0, 0]
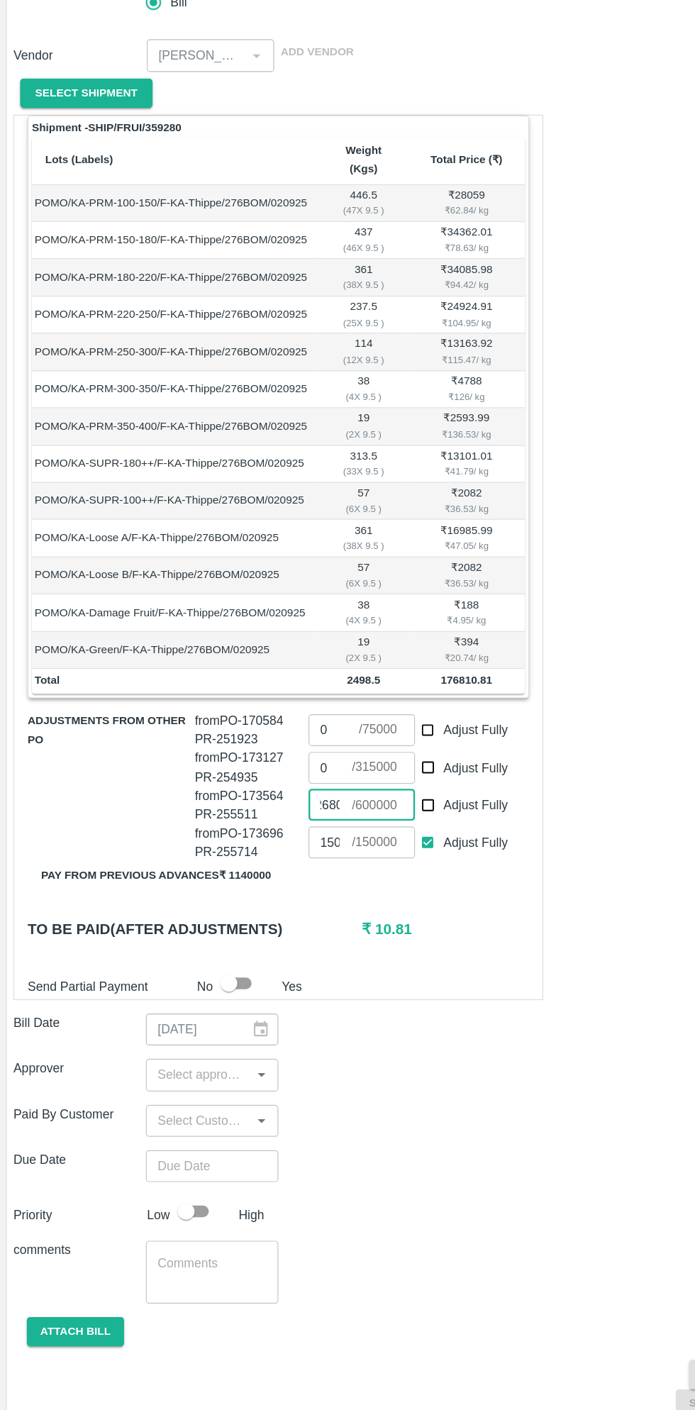
type input "26800"
click at [178, 1117] on input "input" at bounding box center [168, 1126] width 80 height 18
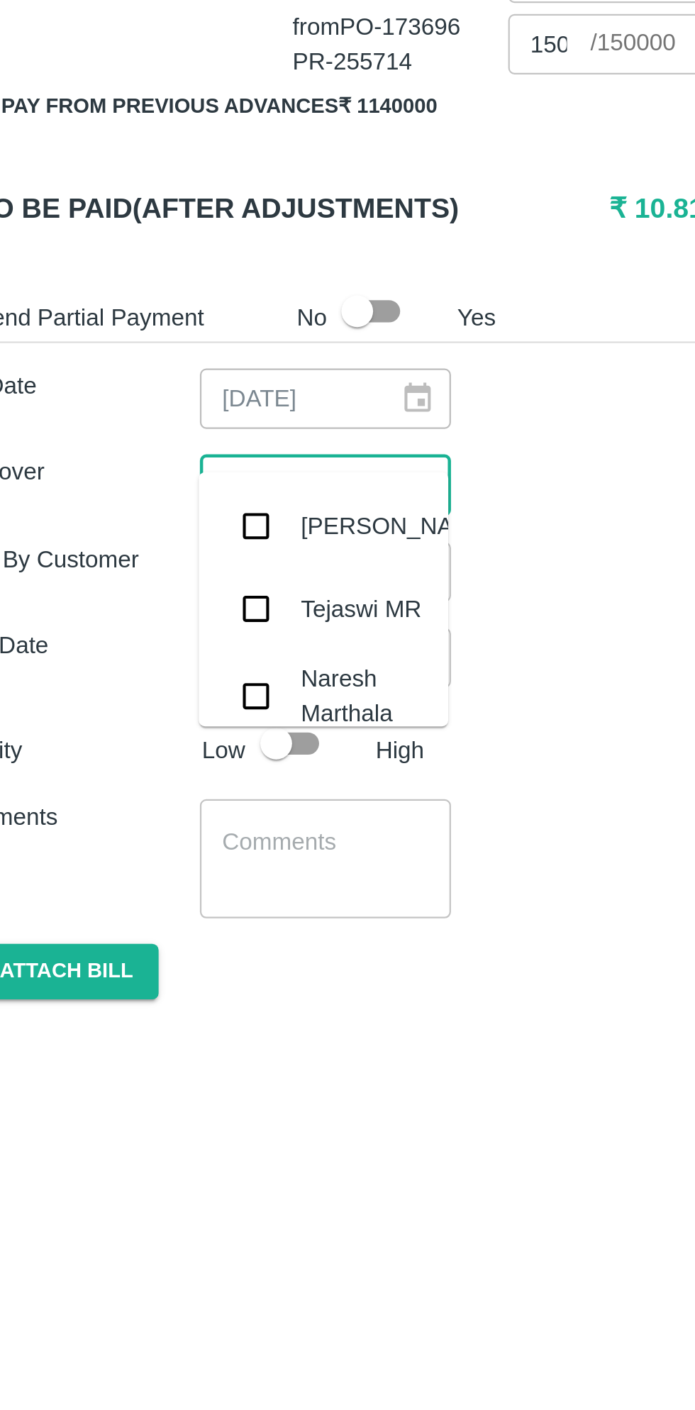
type input "muk"
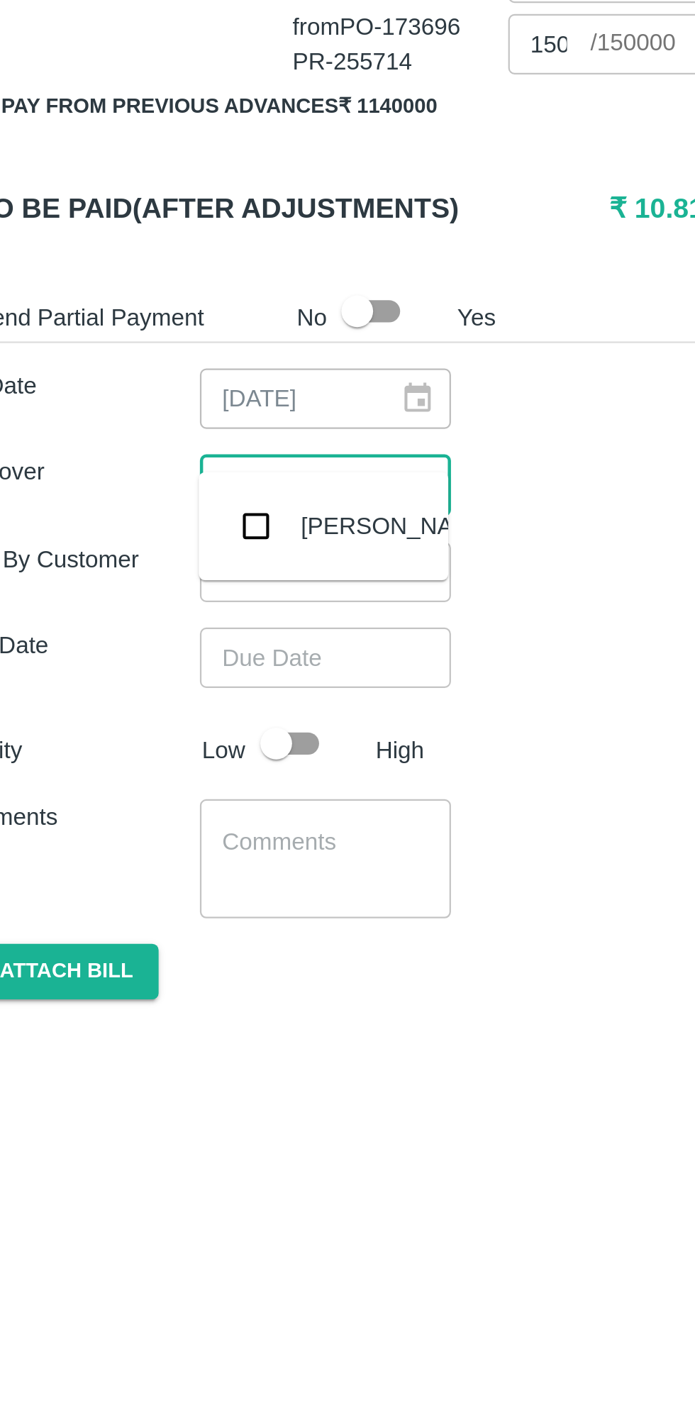
click at [153, 1149] on input "checkbox" at bounding box center [148, 1144] width 28 height 28
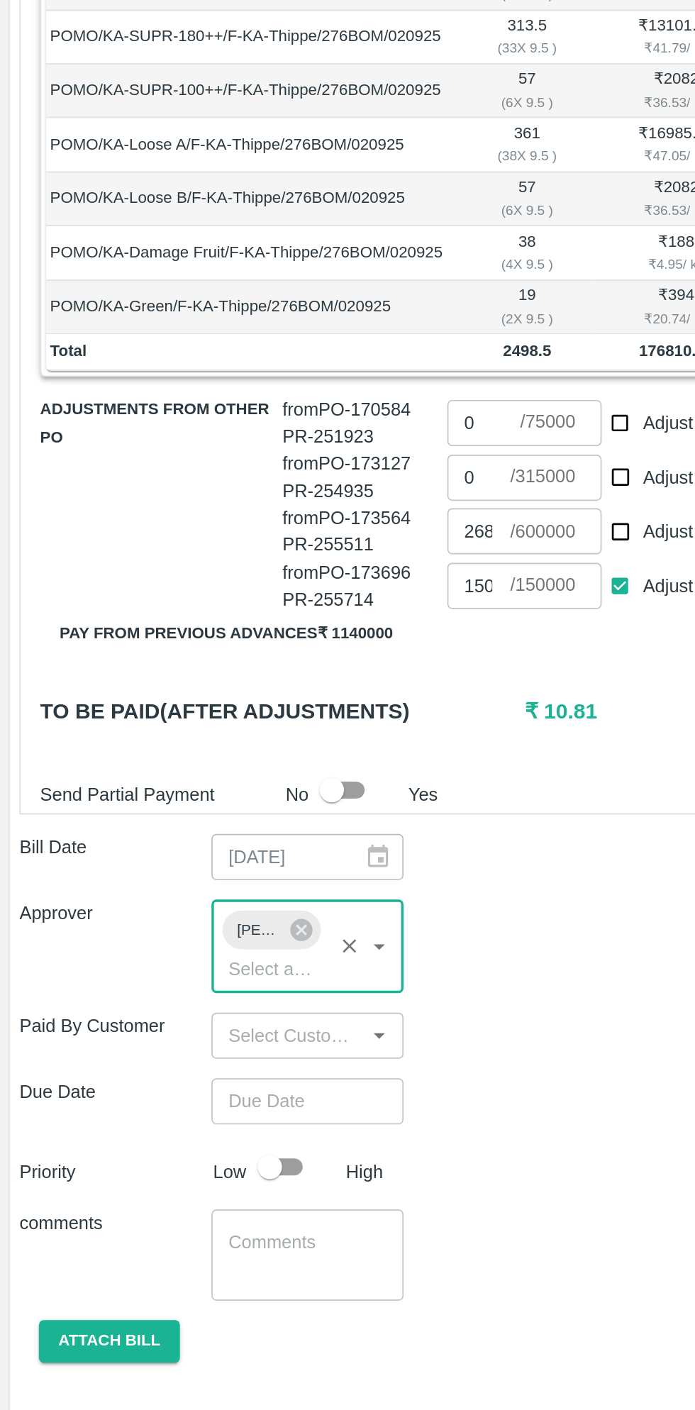
click at [182, 1217] on input "Choose date" at bounding box center [174, 1230] width 102 height 27
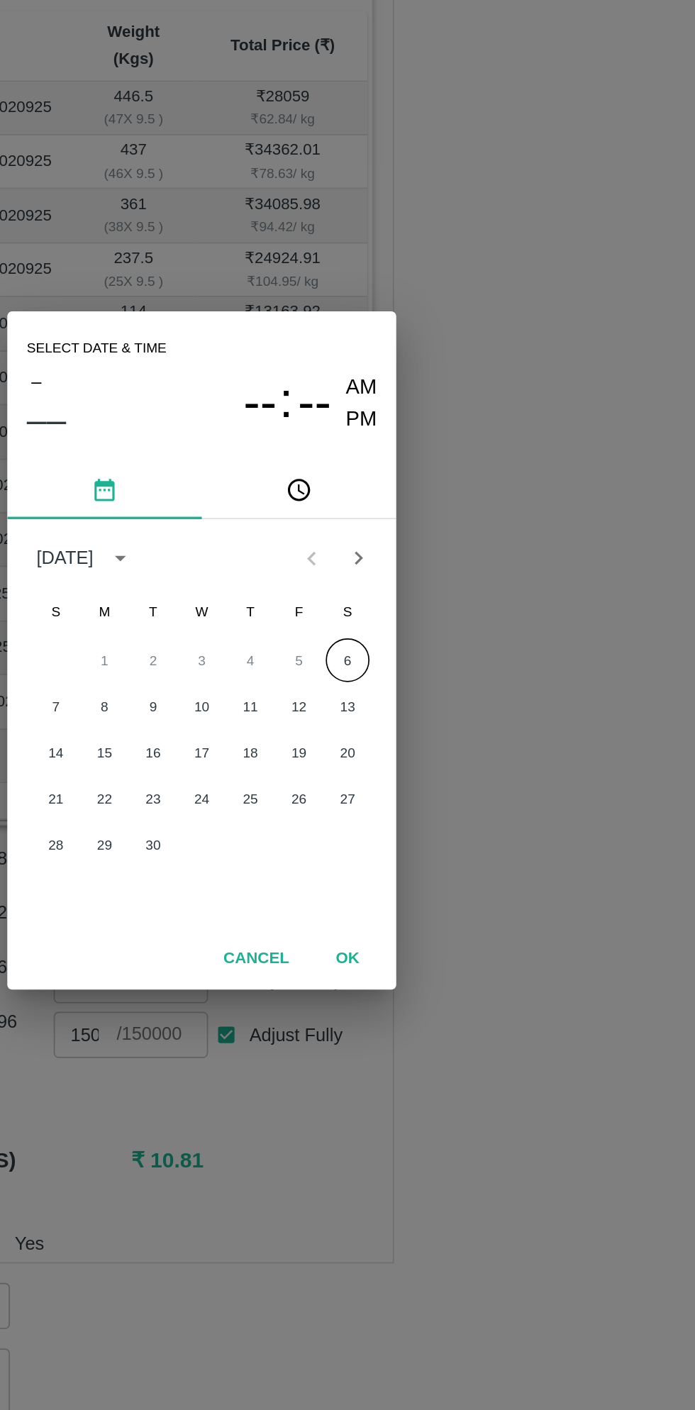
click at [442, 570] on span "PM" at bounding box center [441, 570] width 18 height 19
click at [432, 711] on button "6" at bounding box center [433, 711] width 26 height 26
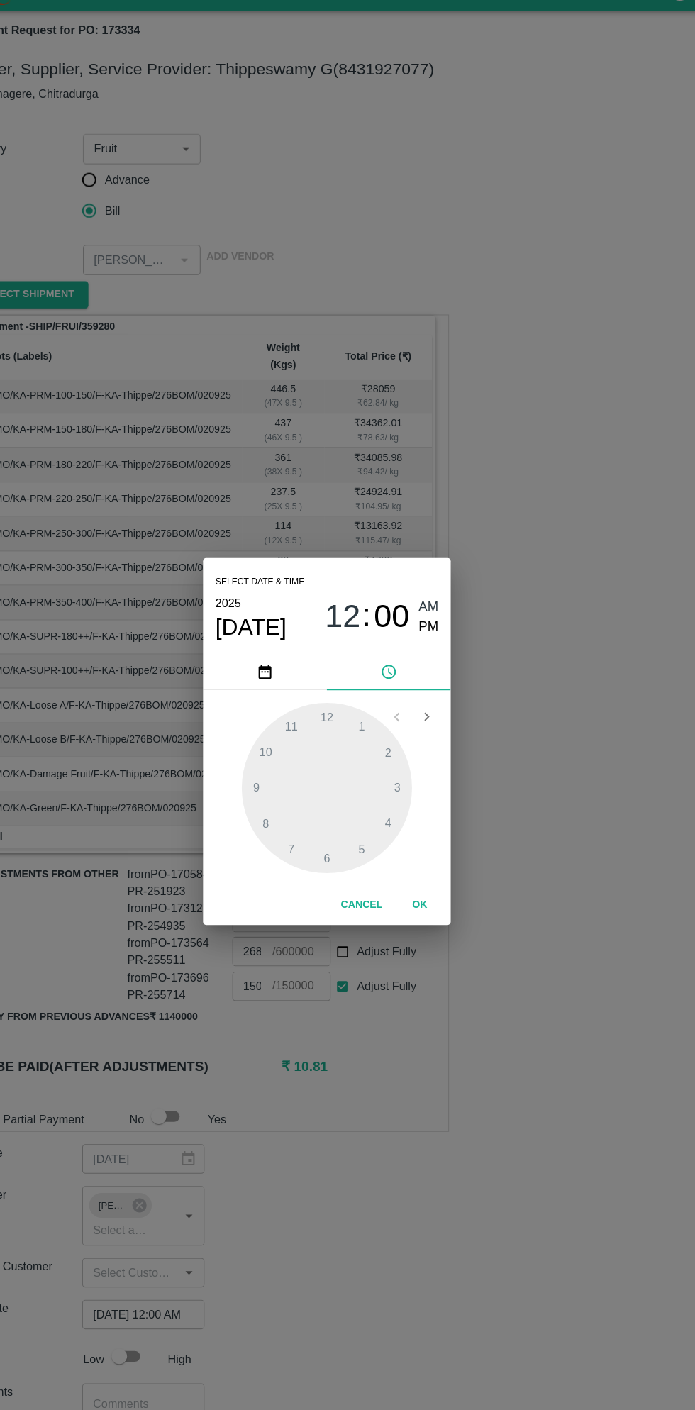
click at [383, 858] on button "Cancel" at bounding box center [380, 855] width 50 height 25
type input "DD/MM/YYYY hh:mm aa"
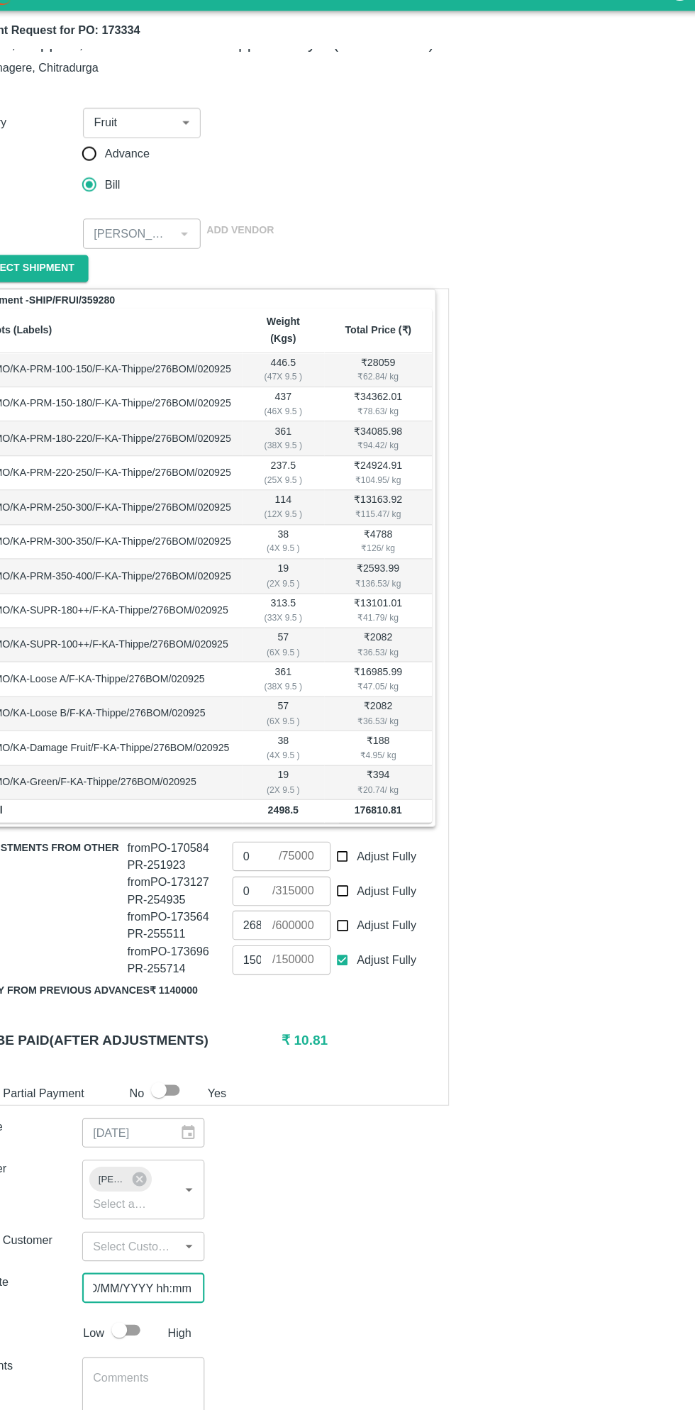
scroll to position [40, 0]
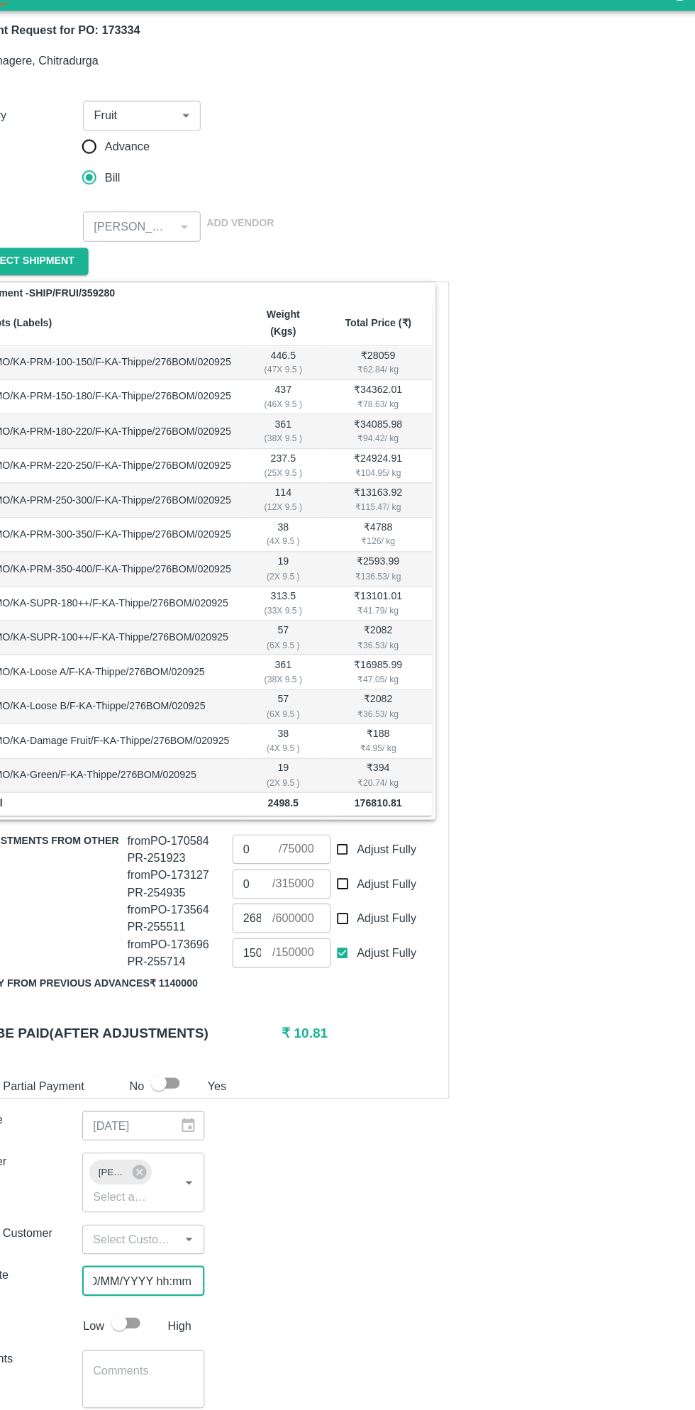
click at [181, 1186] on input "DD/MM/YYYY hh:mm aa" at bounding box center [174, 1199] width 102 height 27
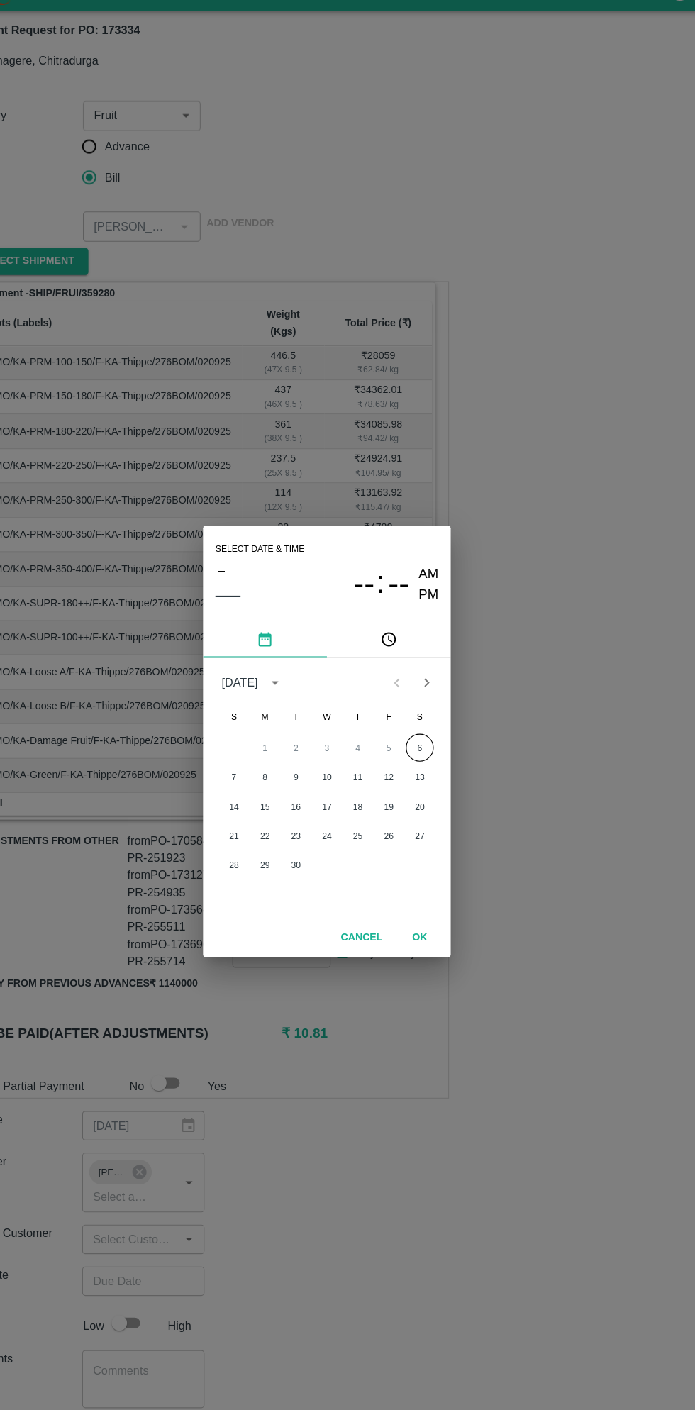
scroll to position [0, 0]
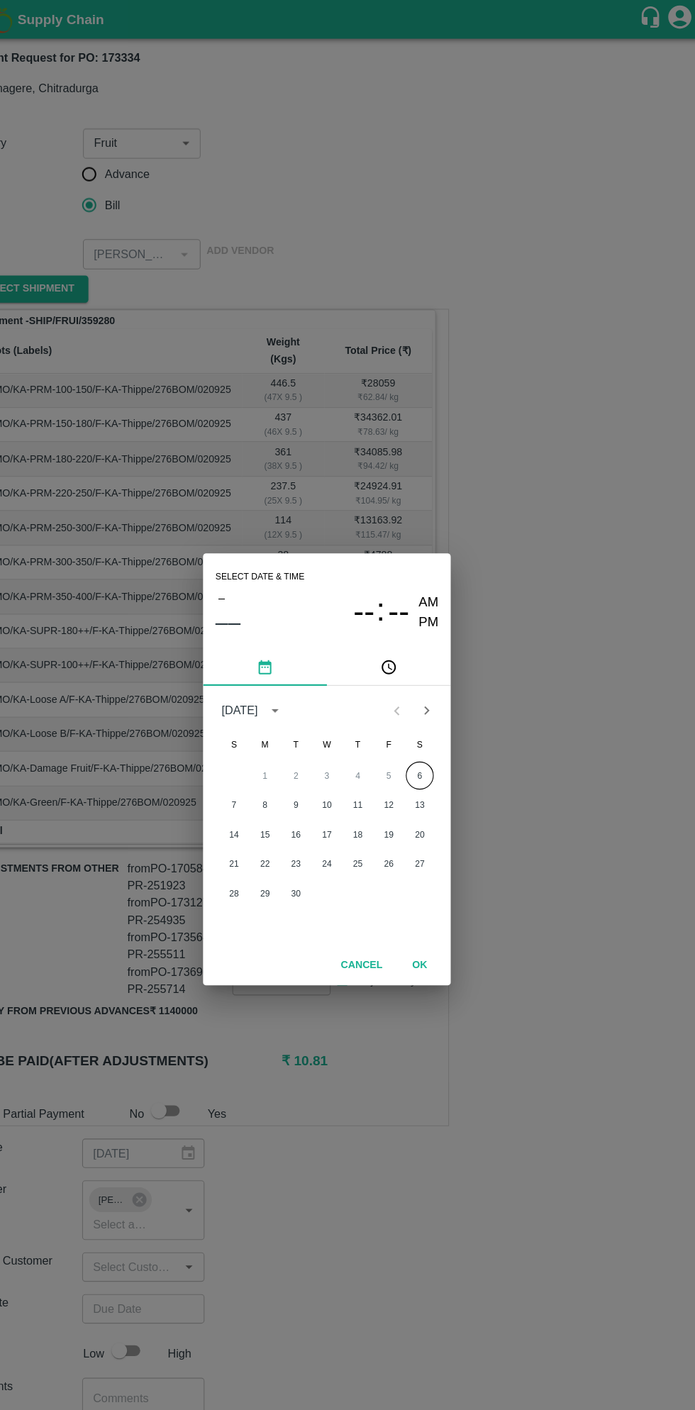
click at [432, 711] on button "6" at bounding box center [433, 711] width 26 height 26
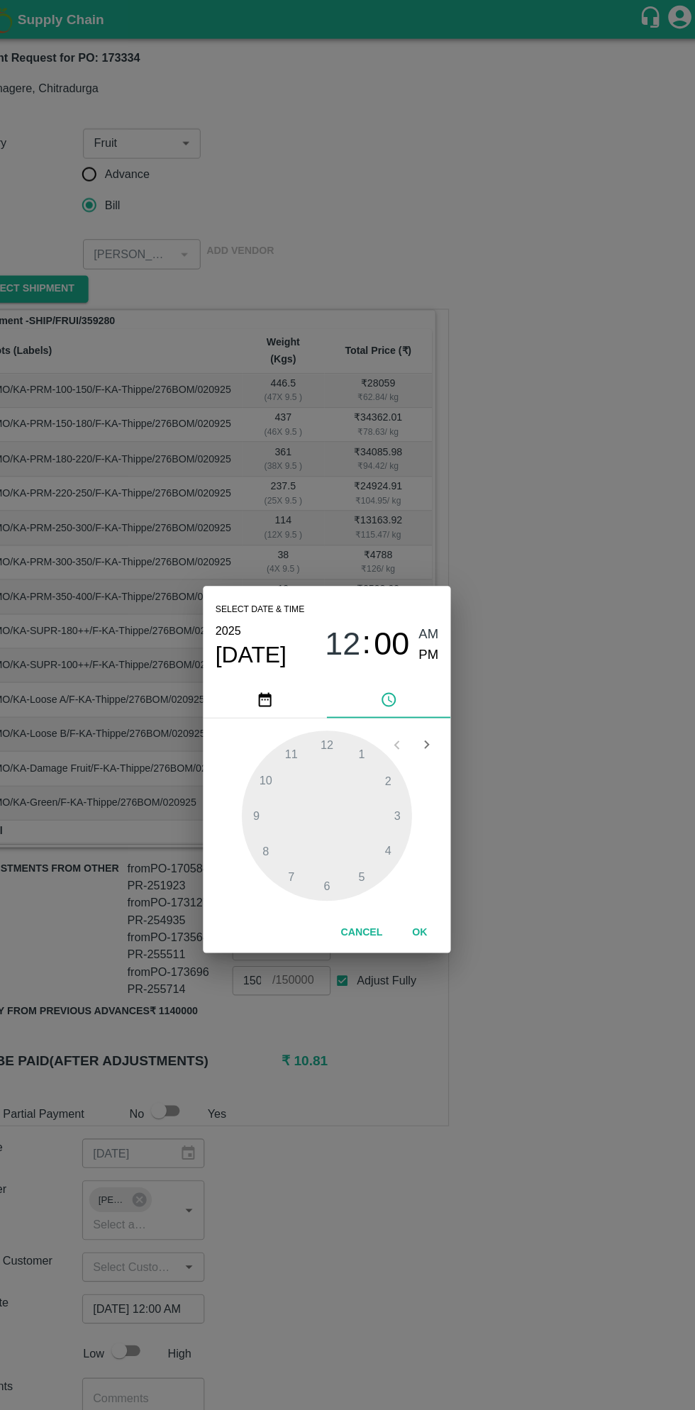
click at [449, 607] on span "PM" at bounding box center [441, 600] width 18 height 19
click at [441, 605] on span "PM" at bounding box center [441, 600] width 18 height 19
click at [289, 751] on div at bounding box center [348, 748] width 156 height 156
click at [416, 751] on div at bounding box center [348, 748] width 156 height 156
type input "[DATE] 09:15 PM"
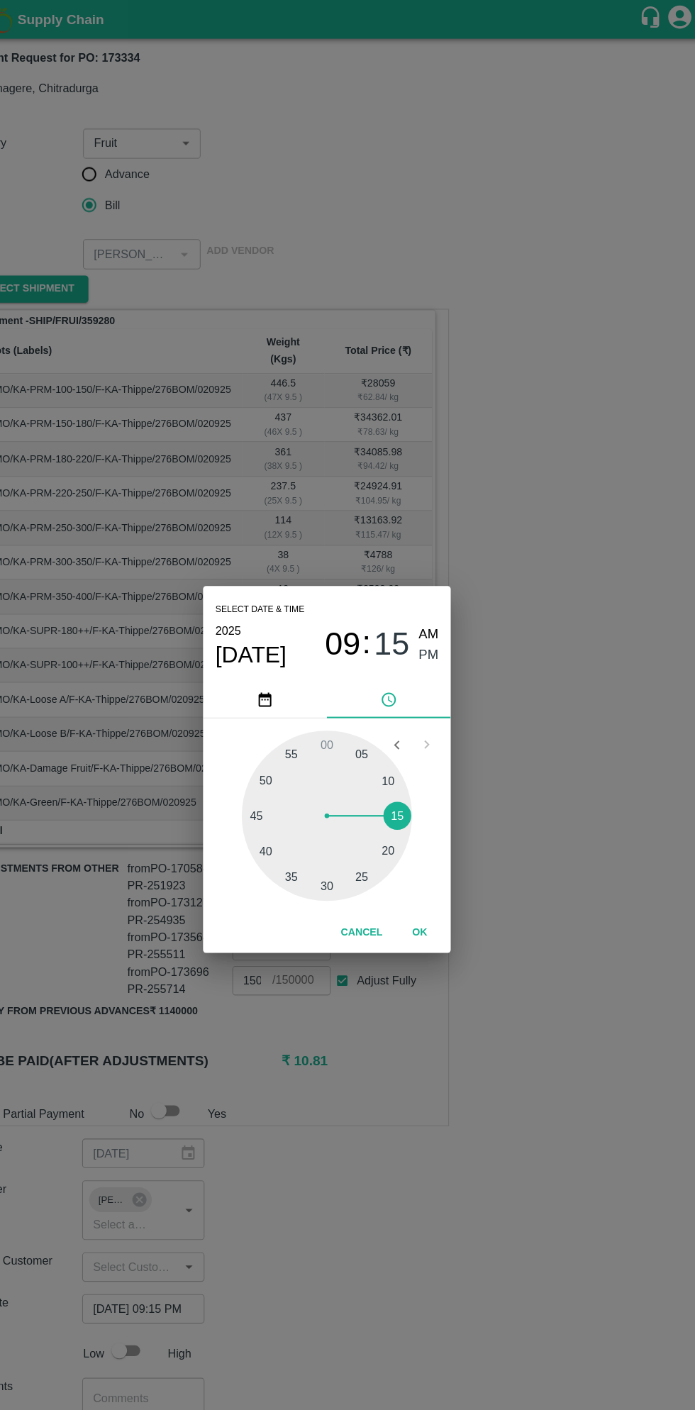
click at [446, 865] on button "OK" at bounding box center [432, 855] width 45 height 25
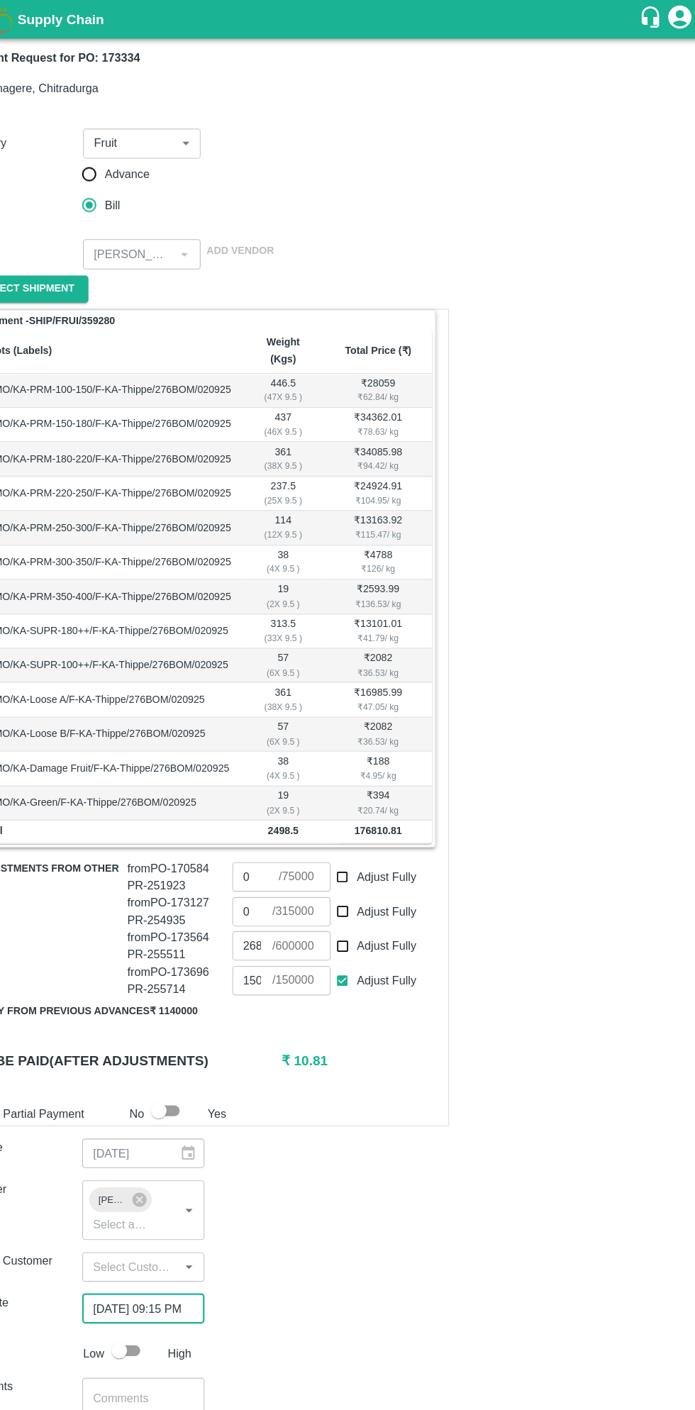
scroll to position [0, 11]
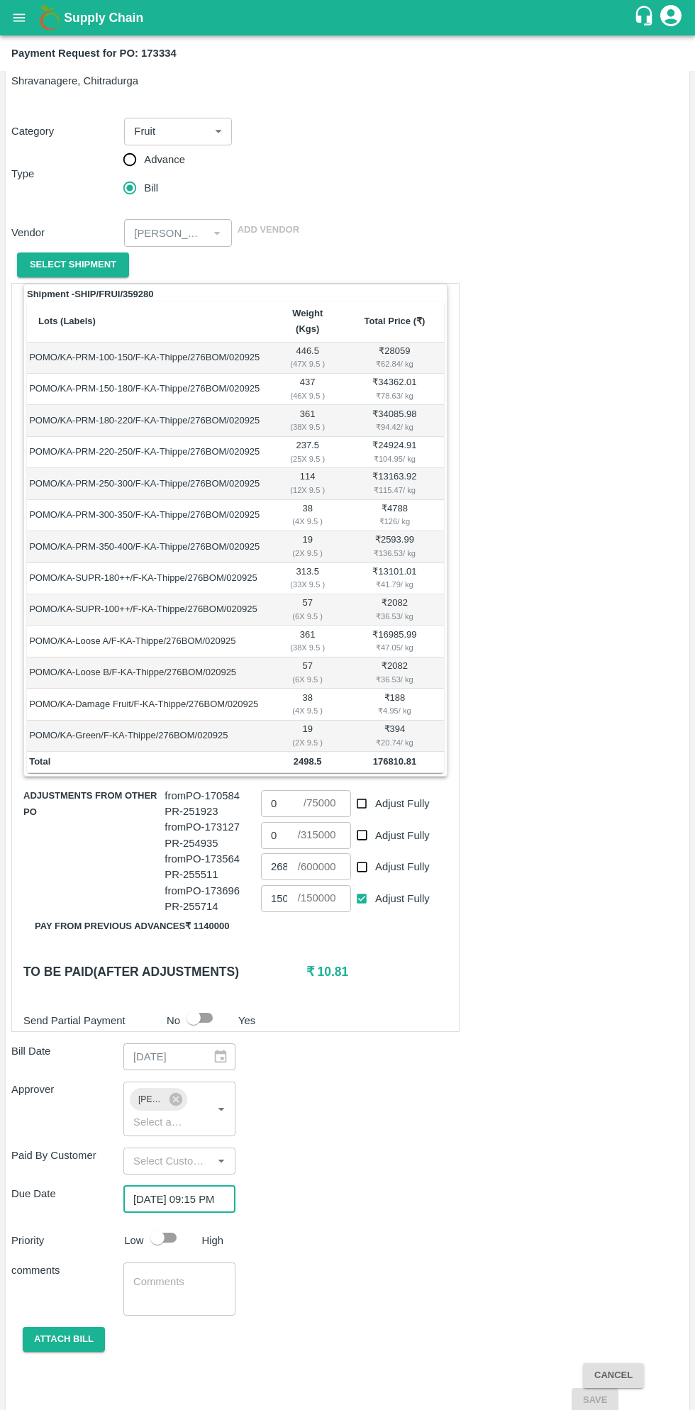
click at [169, 1225] on input "checkbox" at bounding box center [157, 1238] width 81 height 27
checkbox input "true"
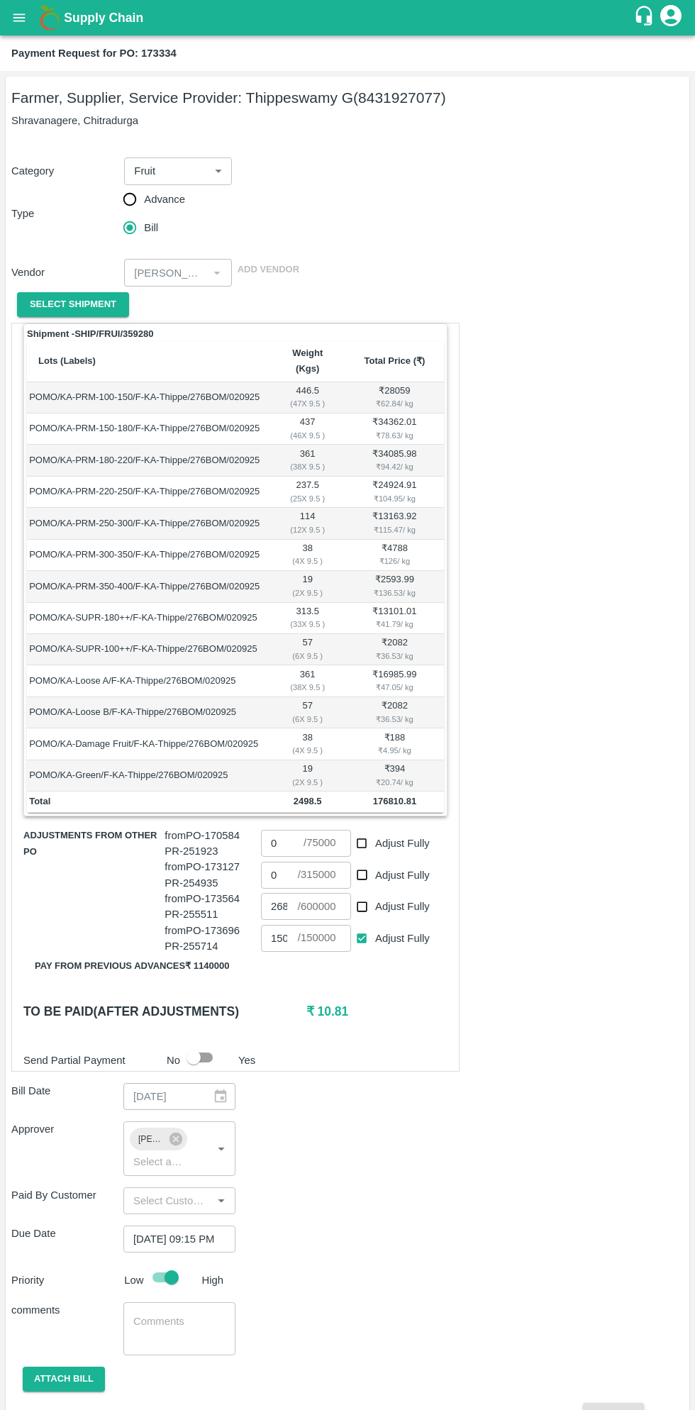
scroll to position [4, 0]
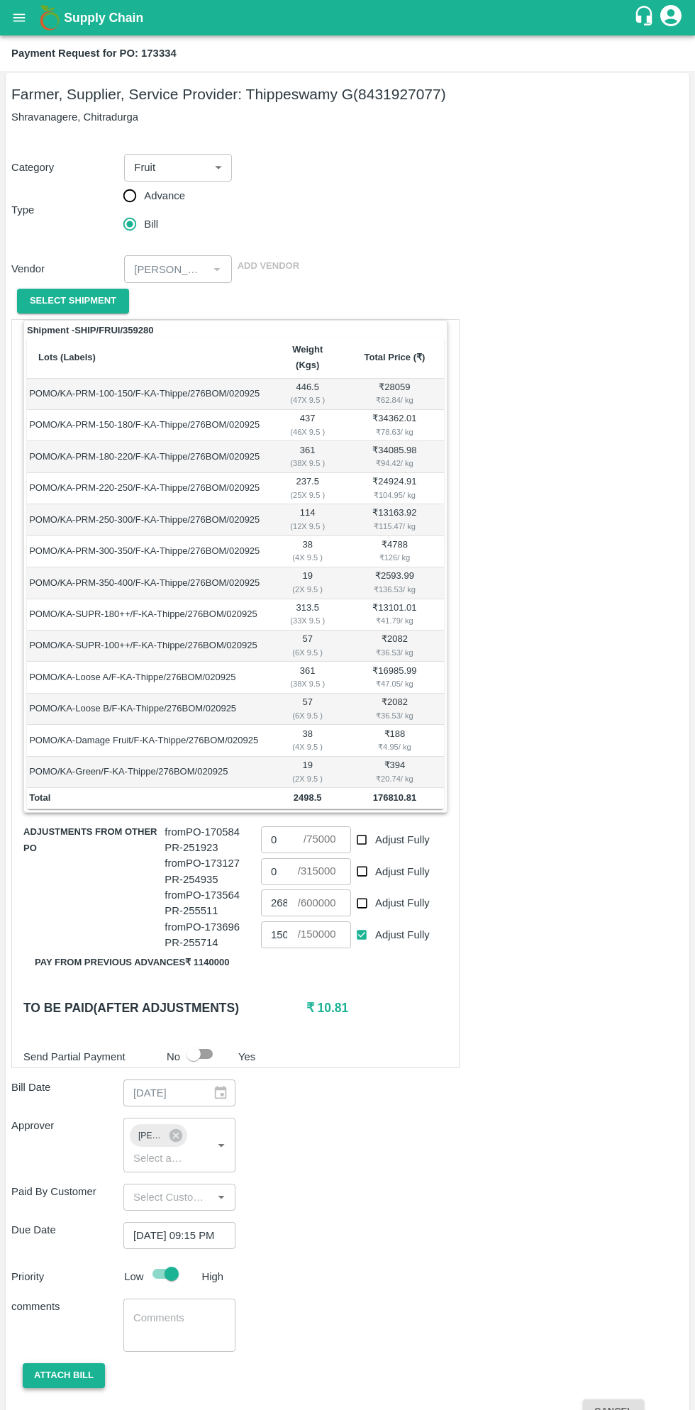
click at [75, 1364] on button "Attach bill" at bounding box center [64, 1376] width 82 height 25
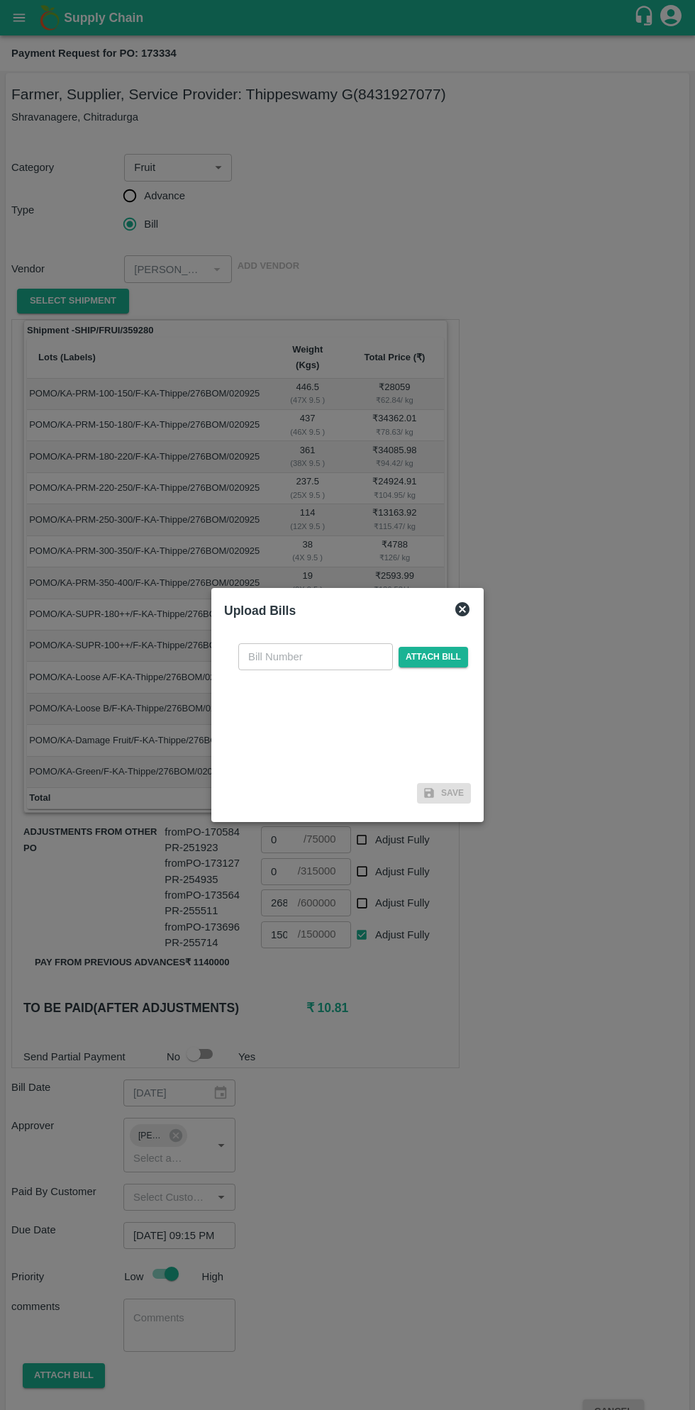
click at [357, 653] on input "text" at bounding box center [315, 656] width 155 height 27
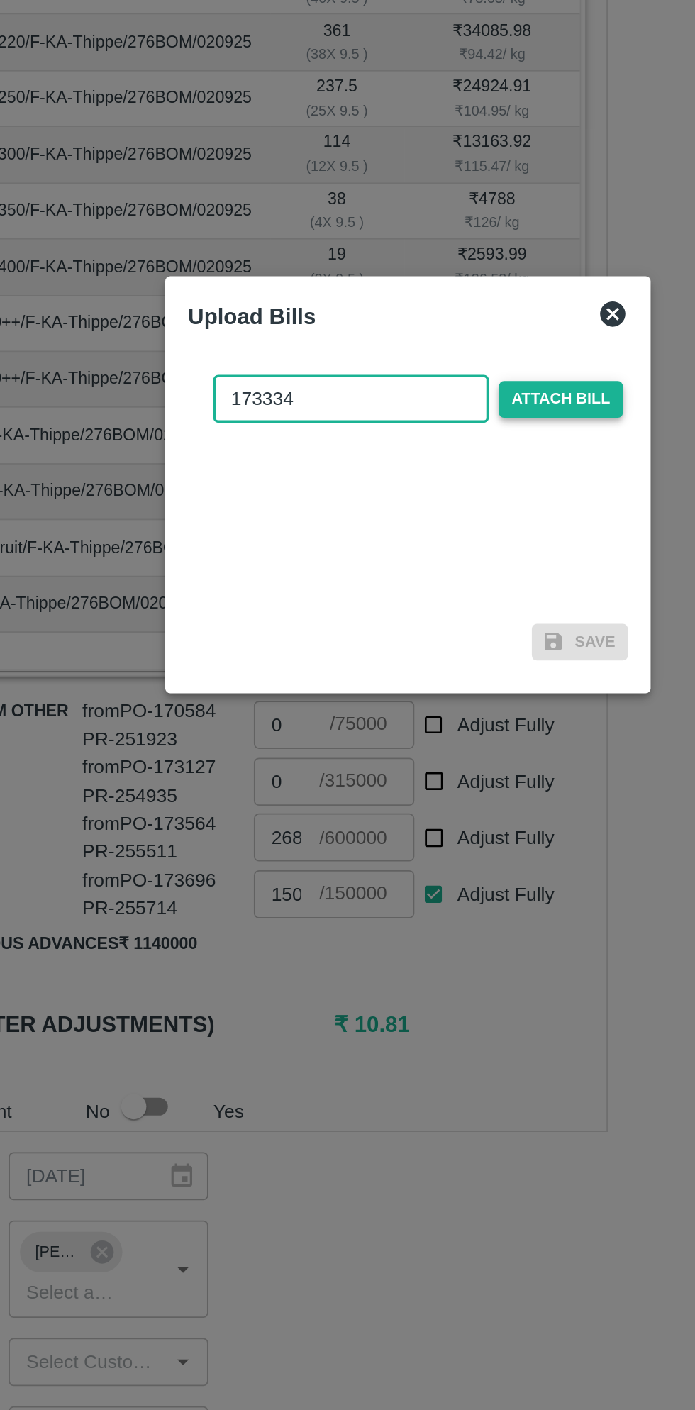
type input "173334"
click at [441, 656] on span "Attach bill" at bounding box center [434, 657] width 70 height 21
click at [0, 0] on input "Attach bill" at bounding box center [0, 0] width 0 height 0
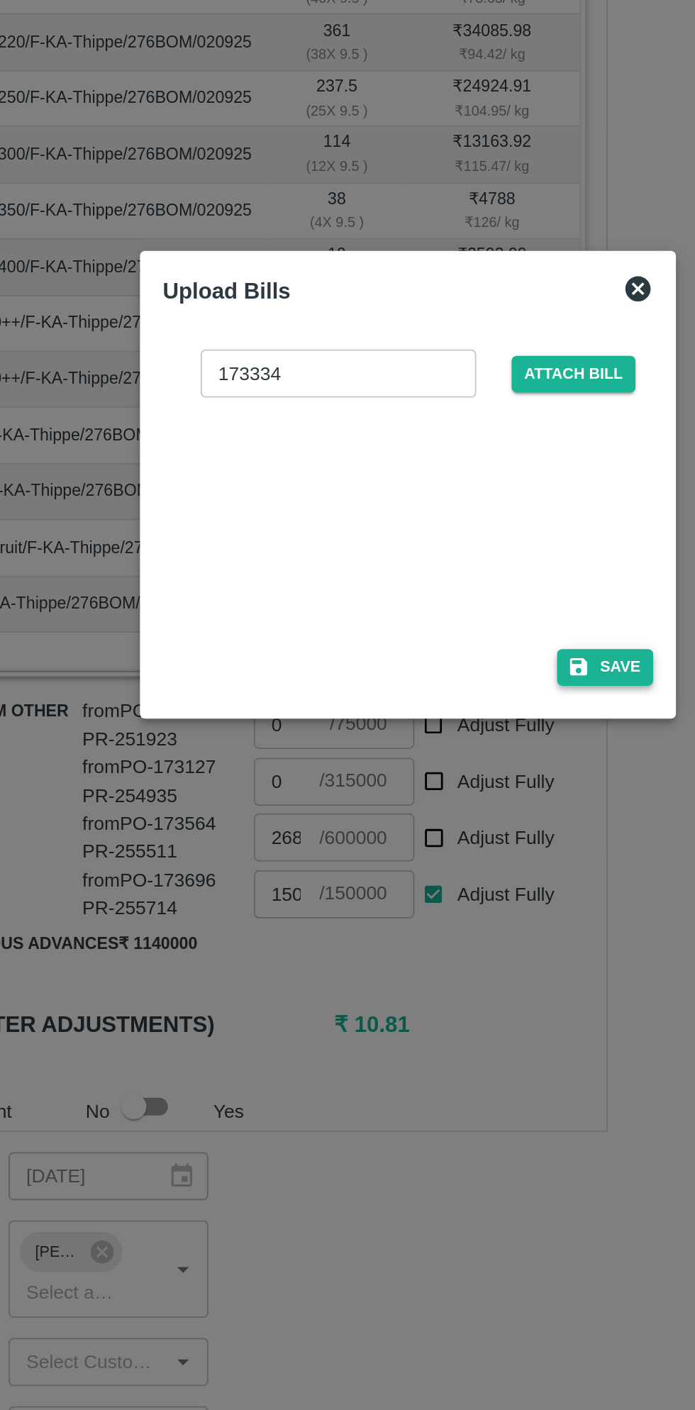
click at [461, 810] on button "Save" at bounding box center [458, 807] width 54 height 21
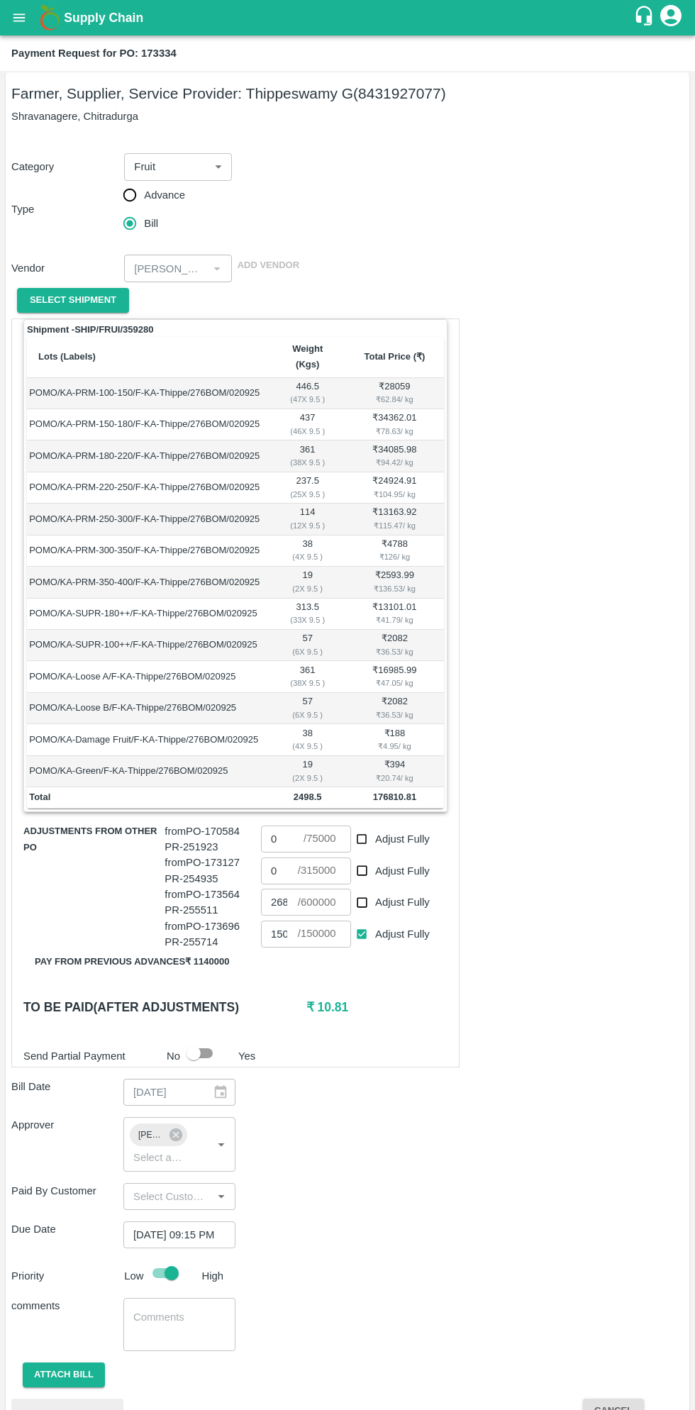
scroll to position [91, 0]
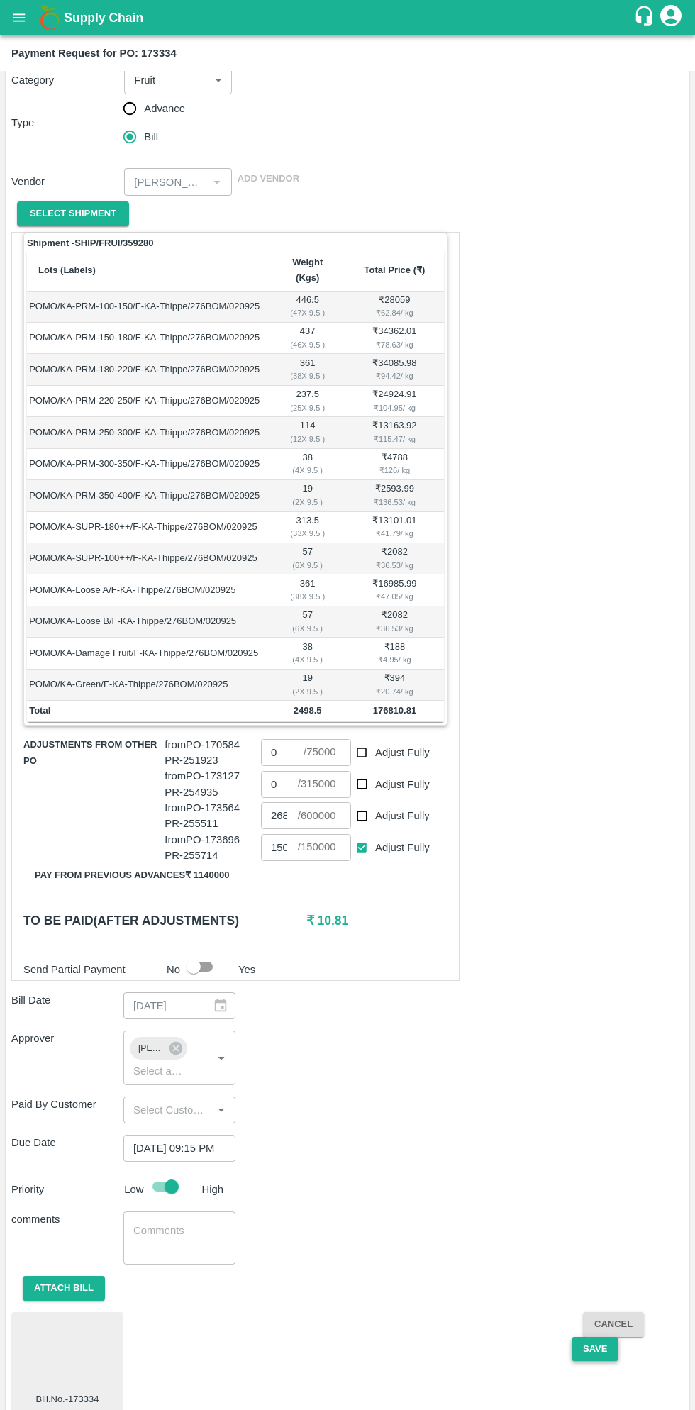
click at [592, 1337] on button "Save" at bounding box center [595, 1349] width 47 height 25
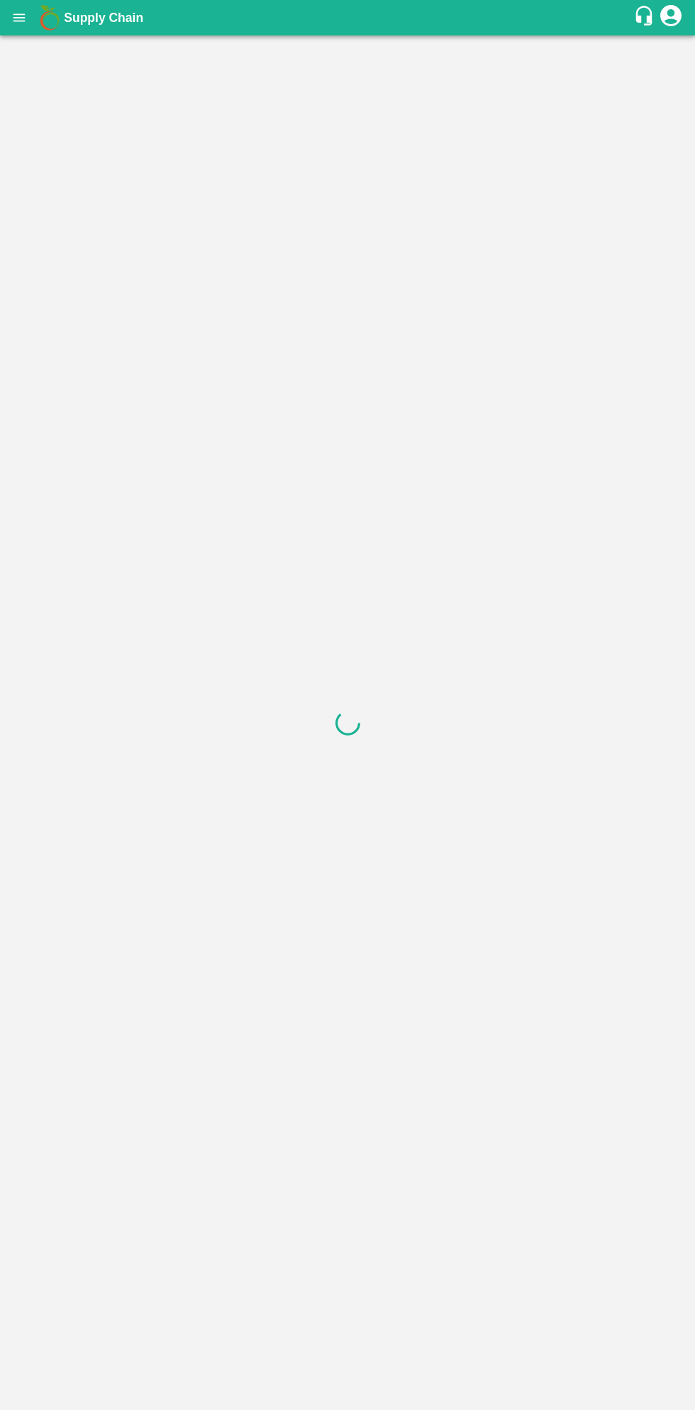
click at [27, 16] on button "open drawer" at bounding box center [19, 17] width 33 height 33
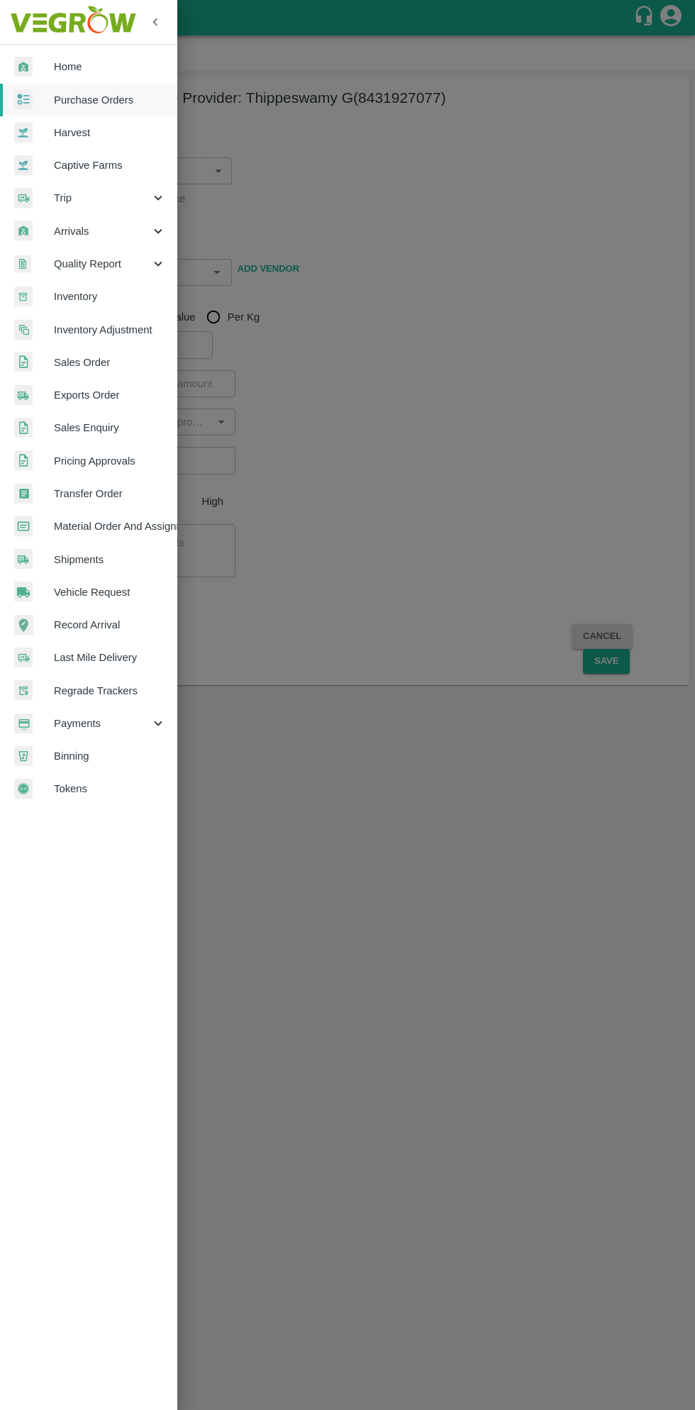
click at [114, 103] on span "Purchase Orders" at bounding box center [110, 100] width 112 height 16
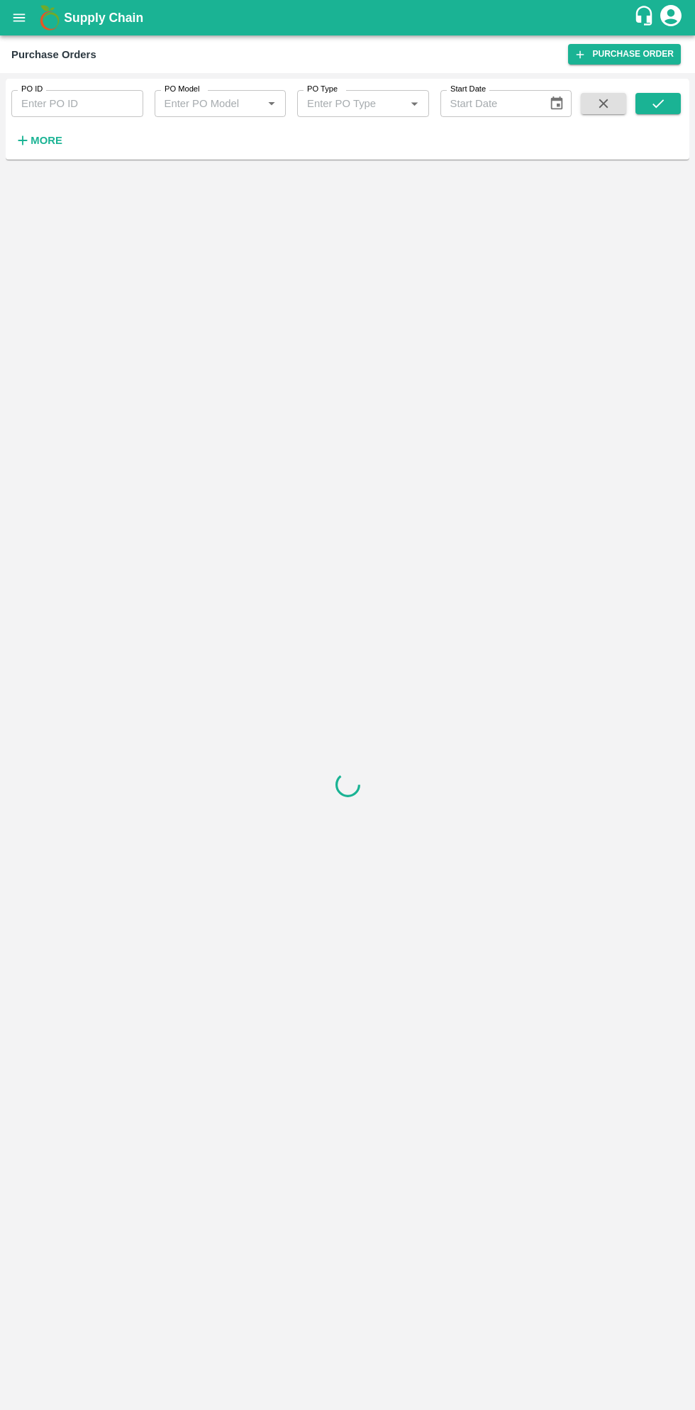
click at [57, 149] on h6 "More" at bounding box center [47, 140] width 32 height 18
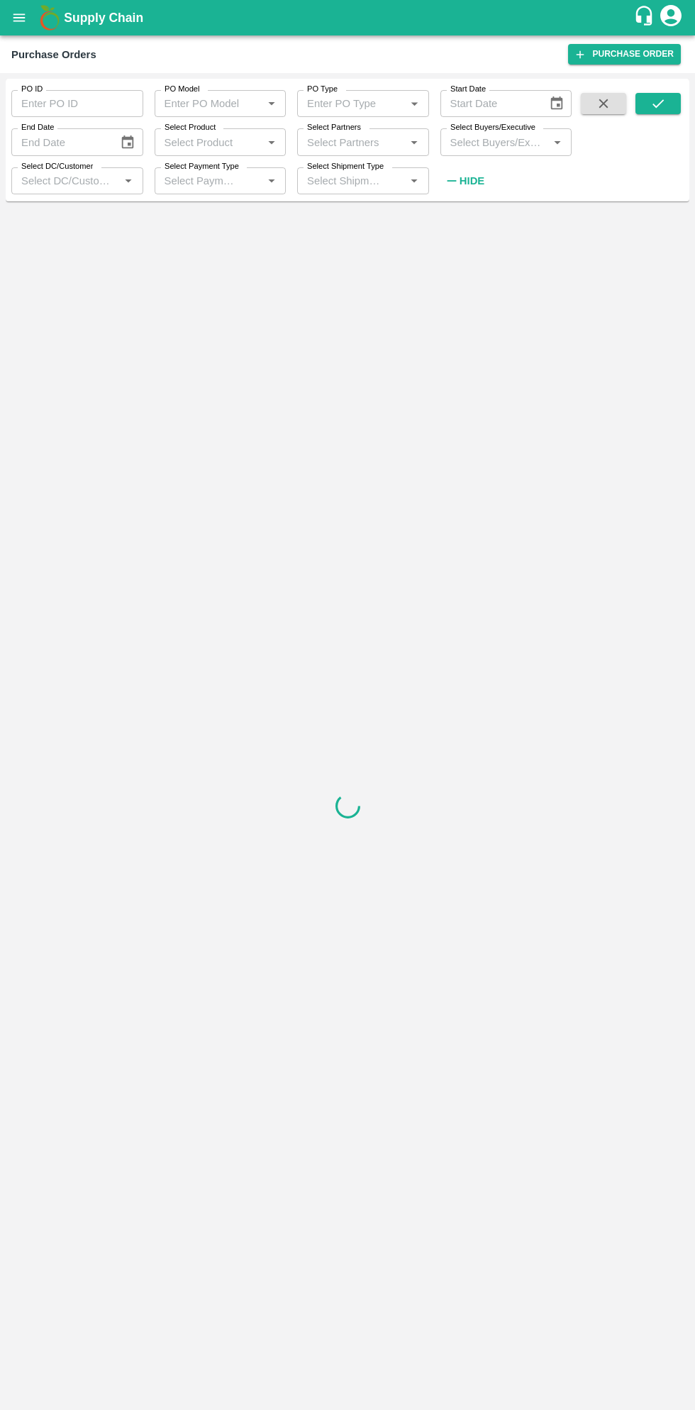
click at [477, 145] on input "Select Buyers/Executive" at bounding box center [495, 142] width 100 height 18
type input "sagar"
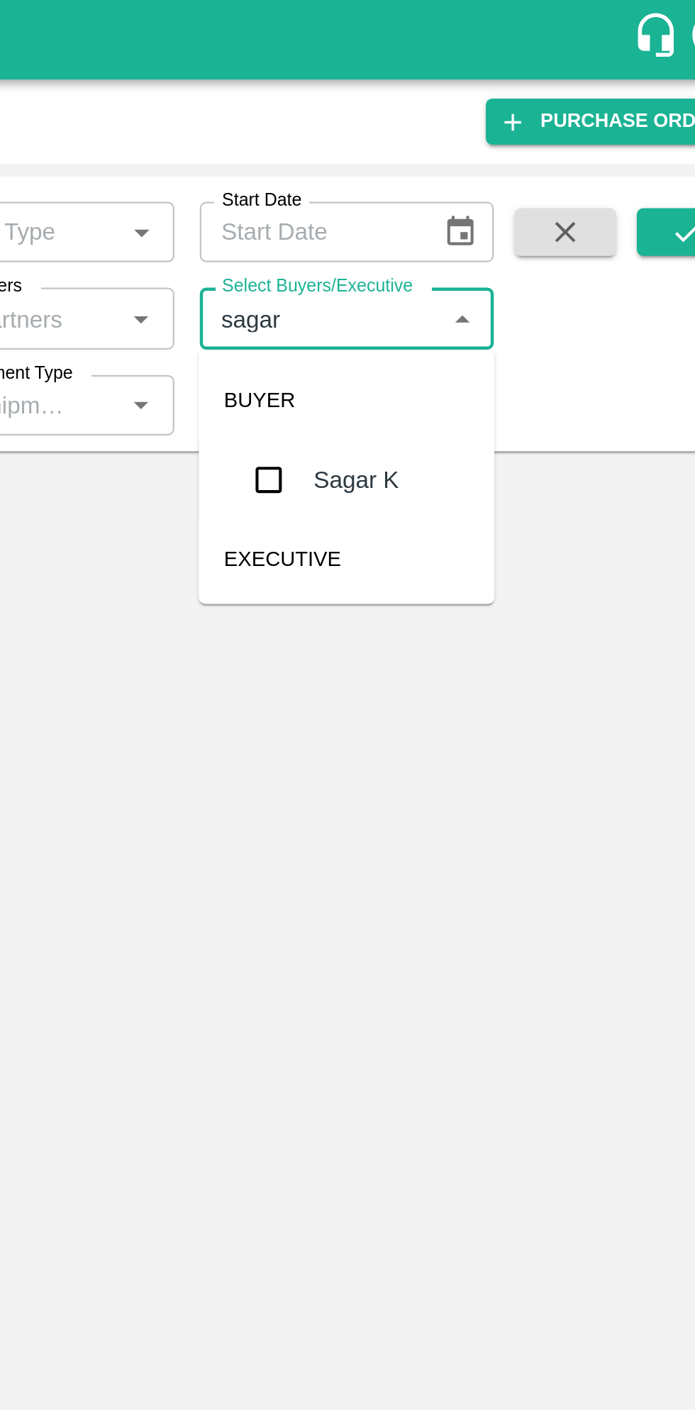
click at [472, 219] on input "checkbox" at bounding box center [471, 214] width 28 height 28
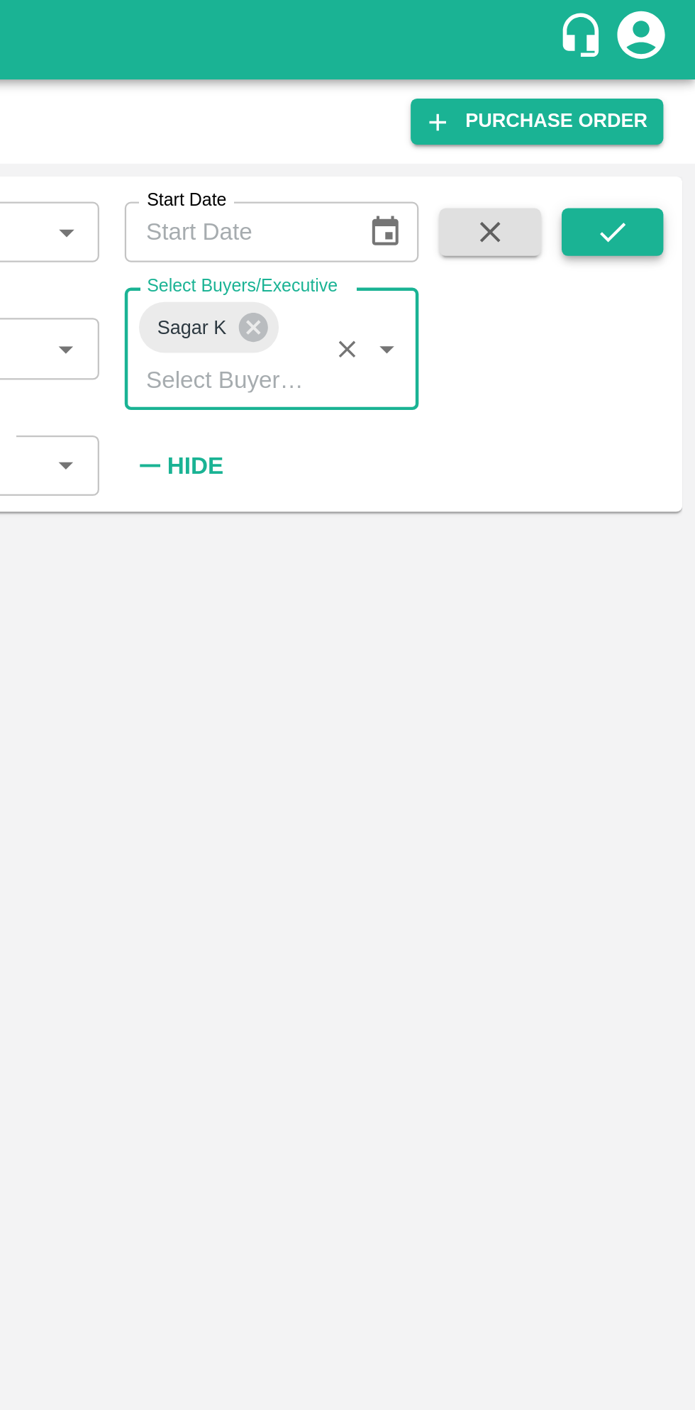
click at [651, 101] on icon "submit" at bounding box center [659, 104] width 16 height 16
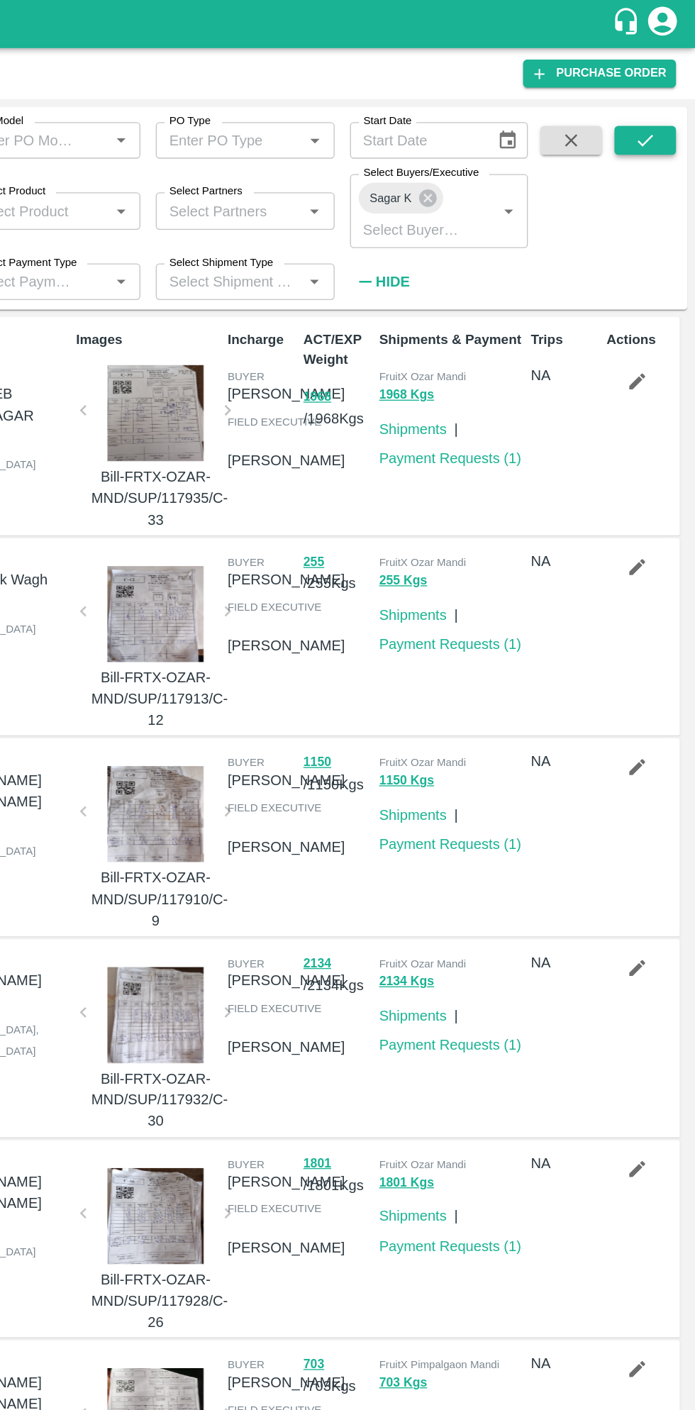
click at [663, 106] on icon "submit" at bounding box center [659, 104] width 16 height 16
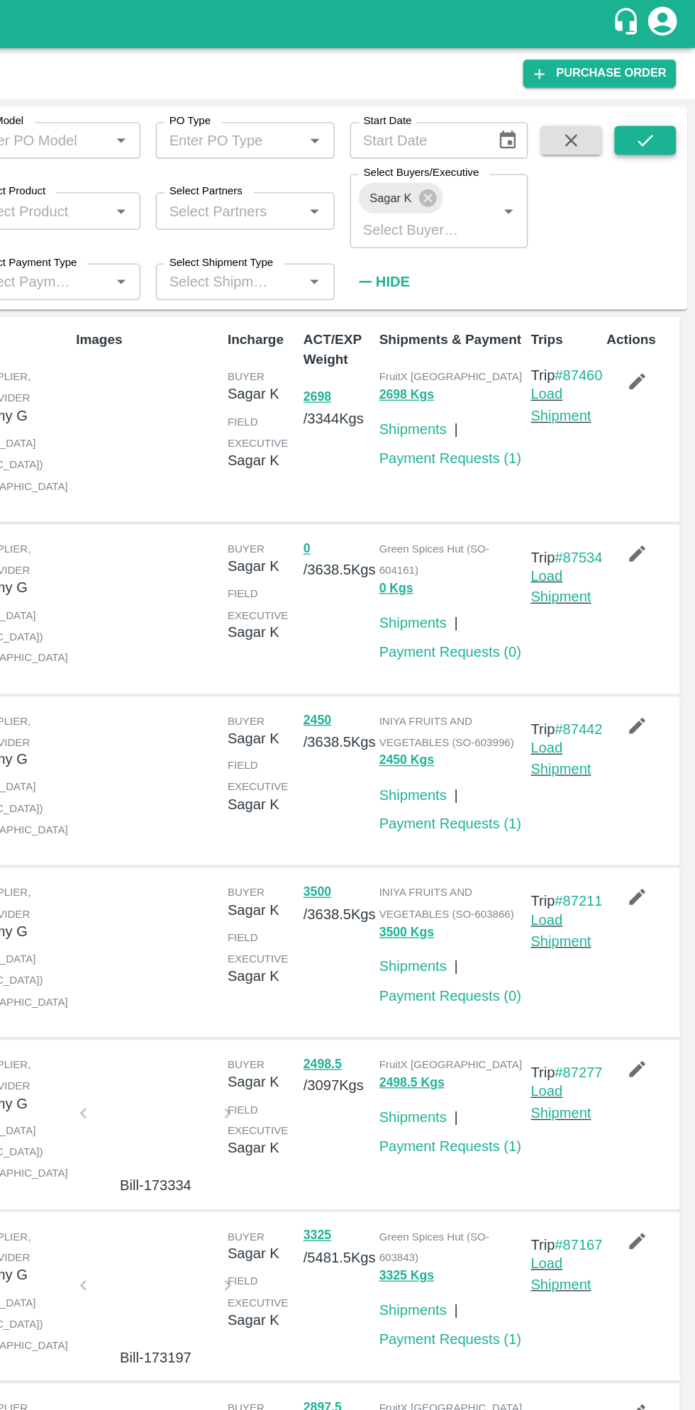
scroll to position [4, 0]
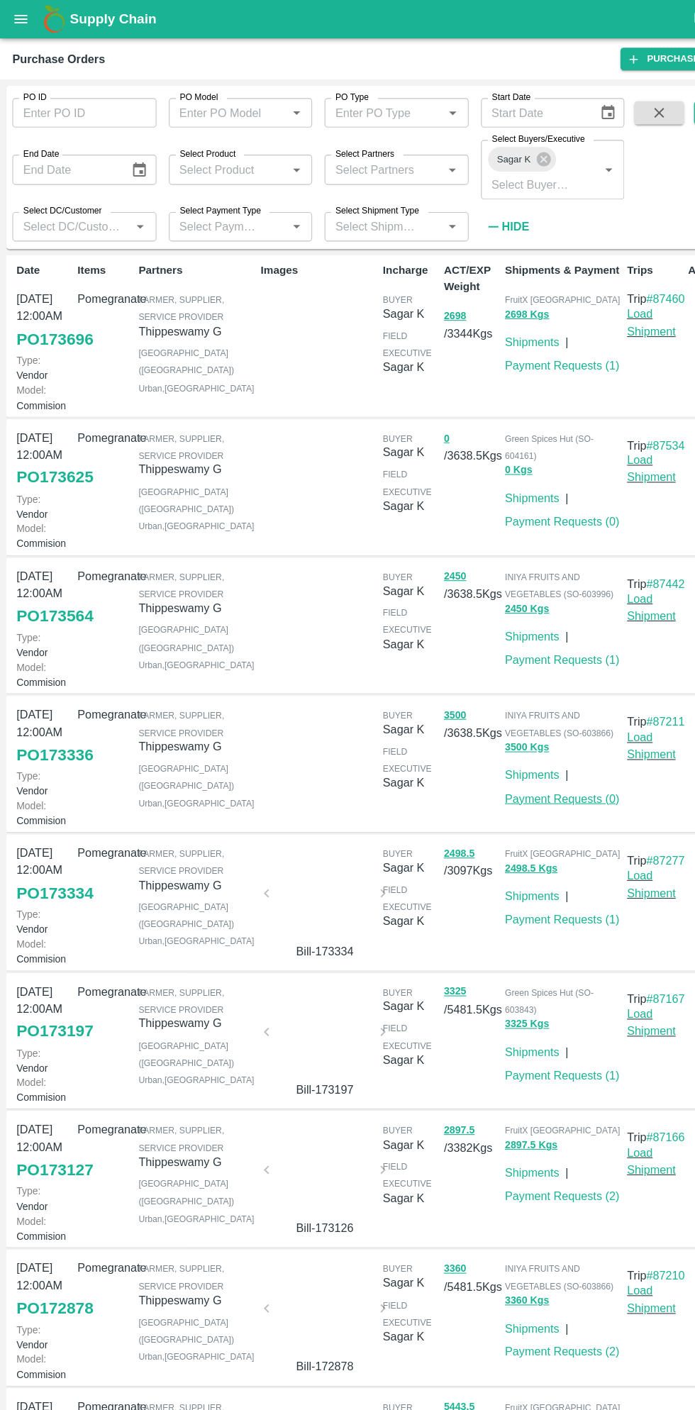
click at [543, 737] on link "Payment Requests ( 0 )" at bounding box center [515, 731] width 105 height 11
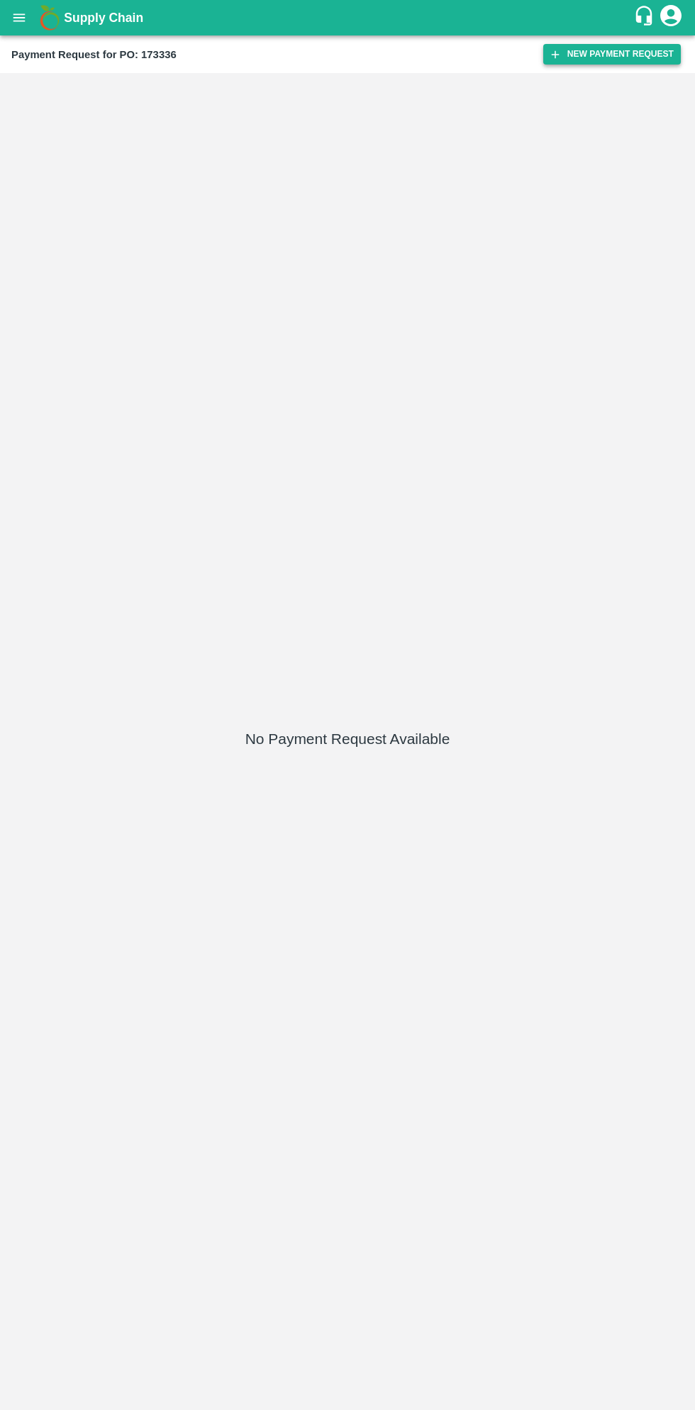
click at [616, 53] on button "New Payment Request" at bounding box center [612, 54] width 138 height 21
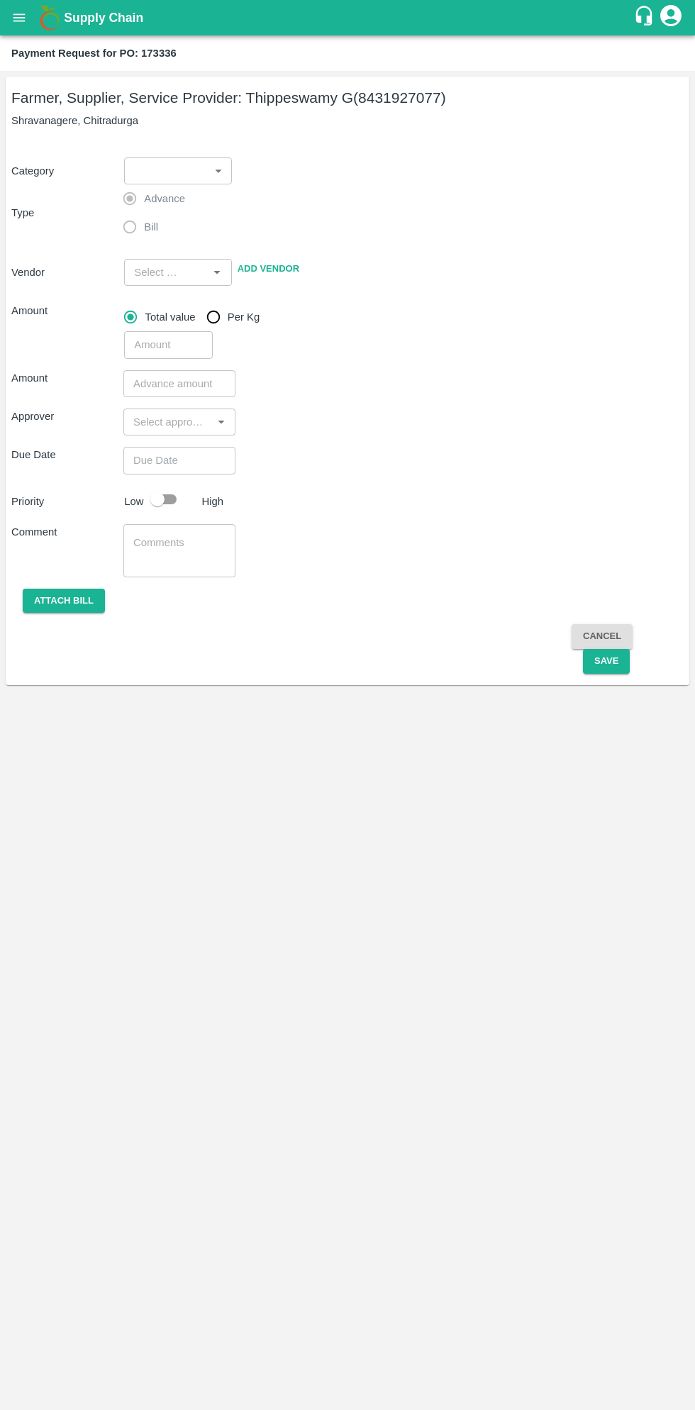
click at [199, 165] on body "Supply Chain Payment Request for PO: 173336 Farmer, Supplier, Service Provider:…" at bounding box center [347, 705] width 695 height 1410
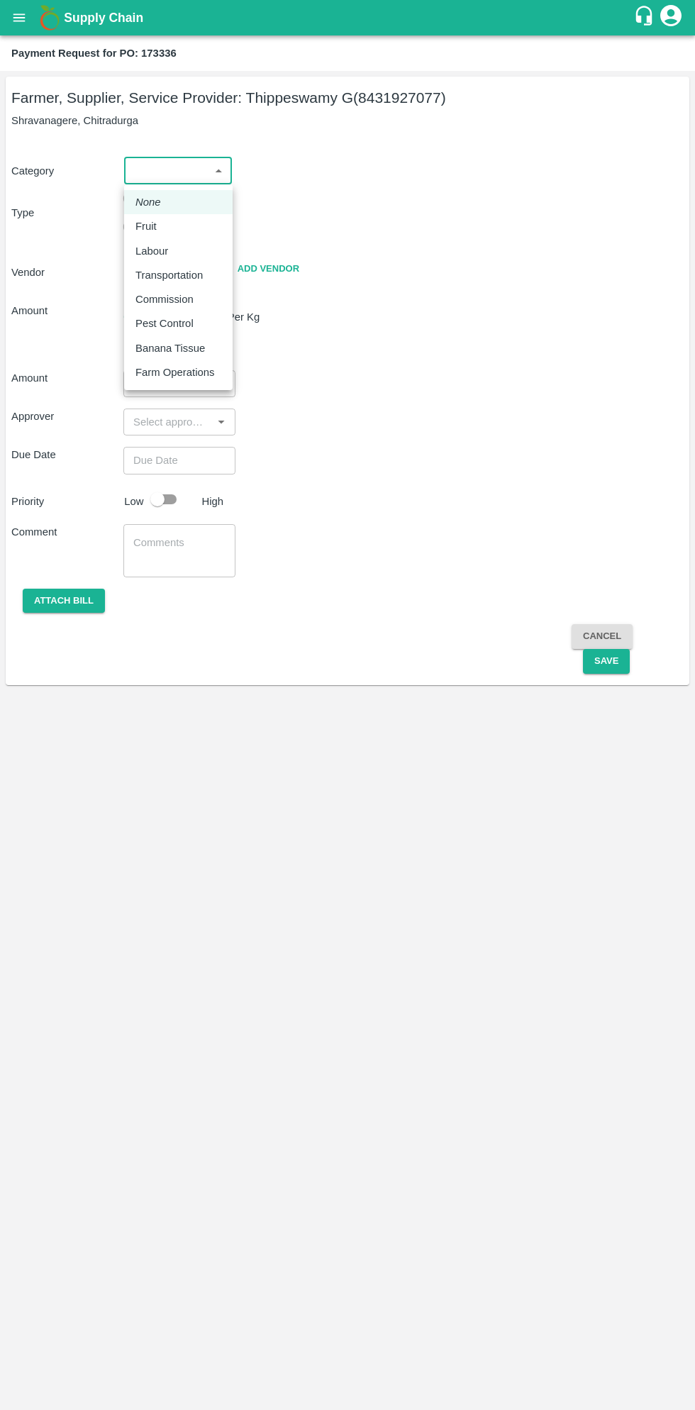
click at [162, 228] on div "Fruit" at bounding box center [150, 227] width 28 height 16
type input "1"
type input "Thippeswamy G - 8431927077(Farmer, Supplier, Service Provider)"
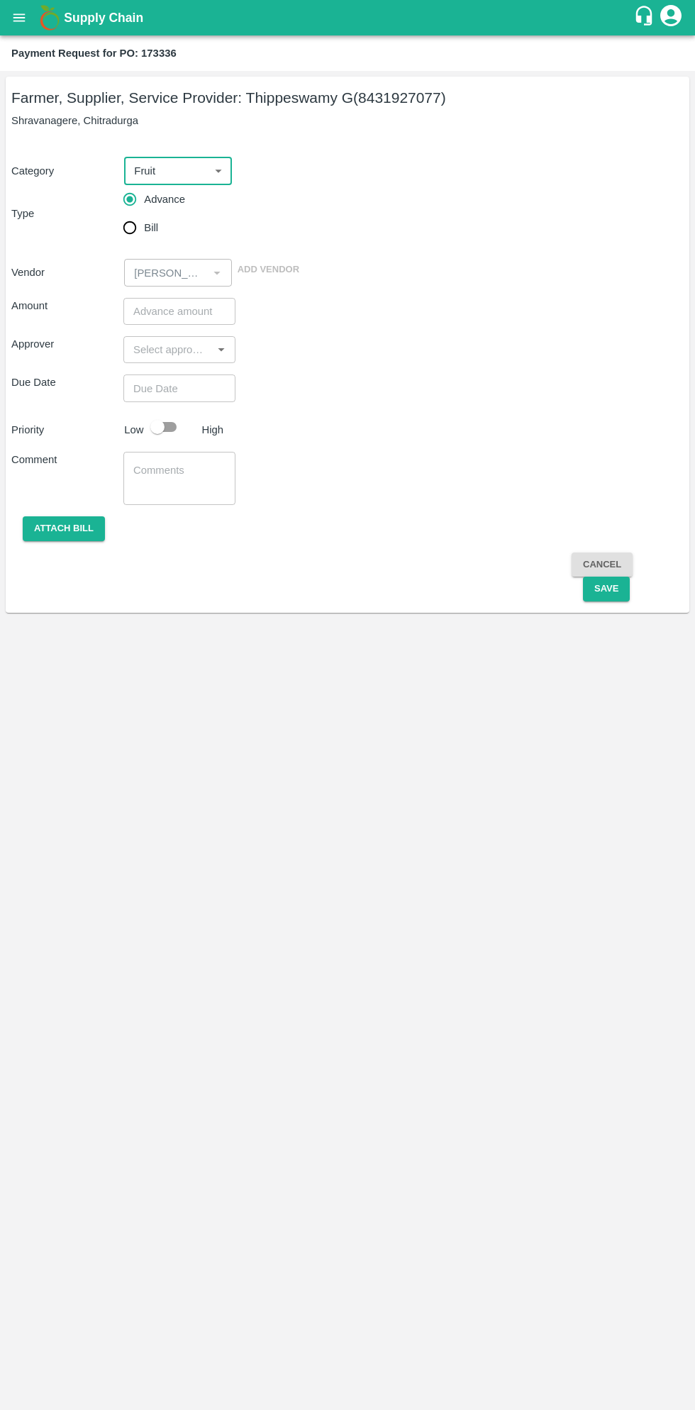
click at [136, 230] on input "Bill" at bounding box center [130, 228] width 28 height 28
radio input "true"
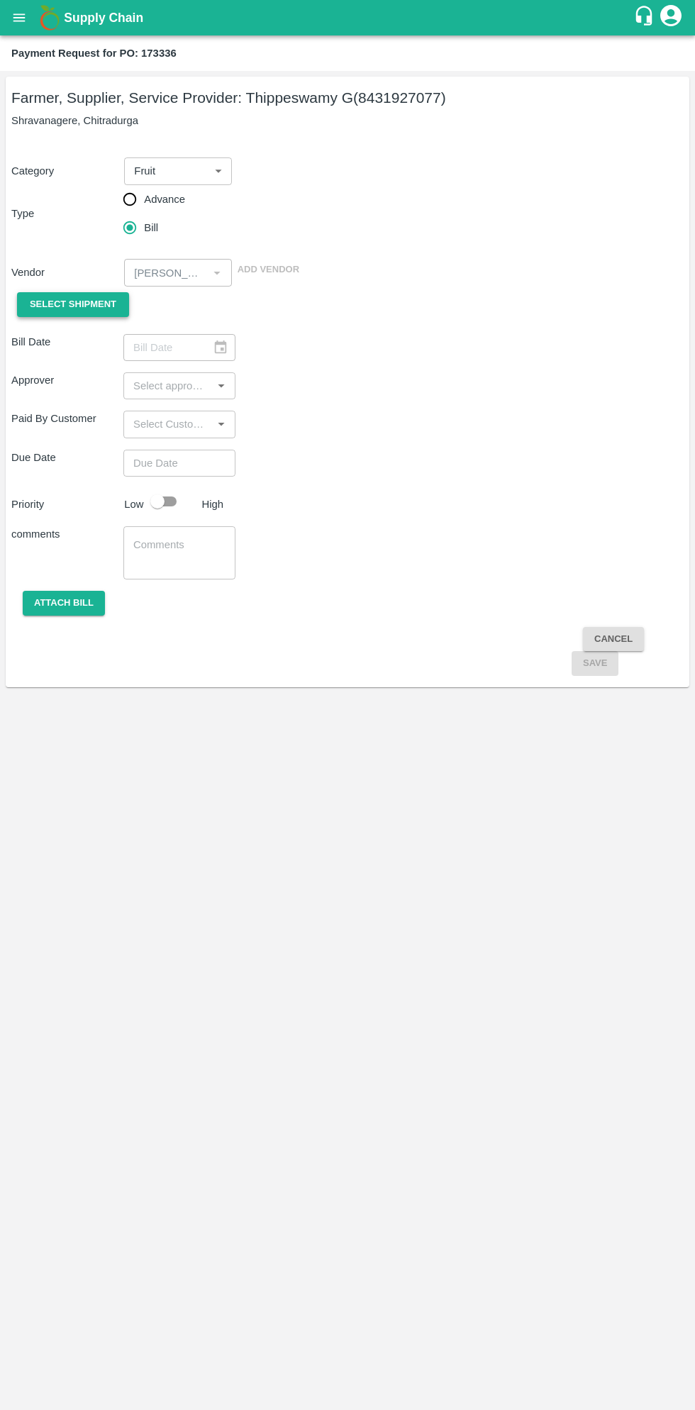
click at [87, 304] on span "Select Shipment" at bounding box center [73, 305] width 87 height 16
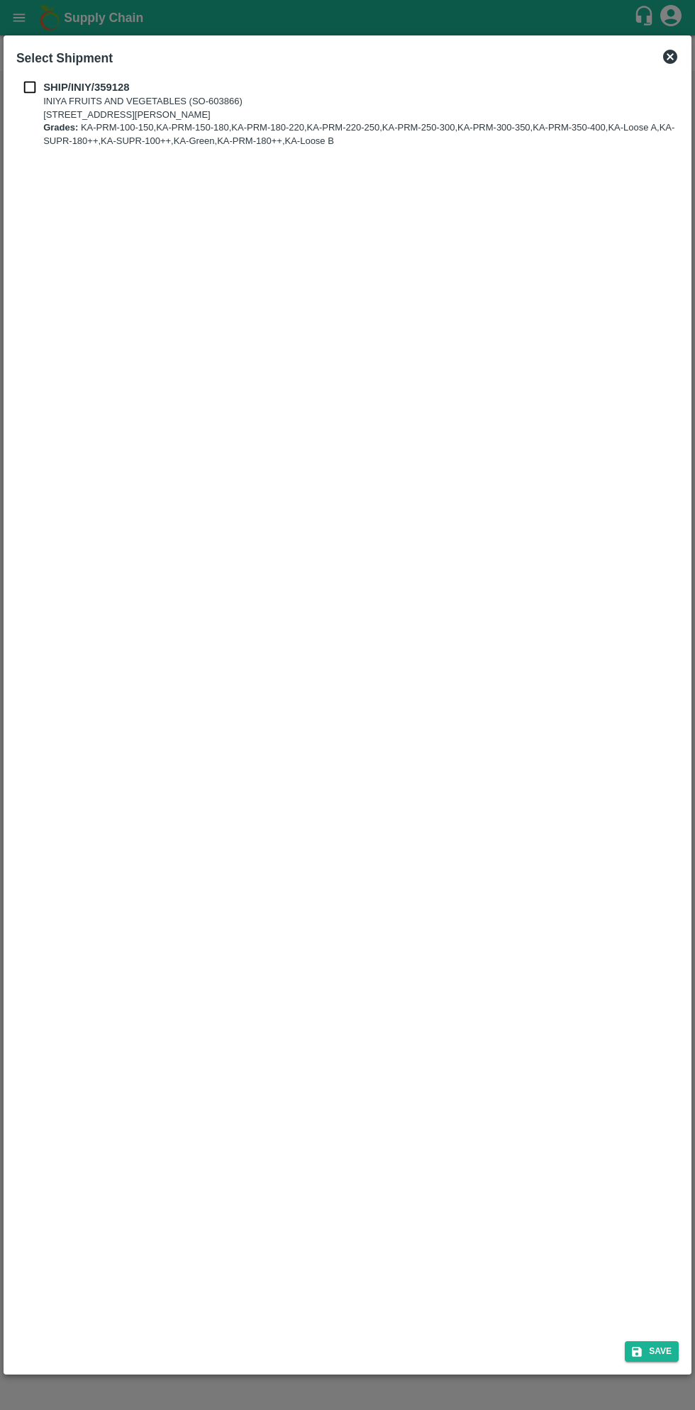
click at [35, 87] on input "checkbox" at bounding box center [29, 87] width 27 height 16
checkbox input "true"
click at [661, 1352] on button "Save" at bounding box center [652, 1352] width 54 height 21
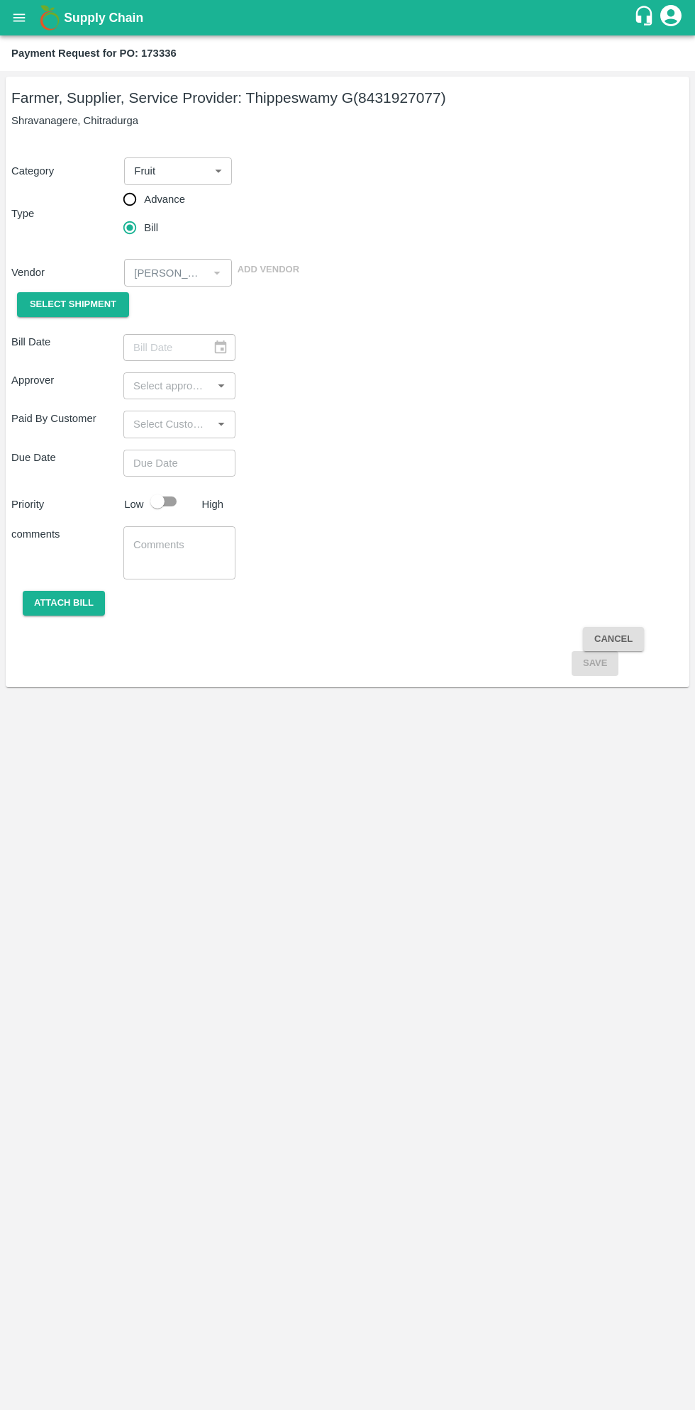
type input "02/09/2025"
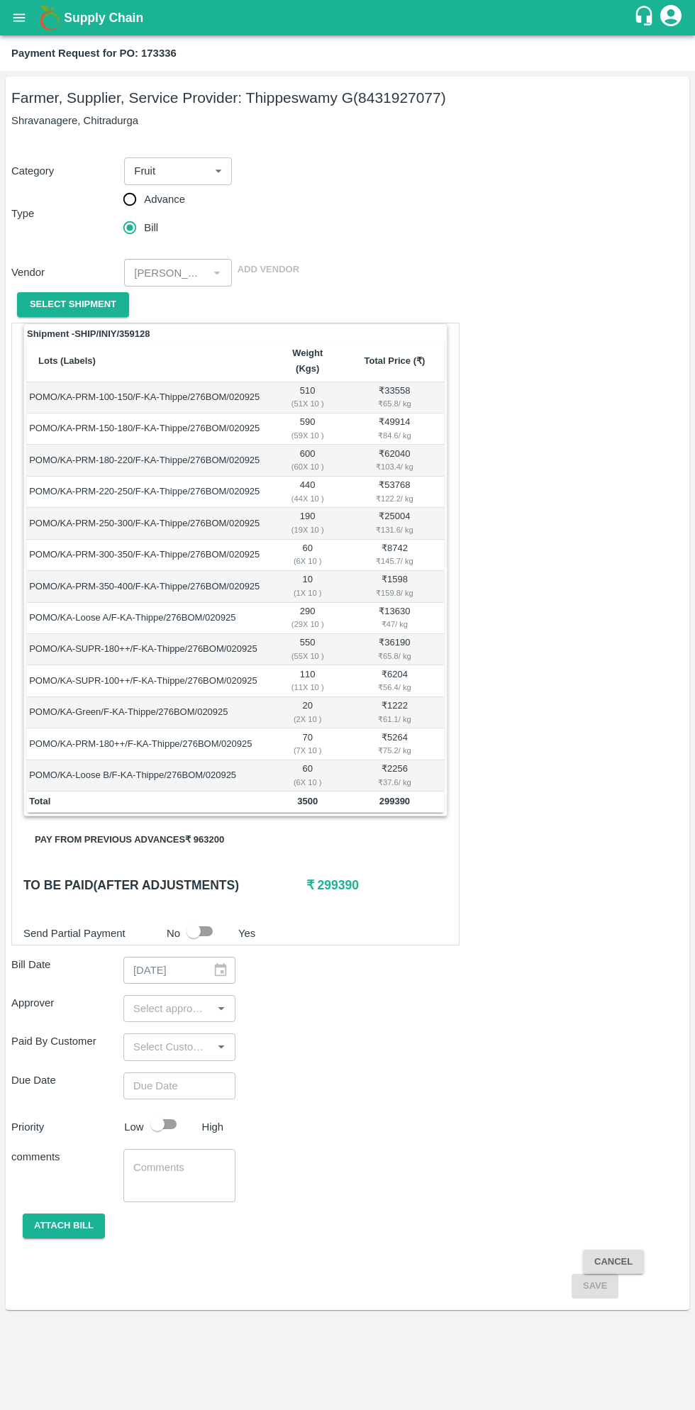
click at [186, 828] on button "Pay from previous advances ₹ 963200" at bounding box center [129, 840] width 212 height 25
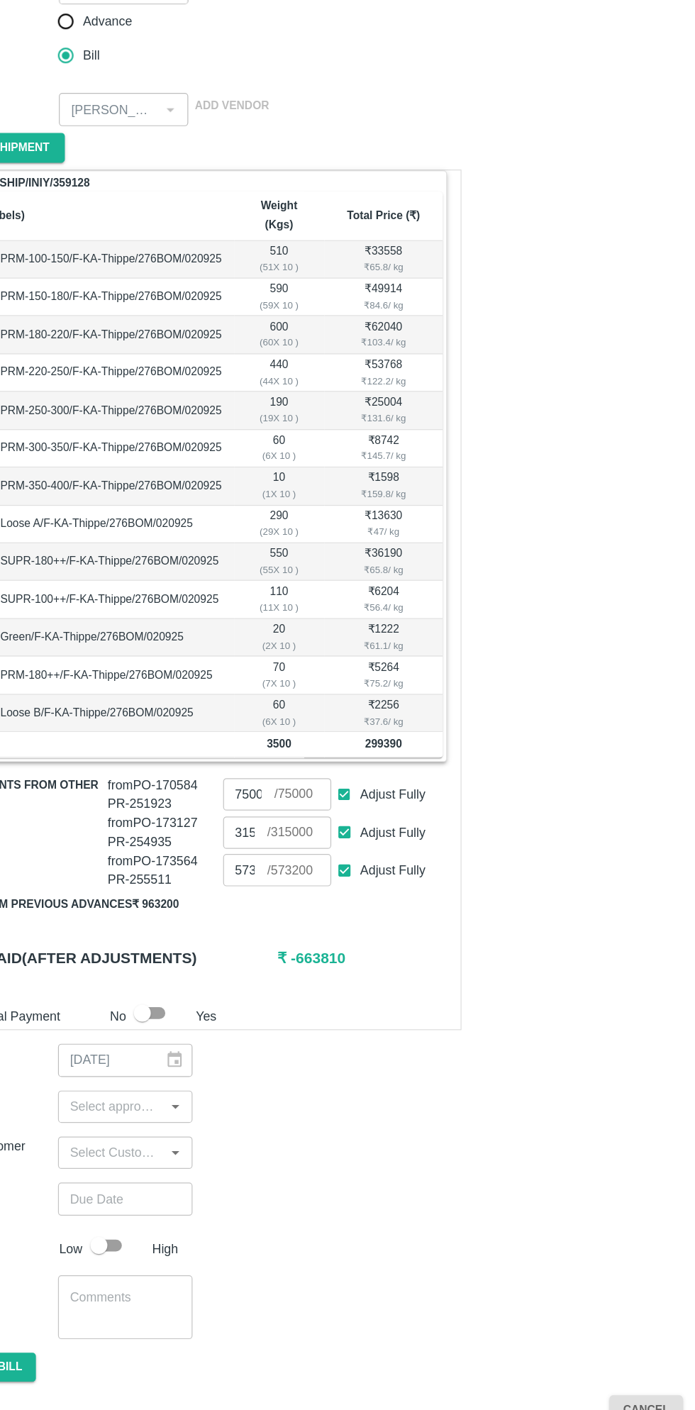
click at [361, 831] on input "Adjust Fully" at bounding box center [362, 844] width 26 height 26
checkbox input "false"
type input "0"
click at [363, 862] on input "Adjust Fully" at bounding box center [362, 875] width 26 height 26
checkbox input "false"
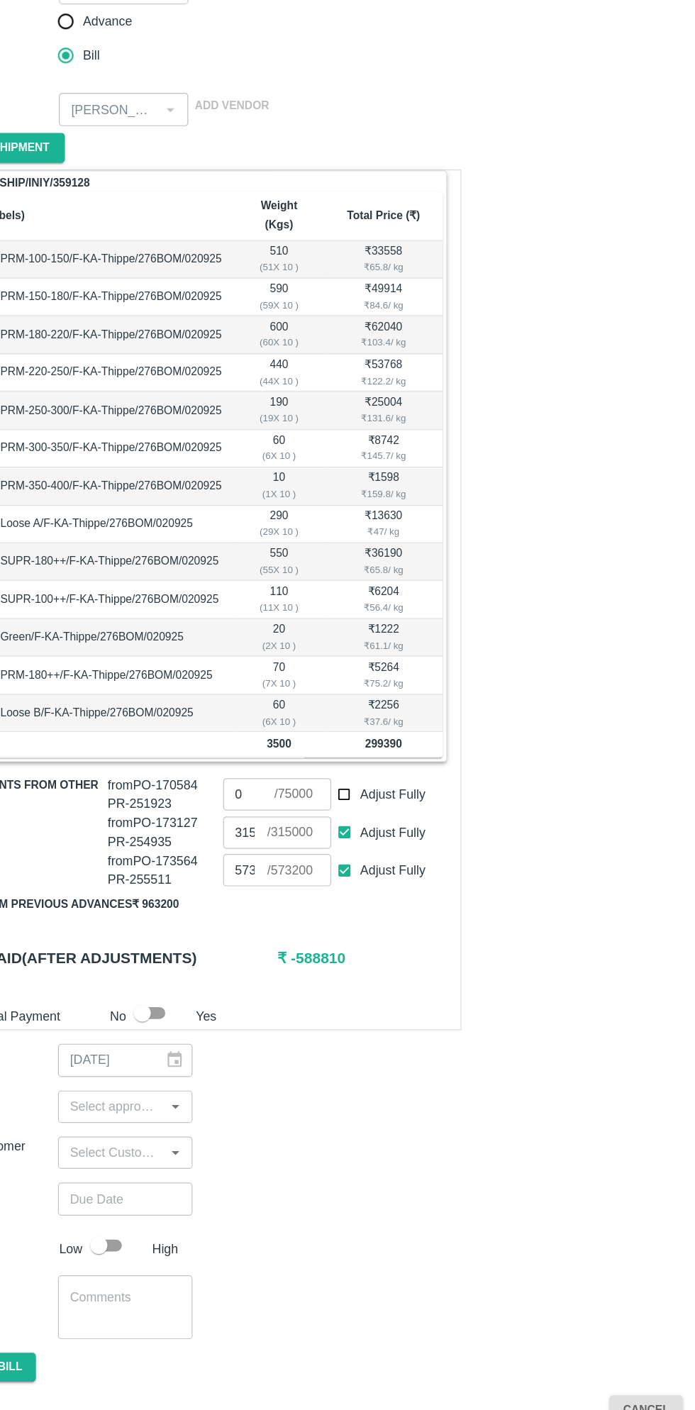
type input "0"
click at [358, 894] on input "Adjust Fully" at bounding box center [362, 907] width 26 height 26
checkbox input "false"
type input "0"
click at [278, 893] on input "0" at bounding box center [279, 906] width 37 height 27
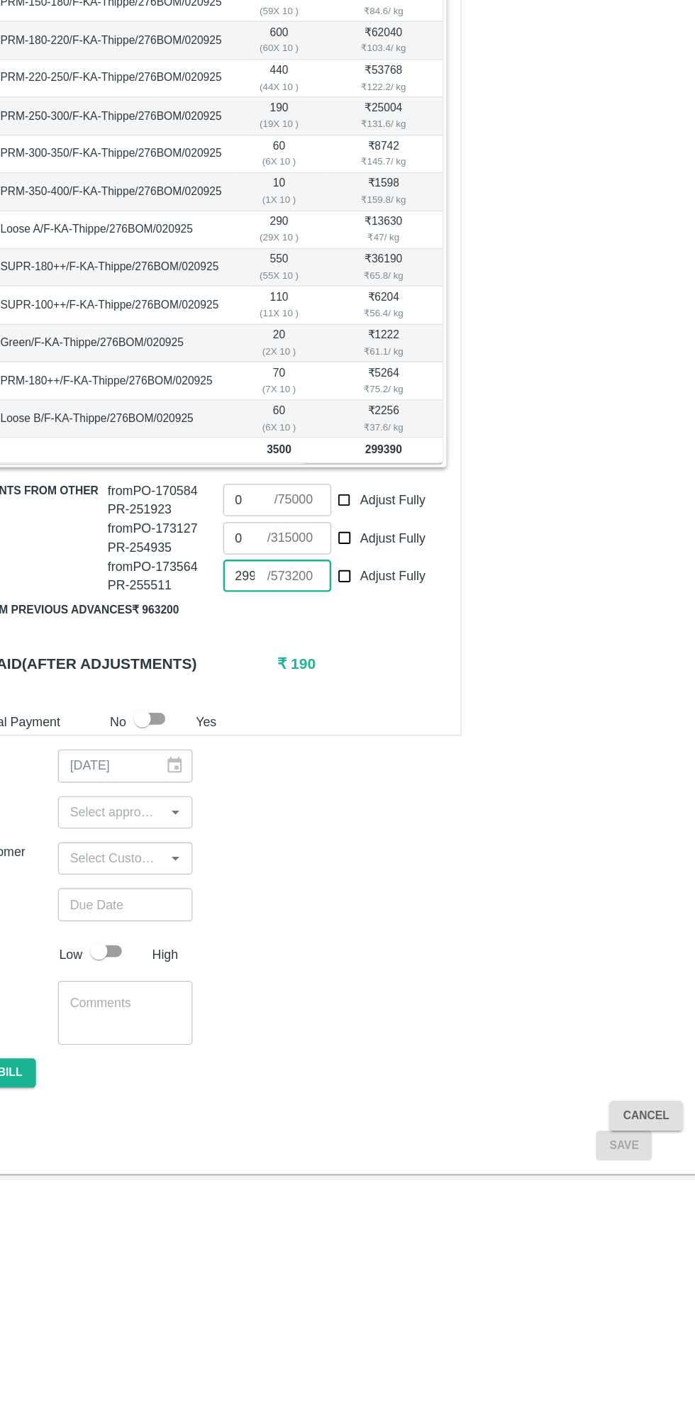
scroll to position [0, 10]
type input "299200"
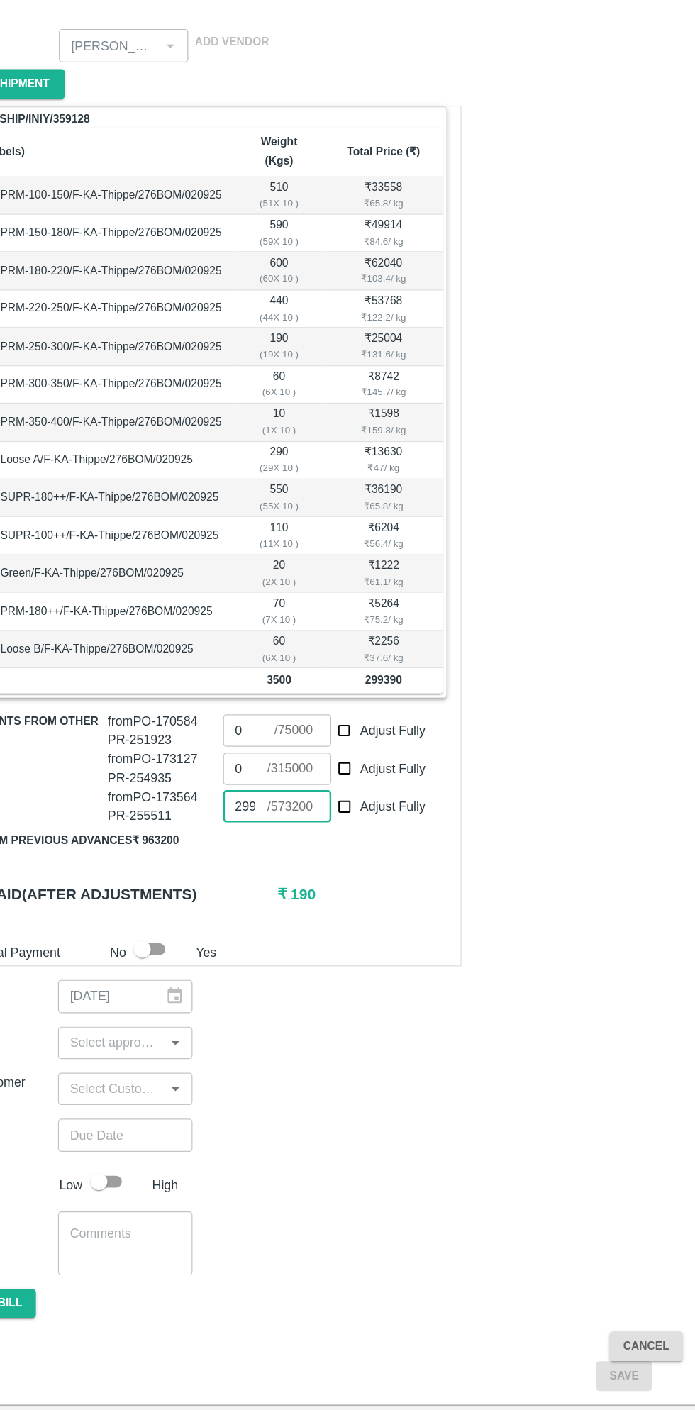
scroll to position [0, 0]
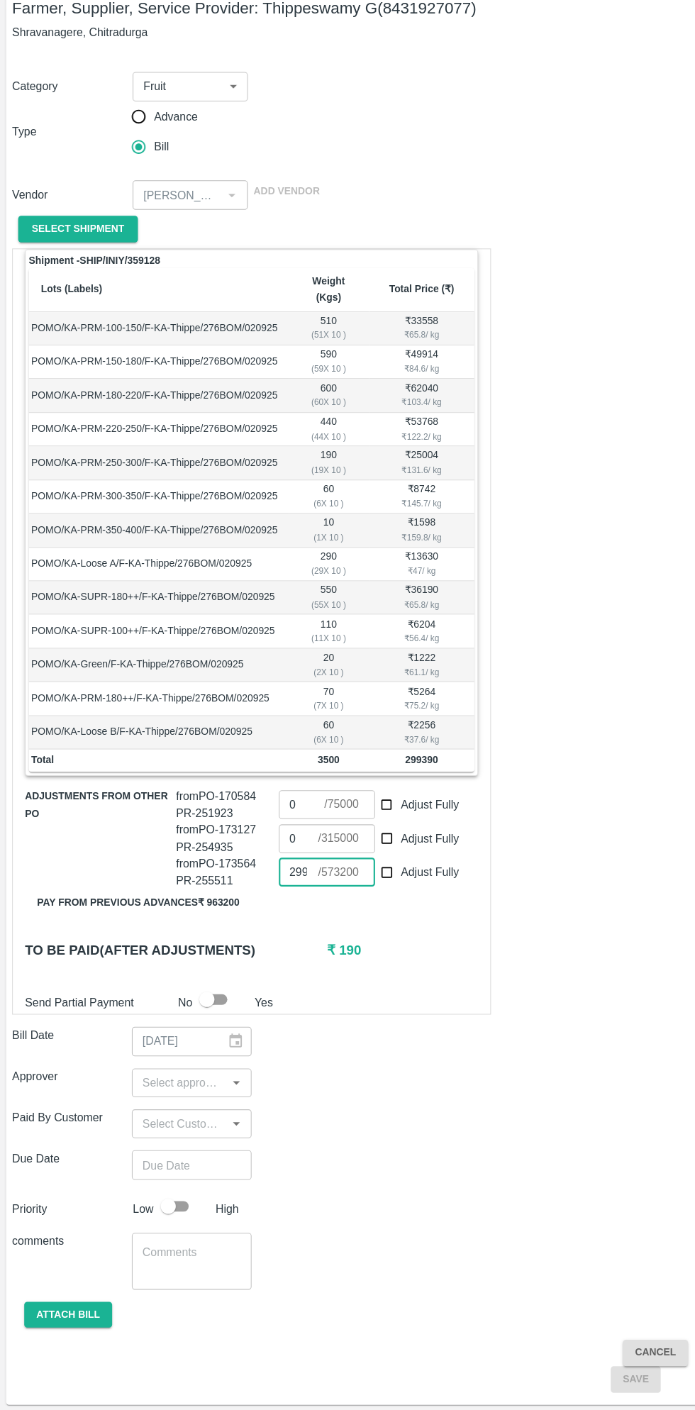
click at [170, 1095] on input "input" at bounding box center [168, 1104] width 80 height 18
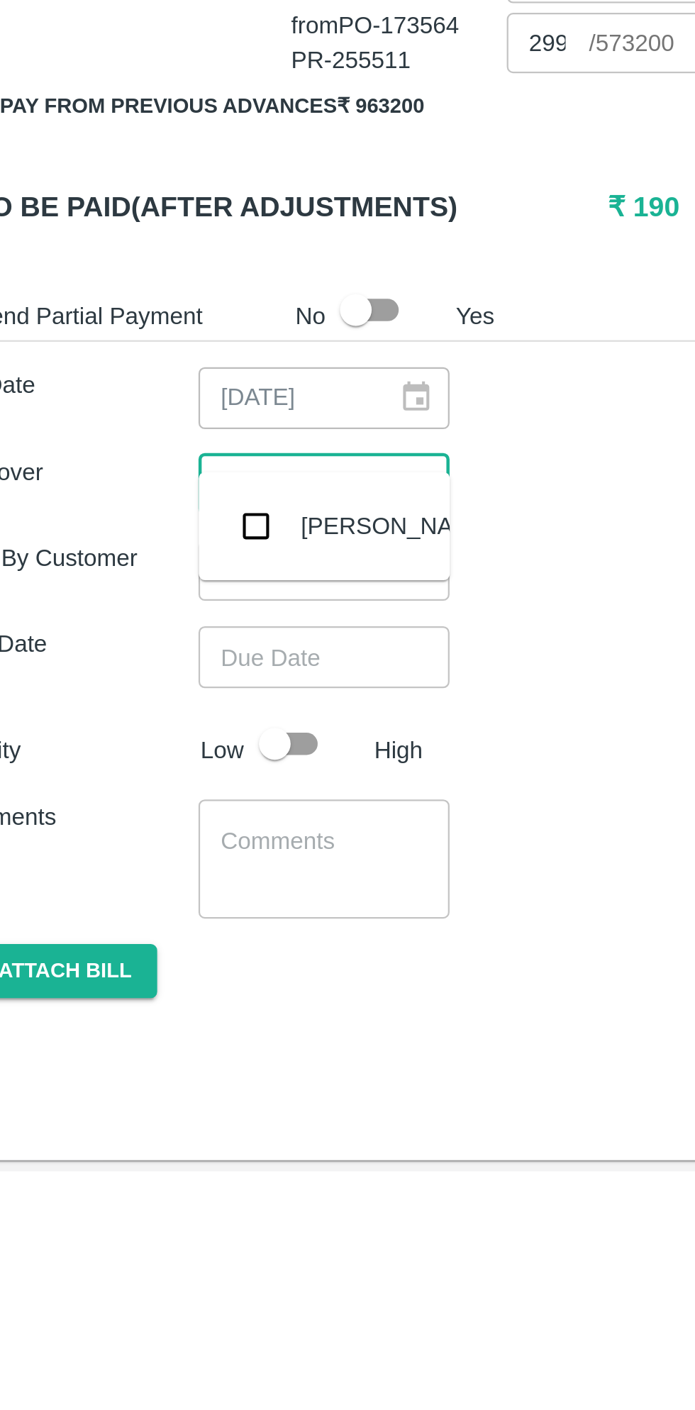
type input "muk"
click at [167, 1206] on input "checkbox" at bounding box center [157, 1219] width 81 height 27
checkbox input "true"
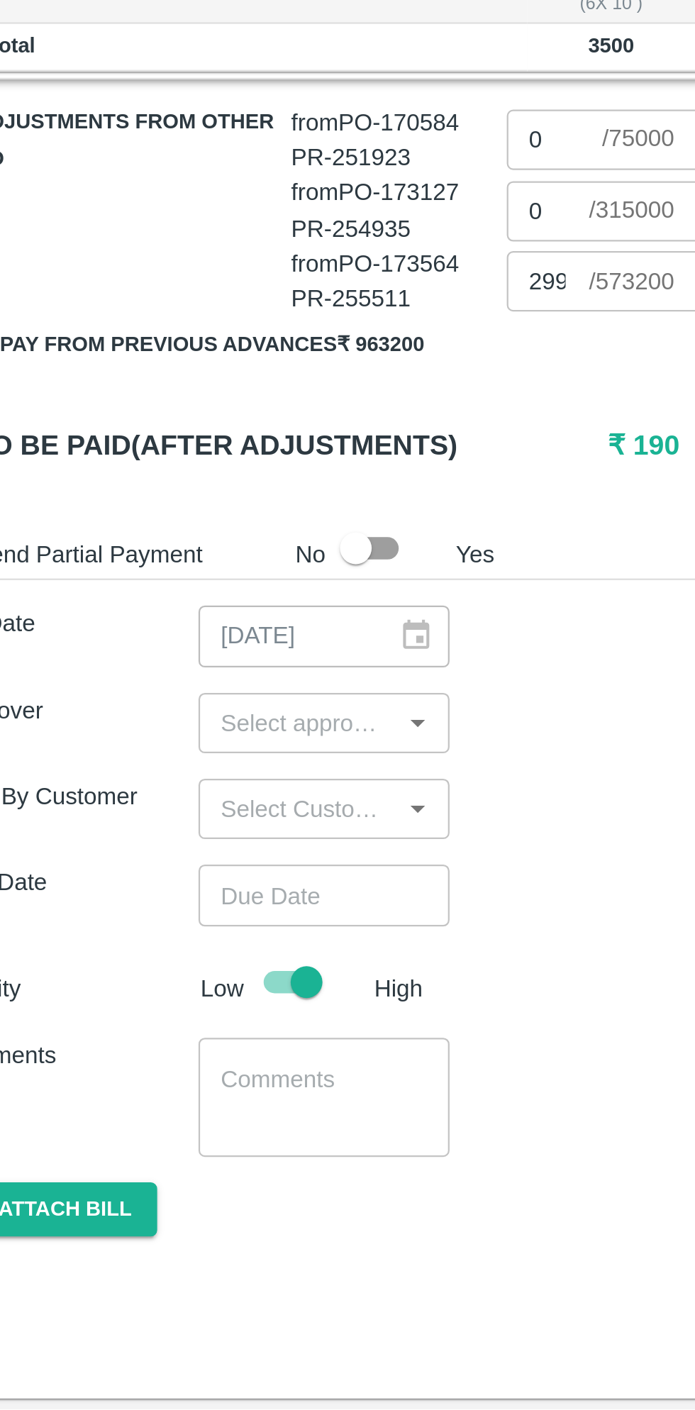
click at [175, 1095] on input "input" at bounding box center [168, 1104] width 80 height 18
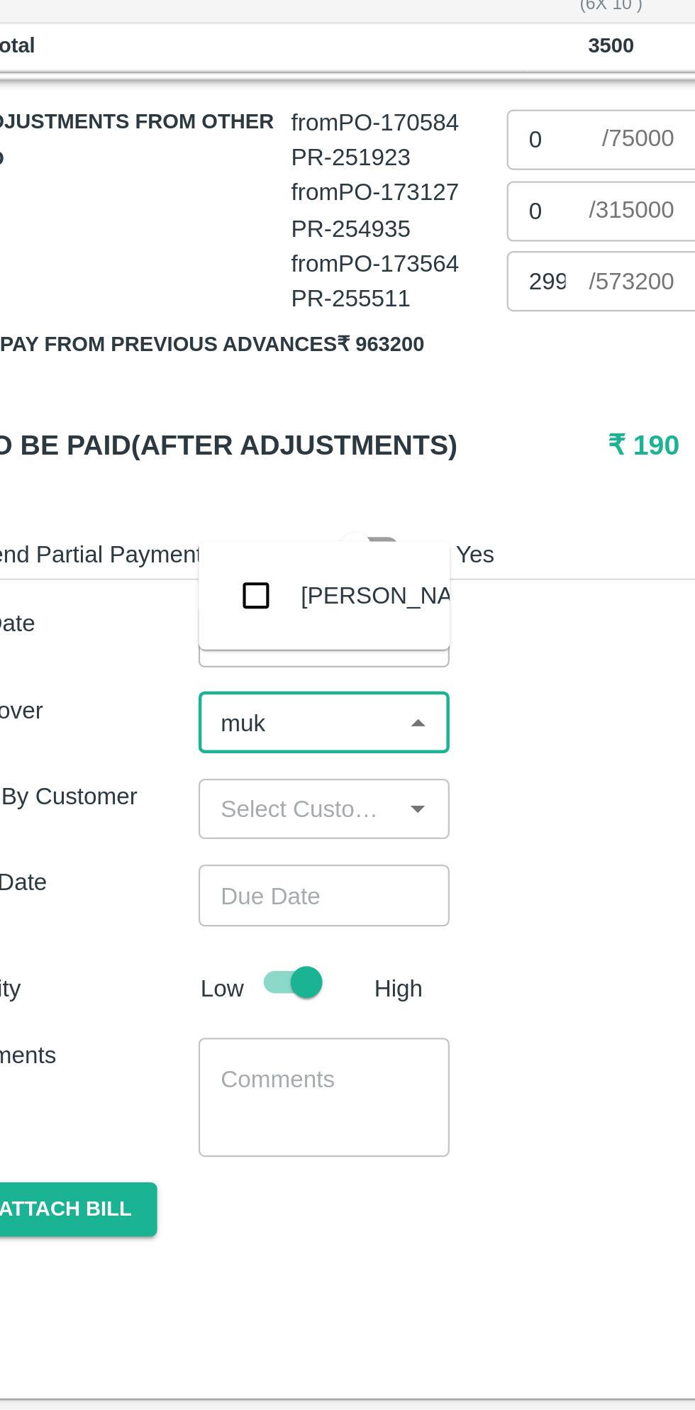
type input "muku"
click at [148, 1052] on input "checkbox" at bounding box center [149, 1047] width 28 height 28
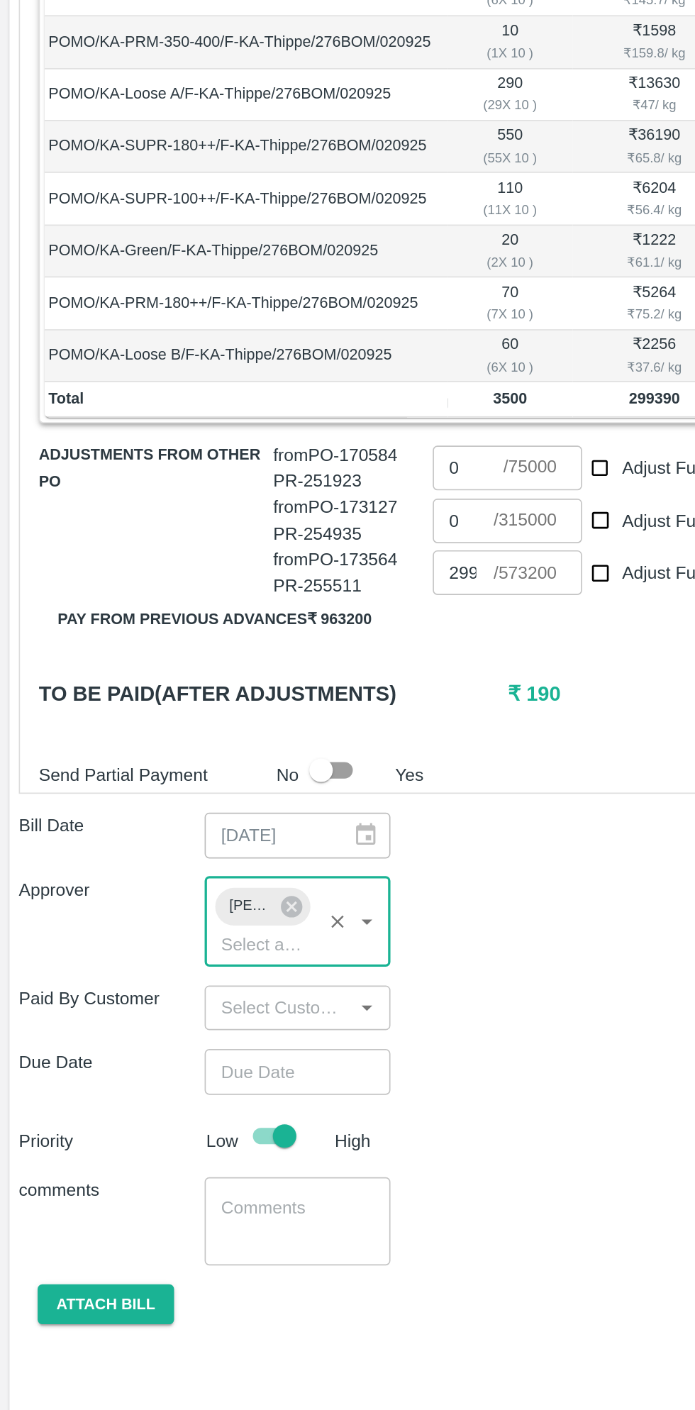
click at [179, 1193] on input "Choose date" at bounding box center [174, 1206] width 102 height 27
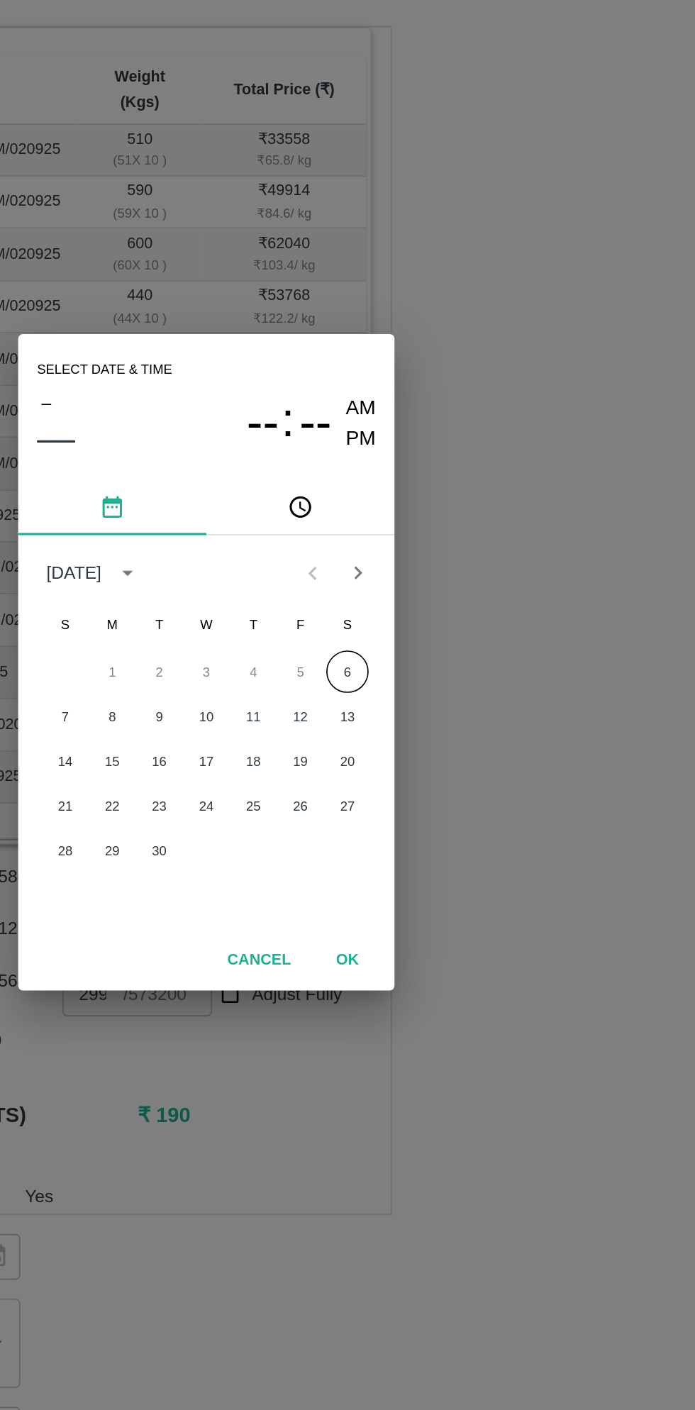
click at [432, 711] on button "6" at bounding box center [433, 711] width 26 height 26
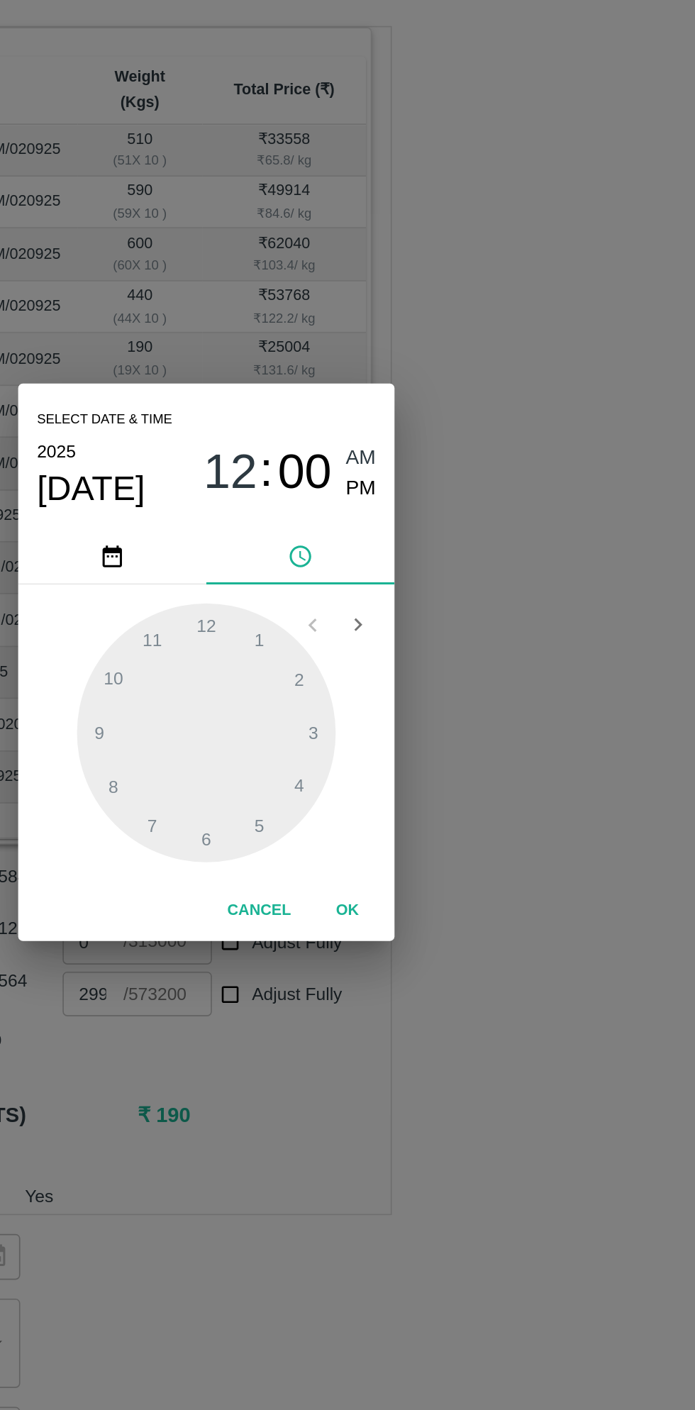
click at [448, 602] on span "PM" at bounding box center [441, 600] width 18 height 19
click at [292, 744] on div at bounding box center [348, 748] width 156 height 156
click at [413, 747] on div at bounding box center [348, 748] width 156 height 156
type input "06/09/2025 09:15 PM"
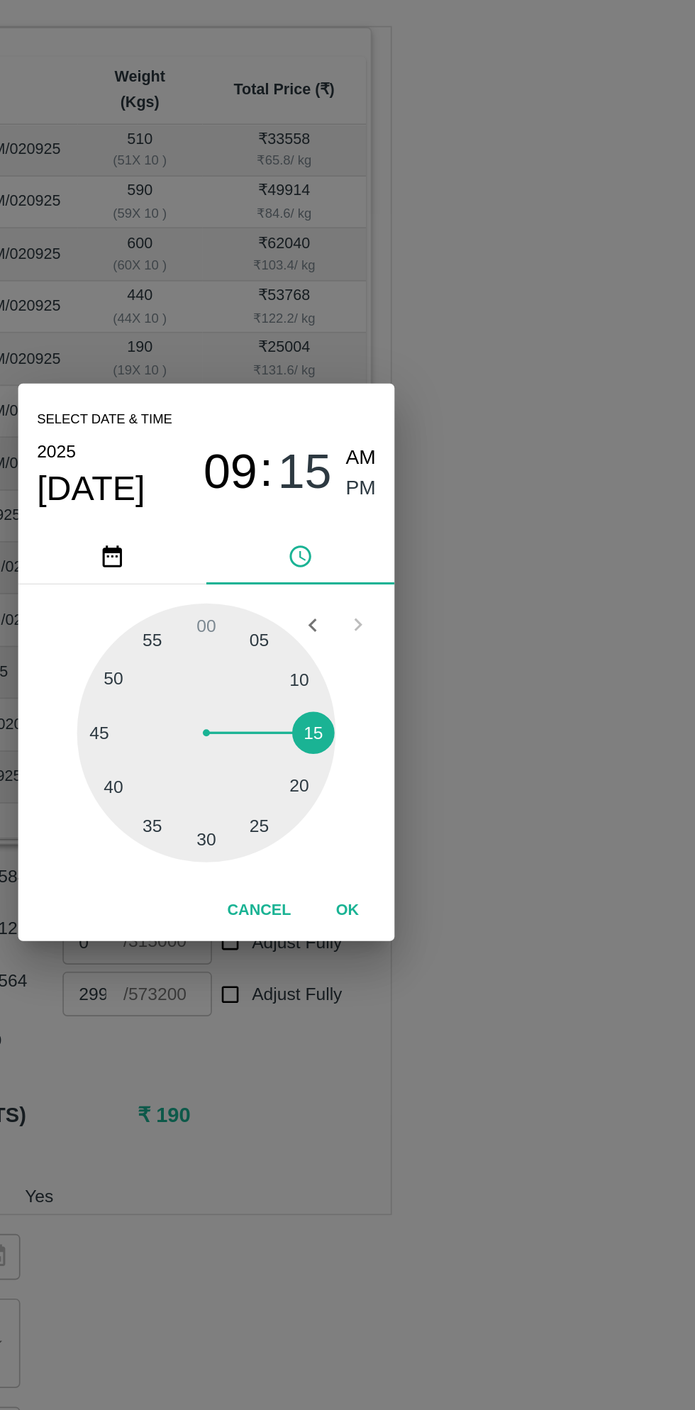
click at [441, 856] on button "OK" at bounding box center [432, 855] width 45 height 25
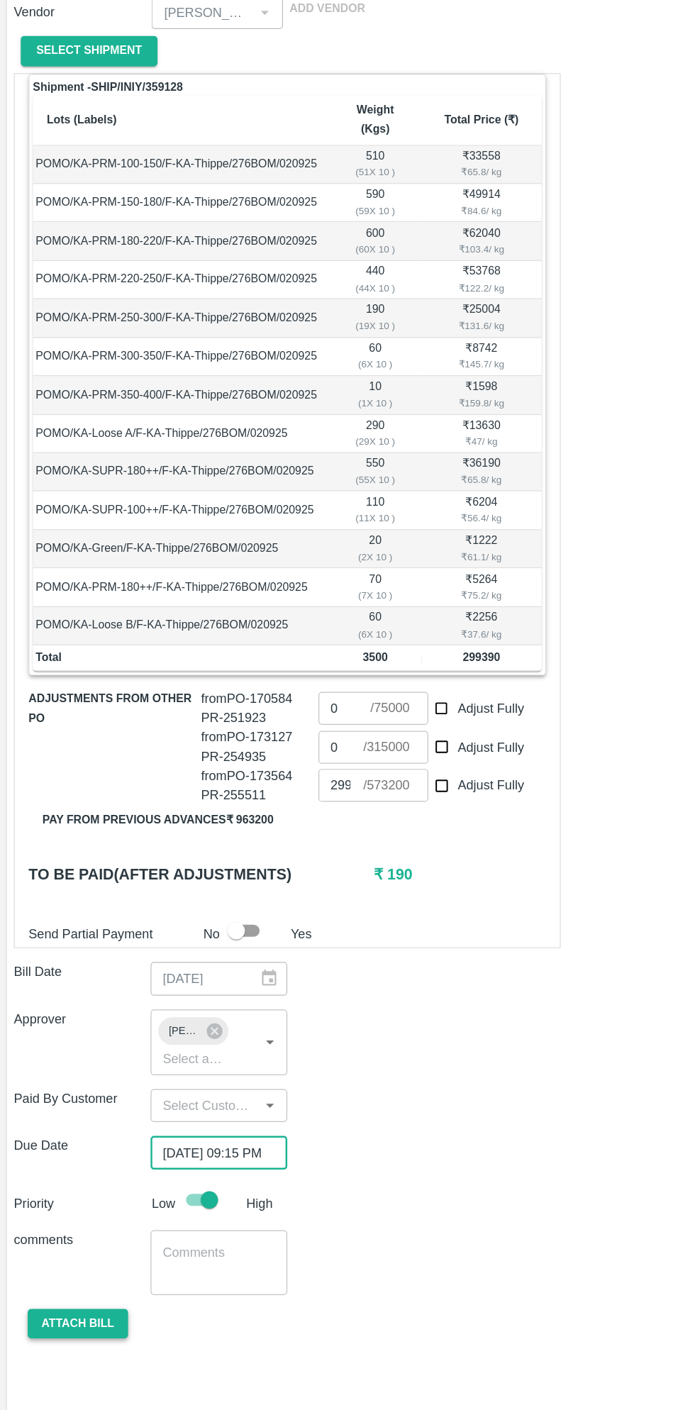
click at [72, 1327] on button "Attach bill" at bounding box center [64, 1339] width 82 height 25
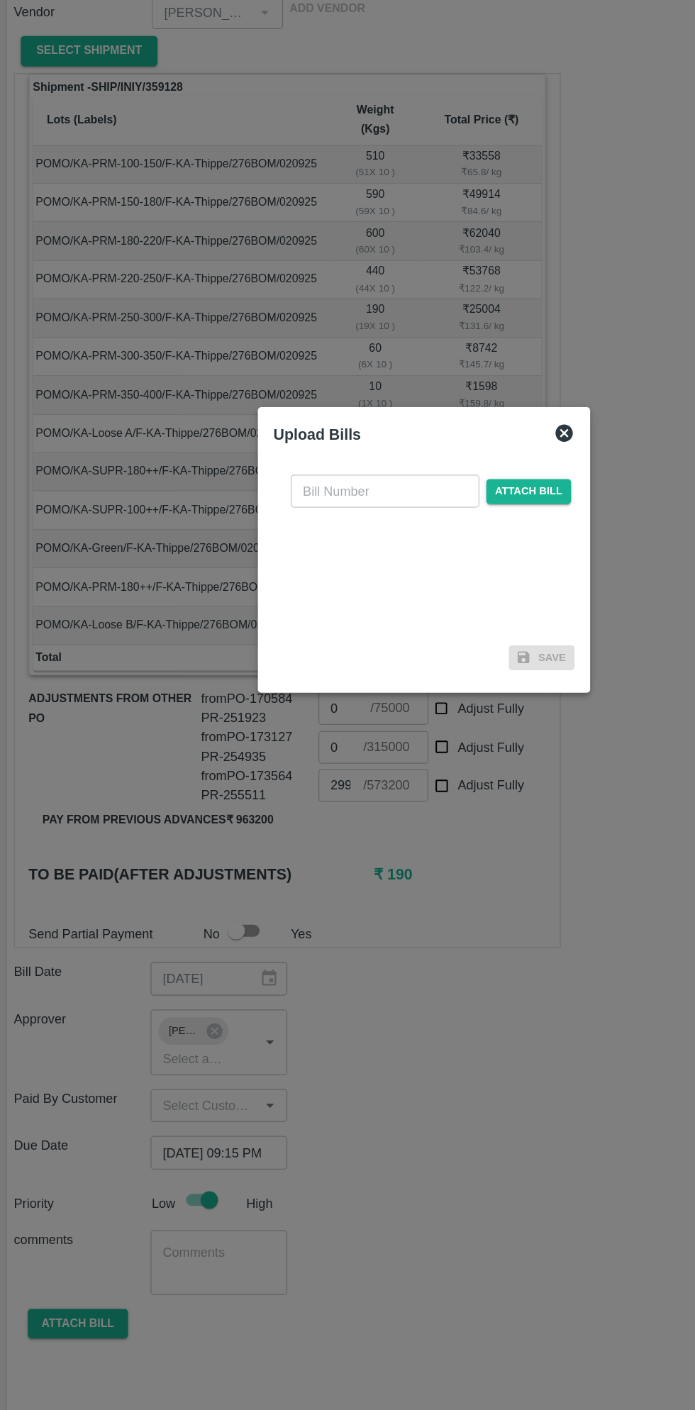
click at [325, 656] on input "text" at bounding box center [315, 656] width 155 height 27
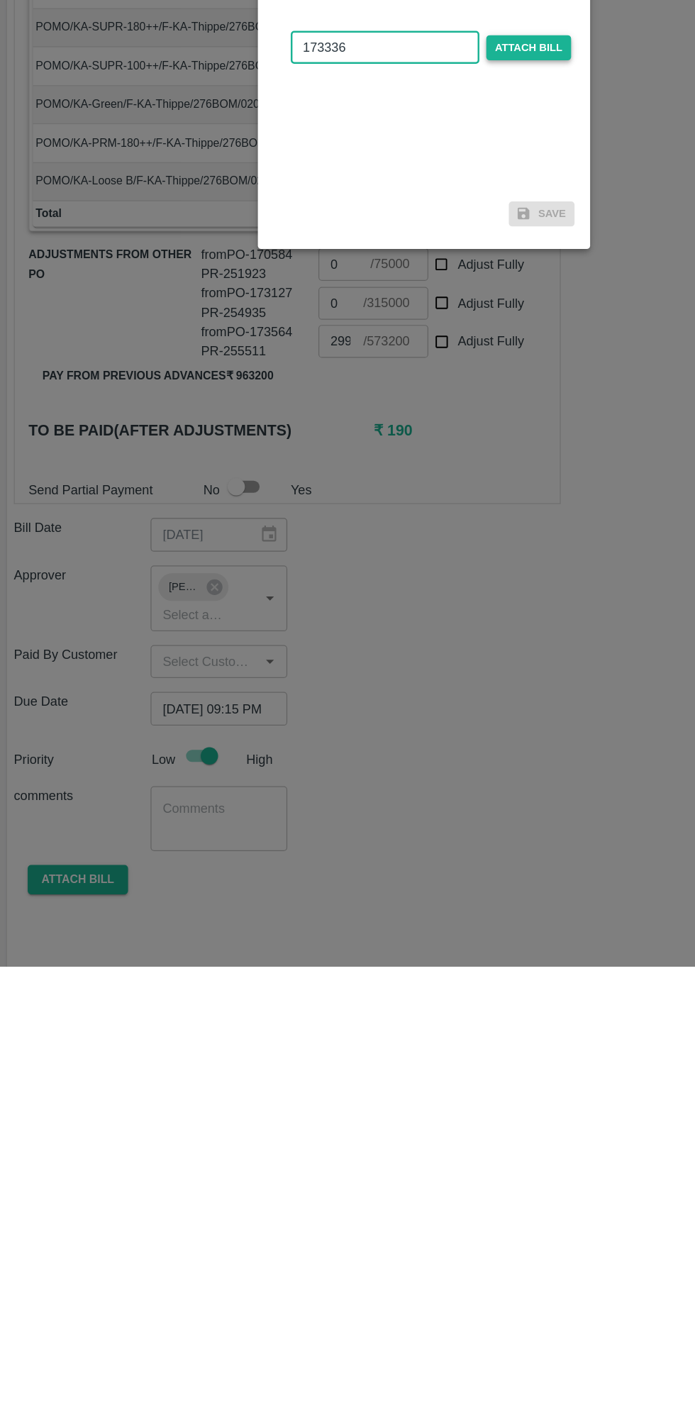
type input "173336"
click at [441, 660] on span "Attach bill" at bounding box center [434, 657] width 70 height 21
click at [0, 0] on input "Attach bill" at bounding box center [0, 0] width 0 height 0
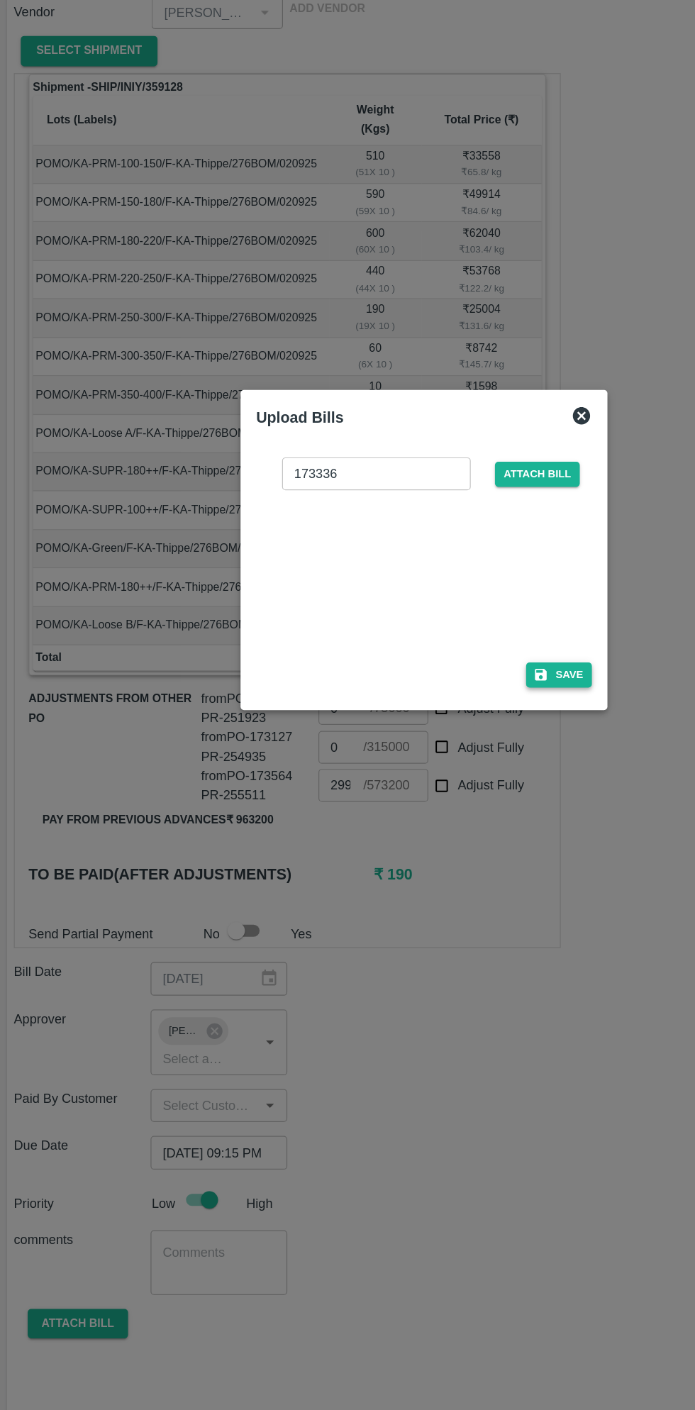
click at [463, 801] on button "Save" at bounding box center [458, 807] width 54 height 21
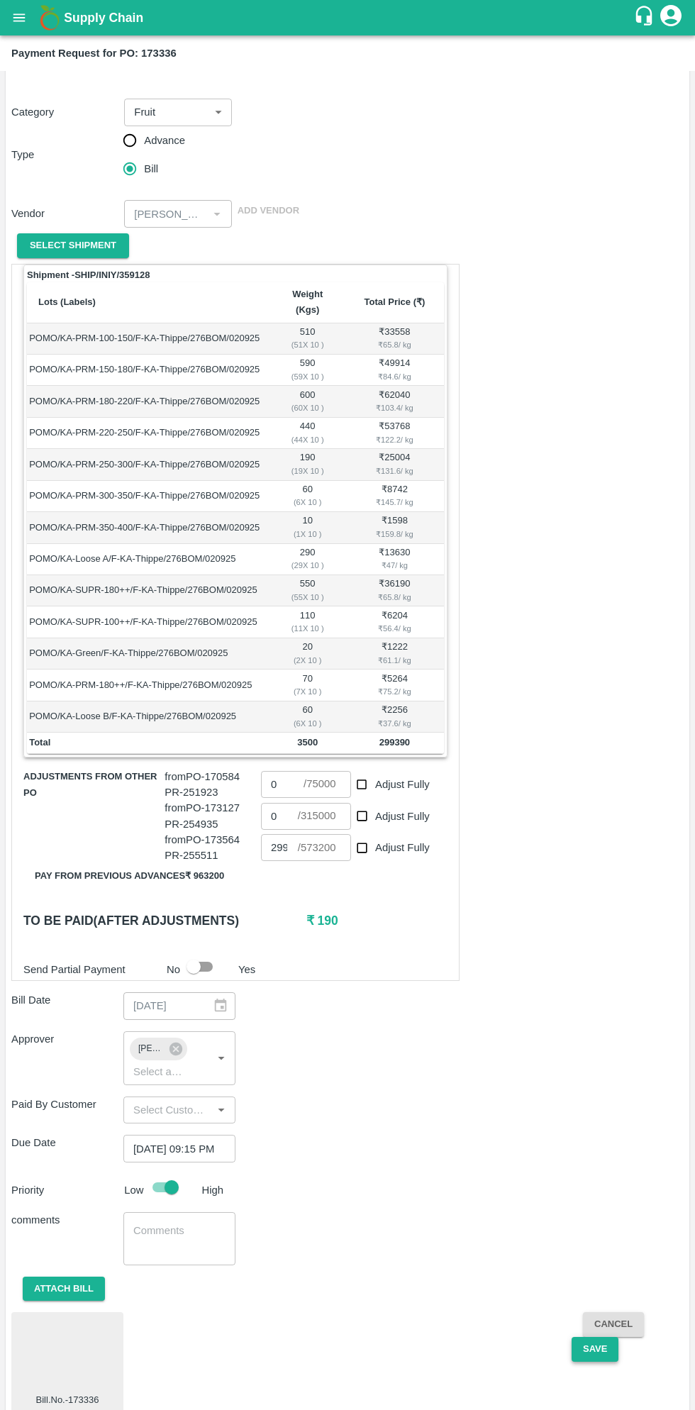
click at [603, 1337] on button "Save" at bounding box center [595, 1349] width 47 height 25
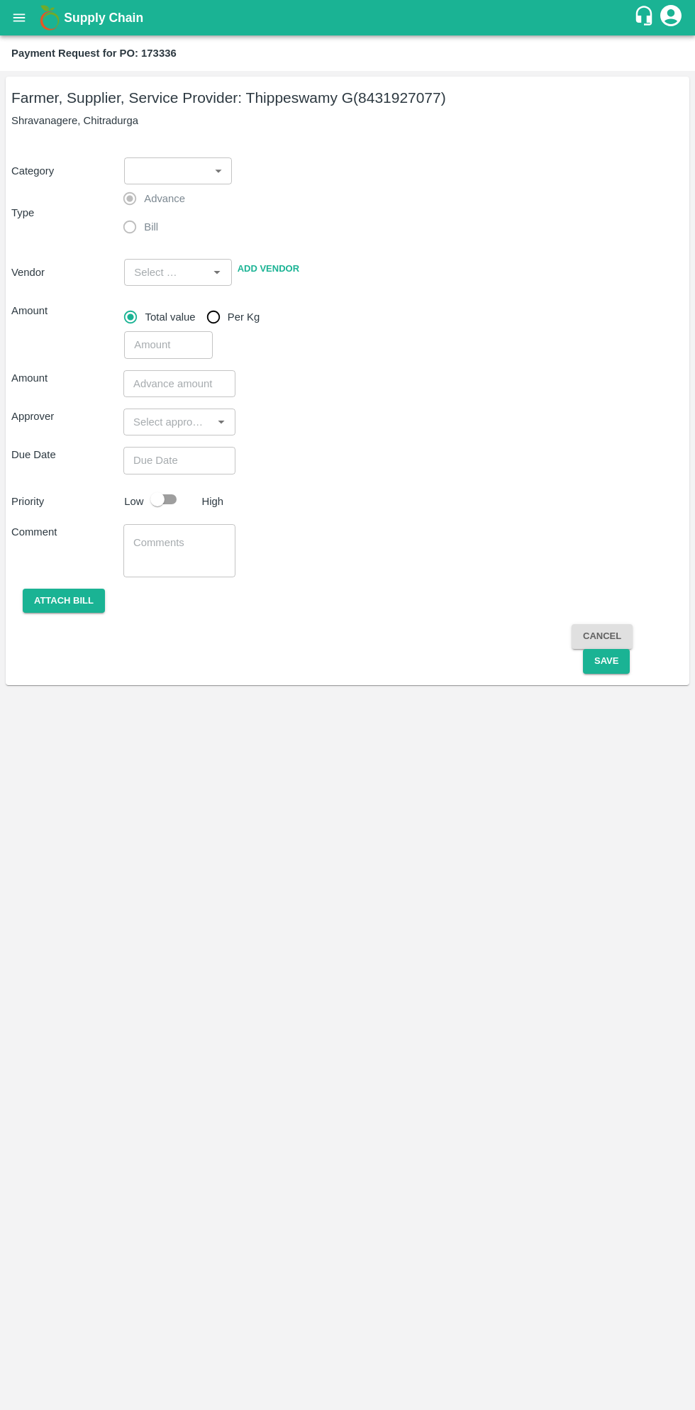
click at [23, 18] on icon "open drawer" at bounding box center [19, 17] width 12 height 8
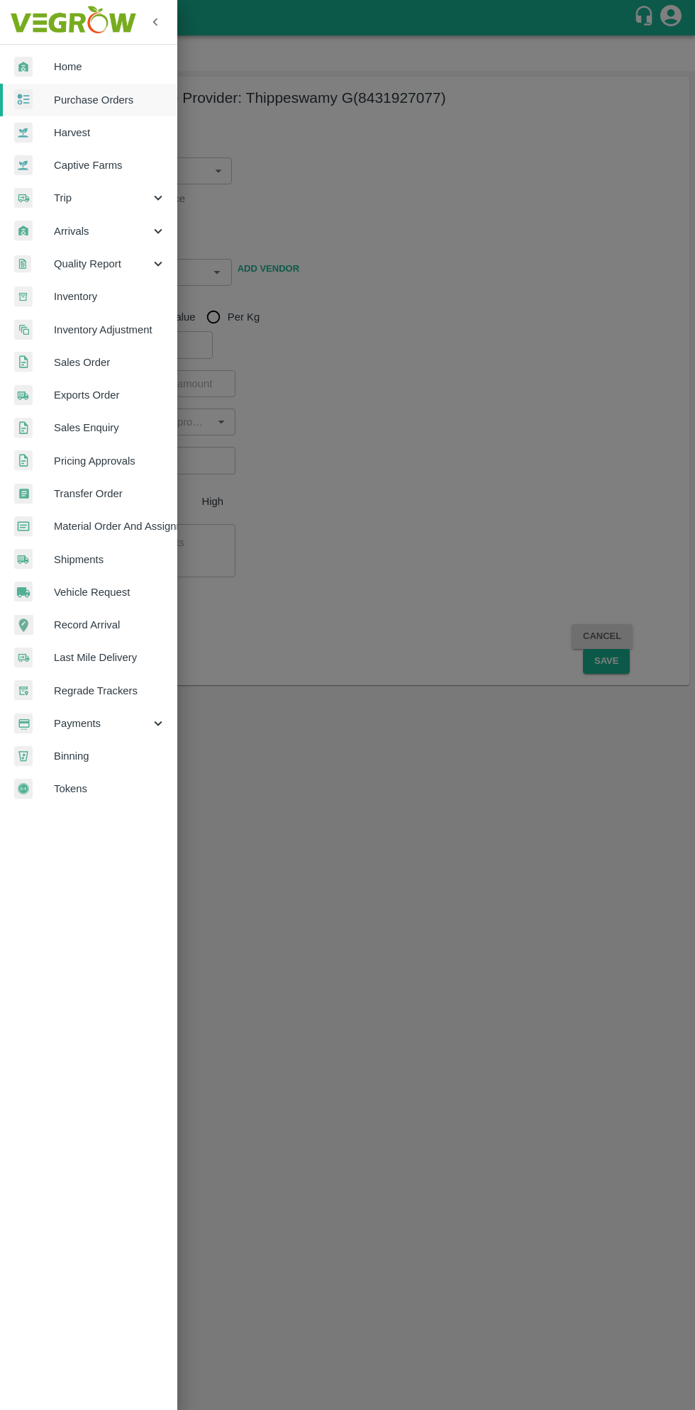
click at [100, 724] on span "Payments" at bounding box center [102, 724] width 96 height 16
click at [127, 756] on span "My Payment Requests" at bounding box center [115, 756] width 101 height 16
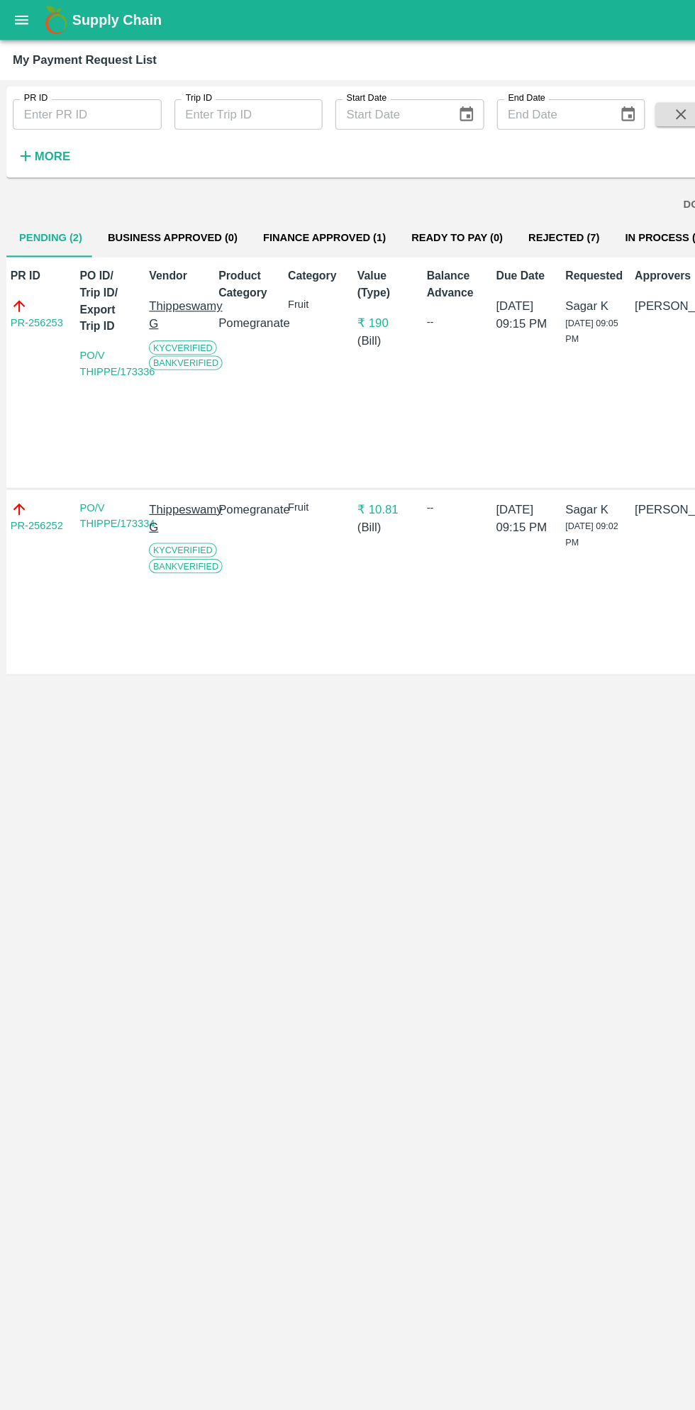
scroll to position [0, 10]
